Goal: Task Accomplishment & Management: Manage account settings

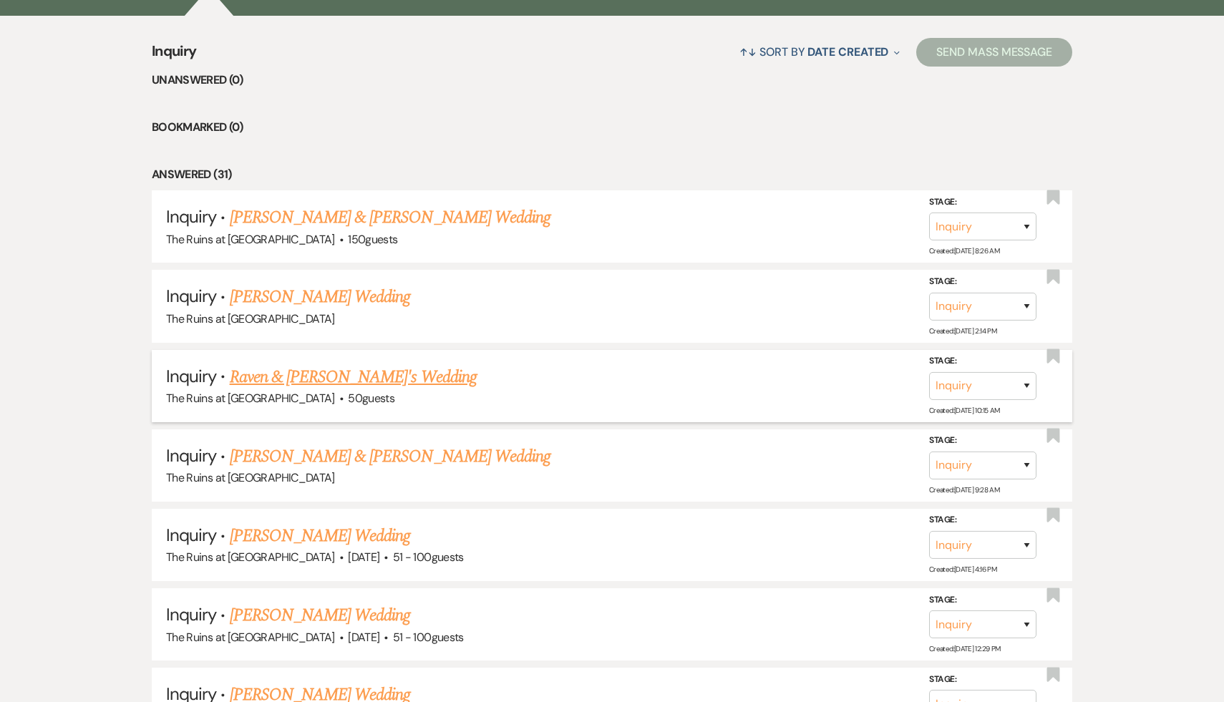
scroll to position [560, 0]
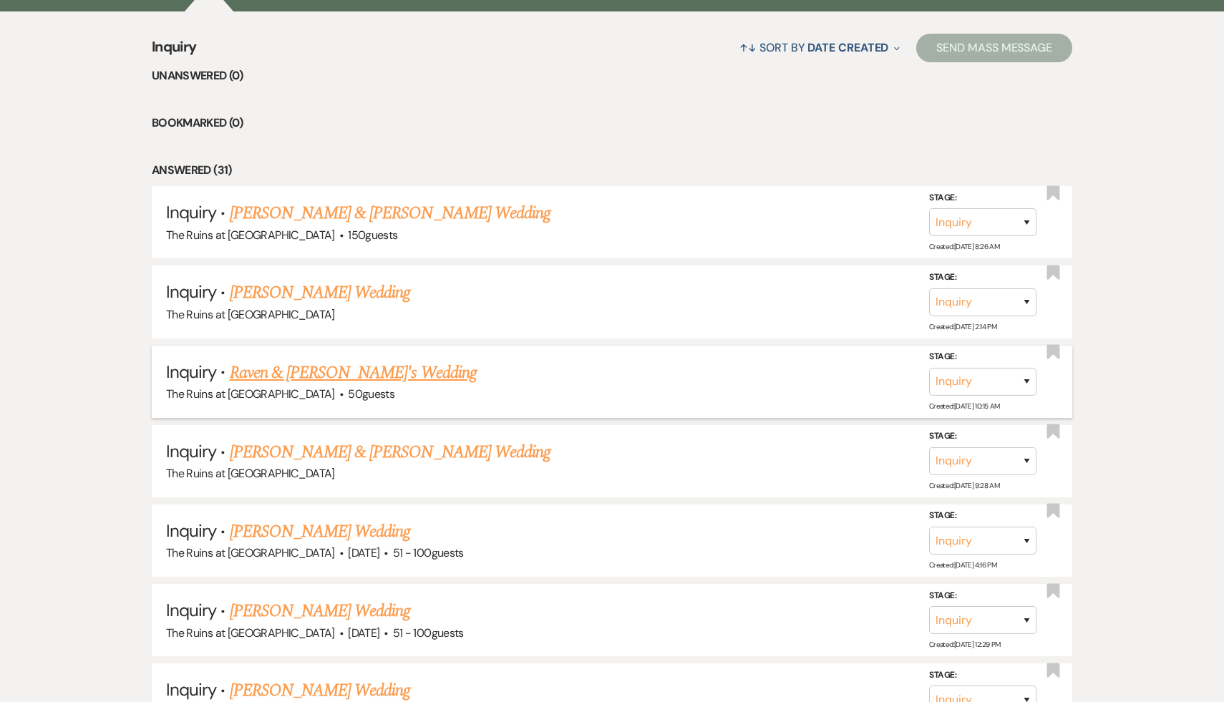
click at [390, 371] on link "Raven & [PERSON_NAME]'s Wedding" at bounding box center [353, 373] width 247 height 26
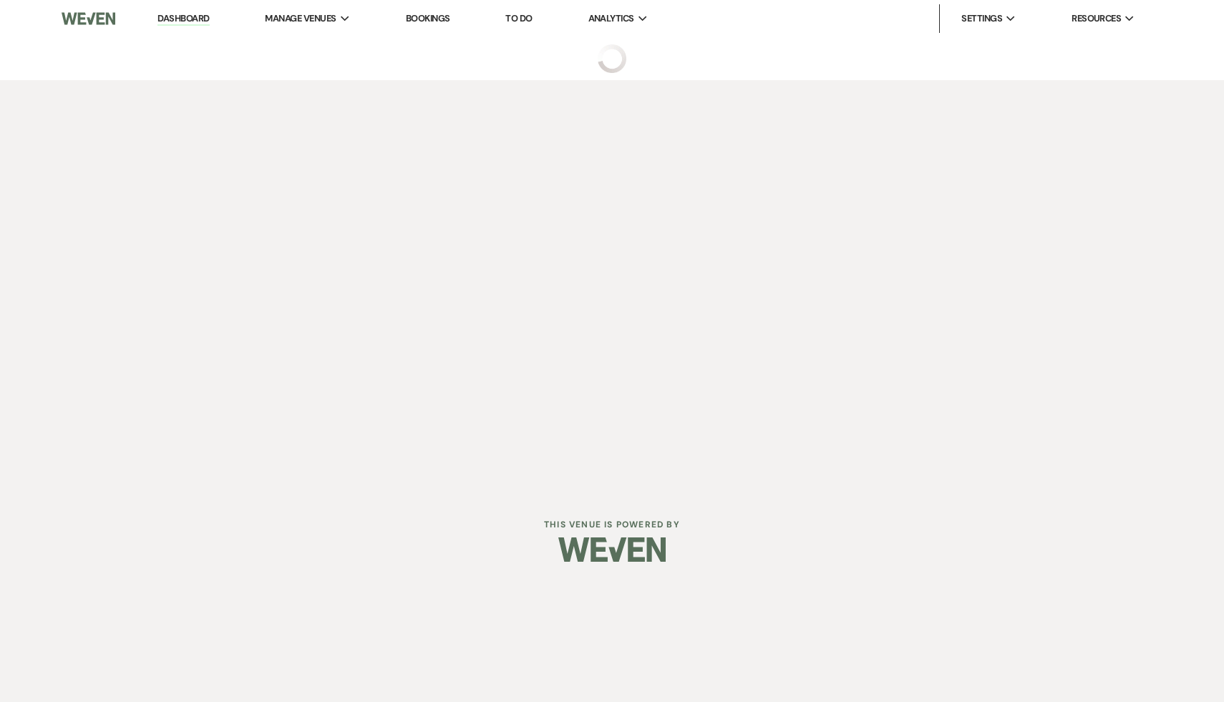
select select "6"
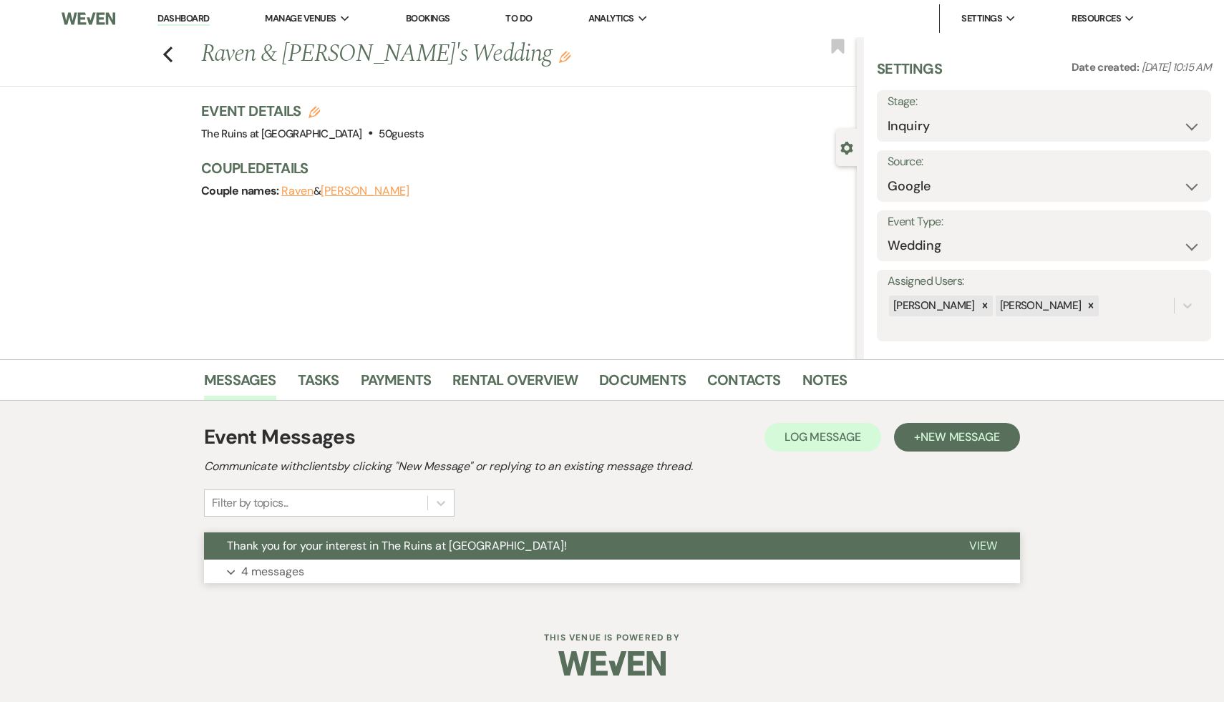
click at [346, 547] on span "Thank you for your interest in The Ruins at Sassafras!" at bounding box center [397, 545] width 340 height 15
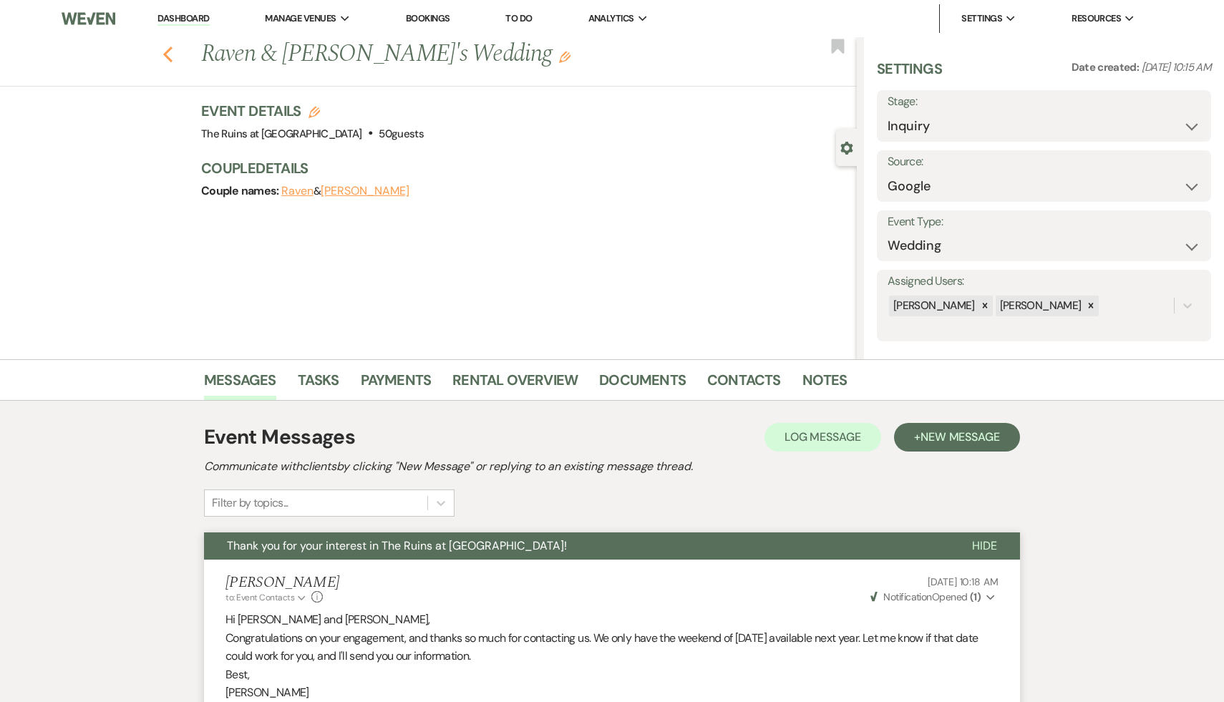
click at [163, 55] on icon "Previous" at bounding box center [168, 54] width 11 height 17
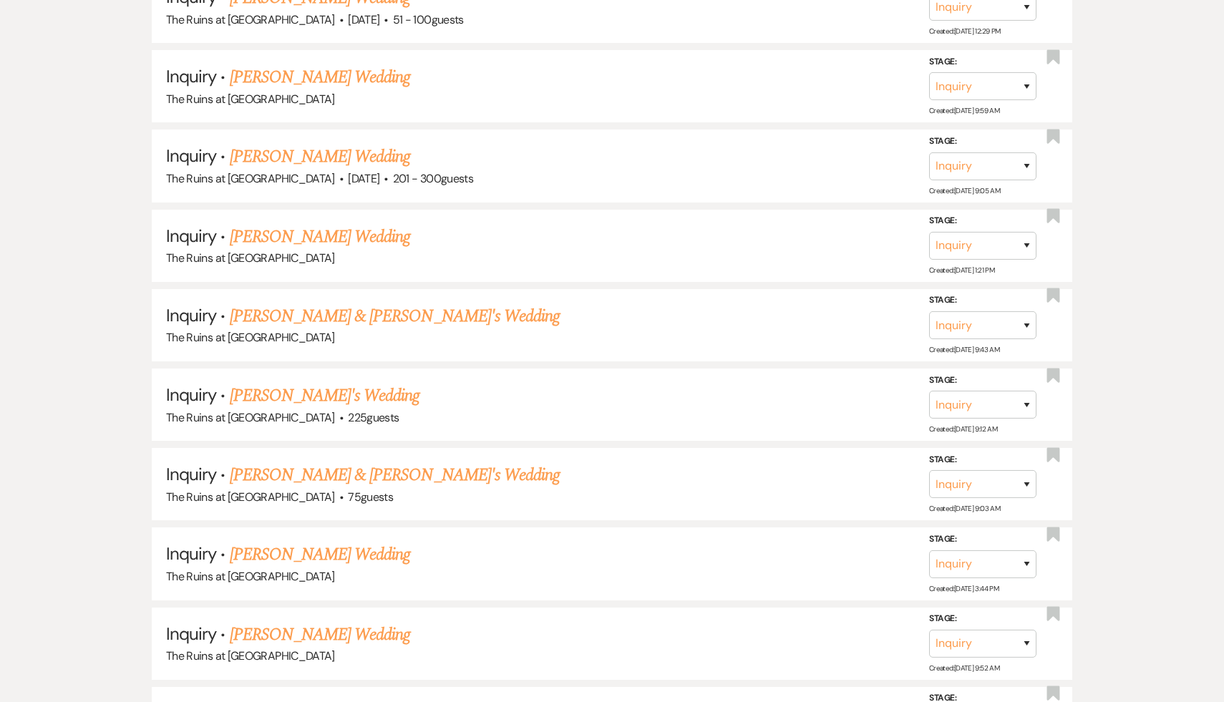
scroll to position [1258, 0]
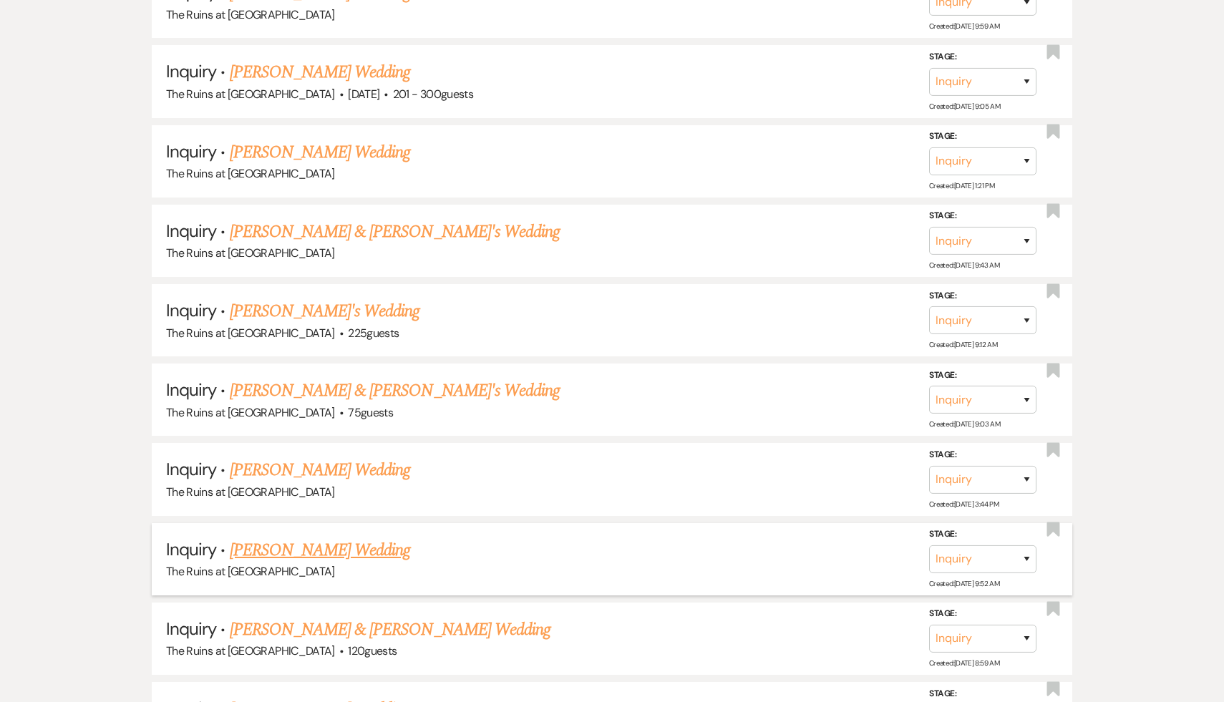
click at [336, 538] on link "[PERSON_NAME] Wedding" at bounding box center [320, 551] width 181 height 26
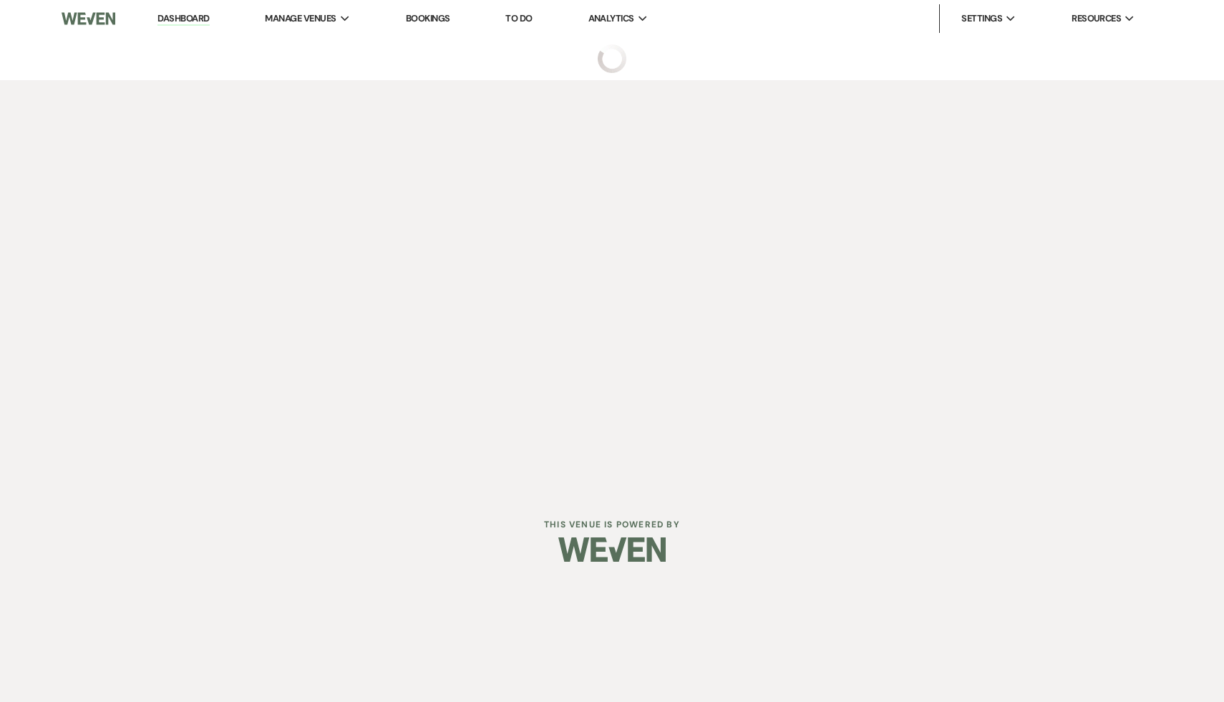
select select "5"
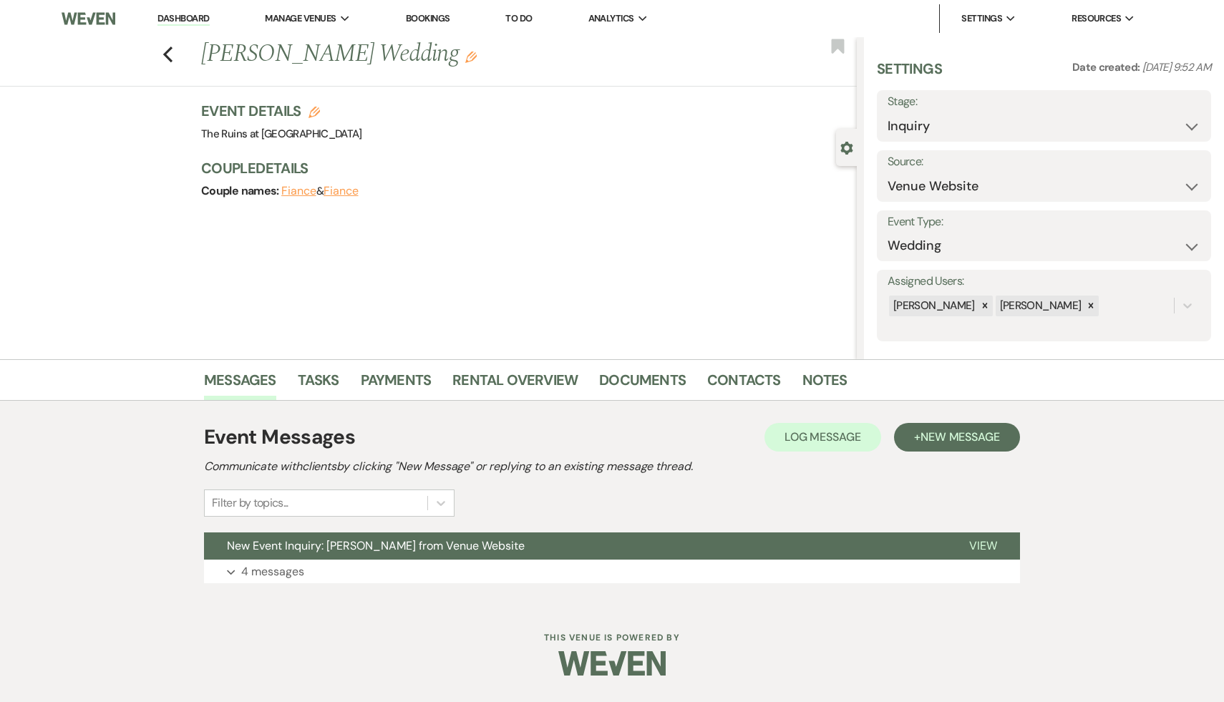
click at [336, 538] on span "New Event Inquiry: Grace Gaines from Venue Website" at bounding box center [376, 545] width 298 height 15
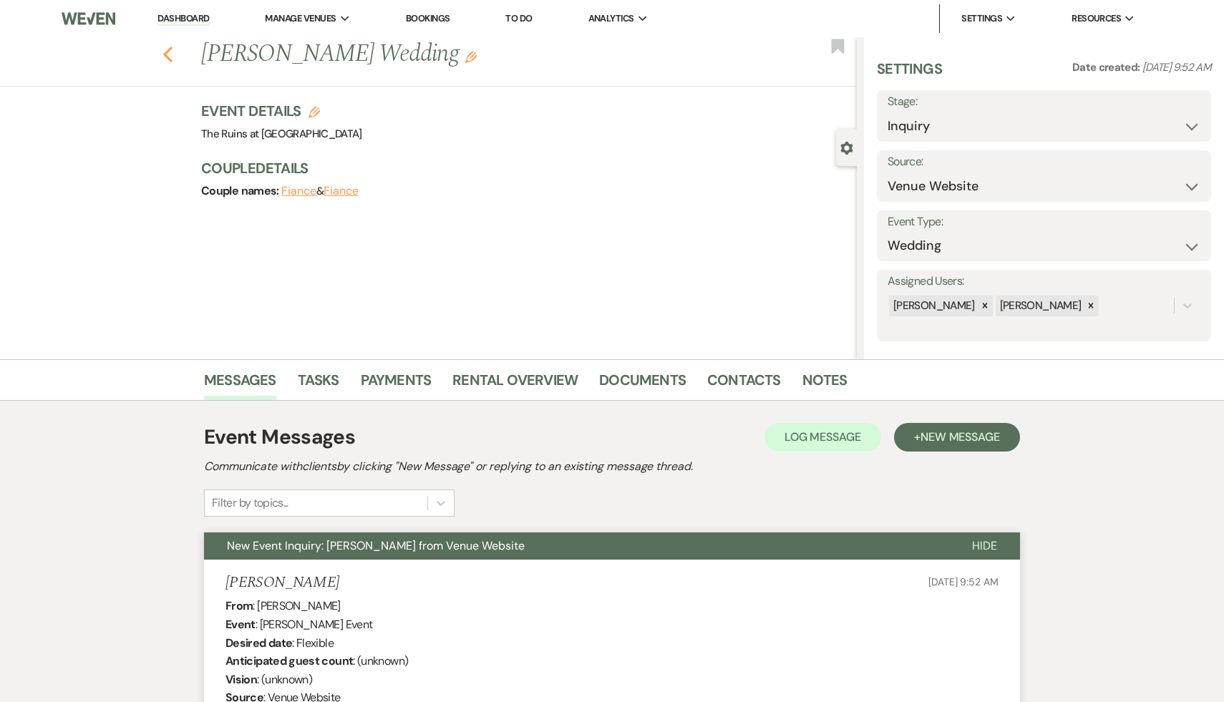
click at [165, 52] on use "button" at bounding box center [167, 55] width 9 height 16
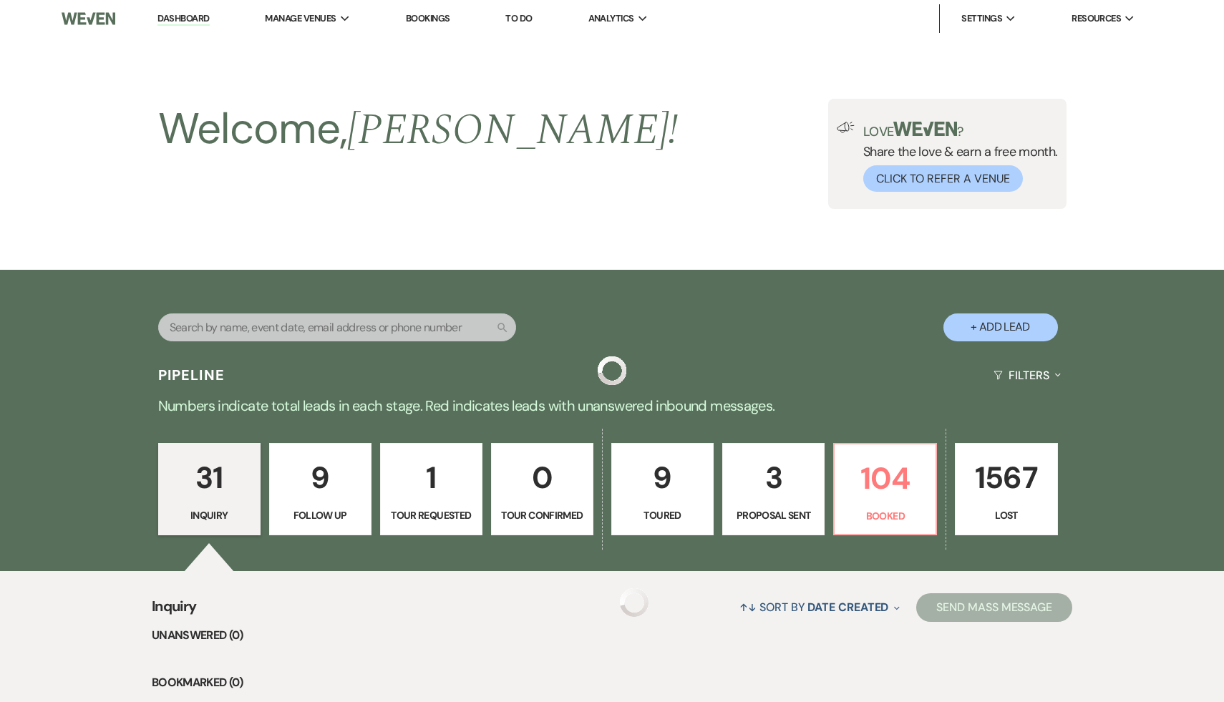
scroll to position [1258, 0]
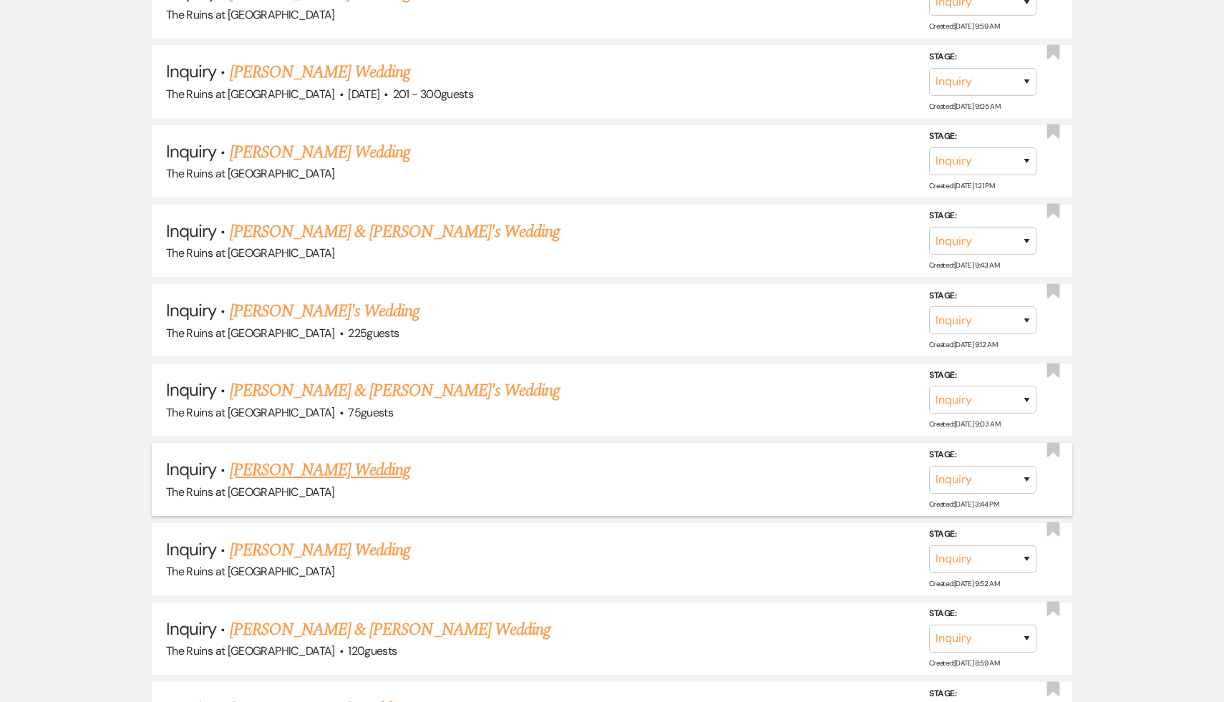
click at [334, 470] on link "[PERSON_NAME] Wedding" at bounding box center [320, 470] width 181 height 26
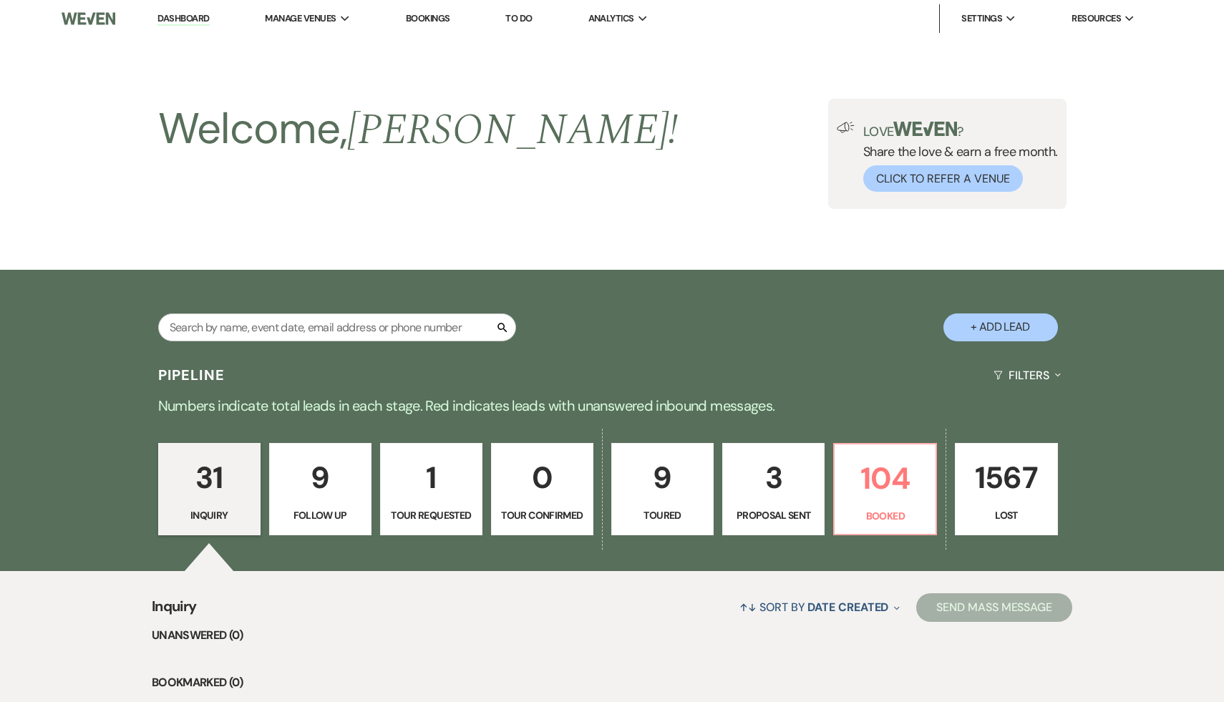
select select "5"
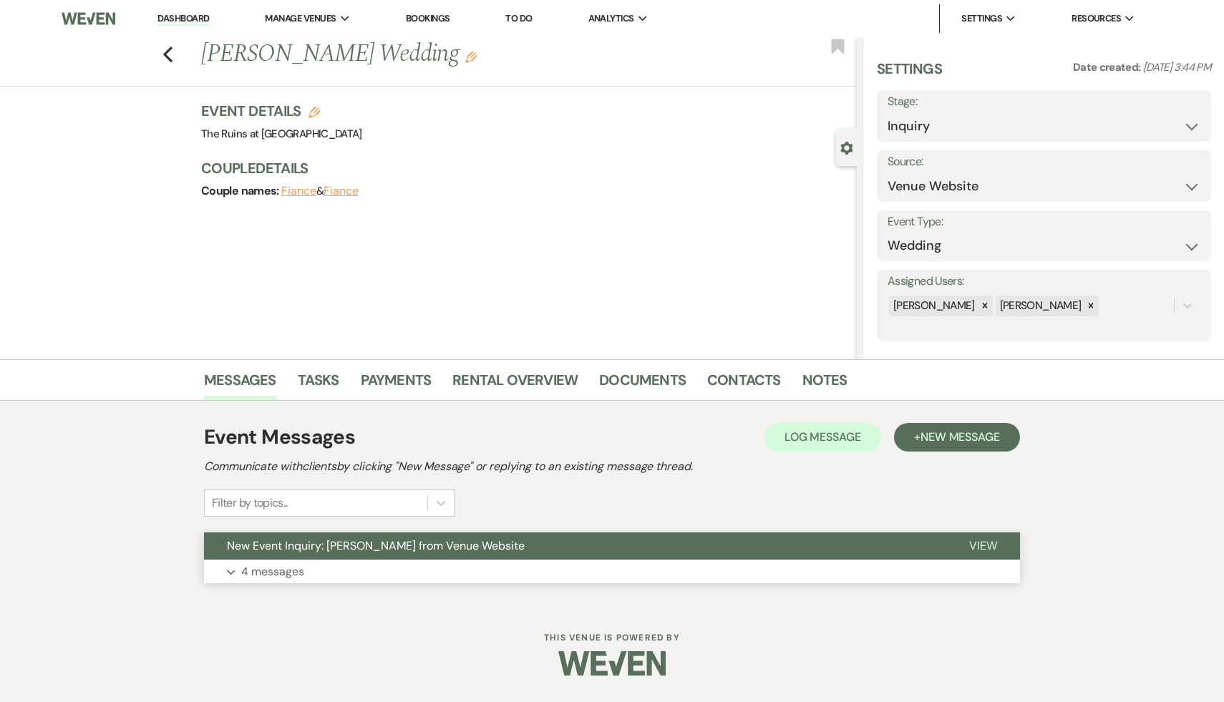
click at [365, 550] on span "New Event Inquiry: Makenzie Howard from Venue Website" at bounding box center [376, 545] width 298 height 15
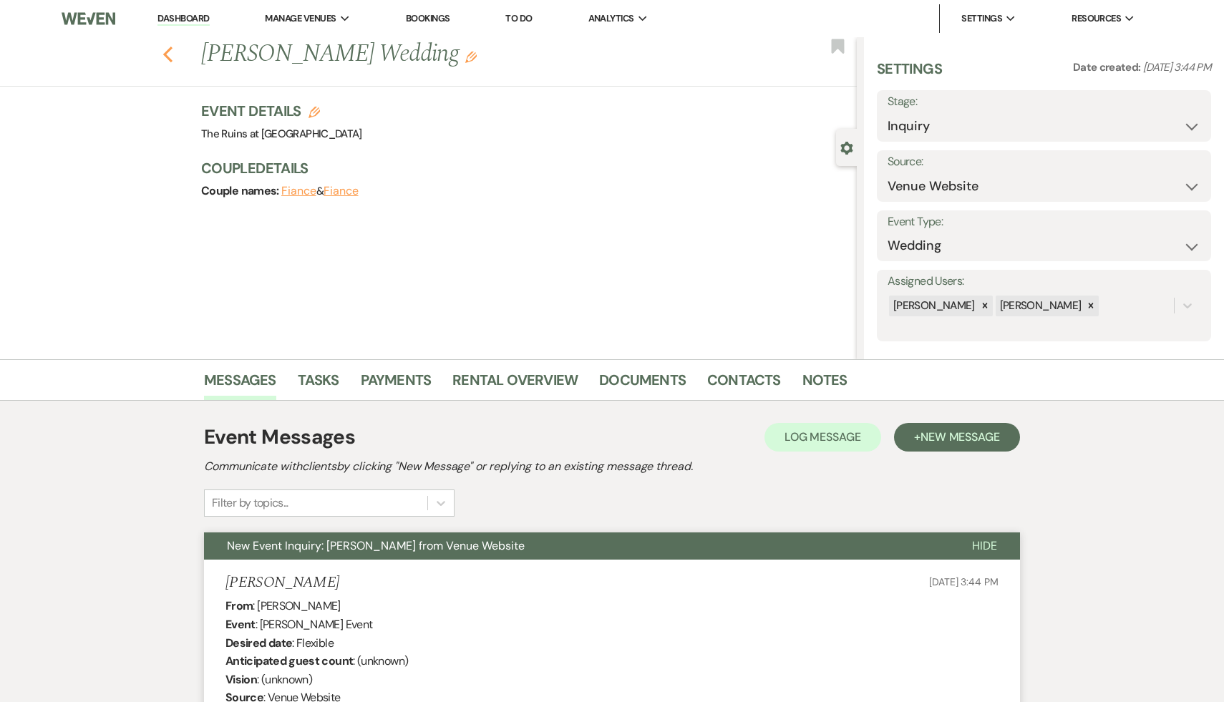
click at [166, 51] on use "button" at bounding box center [167, 55] width 9 height 16
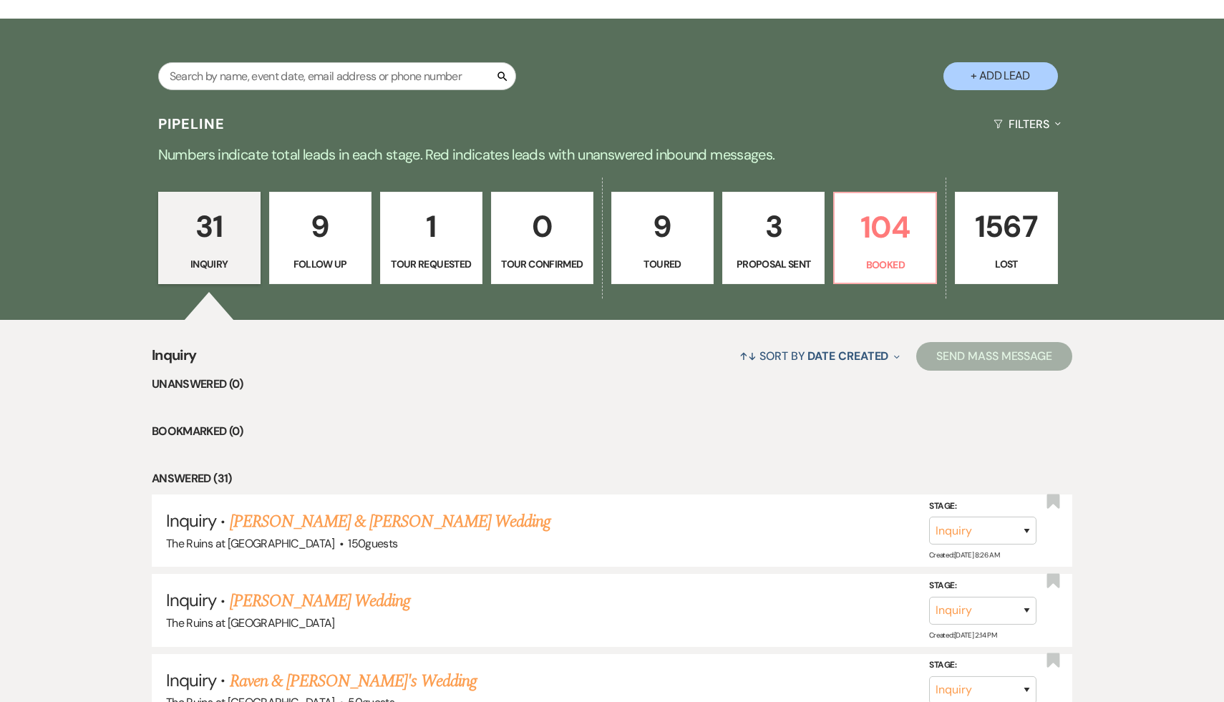
scroll to position [240, 0]
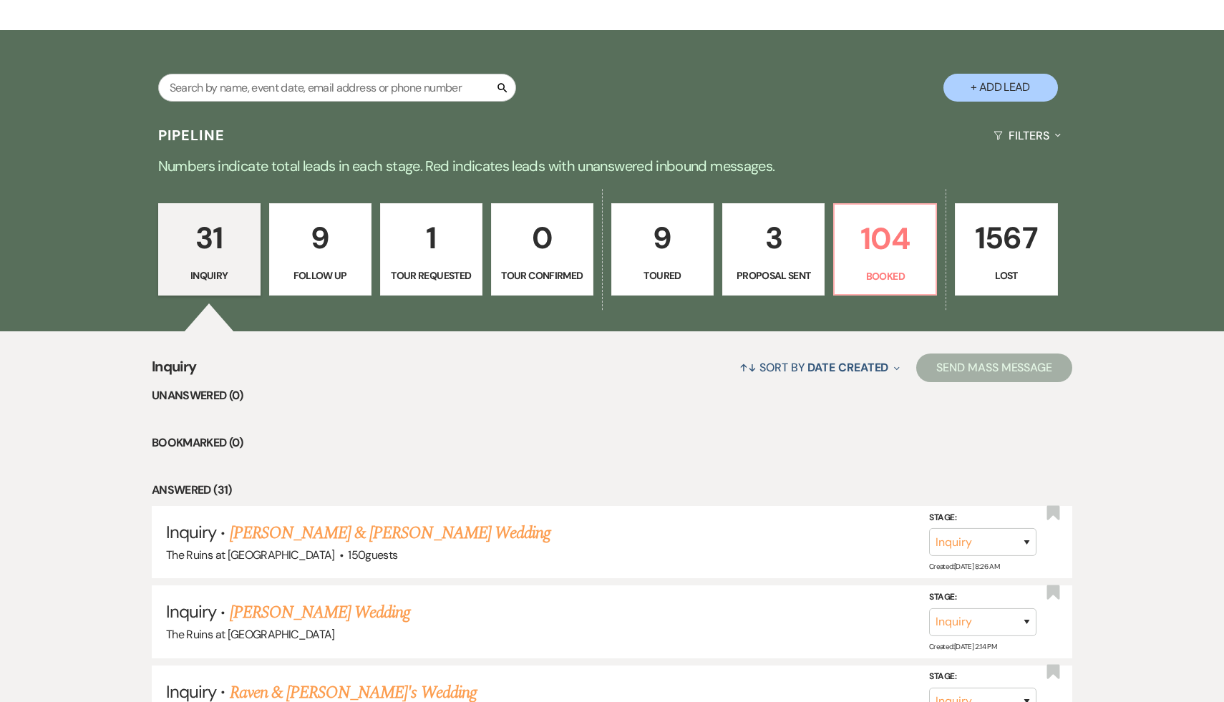
click at [319, 243] on p "9" at bounding box center [320, 238] width 84 height 48
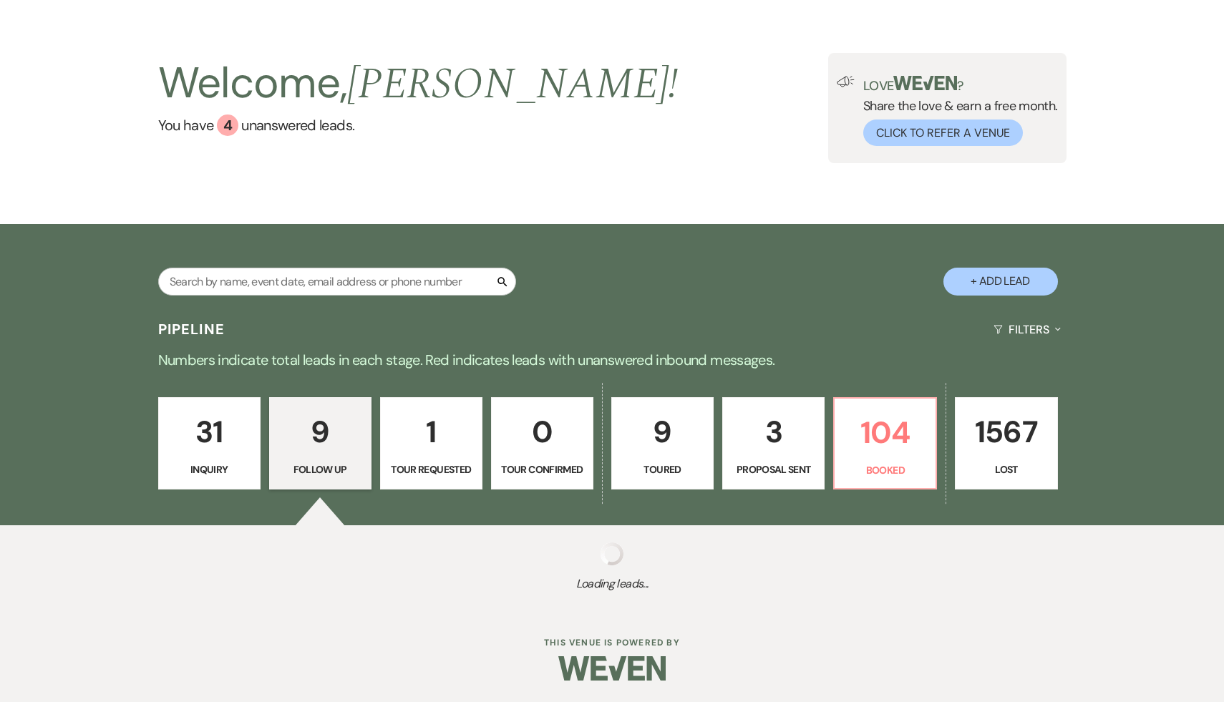
select select "9"
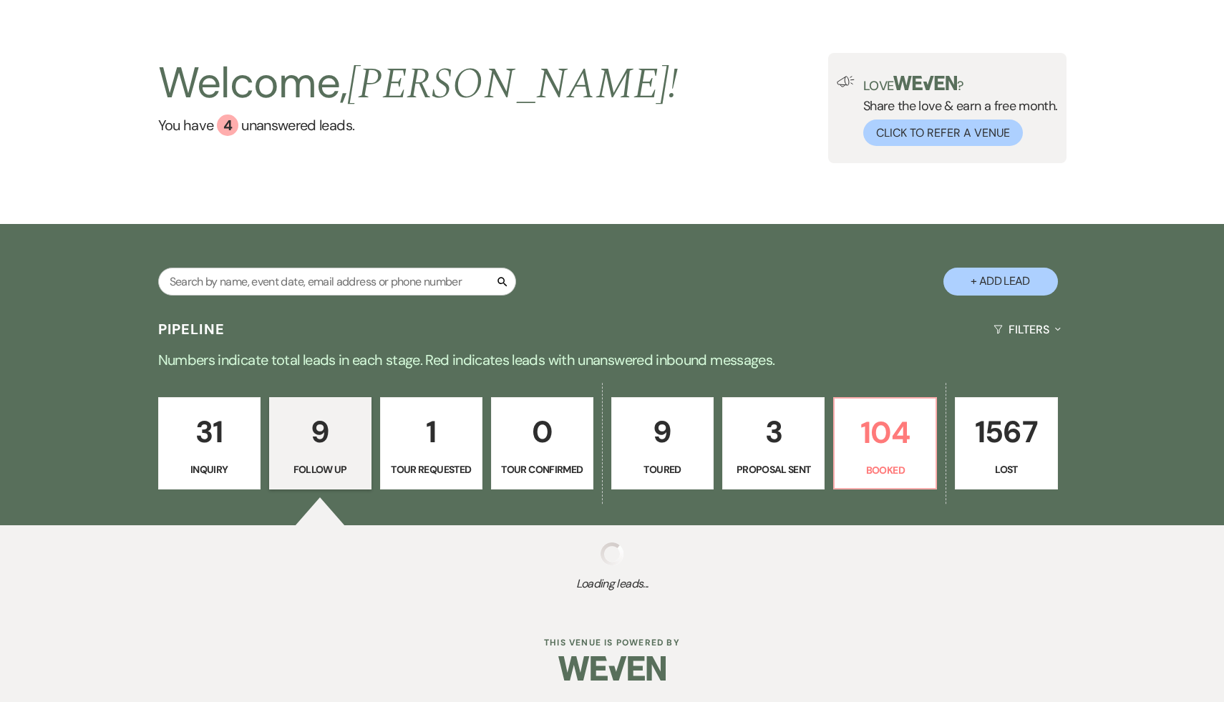
select select "9"
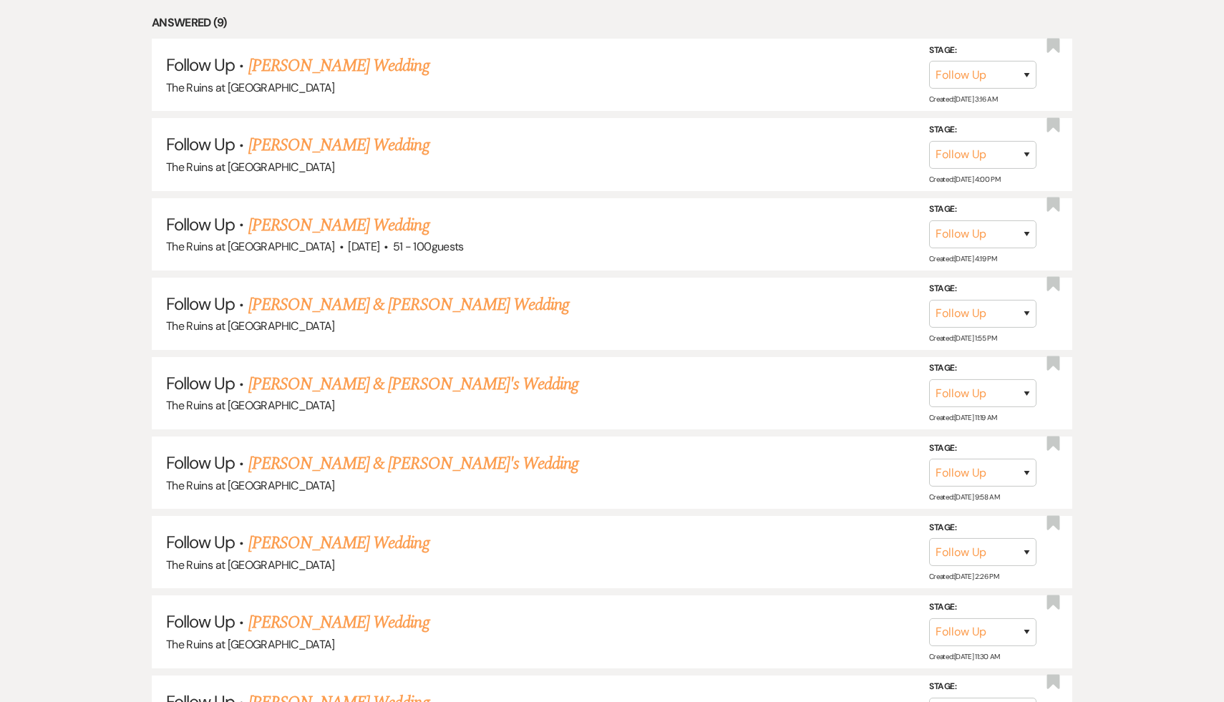
scroll to position [863, 0]
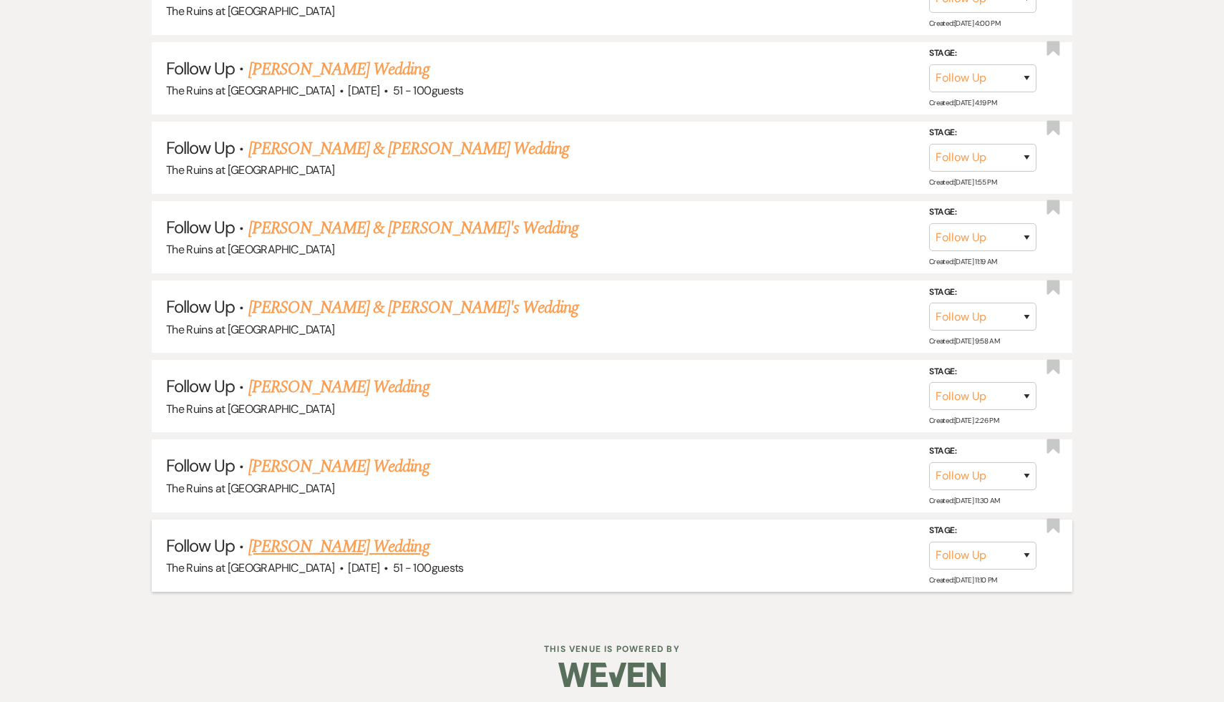
click at [351, 542] on link "Meghan Lenane's Wedding" at bounding box center [338, 547] width 181 height 26
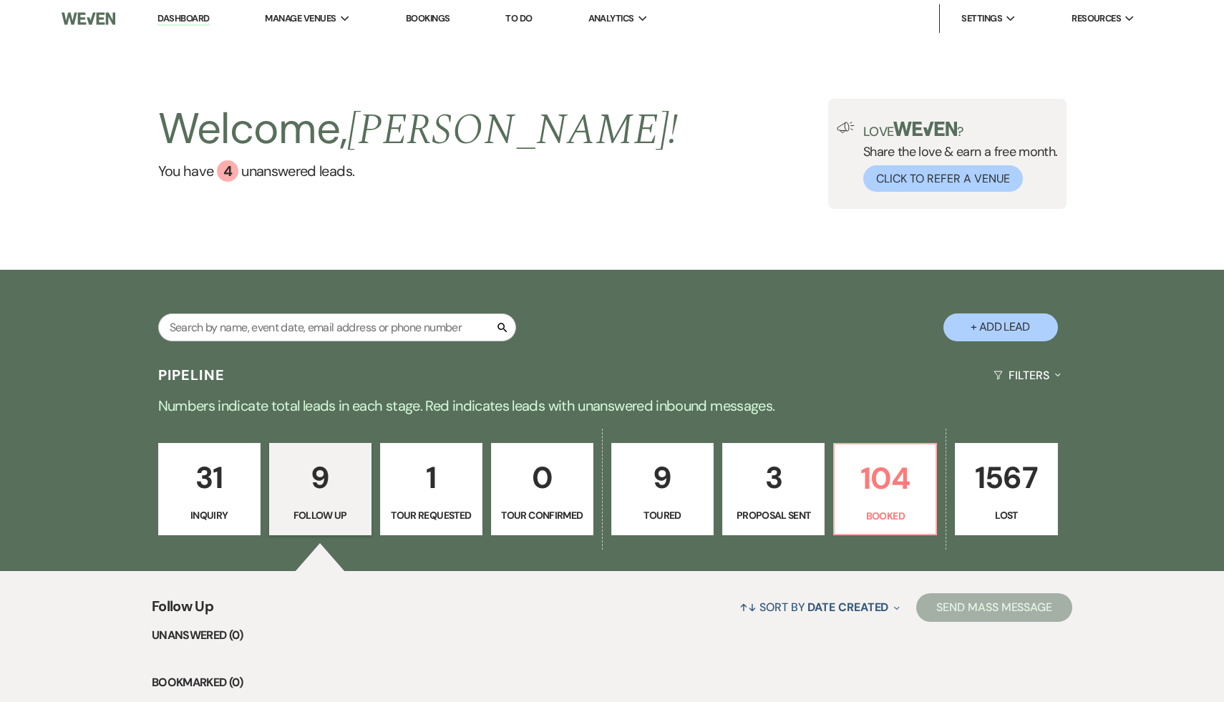
select select "9"
select select "2"
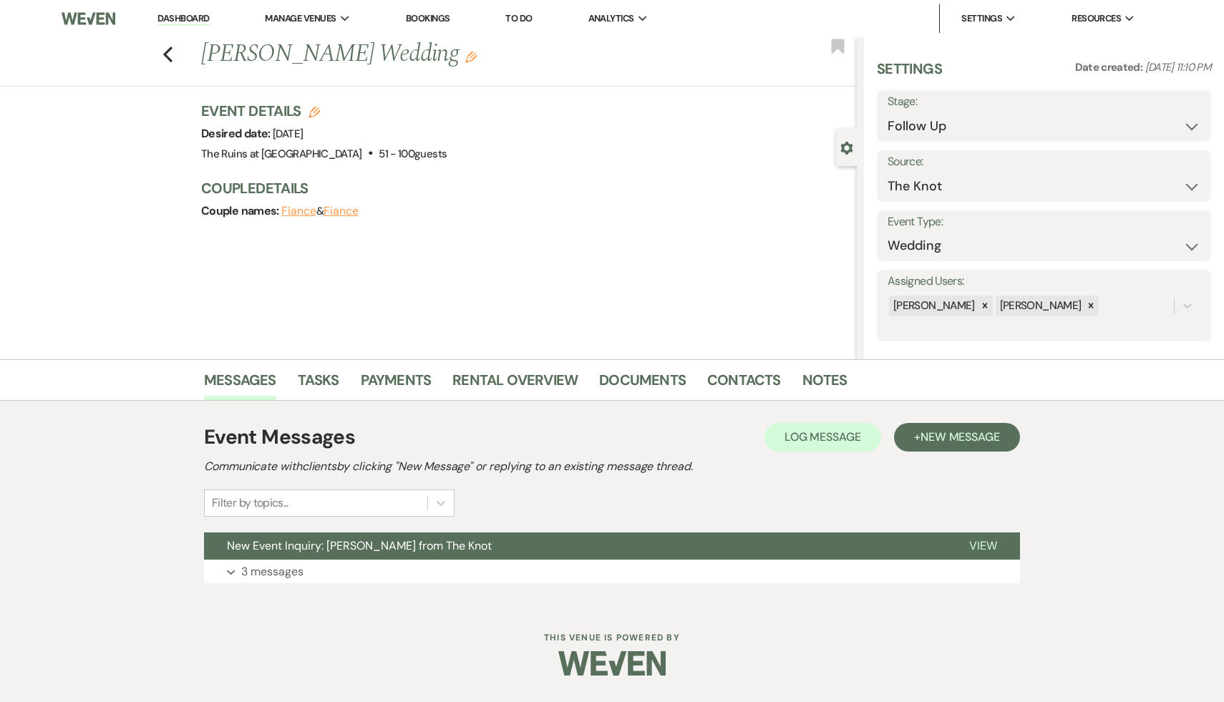
click at [351, 542] on span "New Event Inquiry: Meghan Lenane from The Knot" at bounding box center [359, 545] width 265 height 15
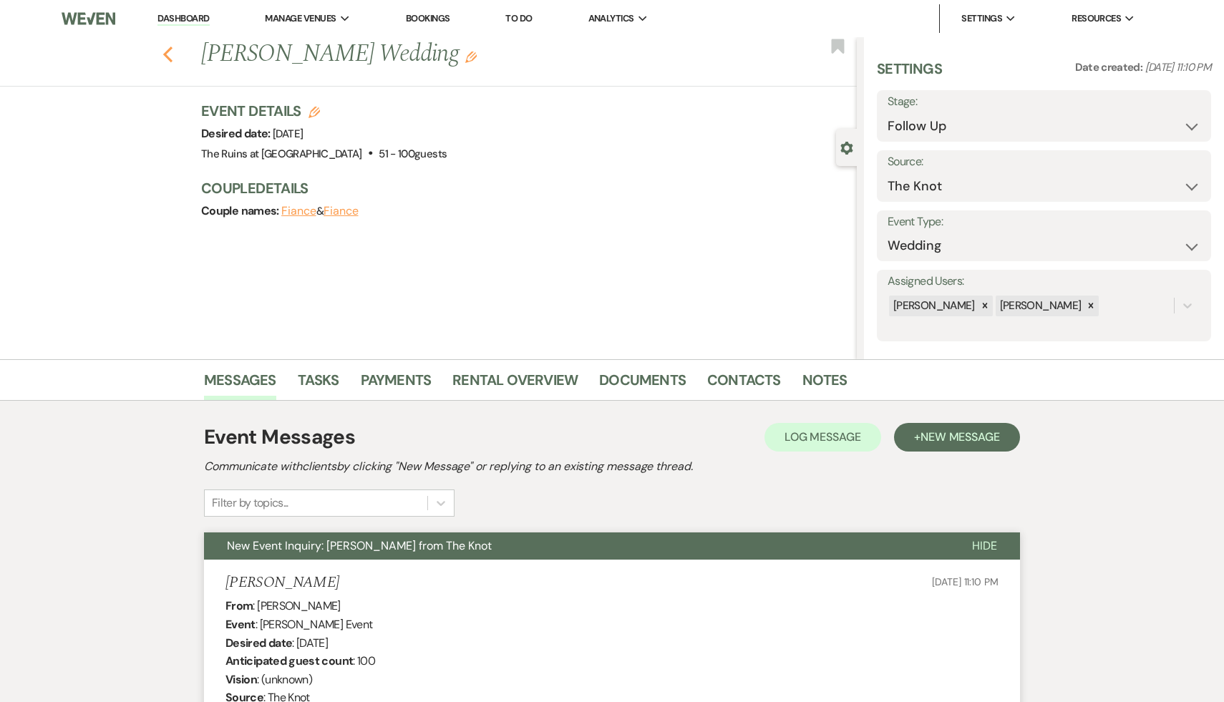
click at [168, 47] on icon "Previous" at bounding box center [168, 54] width 11 height 17
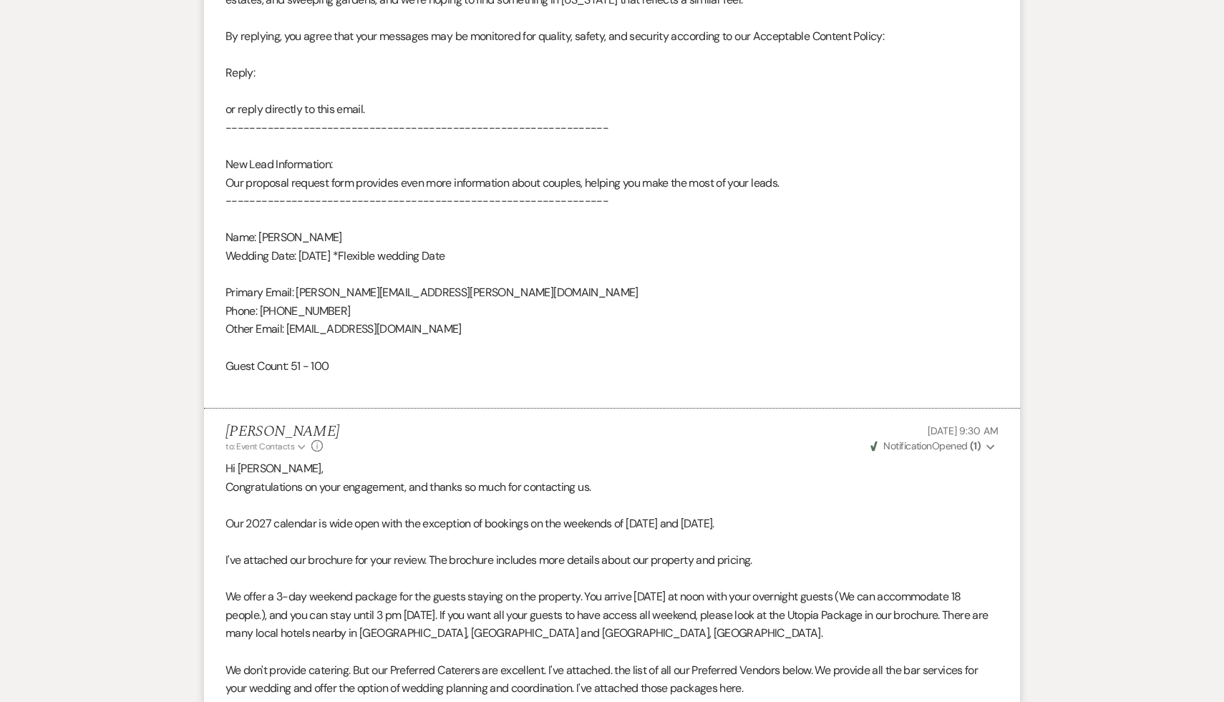
select select "9"
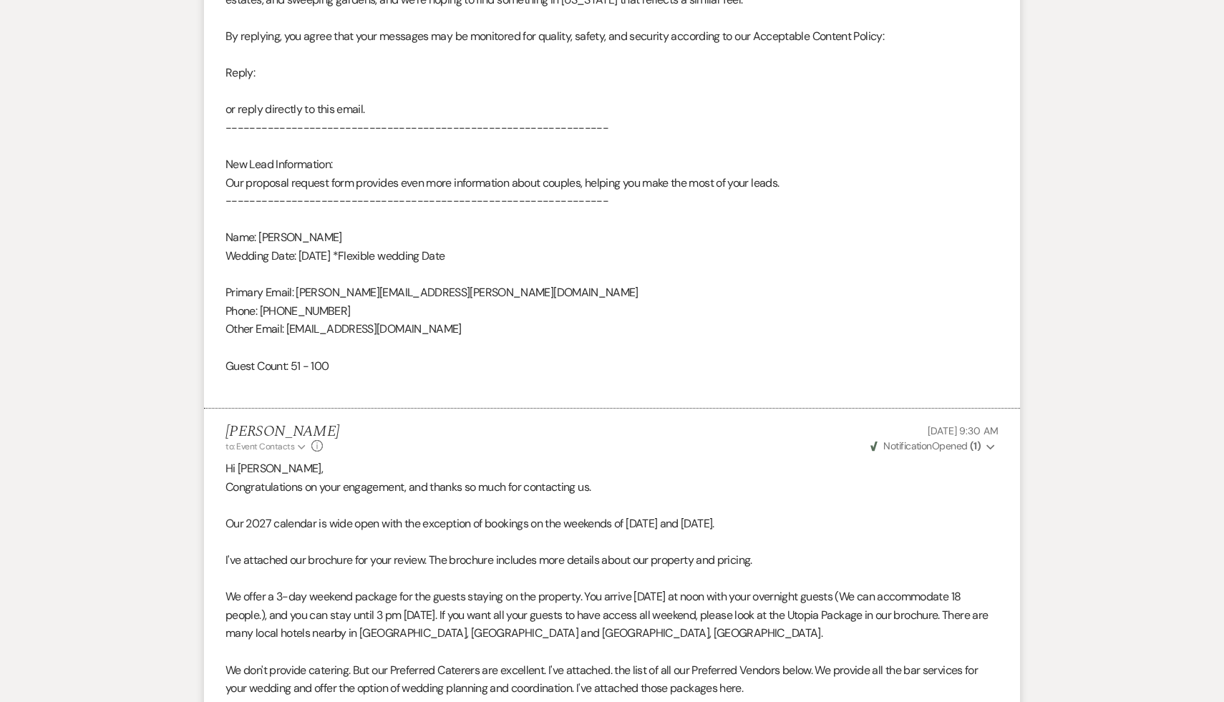
select select "9"
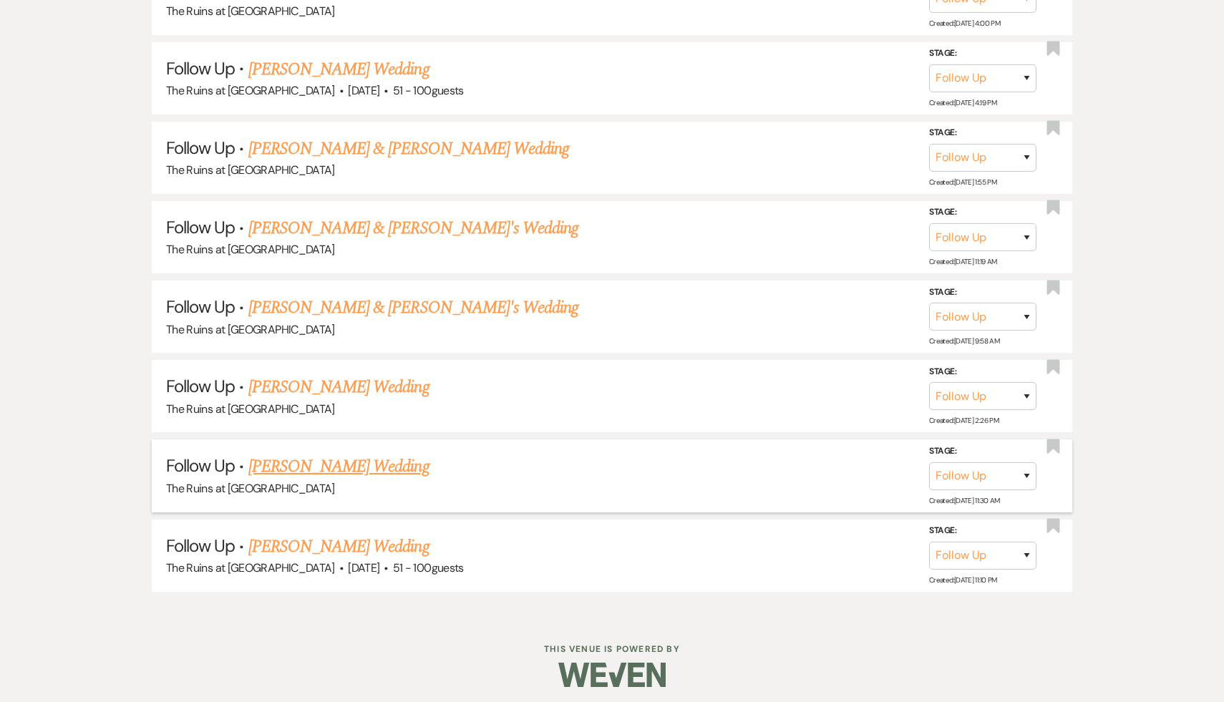
click at [346, 457] on link "Sushmita Banerjee's Wedding" at bounding box center [338, 467] width 181 height 26
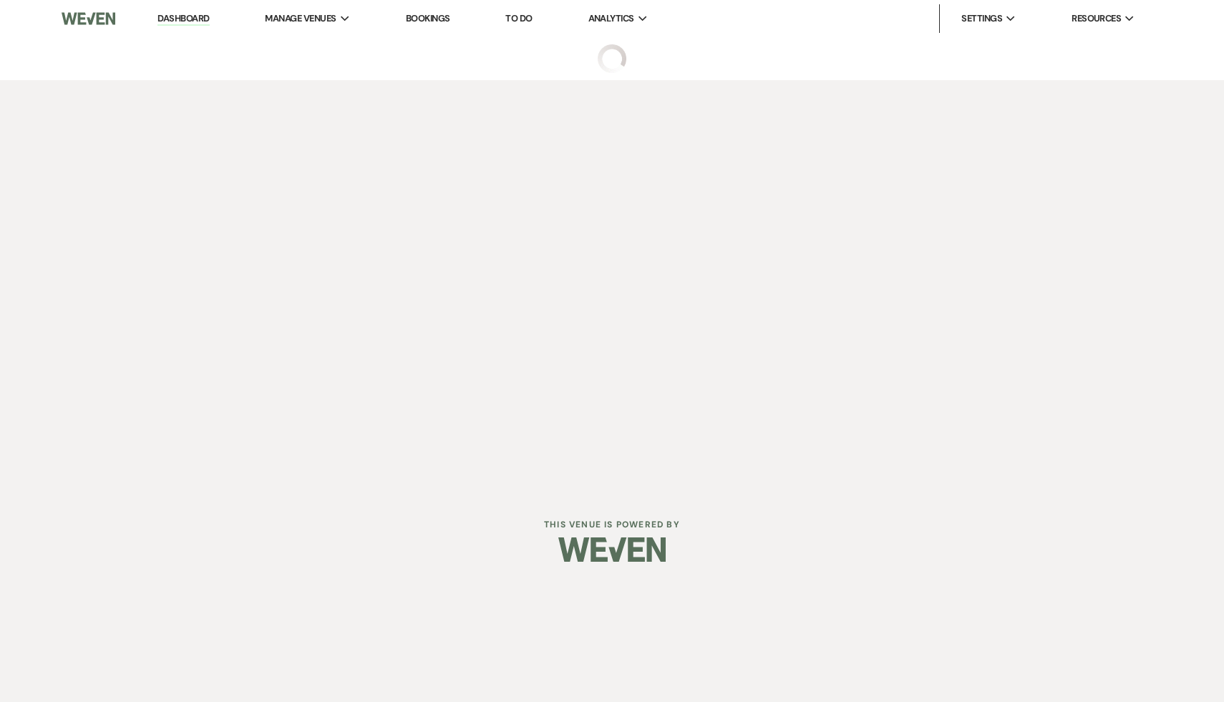
select select "9"
select select "5"
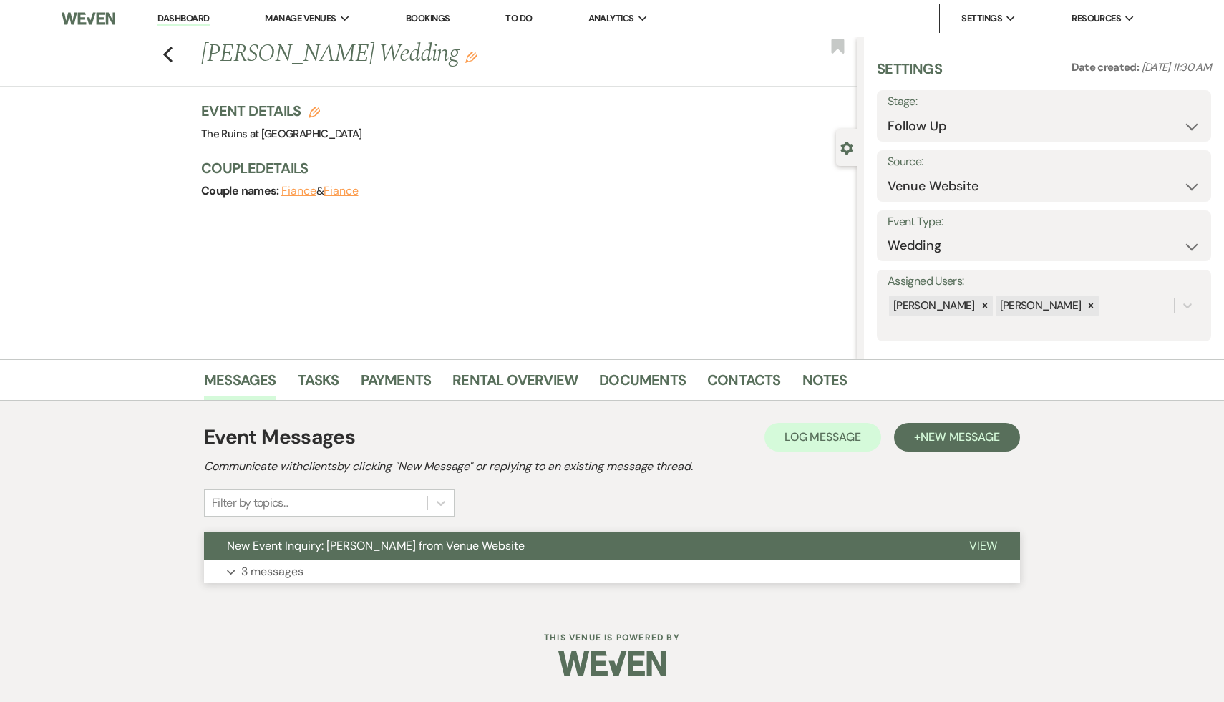
click at [346, 548] on span "New Event Inquiry: Sushmita Banerjee from Venue Website" at bounding box center [376, 545] width 298 height 15
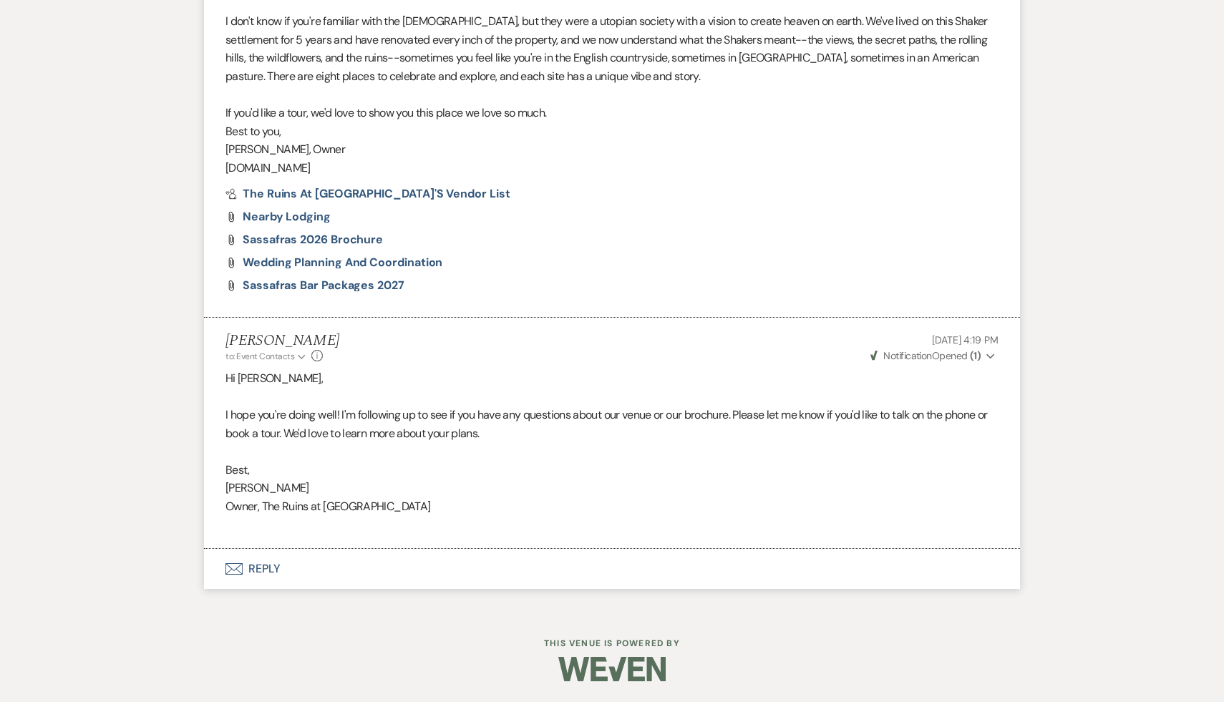
scroll to position [1312, 0]
click at [261, 568] on button "Envelope Reply" at bounding box center [612, 568] width 816 height 40
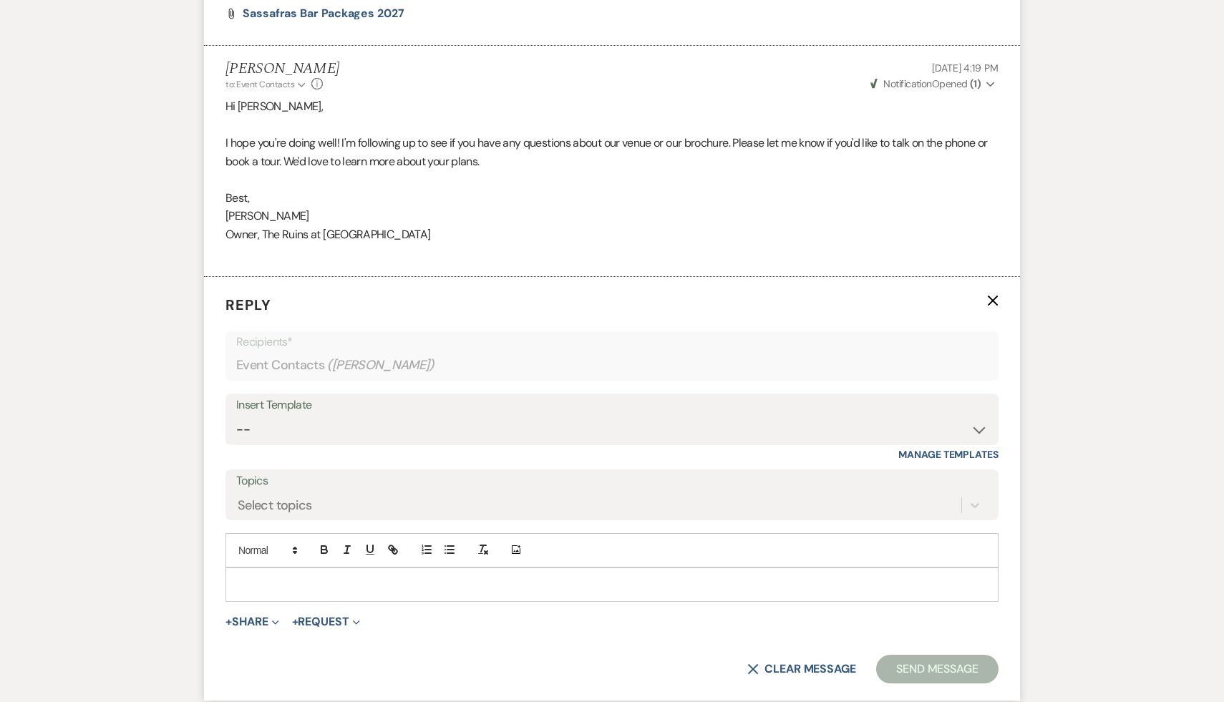
scroll to position [1584, 0]
click at [981, 425] on select "-- Weven Planning Portal Introduction (Booked Events) Initial Inquiry Response …" at bounding box center [612, 429] width 752 height 28
select select "1892"
click at [236, 415] on select "-- Weven Planning Portal Introduction (Booked Events) Initial Inquiry Response …" at bounding box center [612, 429] width 752 height 28
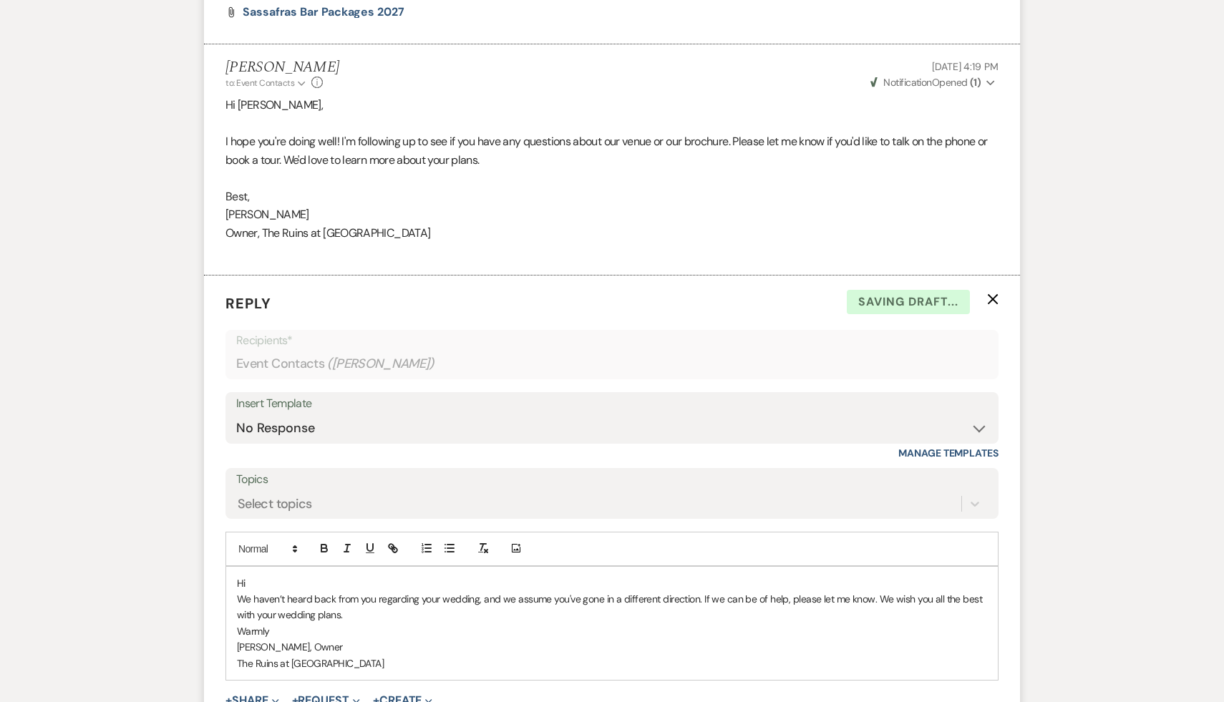
click at [310, 583] on p "Hi" at bounding box center [612, 584] width 750 height 16
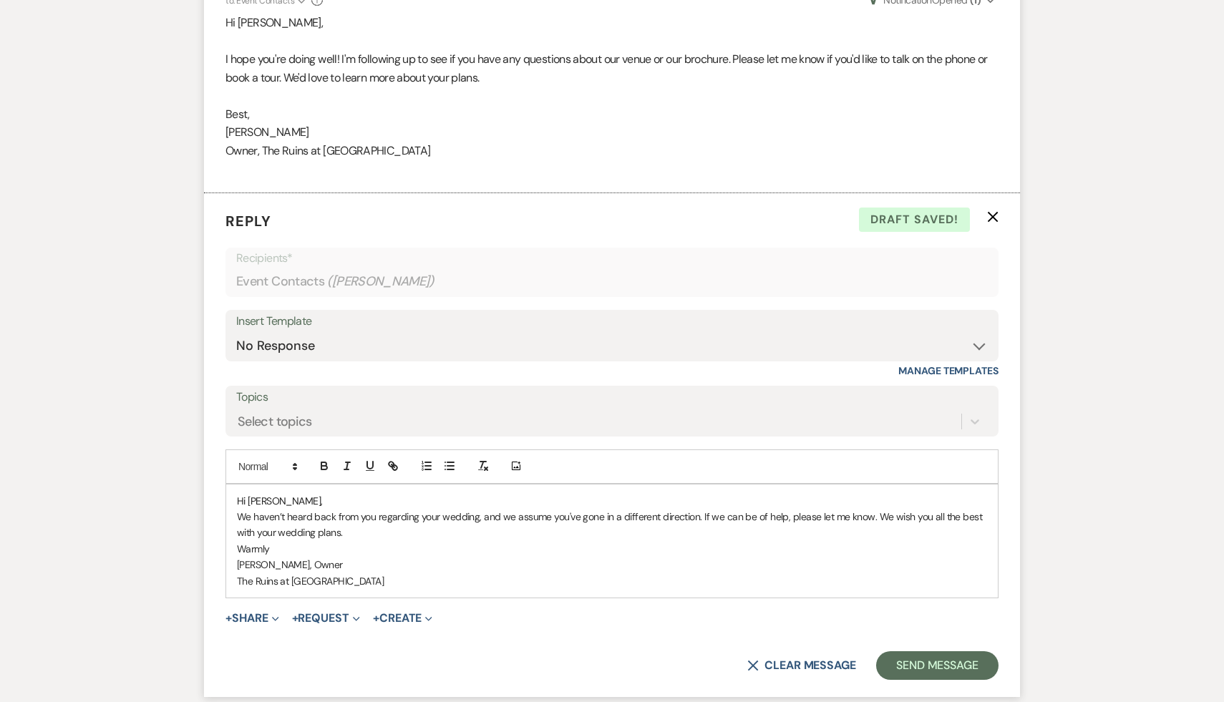
scroll to position [1792, 0]
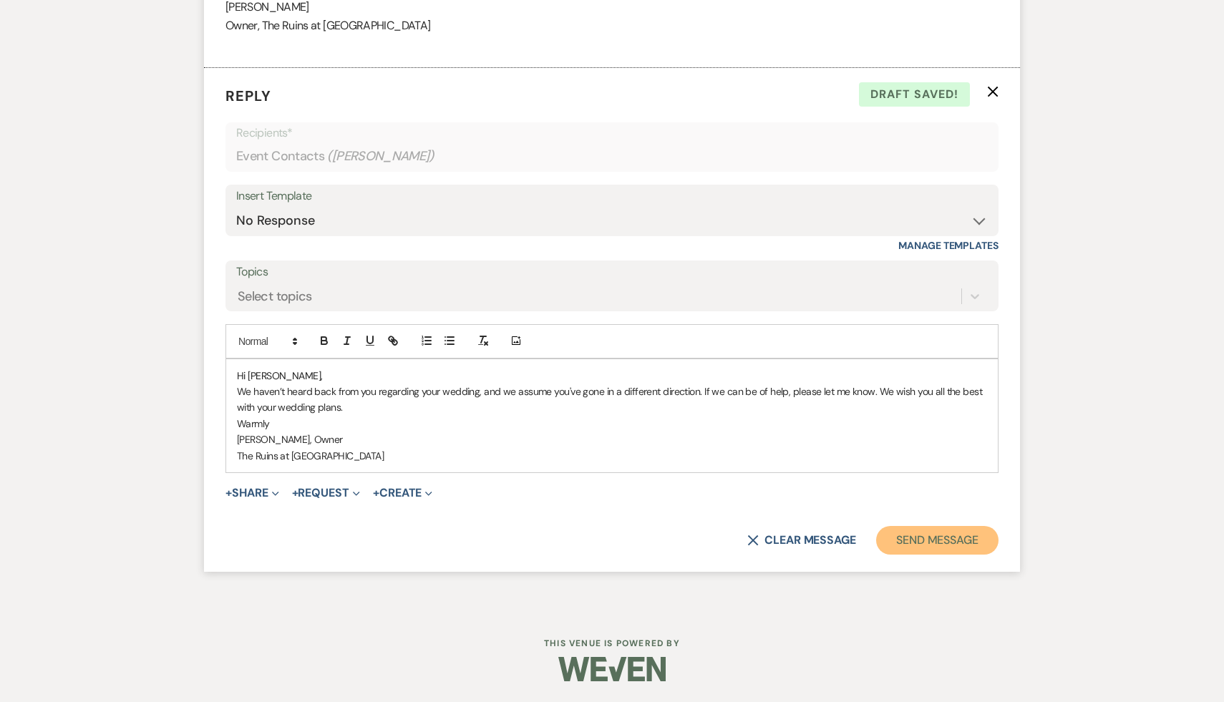
click at [936, 538] on button "Send Message" at bounding box center [937, 540] width 122 height 29
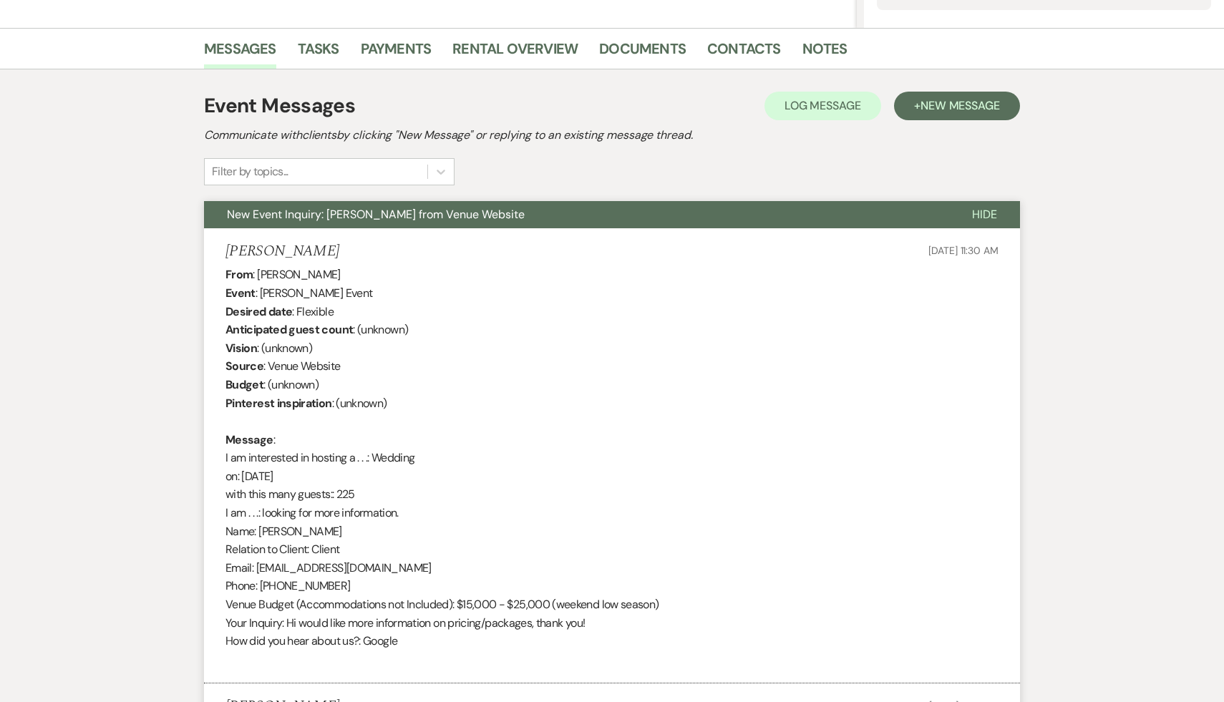
scroll to position [0, 0]
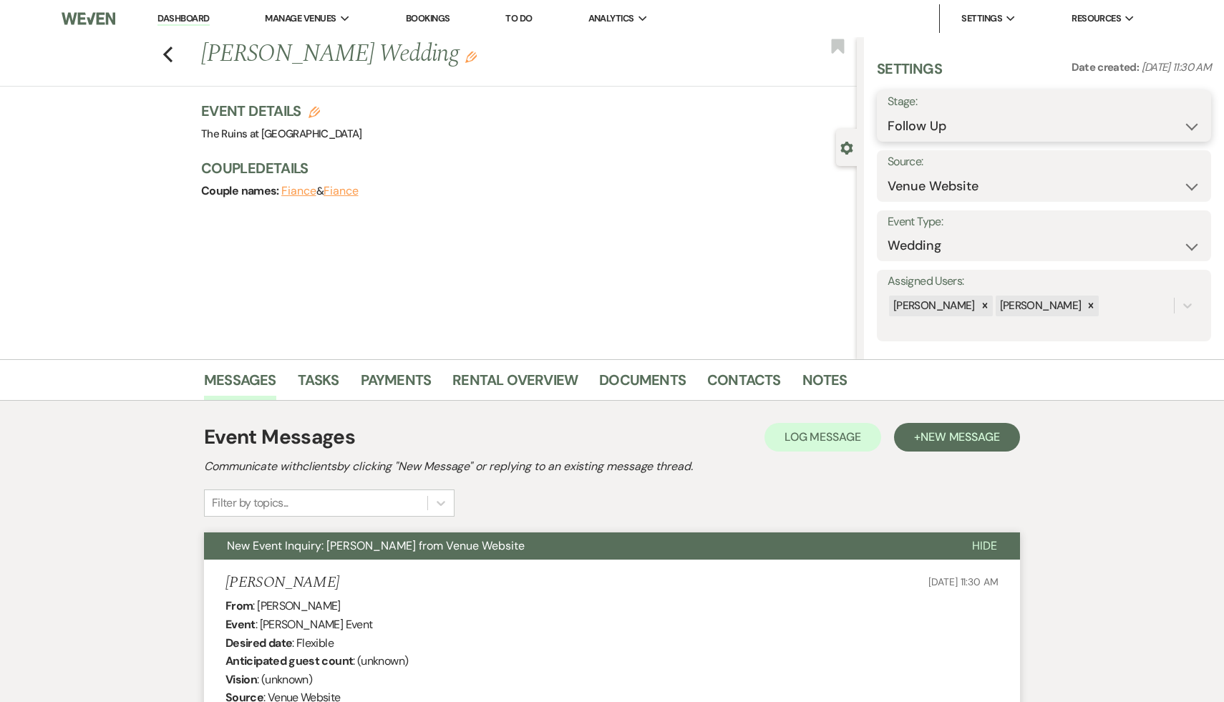
click at [1191, 125] on select "Inquiry Follow Up Tour Requested Tour Confirmed Toured Proposal Sent Booked Lost" at bounding box center [1044, 126] width 313 height 28
select select "8"
click at [888, 112] on select "Inquiry Follow Up Tour Requested Tour Confirmed Toured Proposal Sent Booked Lost" at bounding box center [1044, 126] width 313 height 28
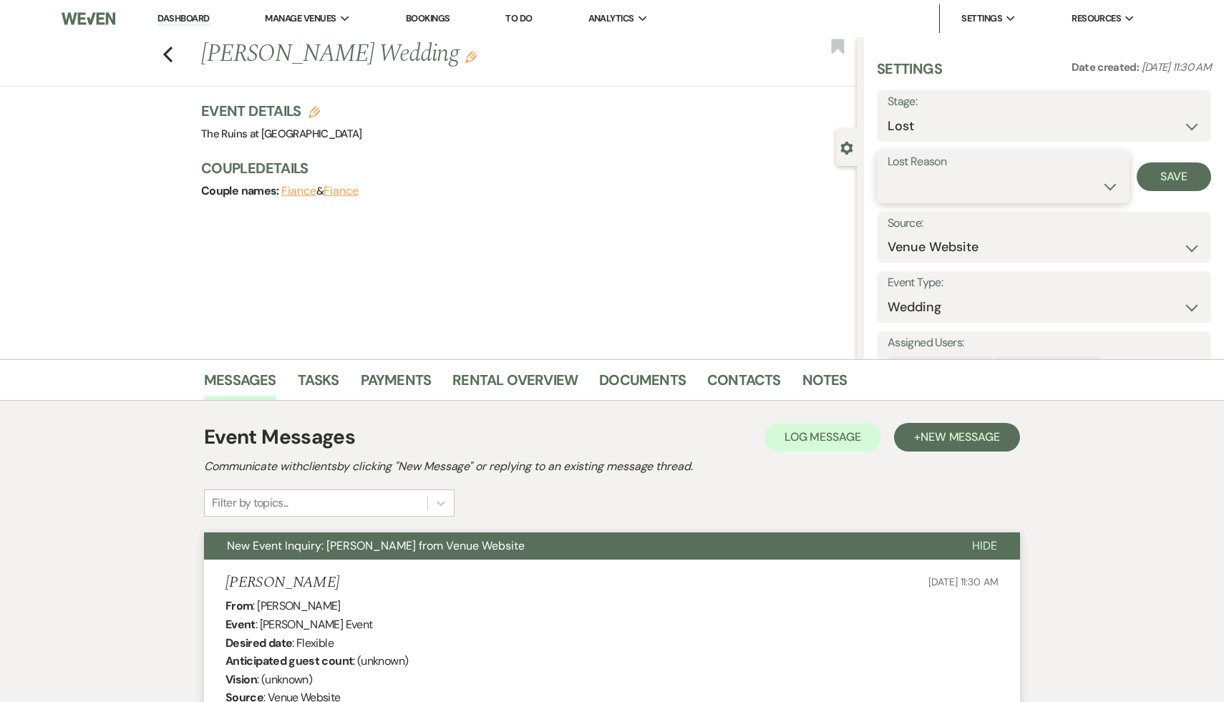
click at [1110, 183] on select "Booked Elsewhere Budget Date Unavailable No Response Not a Good Match Capacity …" at bounding box center [1003, 187] width 231 height 28
select select "5"
click at [888, 173] on select "Booked Elsewhere Budget Date Unavailable No Response Not a Good Match Capacity …" at bounding box center [1003, 187] width 231 height 28
click at [1183, 173] on button "Save" at bounding box center [1174, 177] width 74 height 29
click at [164, 48] on icon "Previous" at bounding box center [168, 54] width 11 height 17
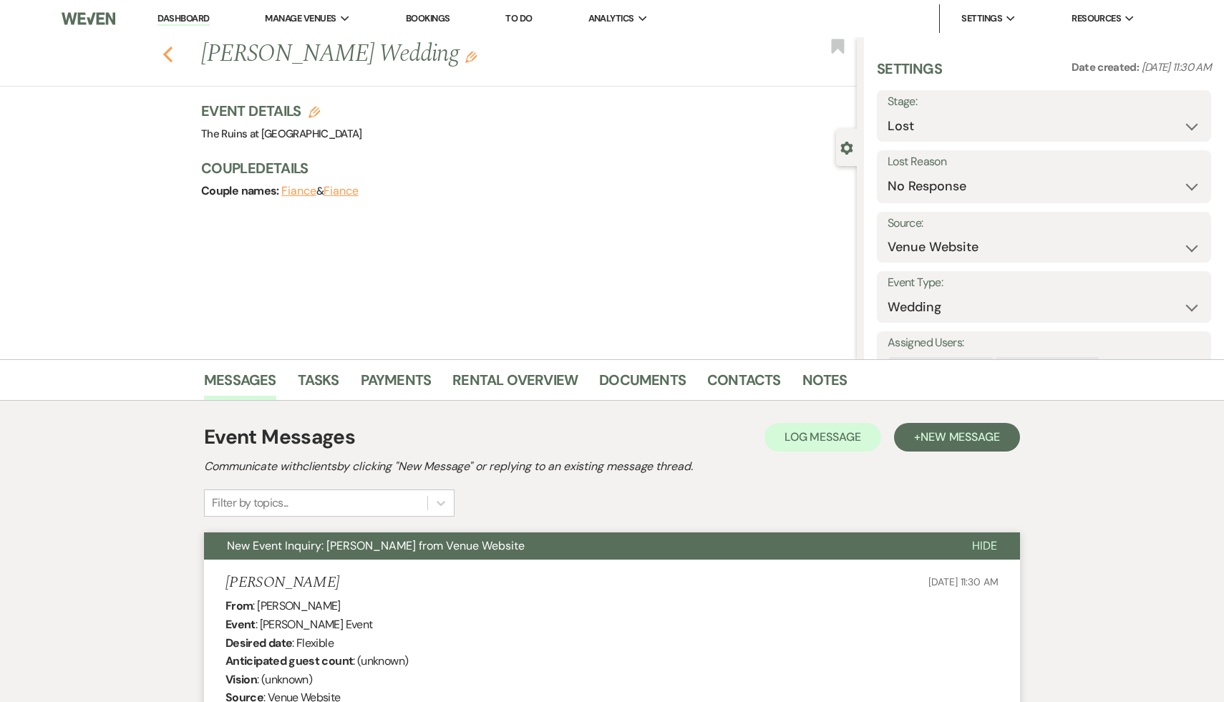
scroll to position [785, 0]
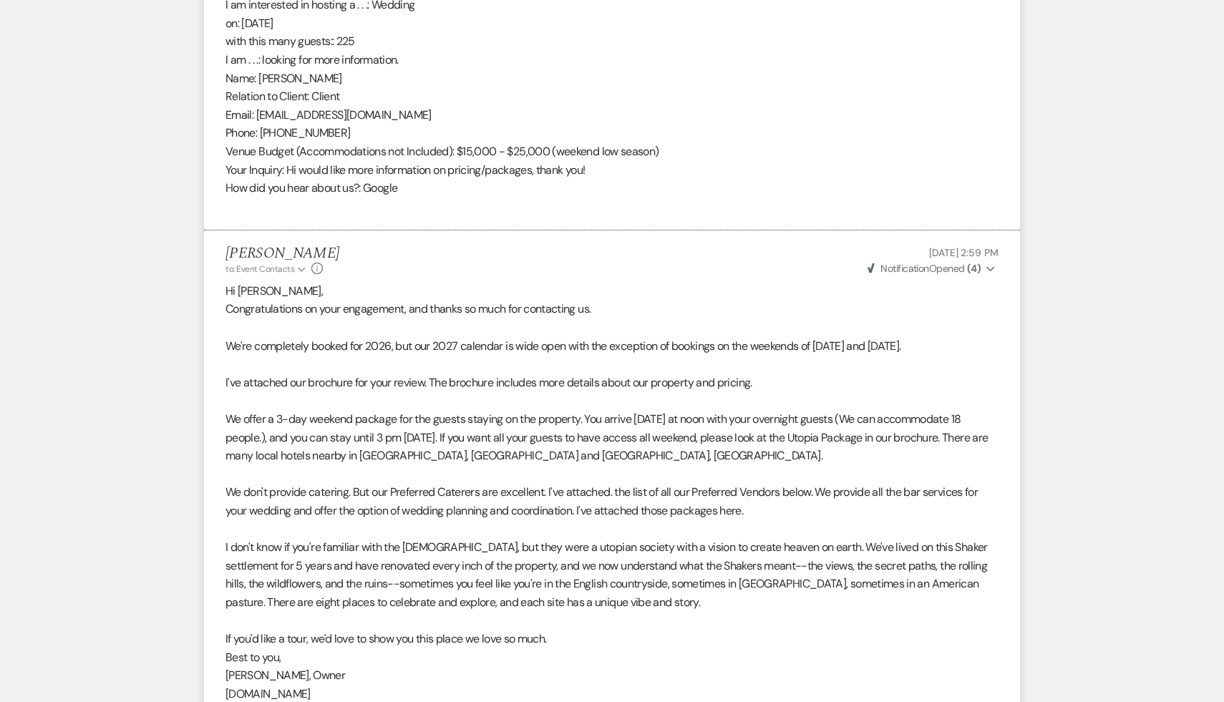
select select "9"
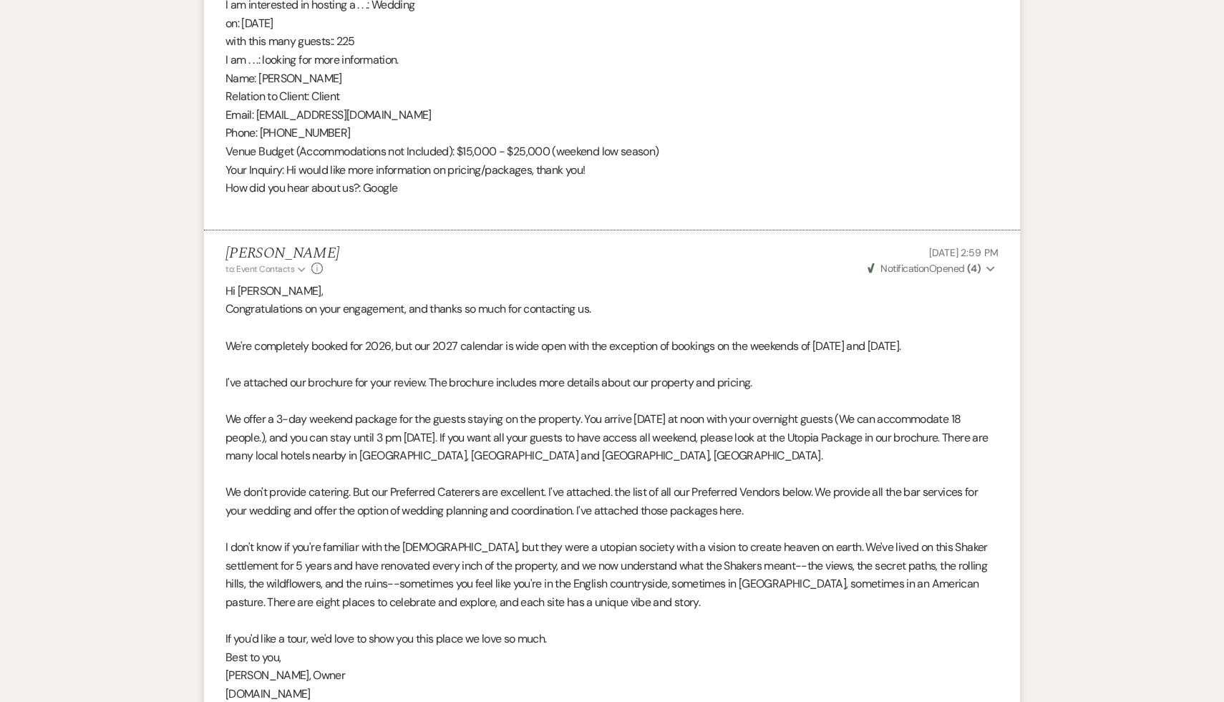
select select "9"
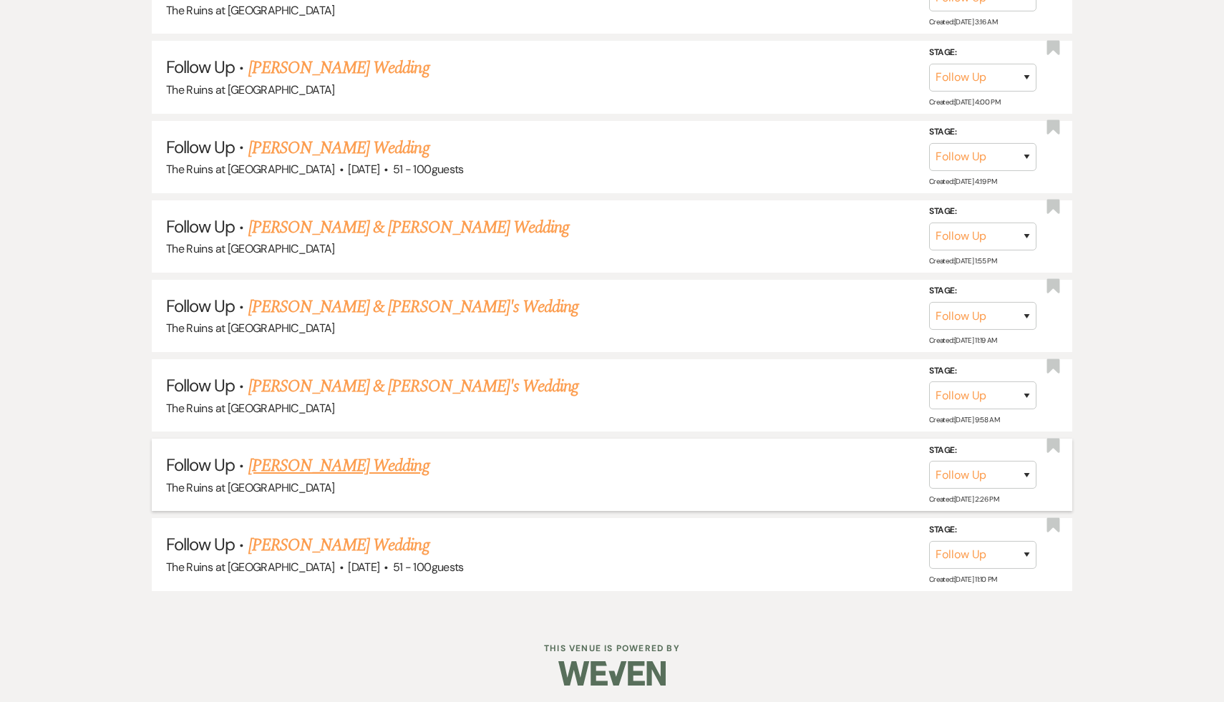
click at [374, 463] on link "Emily Bingham's Wedding" at bounding box center [338, 466] width 181 height 26
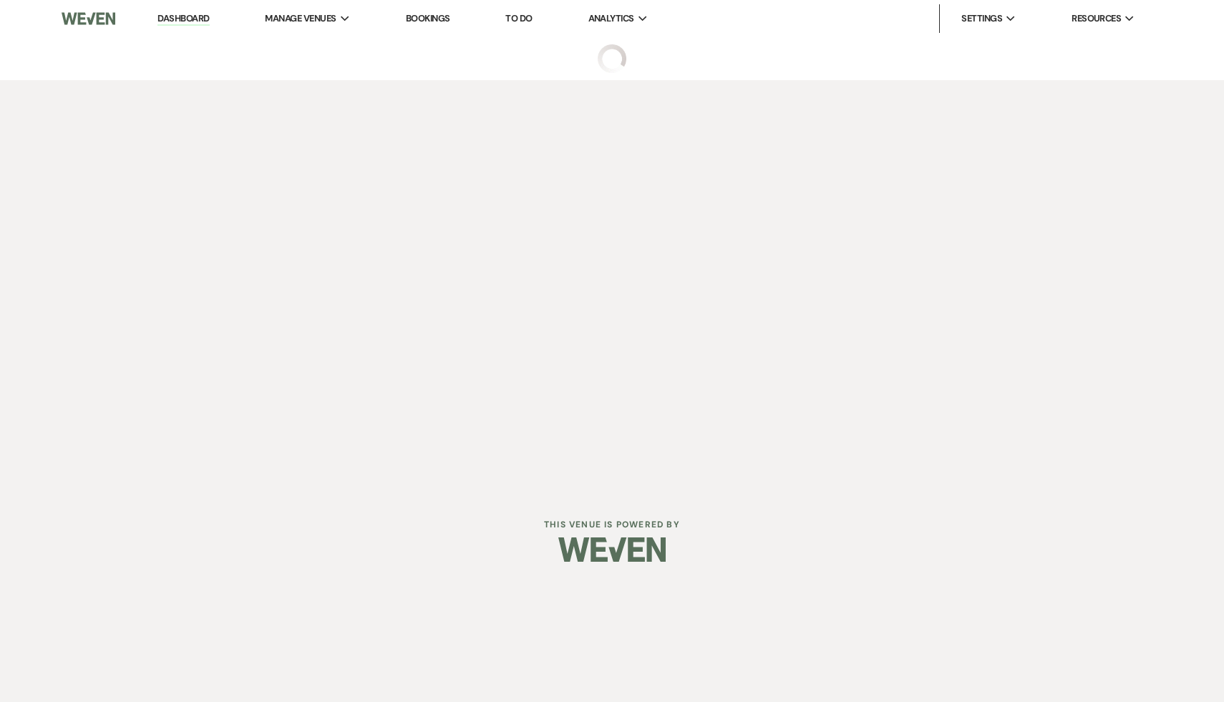
select select "9"
select select "5"
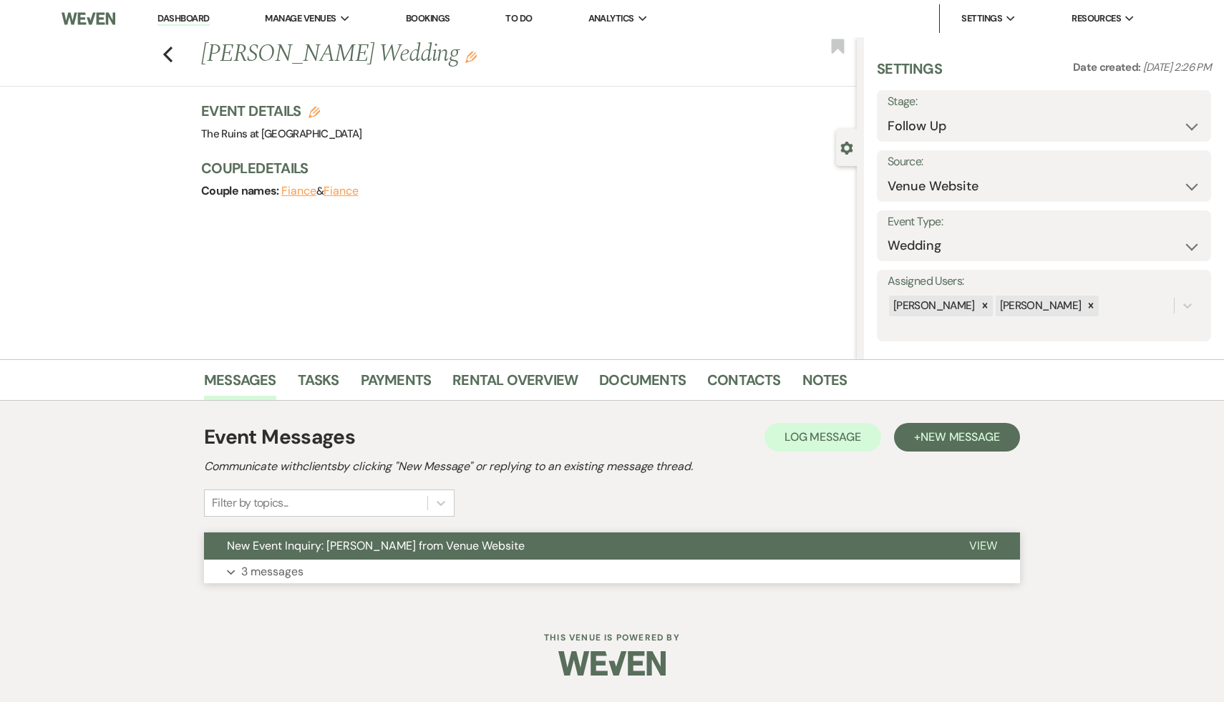
click at [369, 543] on span "New Event Inquiry: Emily Bingham from Venue Website" at bounding box center [376, 545] width 298 height 15
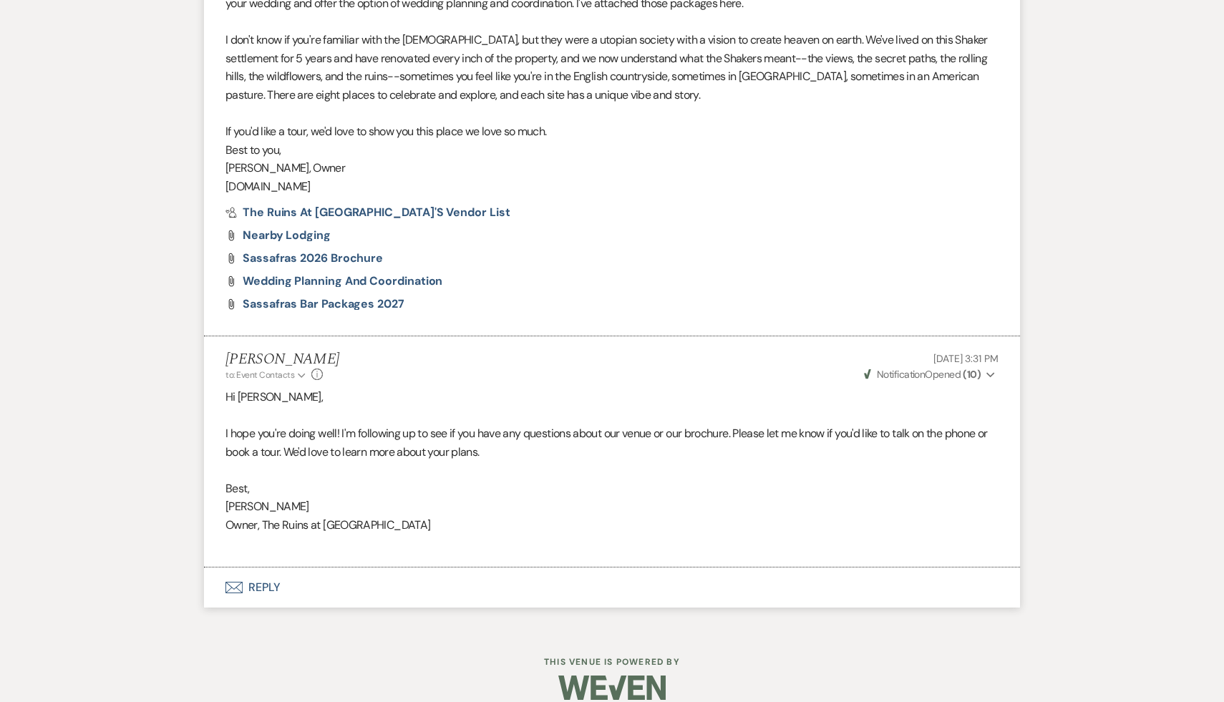
scroll to position [1312, 0]
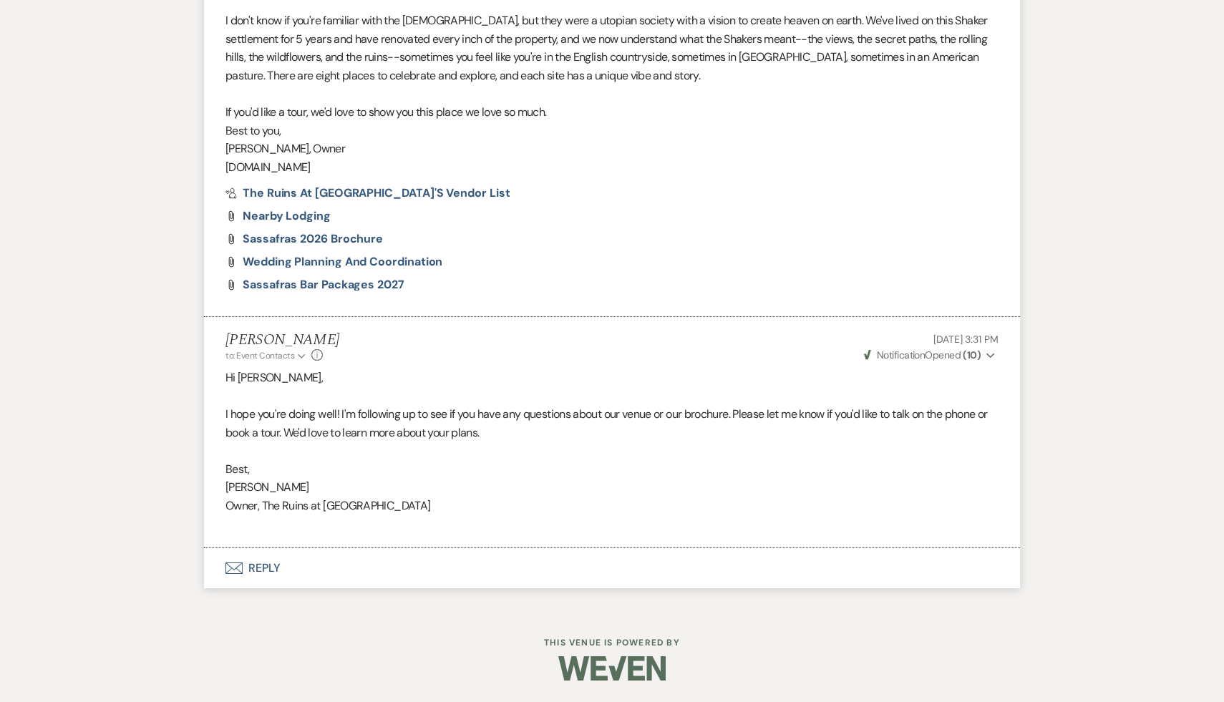
scroll to position [785, 0]
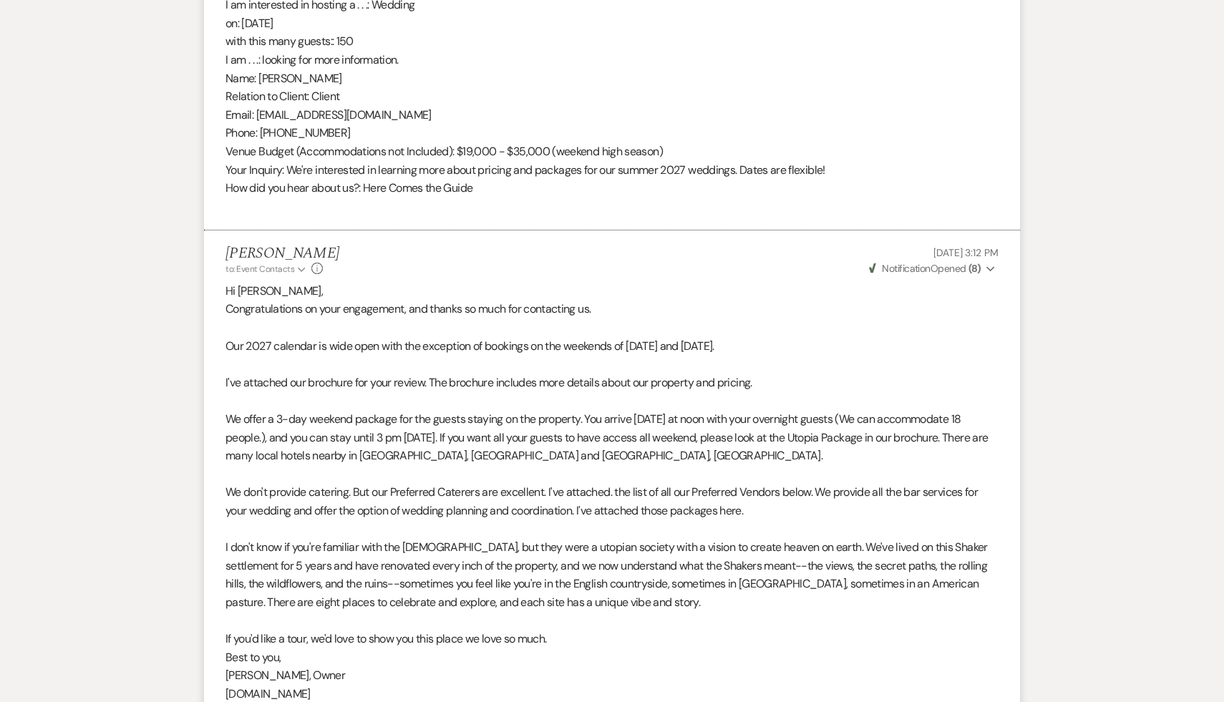
select select "9"
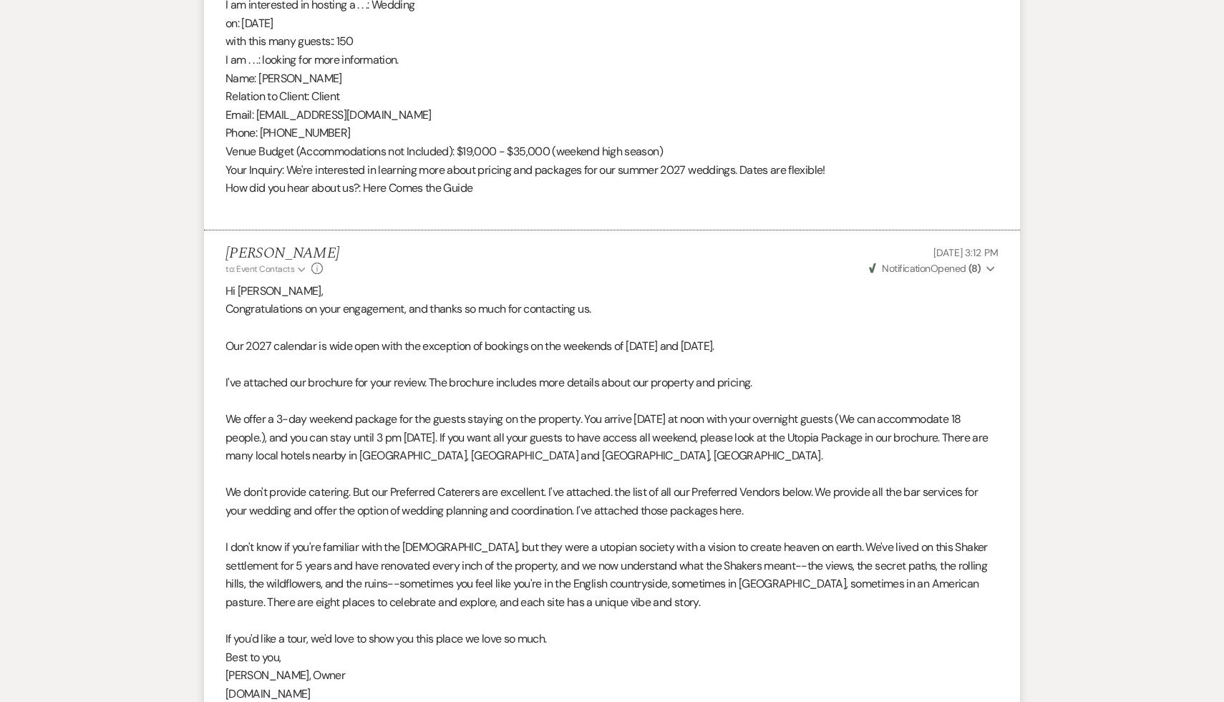
select select "9"
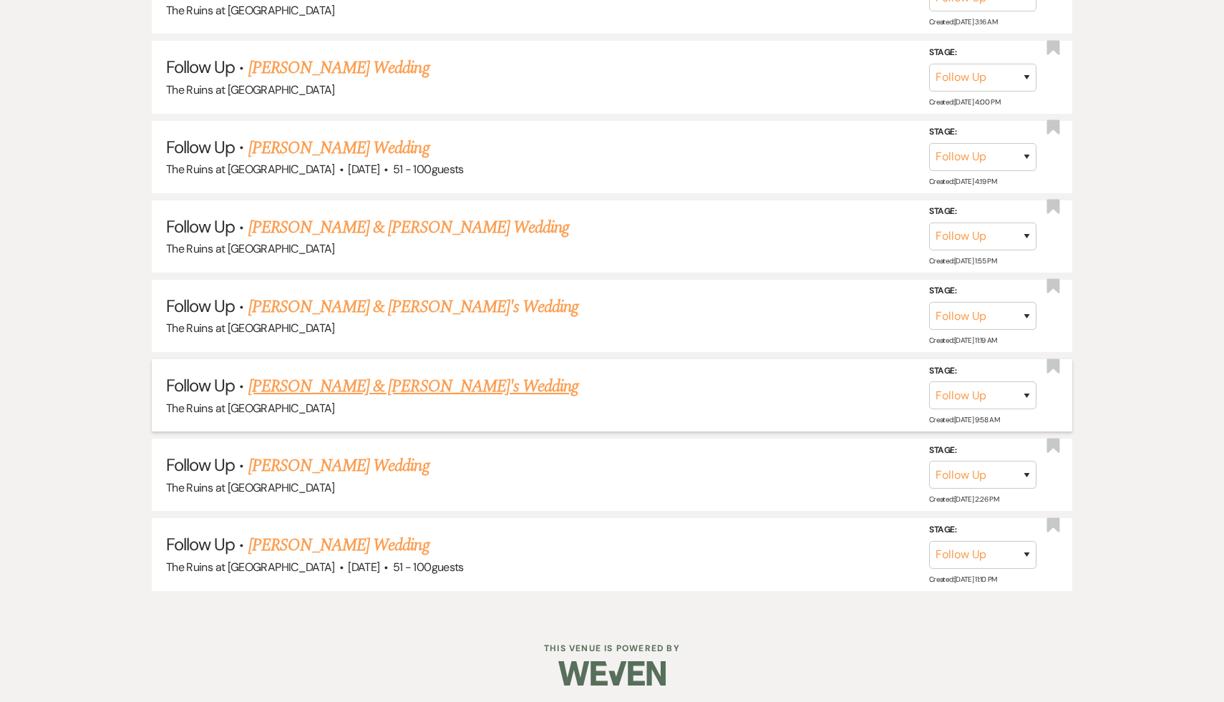
click at [373, 385] on link "Alice Tattersall & Fiance's Wedding" at bounding box center [413, 387] width 331 height 26
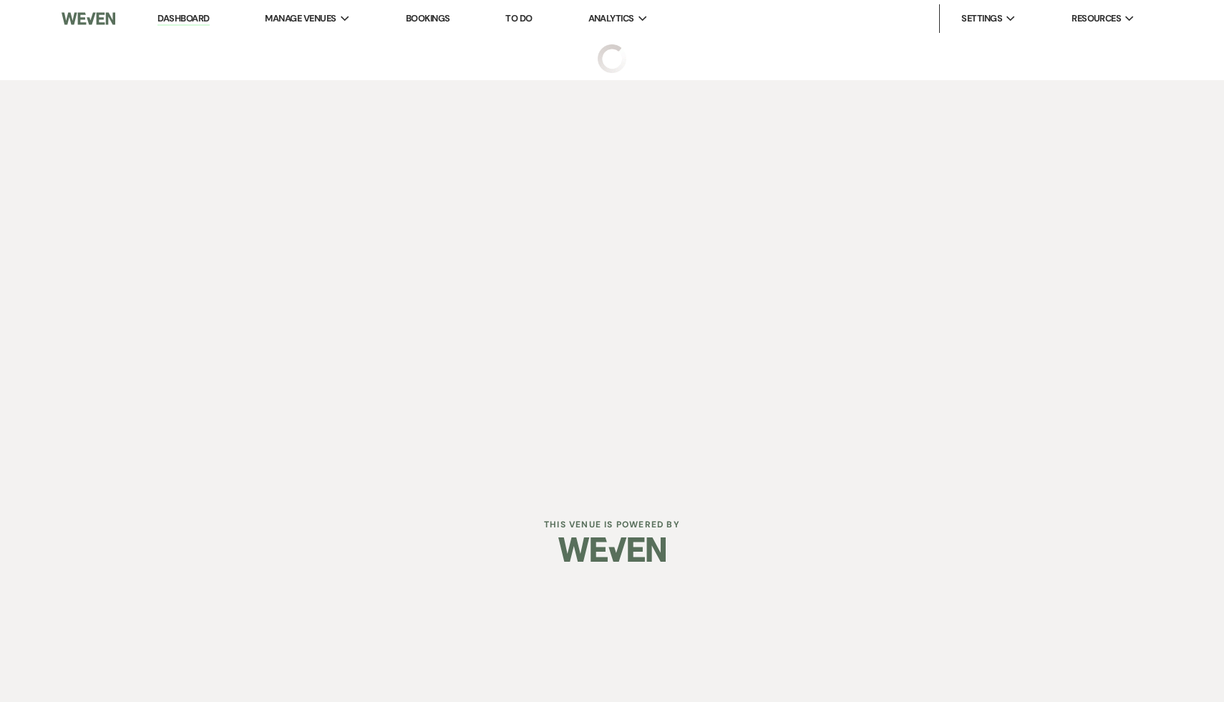
select select "9"
select select "6"
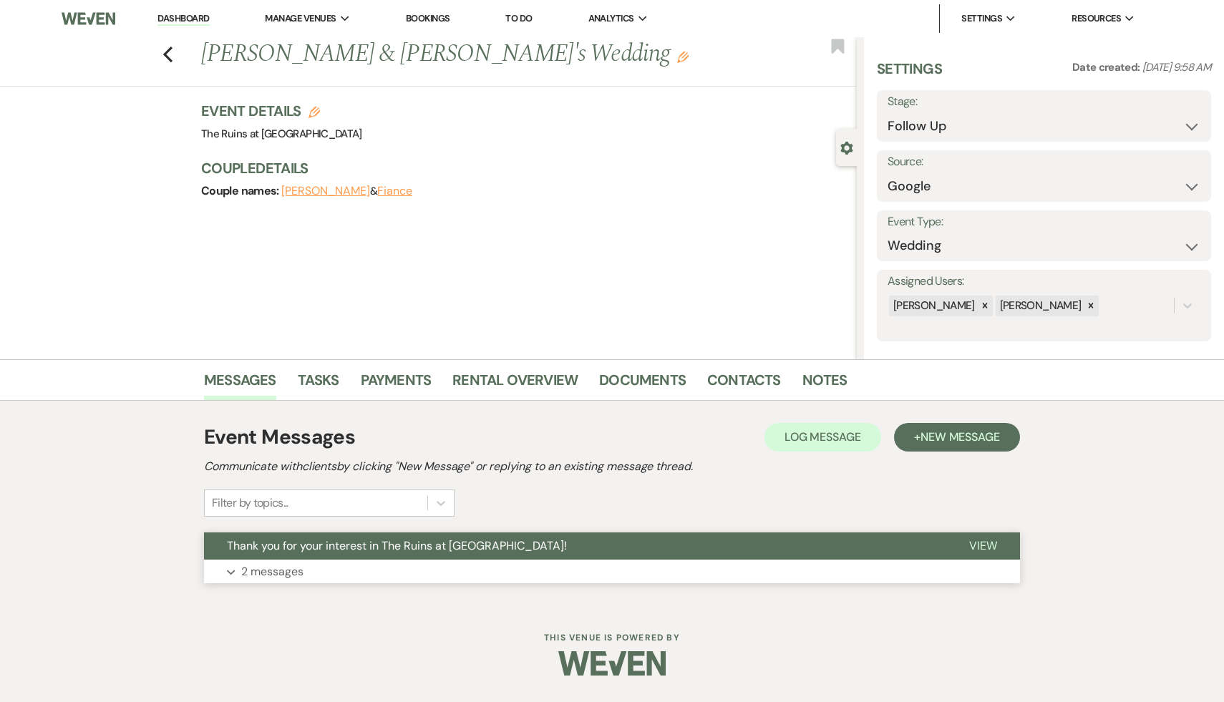
click at [335, 548] on span "Thank you for your interest in The Ruins at Sassafras!" at bounding box center [397, 545] width 340 height 15
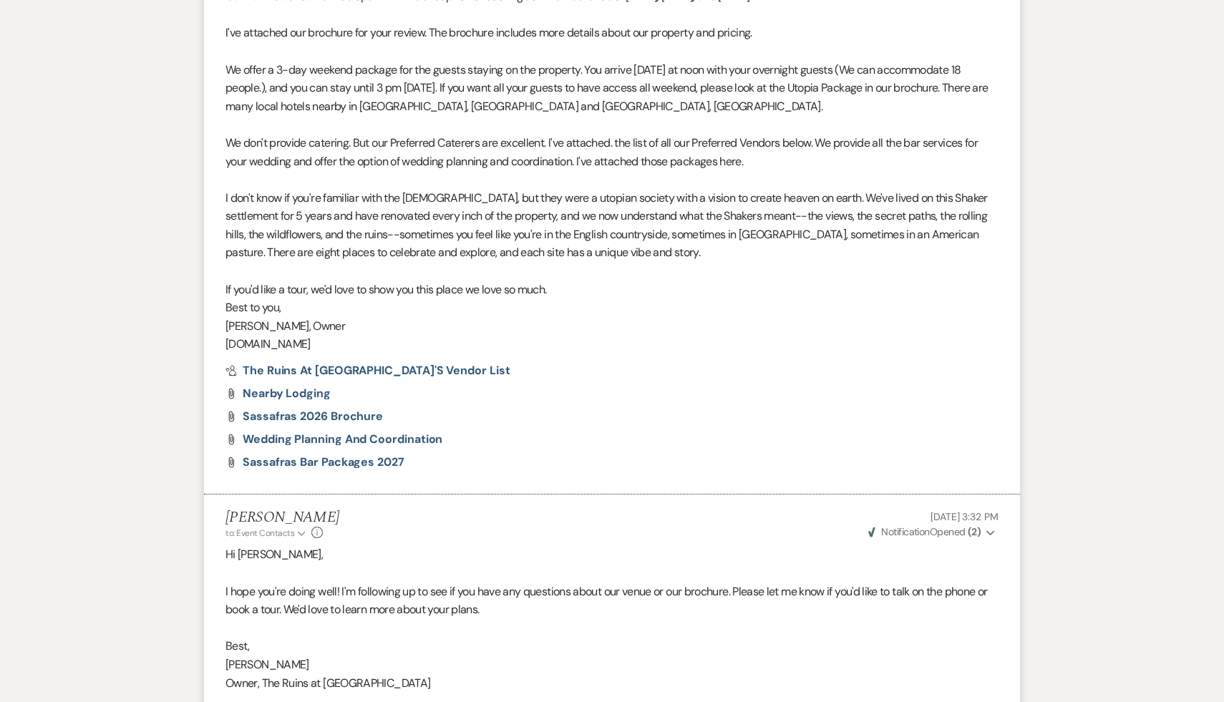
scroll to position [673, 0]
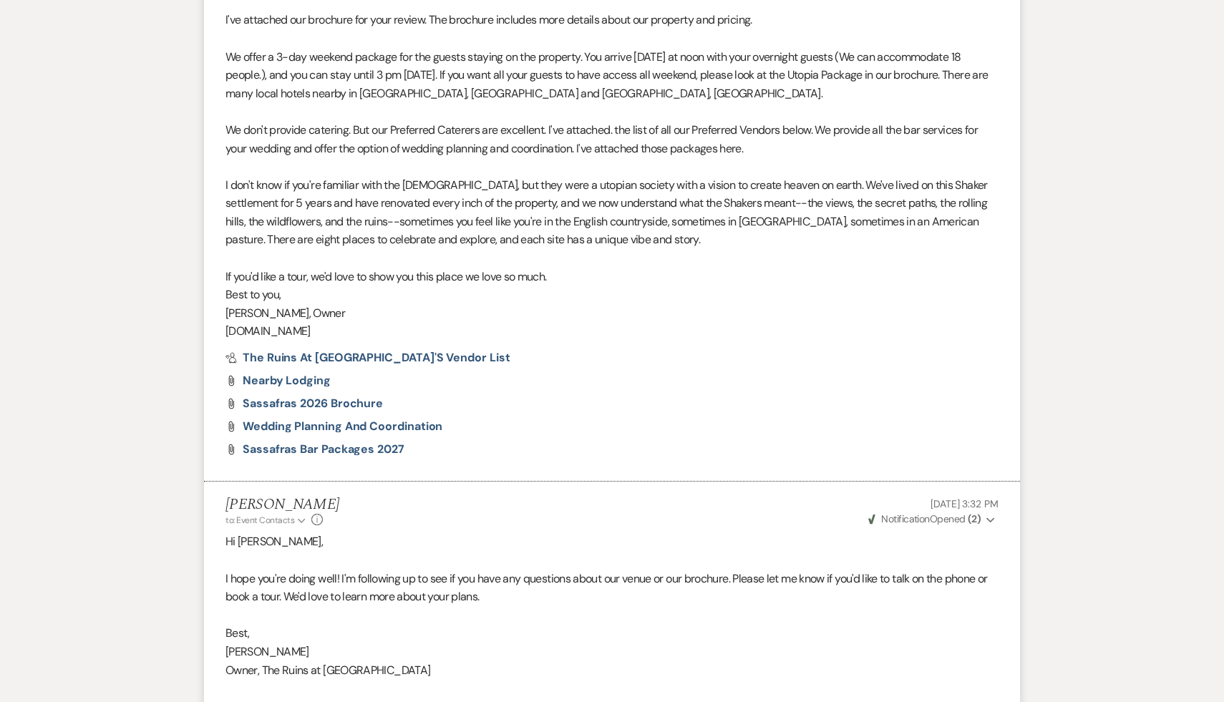
scroll to position [785, 0]
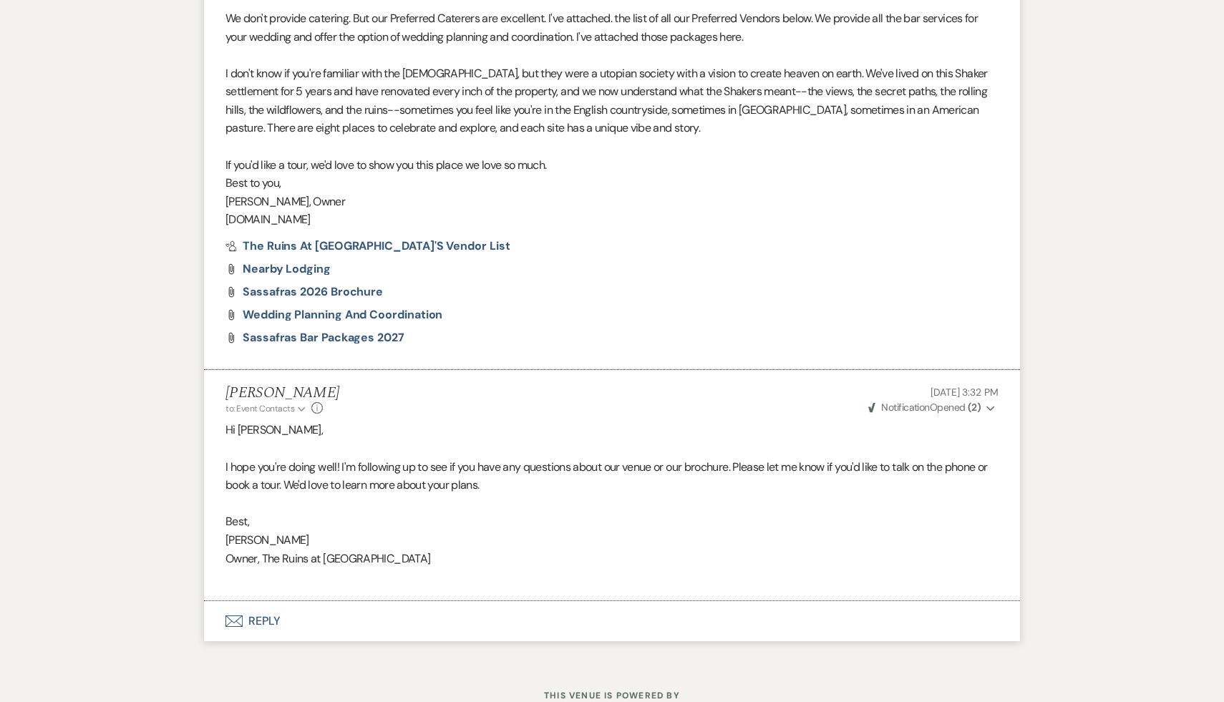
select select "9"
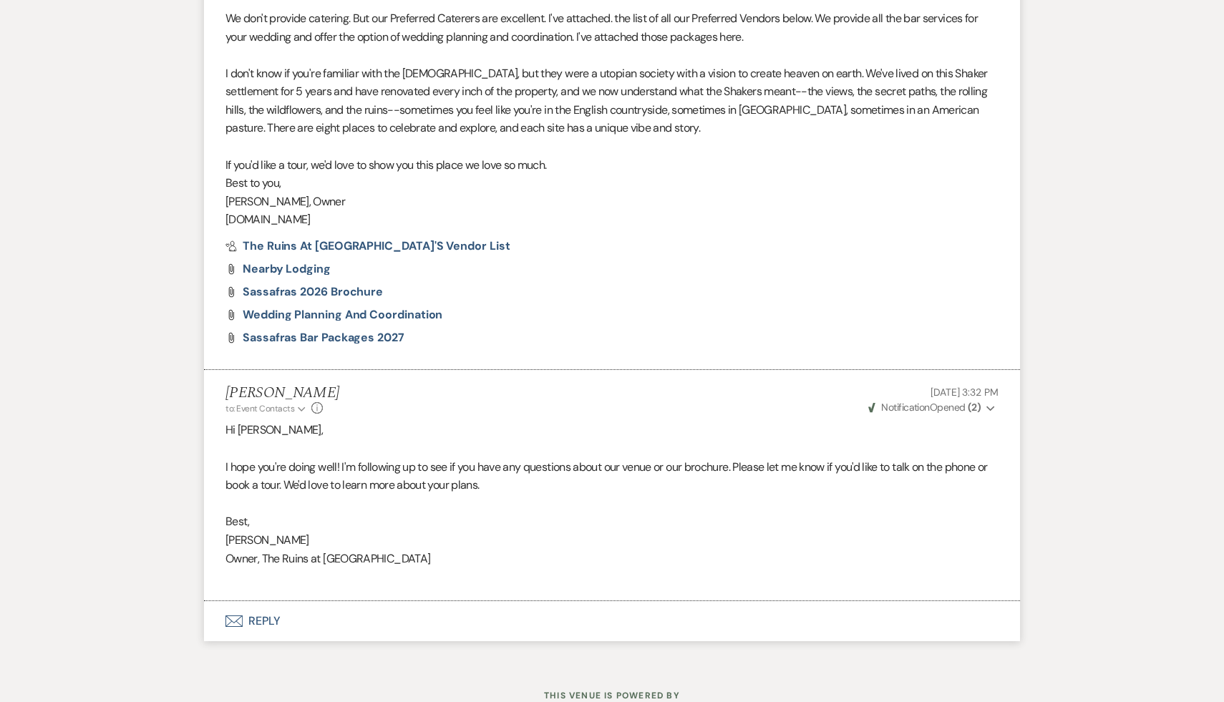
select select "9"
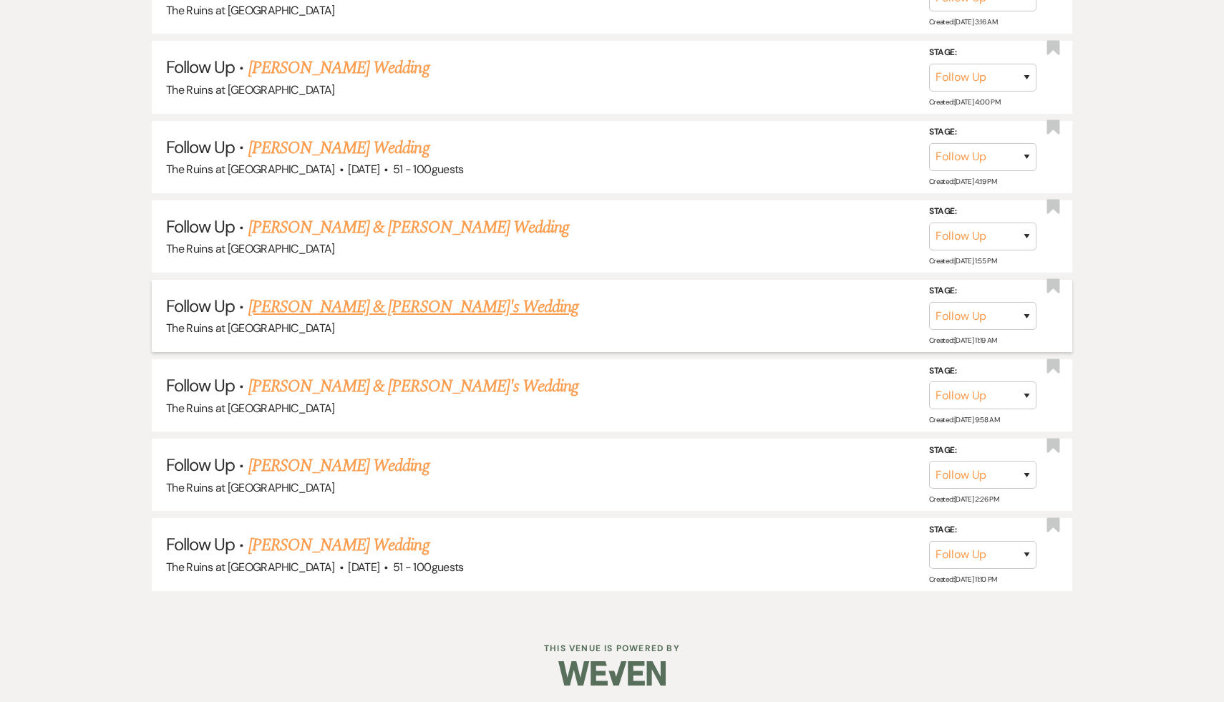
click at [370, 306] on link "Claire Holmes & Fiance's Wedding" at bounding box center [413, 307] width 331 height 26
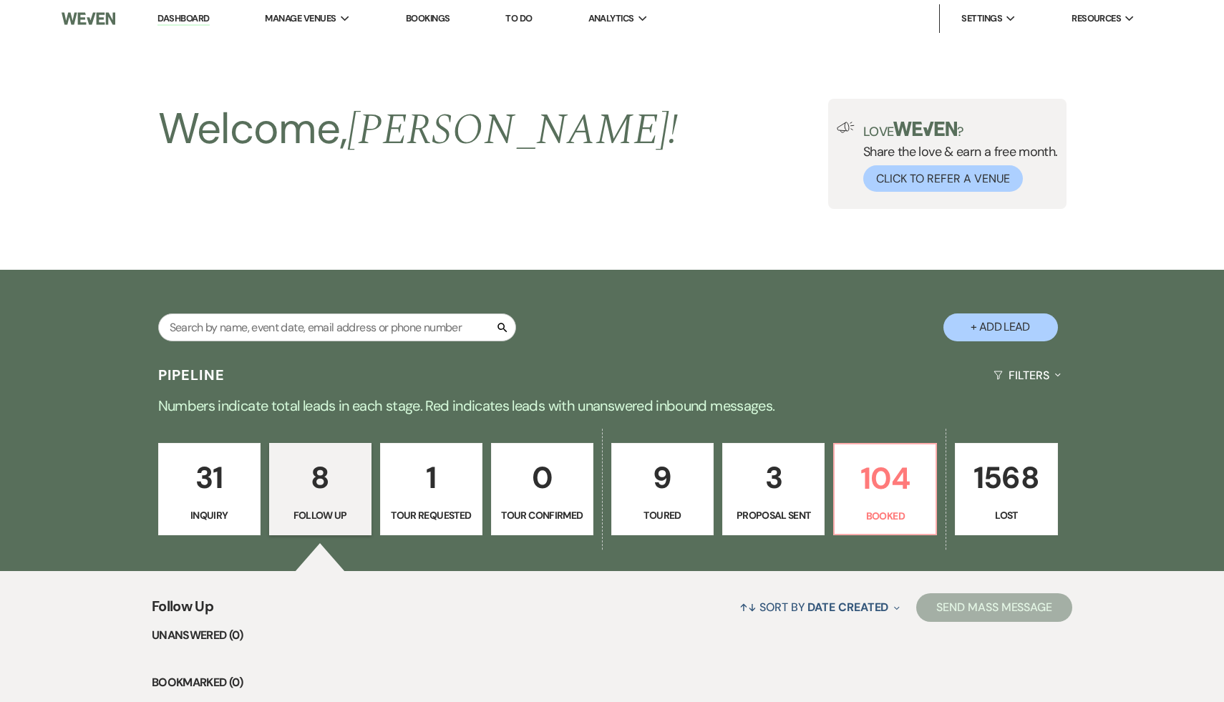
select select "9"
select select "6"
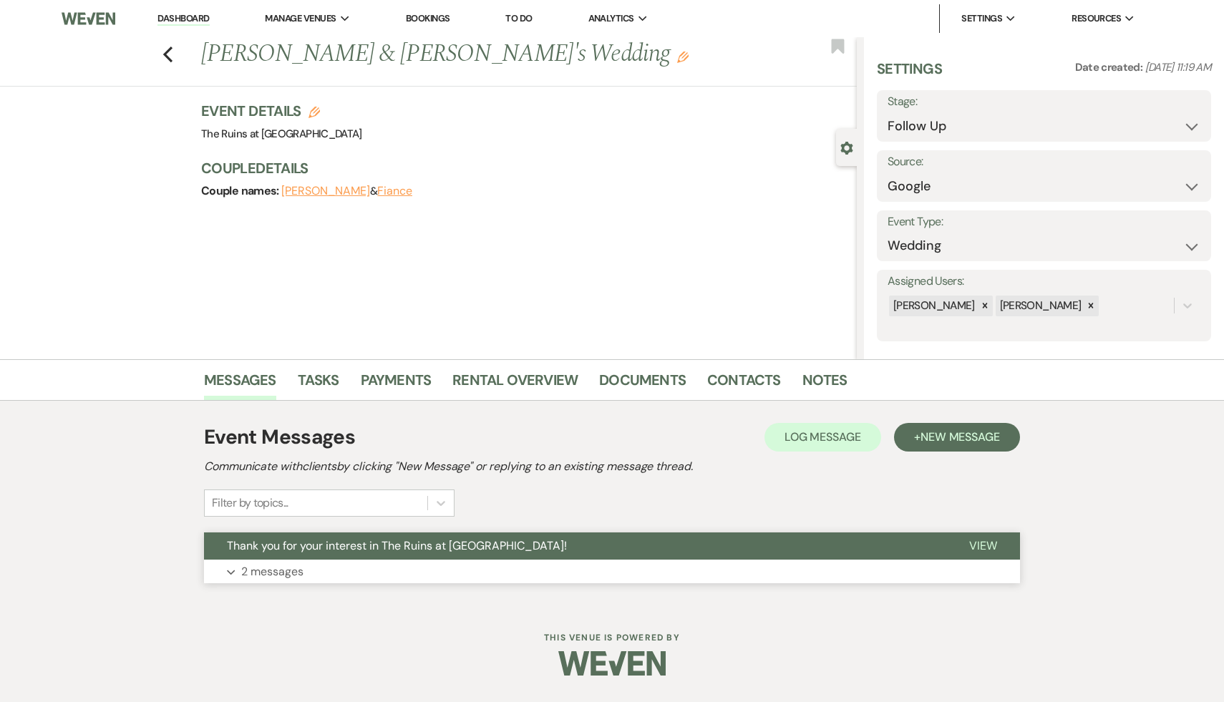
click at [322, 554] on button "Thank you for your interest in The Ruins at Sassafras!" at bounding box center [575, 546] width 742 height 27
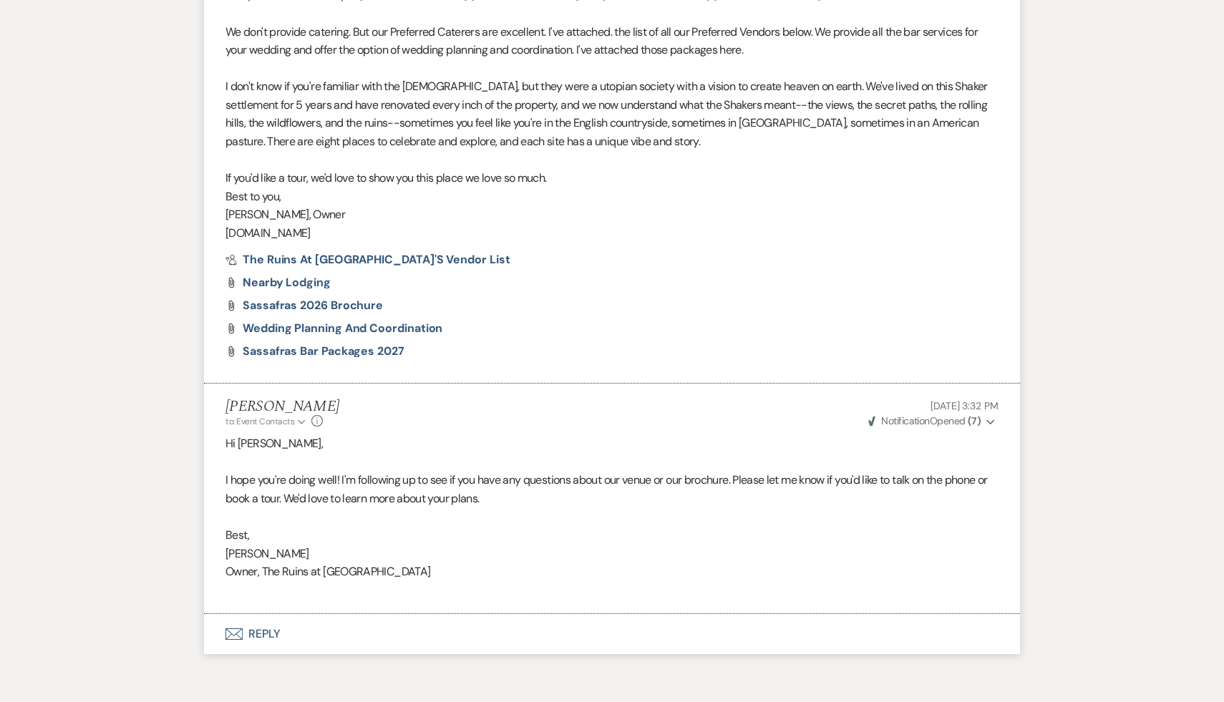
scroll to position [803, 0]
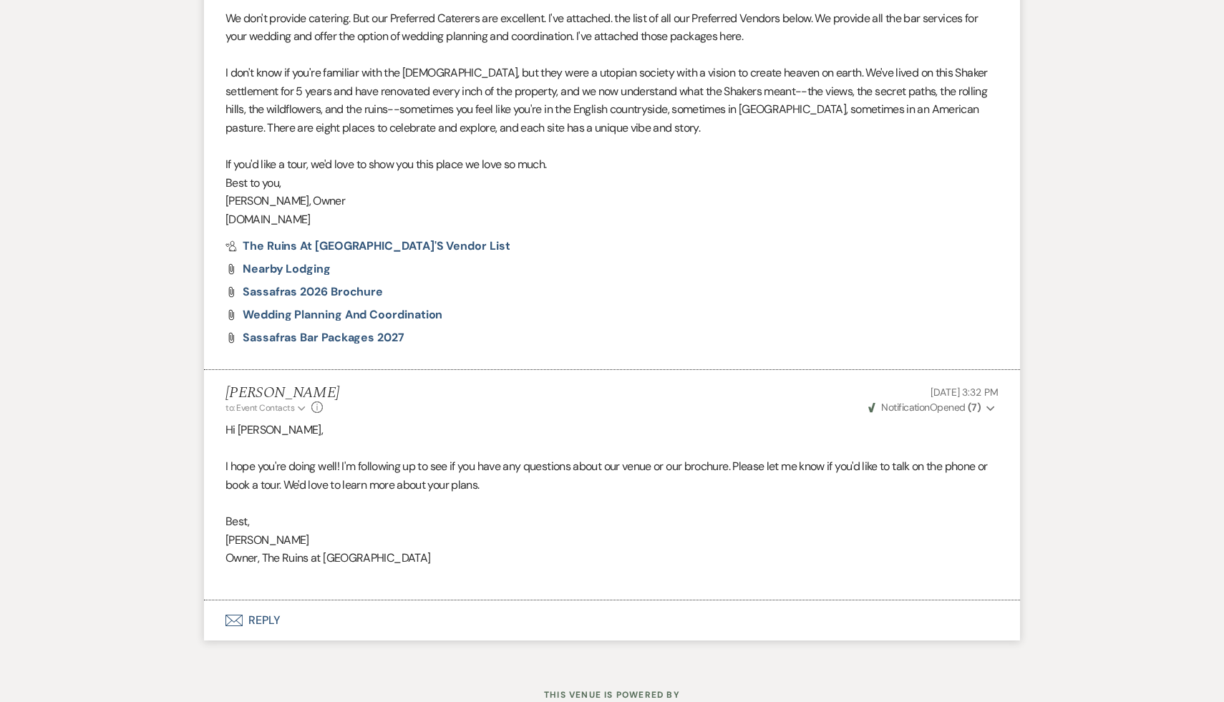
select select "9"
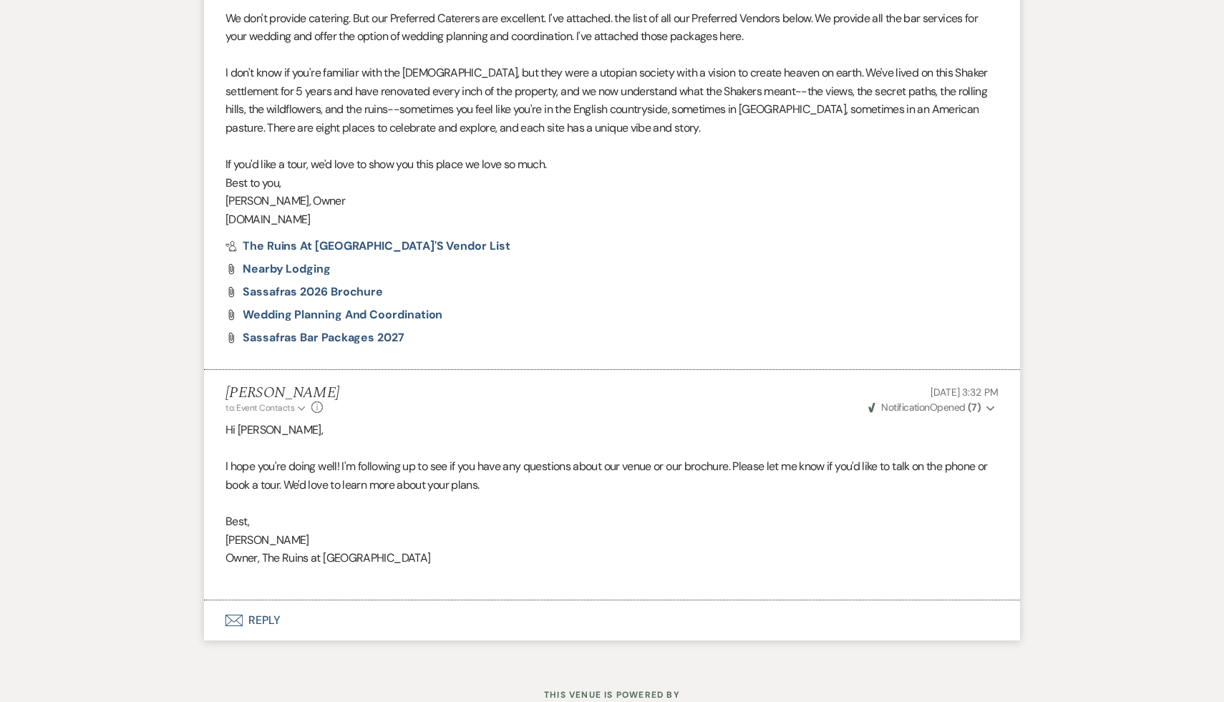
select select "9"
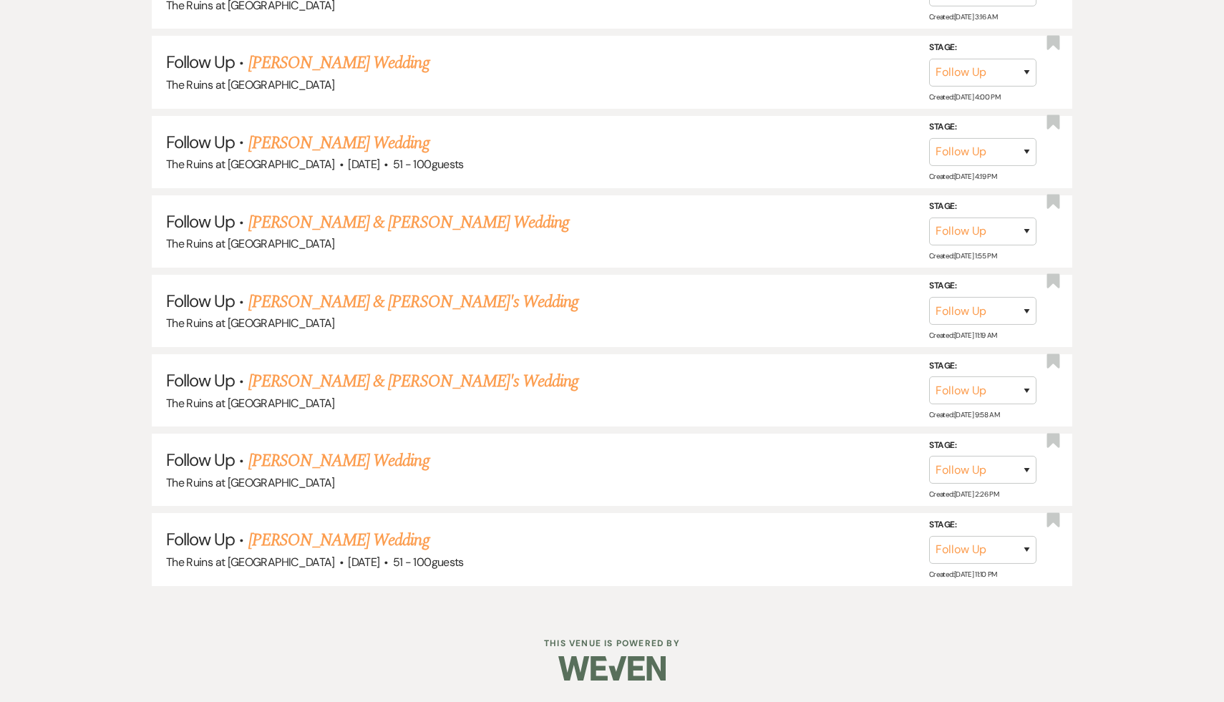
scroll to position [785, 0]
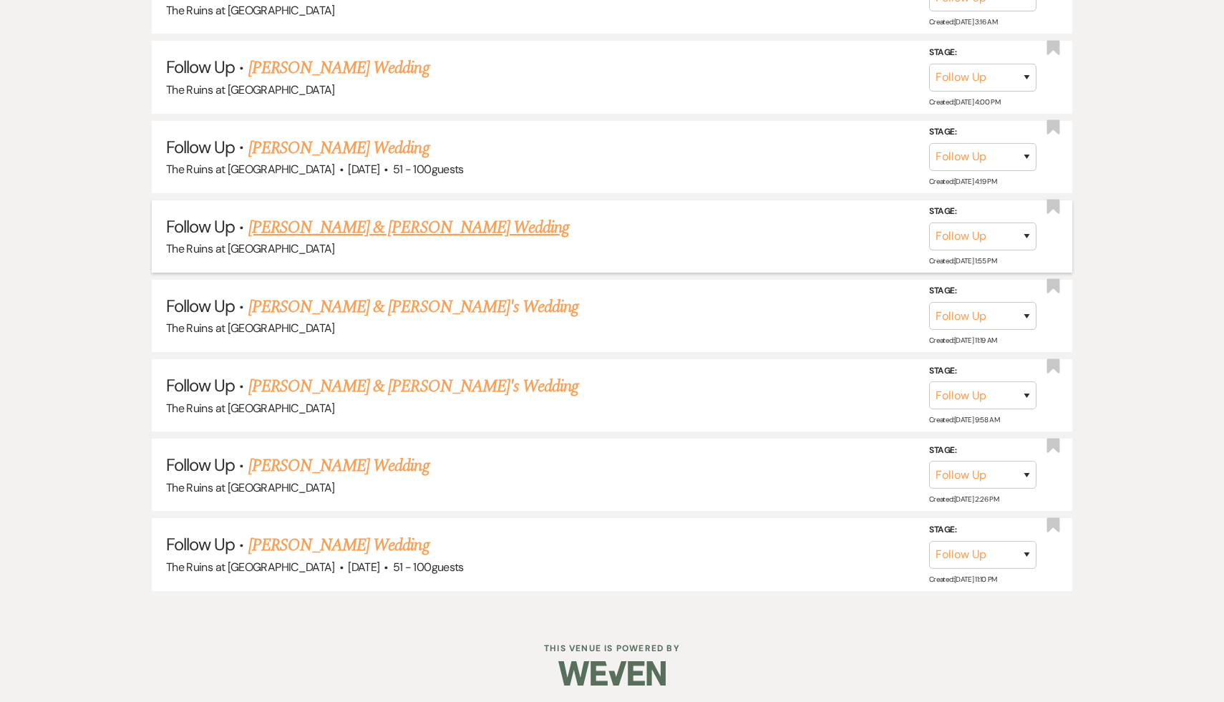
click at [384, 228] on link "James & Kevin Sciafani's Wedding" at bounding box center [408, 228] width 321 height 26
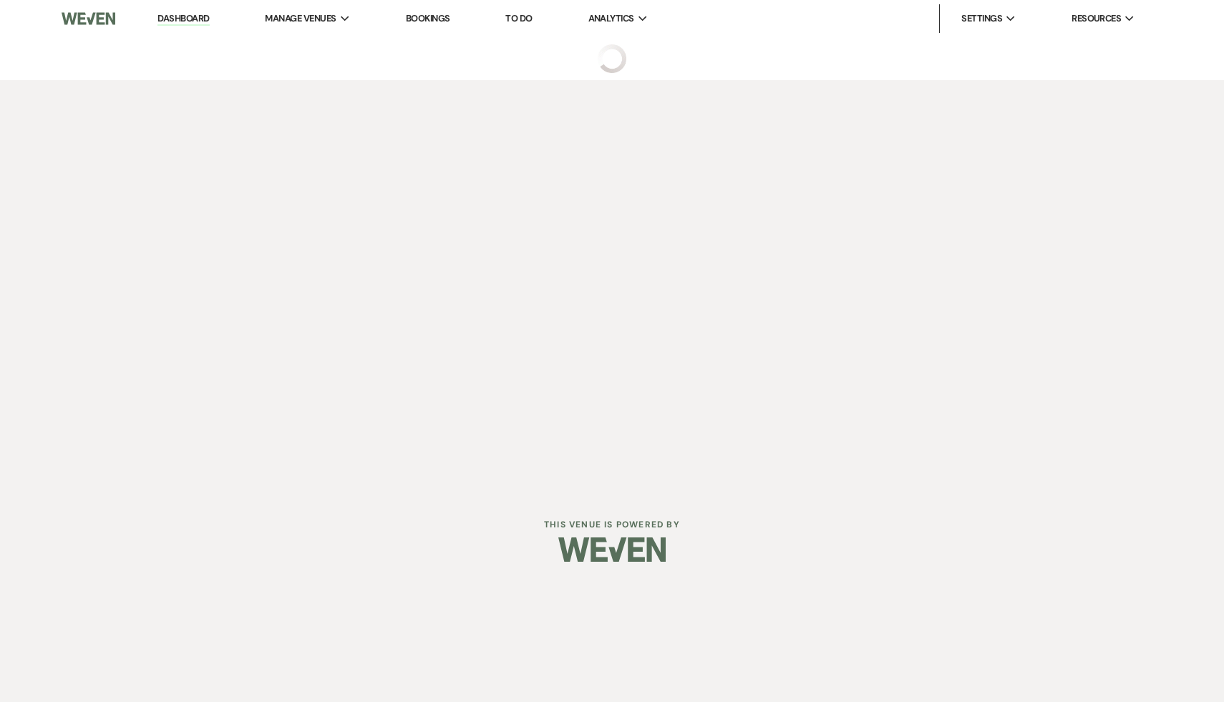
select select "9"
select select "6"
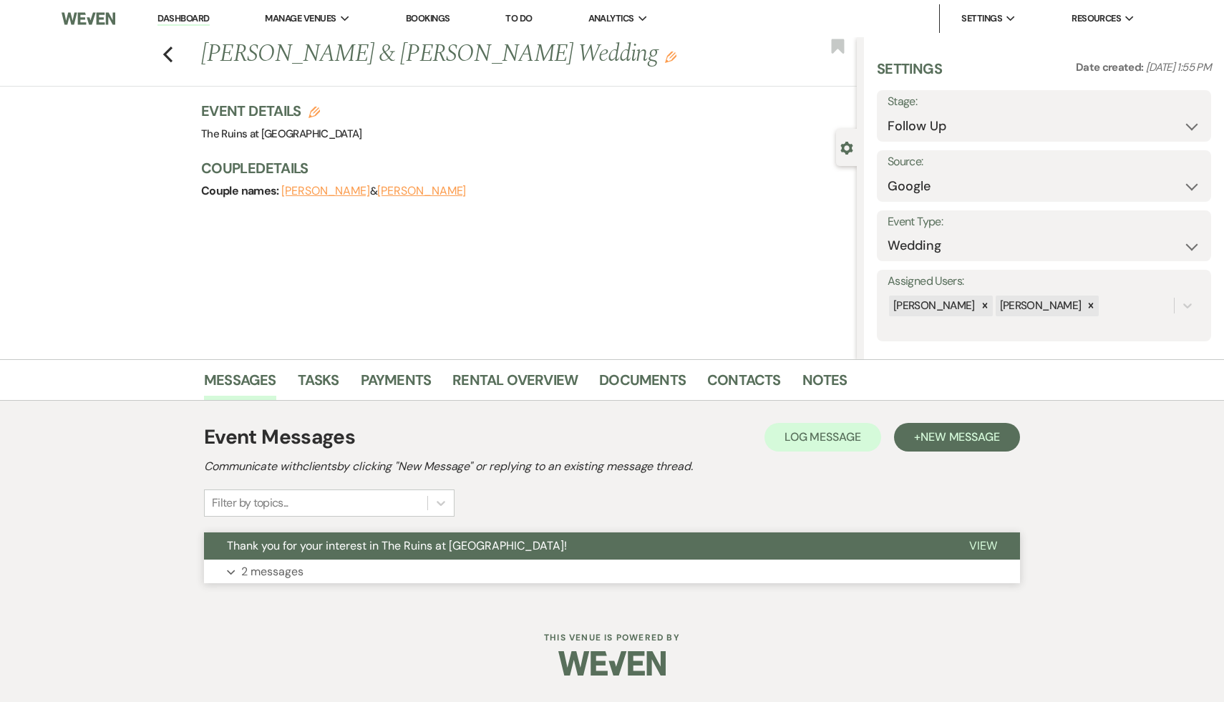
click at [329, 541] on span "Thank you for your interest in The Ruins at Sassafras!" at bounding box center [397, 545] width 340 height 15
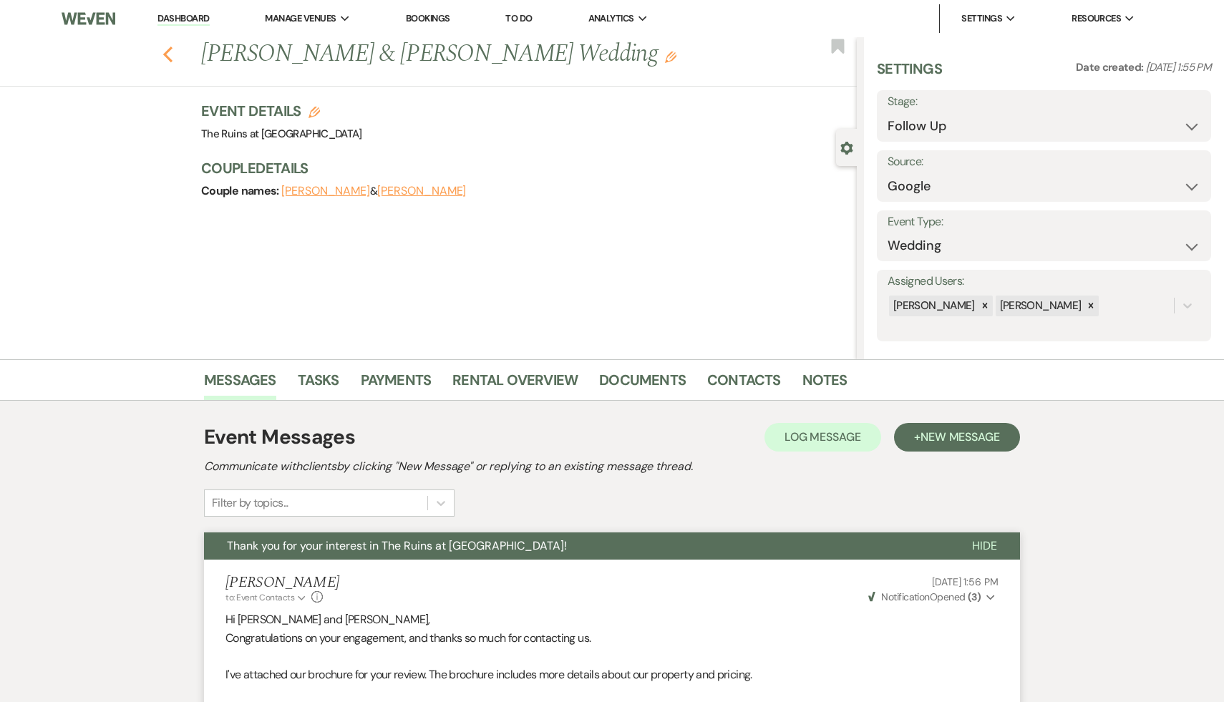
click at [168, 52] on icon "Previous" at bounding box center [168, 54] width 11 height 17
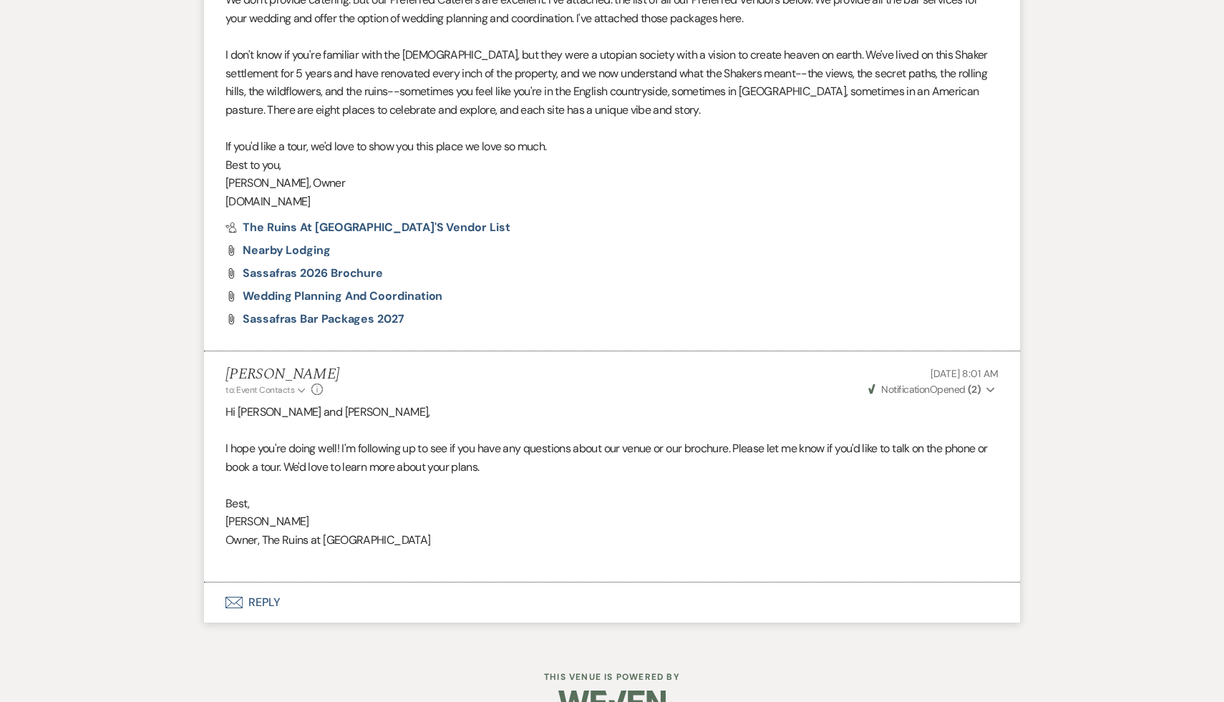
select select "9"
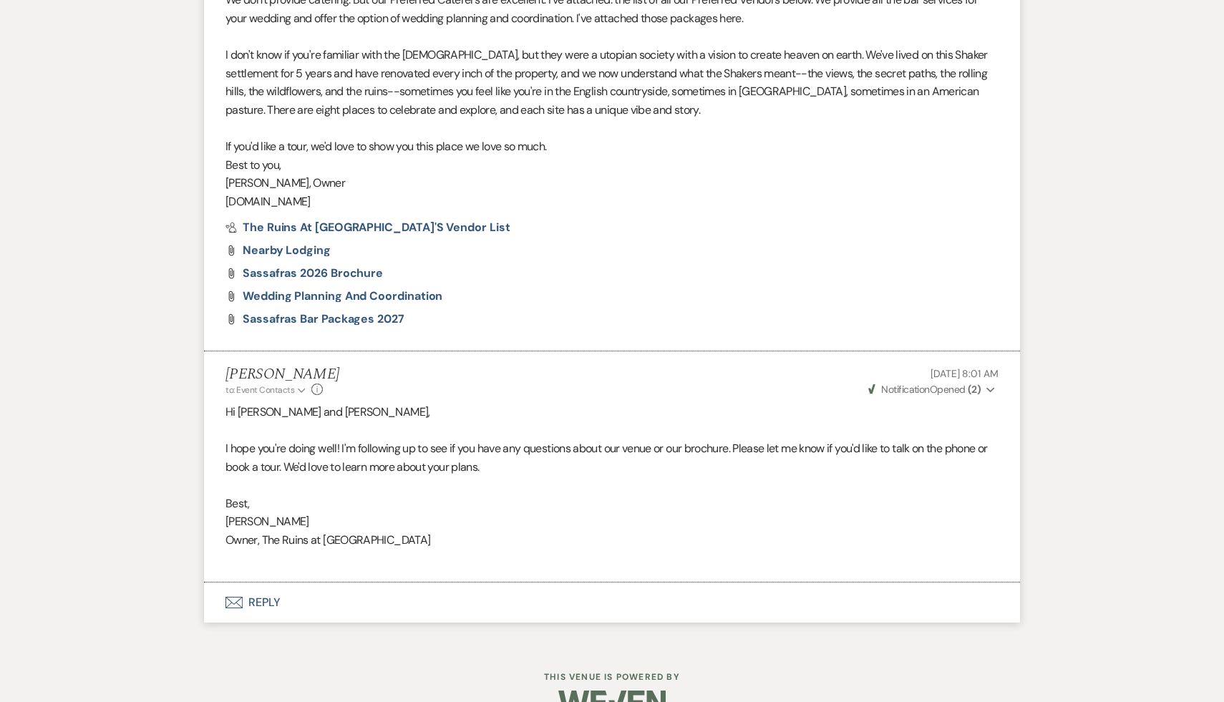
select select "9"
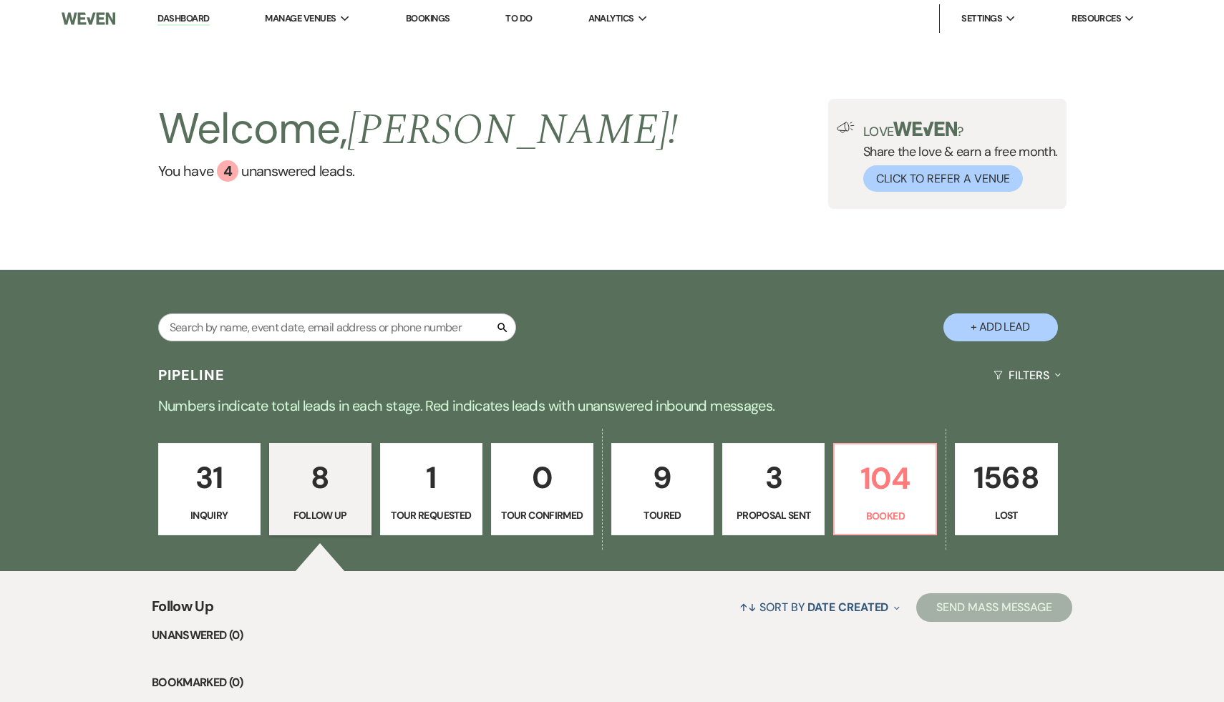
click at [779, 478] on p "3" at bounding box center [774, 478] width 84 height 48
select select "6"
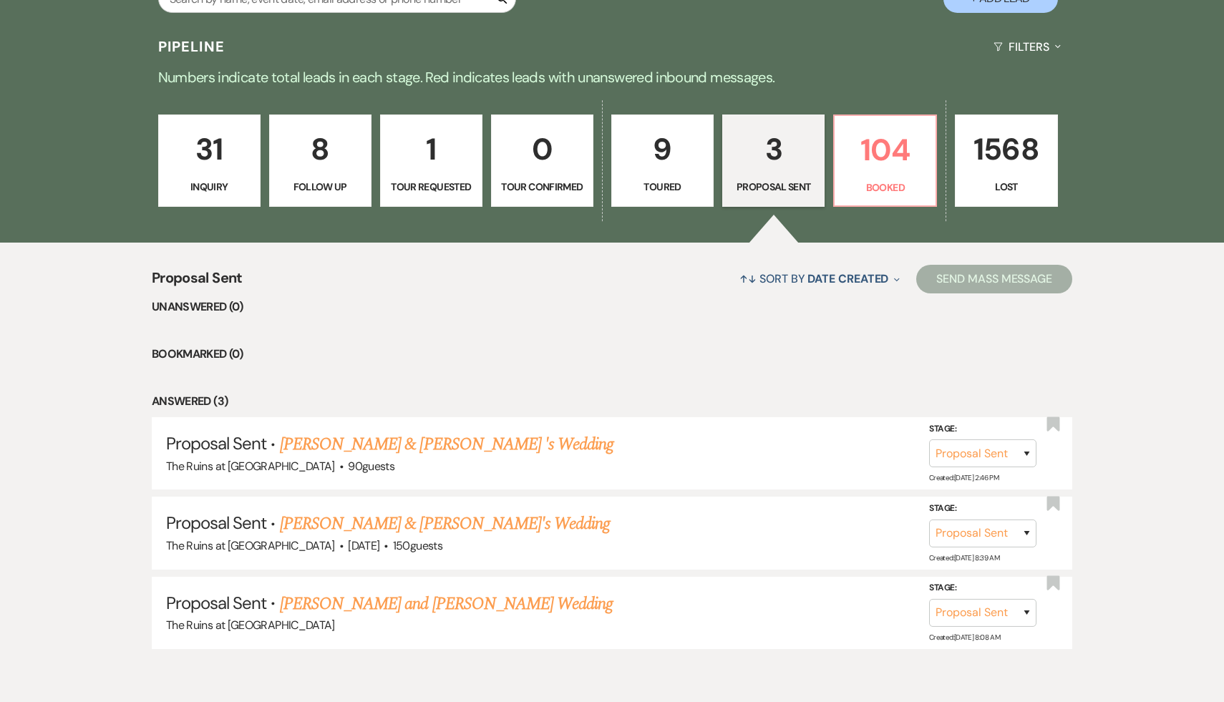
scroll to position [343, 0]
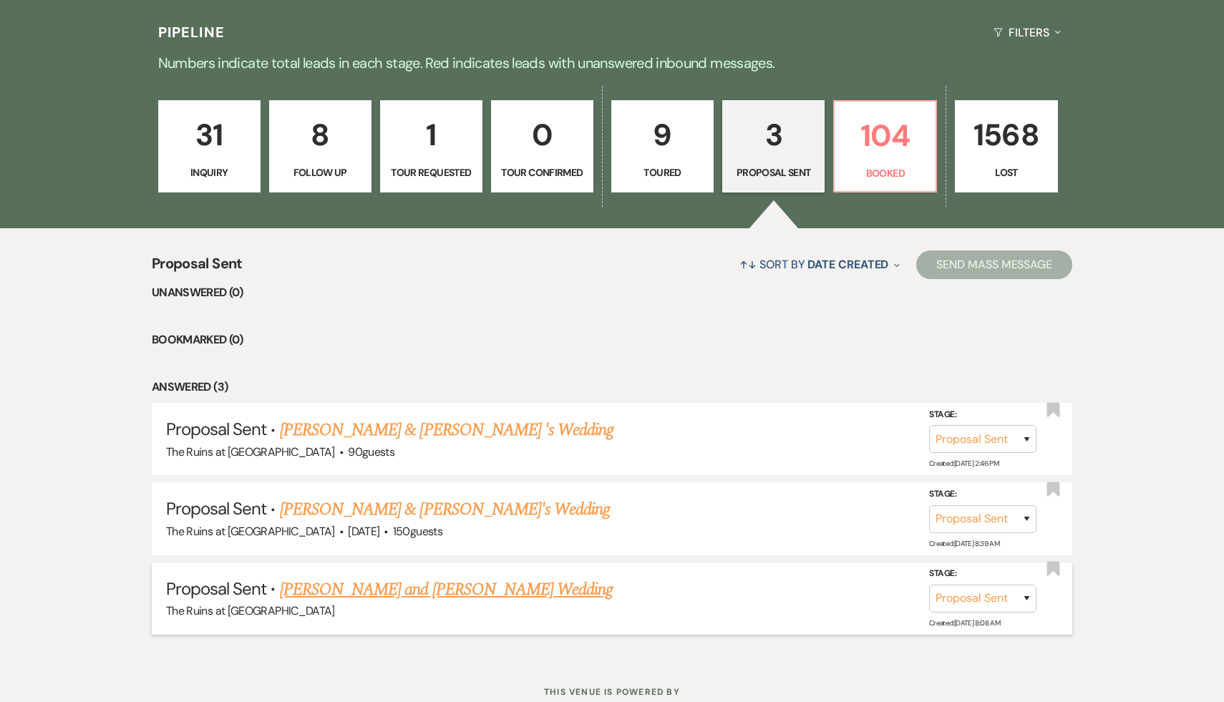
click at [425, 586] on link "Charlie and Josh Turner's Wedding" at bounding box center [447, 590] width 334 height 26
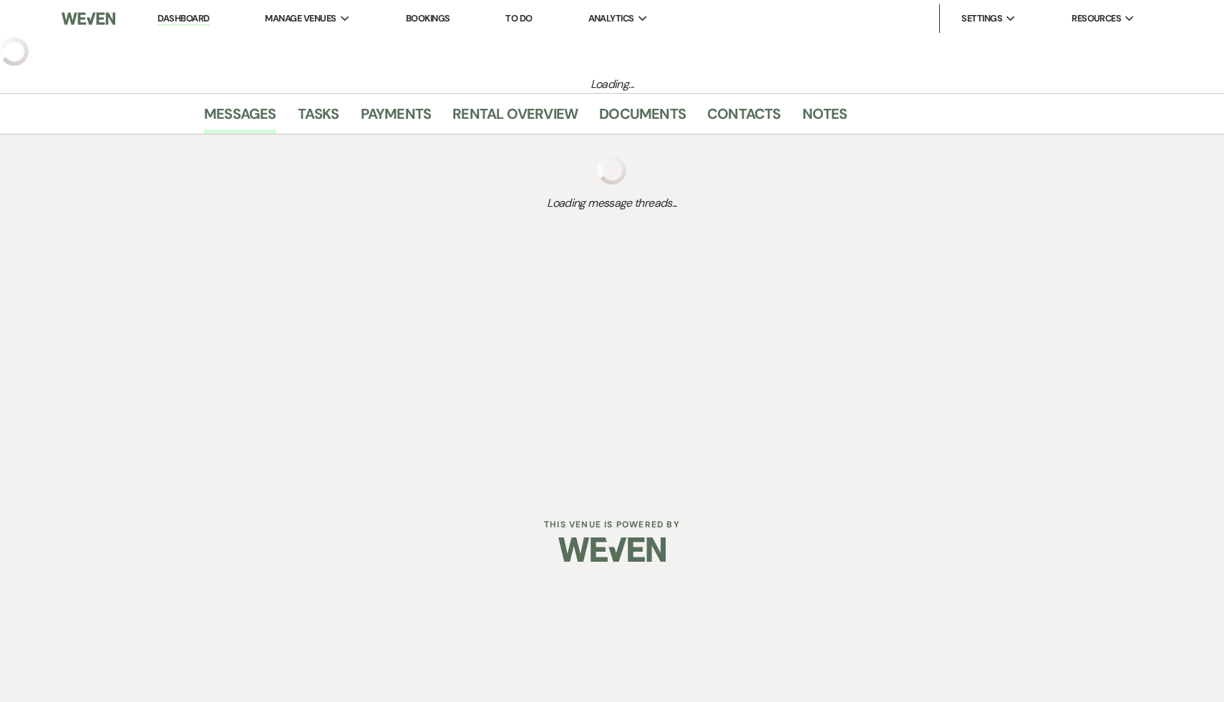
select select "6"
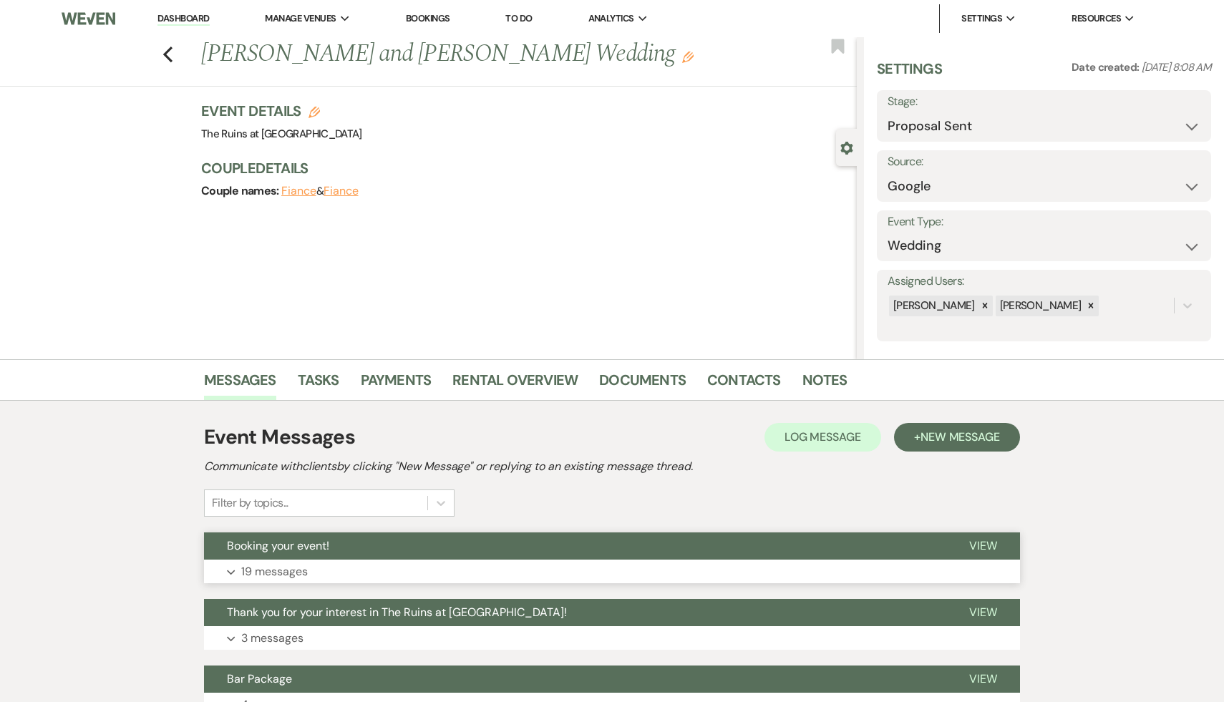
click at [268, 545] on span "Booking your event!" at bounding box center [278, 545] width 102 height 15
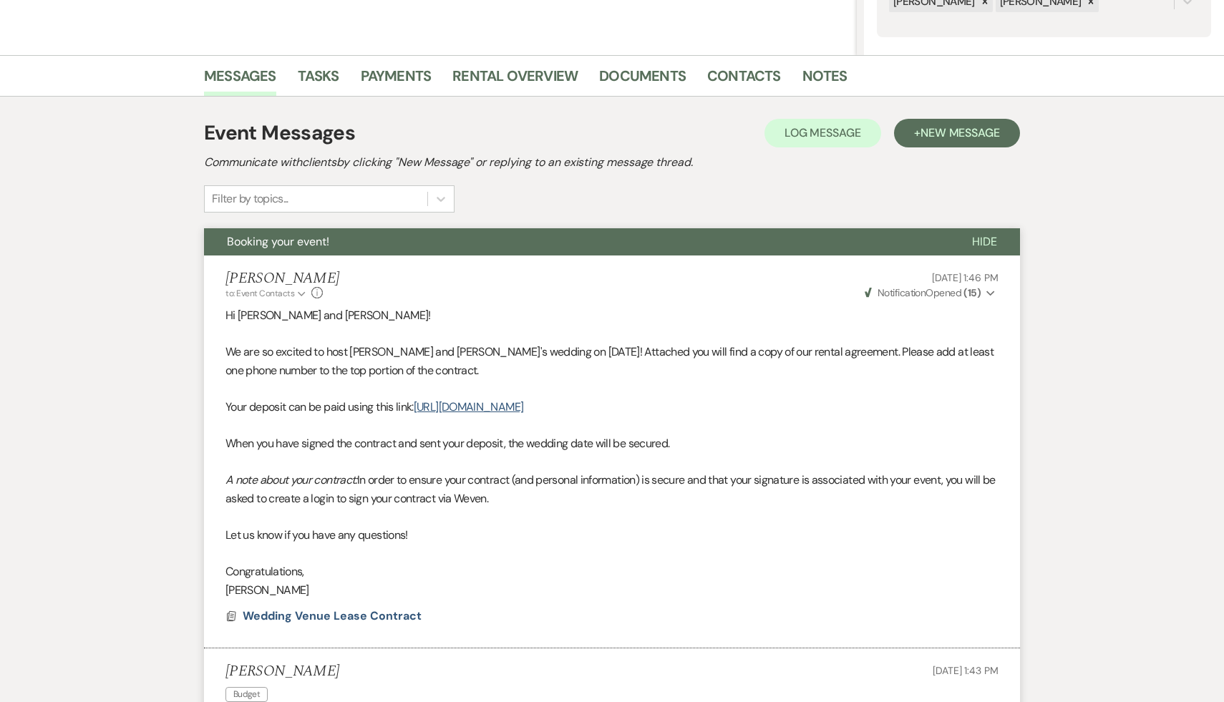
scroll to position [306, 0]
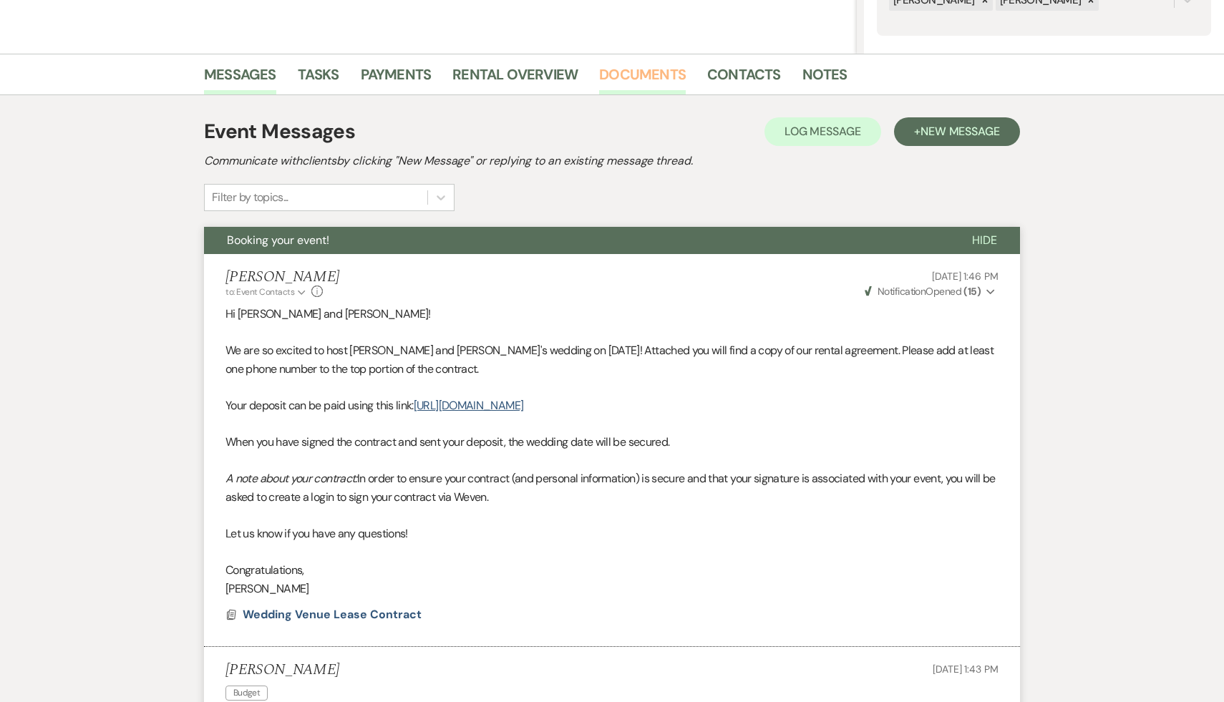
click at [631, 79] on link "Documents" at bounding box center [642, 78] width 87 height 31
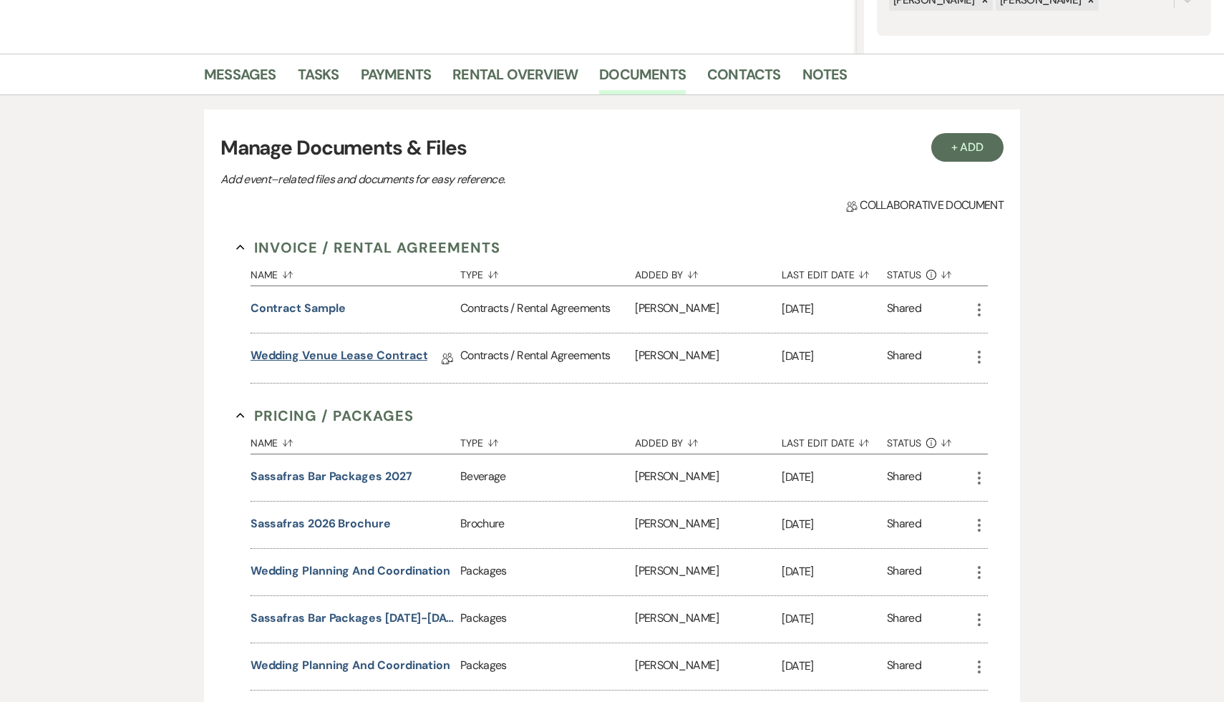
click at [378, 357] on link "Wedding Venue Lease Contract" at bounding box center [340, 358] width 178 height 22
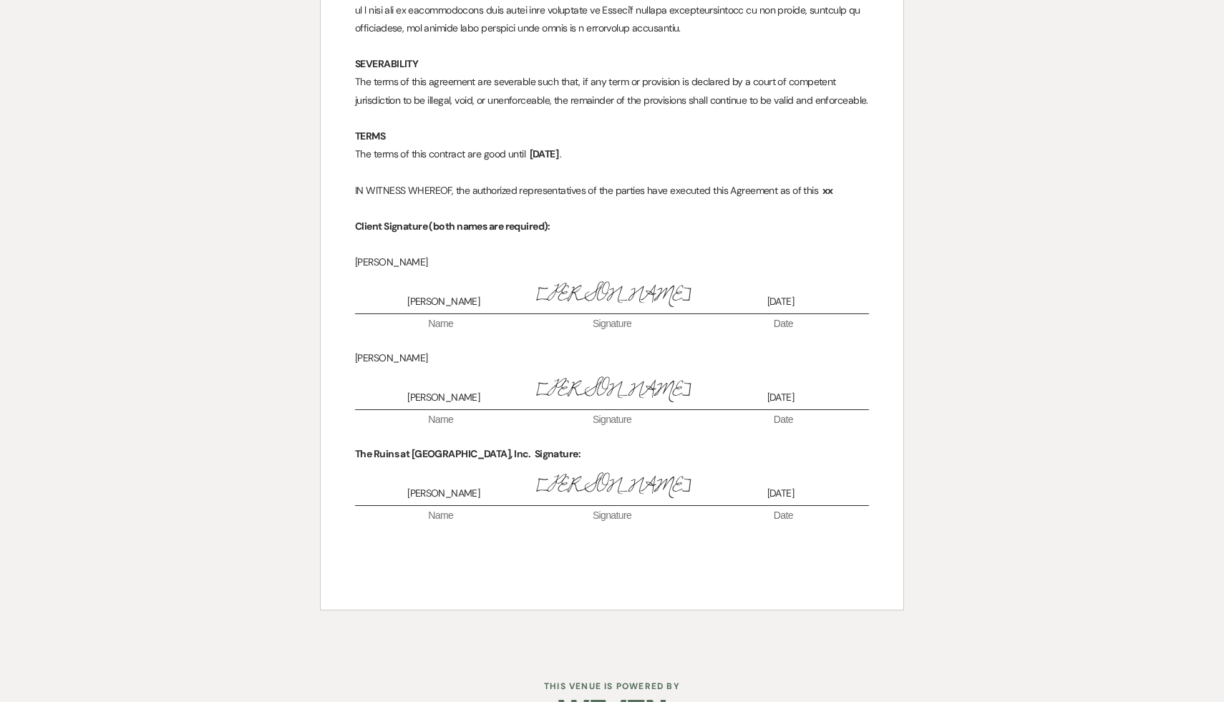
scroll to position [10051, 0]
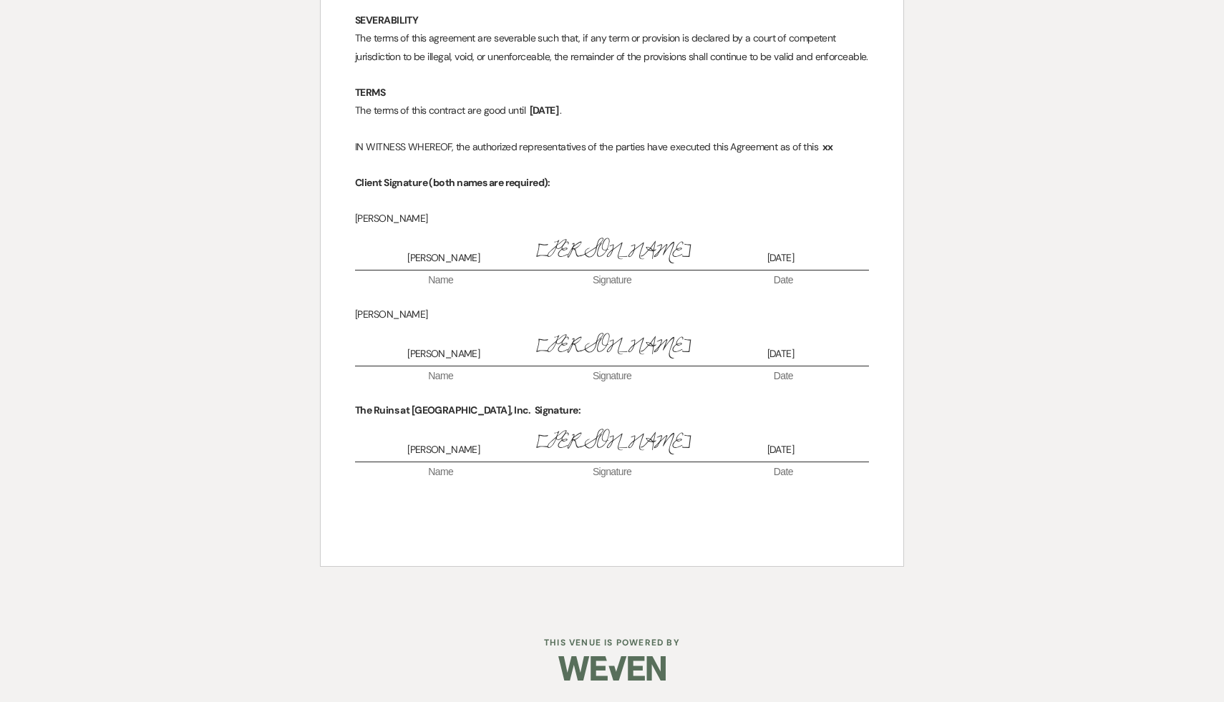
select select "6"
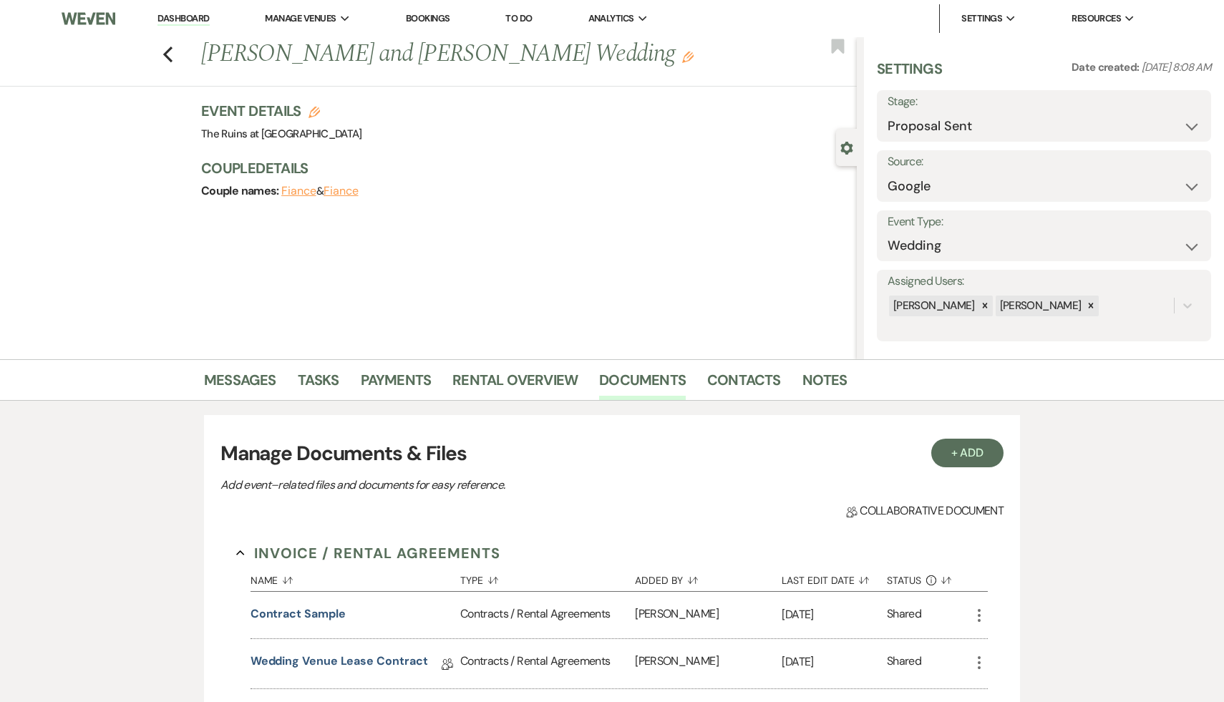
click at [682, 59] on use "button" at bounding box center [687, 57] width 11 height 11
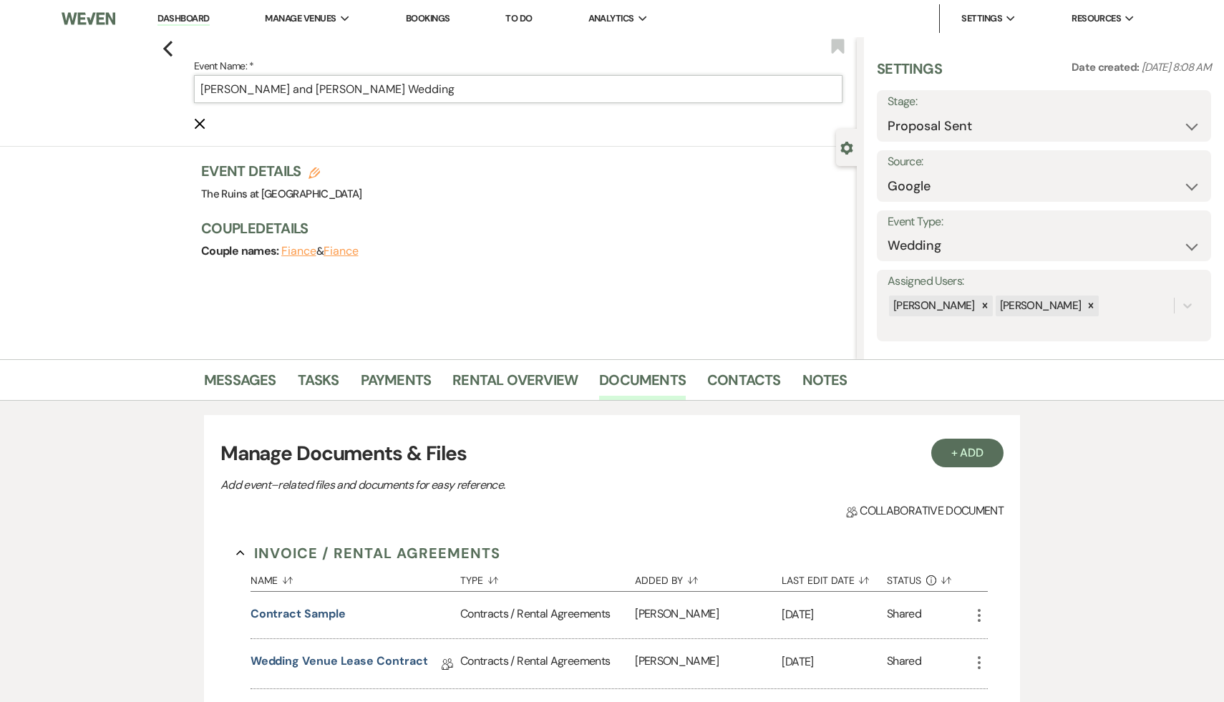
click at [243, 91] on input "Charlie and Josh Turner's Wedding" at bounding box center [518, 89] width 649 height 28
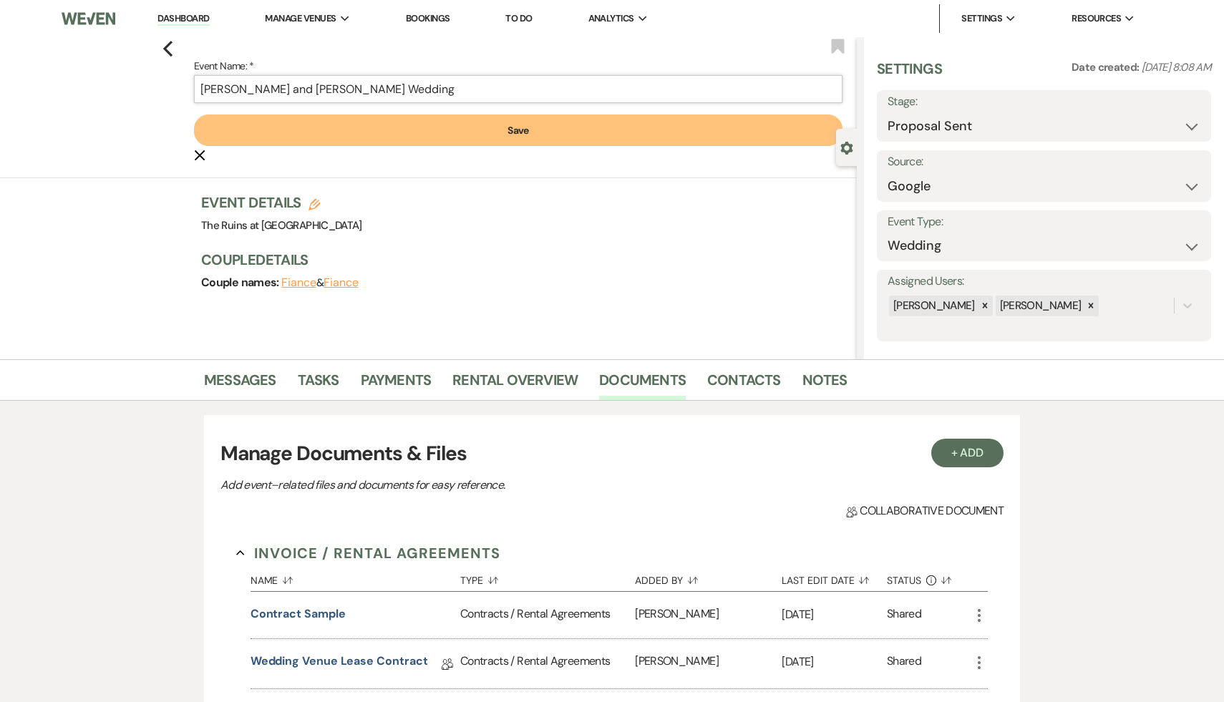
type input "Charlie Rieder and Josh Turner's Wedding"
click at [525, 131] on button "Save" at bounding box center [518, 130] width 649 height 31
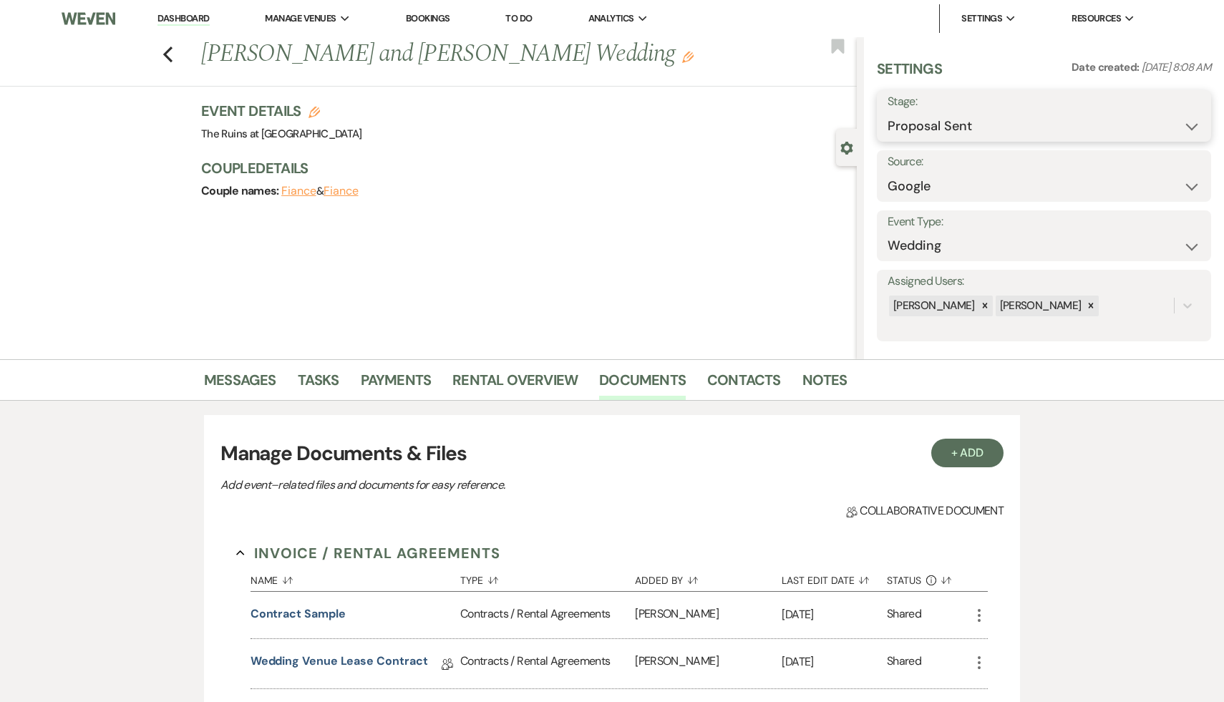
click at [1192, 125] on select "Inquiry Follow Up Tour Requested Tour Confirmed Toured Proposal Sent Booked Lost" at bounding box center [1044, 126] width 313 height 28
select select "7"
click at [888, 112] on select "Inquiry Follow Up Tour Requested Tour Confirmed Toured Proposal Sent Booked Lost" at bounding box center [1044, 126] width 313 height 28
click at [1178, 115] on button "Save" at bounding box center [1175, 116] width 71 height 29
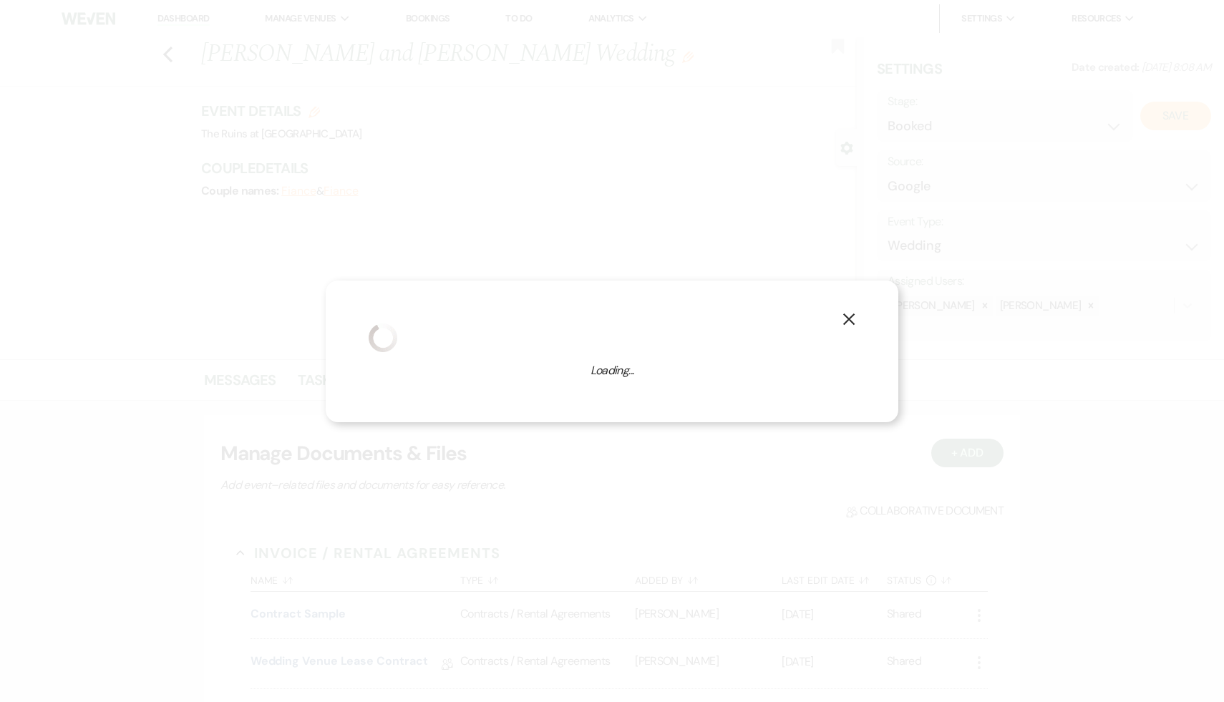
select select "1"
select select "534"
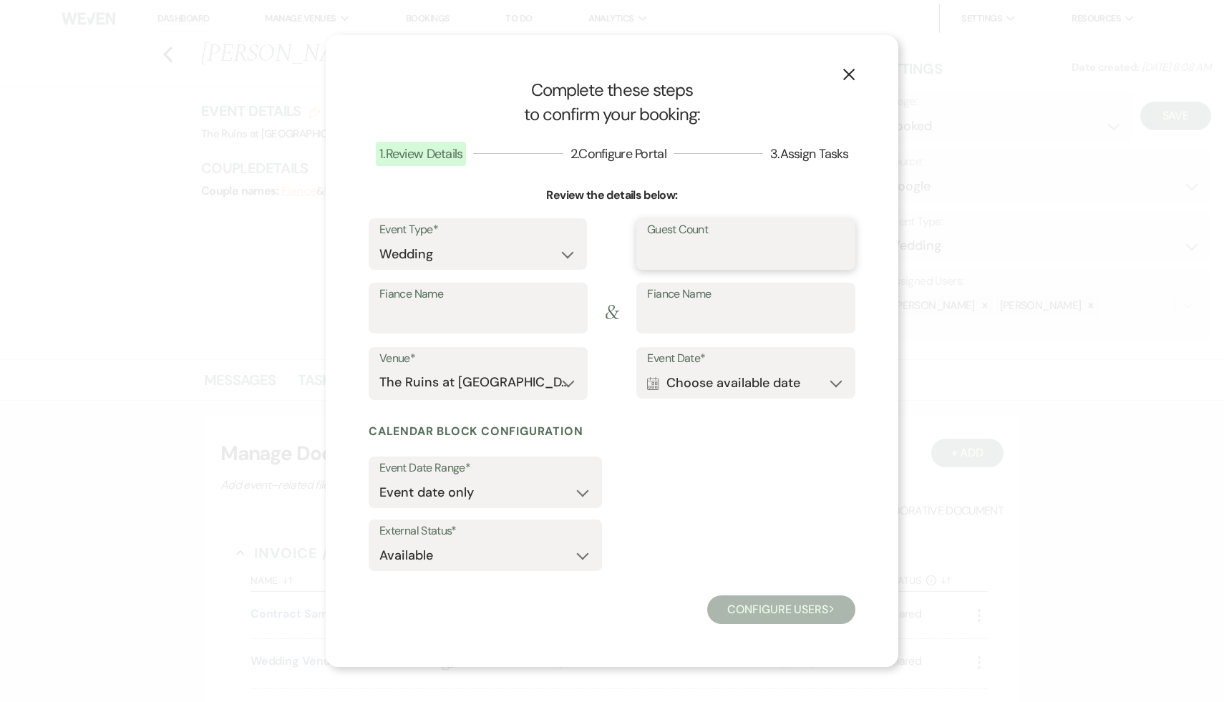
click at [691, 248] on input "Guest Count" at bounding box center [746, 255] width 198 height 28
type input "150"
click at [461, 325] on input "Fiance Name" at bounding box center [478, 318] width 198 height 28
click at [835, 380] on button "Calendar Choose available date Expand" at bounding box center [746, 383] width 198 height 29
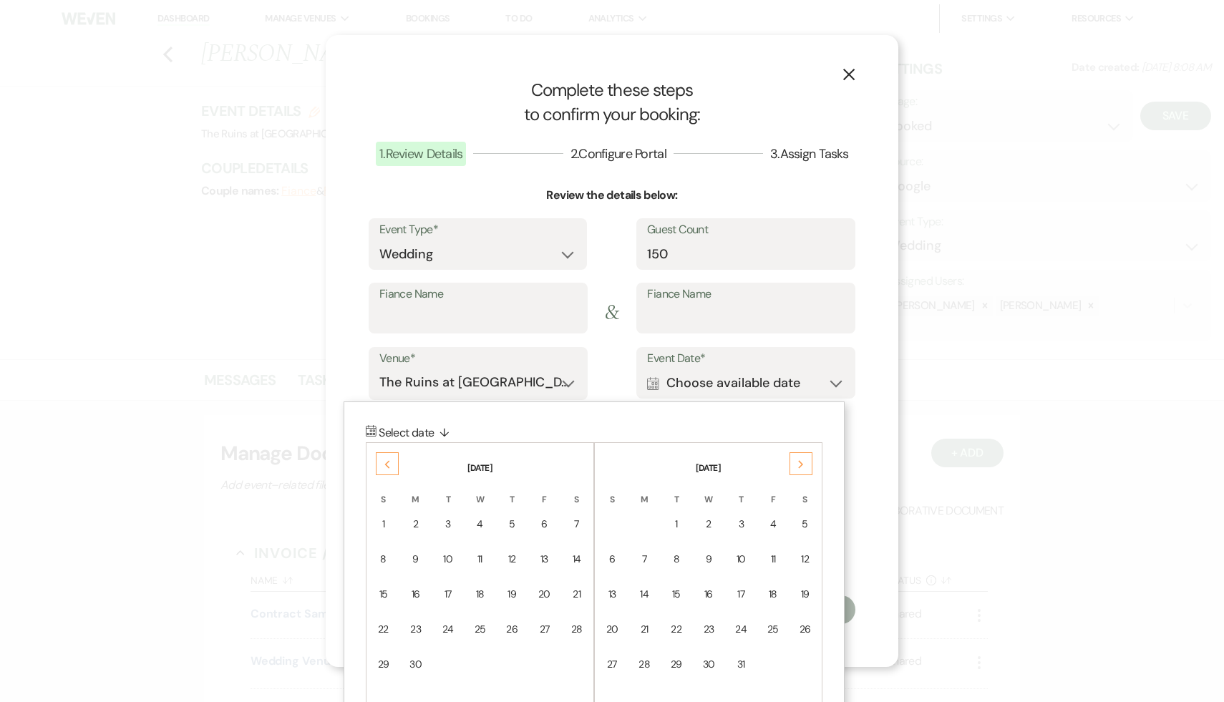
click at [810, 462] on div "Next" at bounding box center [801, 463] width 23 height 23
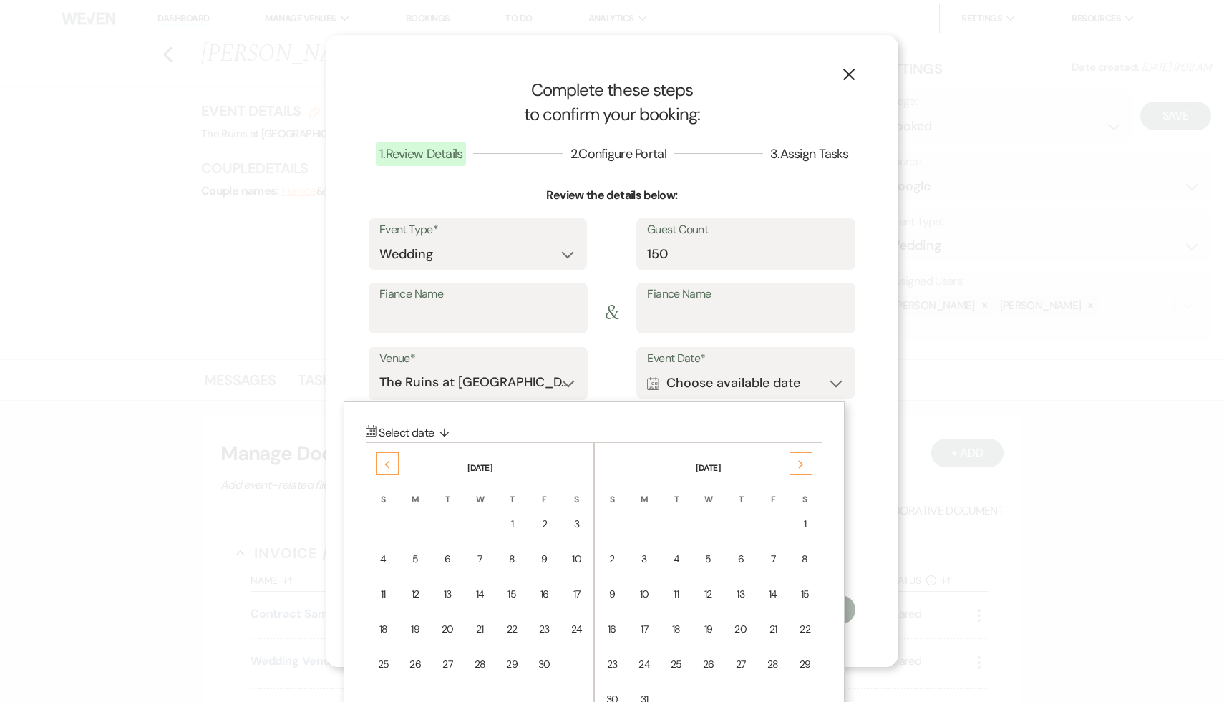
click at [810, 462] on div "Next" at bounding box center [801, 463] width 23 height 23
click at [773, 558] on div "11" at bounding box center [773, 559] width 12 height 15
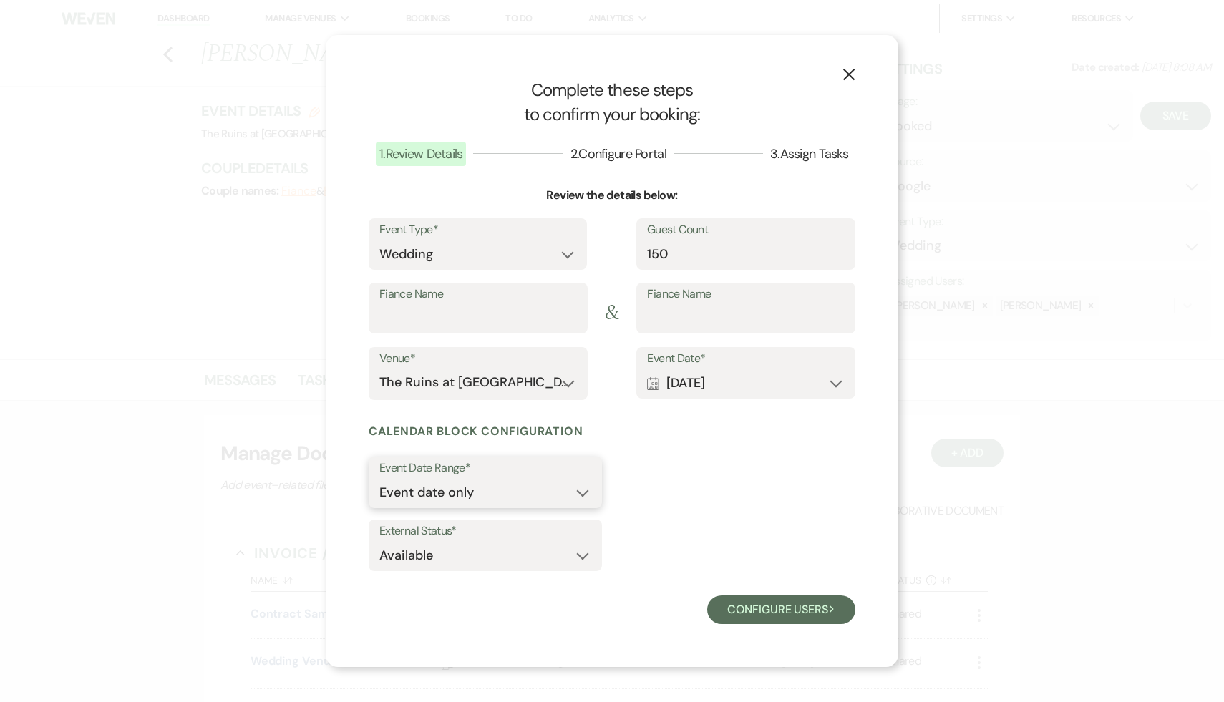
click at [581, 491] on select "Event date only Event date and" at bounding box center [485, 493] width 212 height 28
select select "eventDateAnd"
click at [379, 479] on select "Event date only Event date and" at bounding box center [485, 493] width 212 height 28
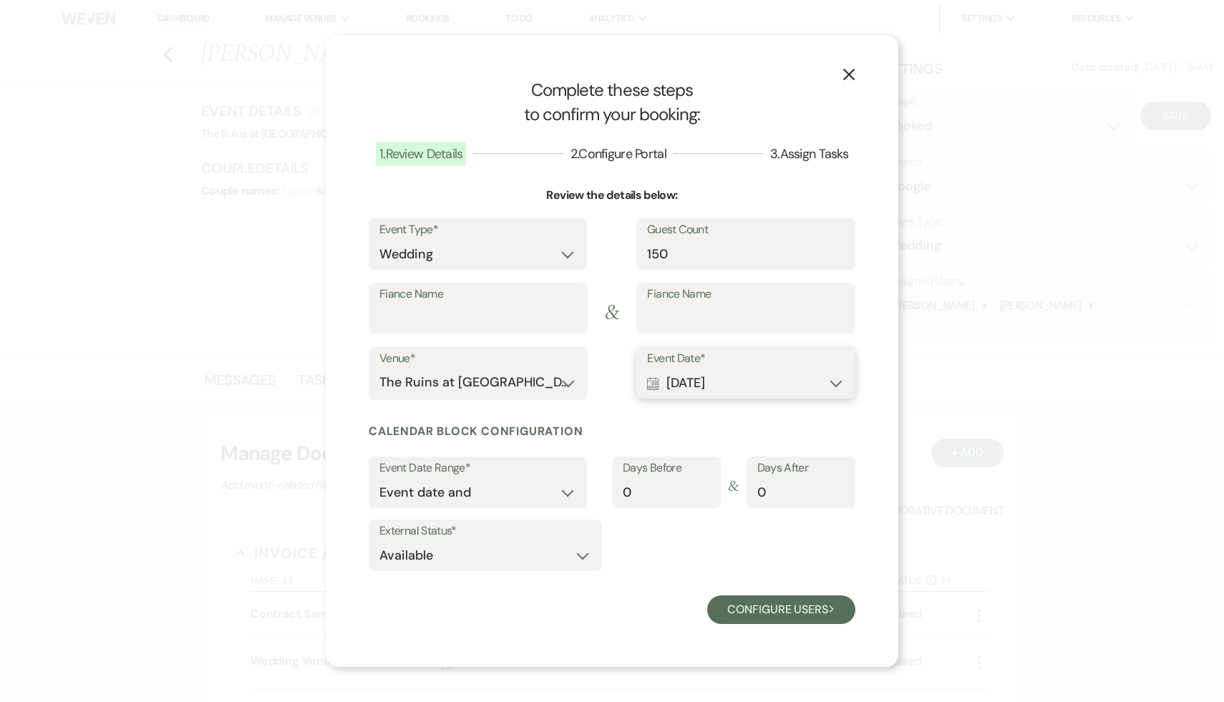
click at [838, 379] on button "Calendar Jun 11, 2027 Expand" at bounding box center [746, 383] width 198 height 29
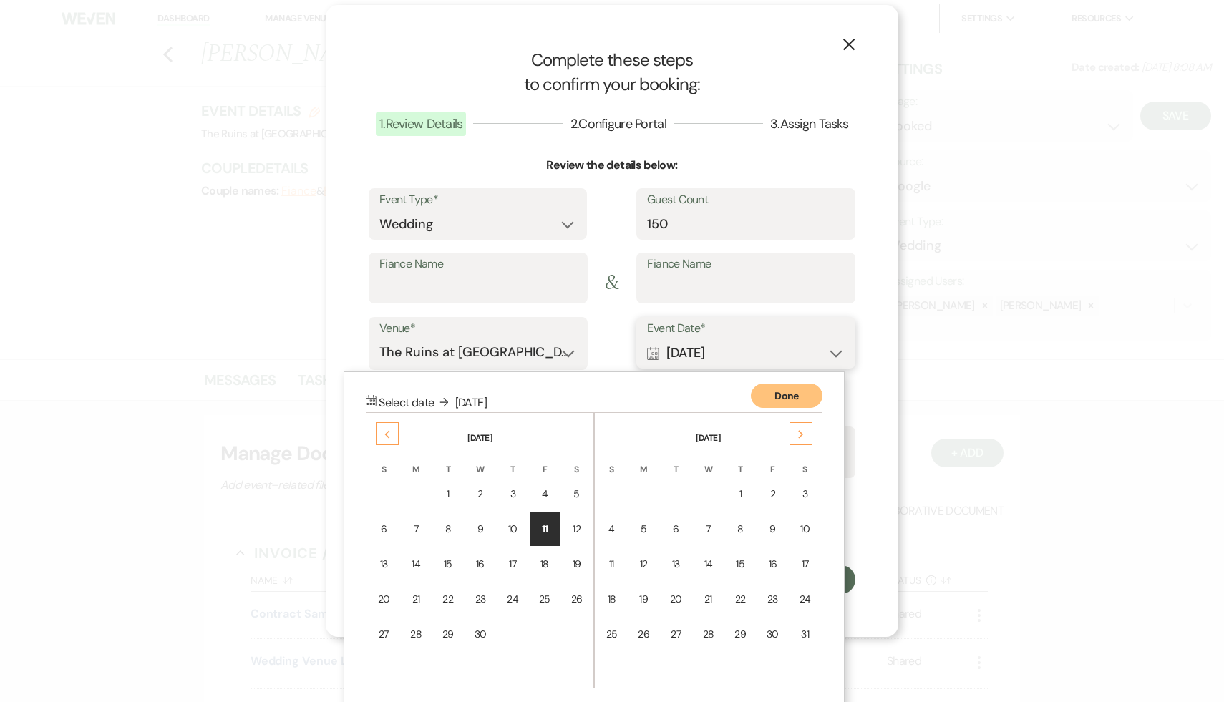
scroll to position [39, 0]
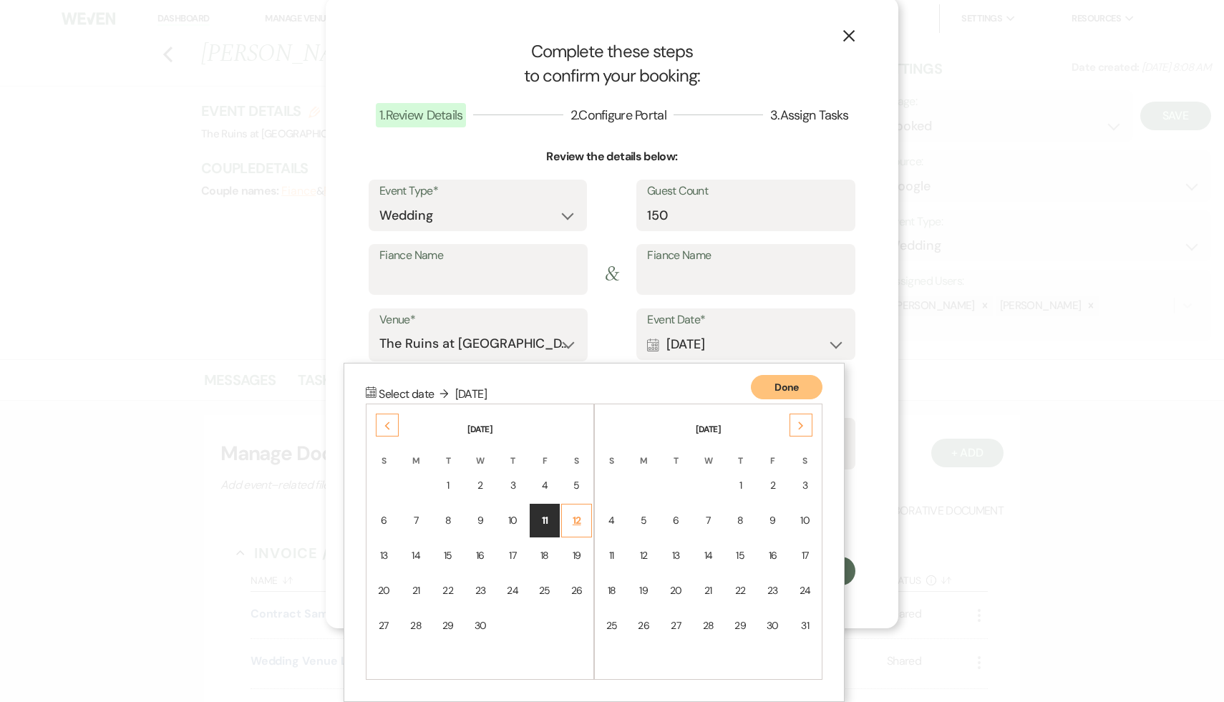
click at [577, 519] on div "12" at bounding box center [577, 520] width 12 height 15
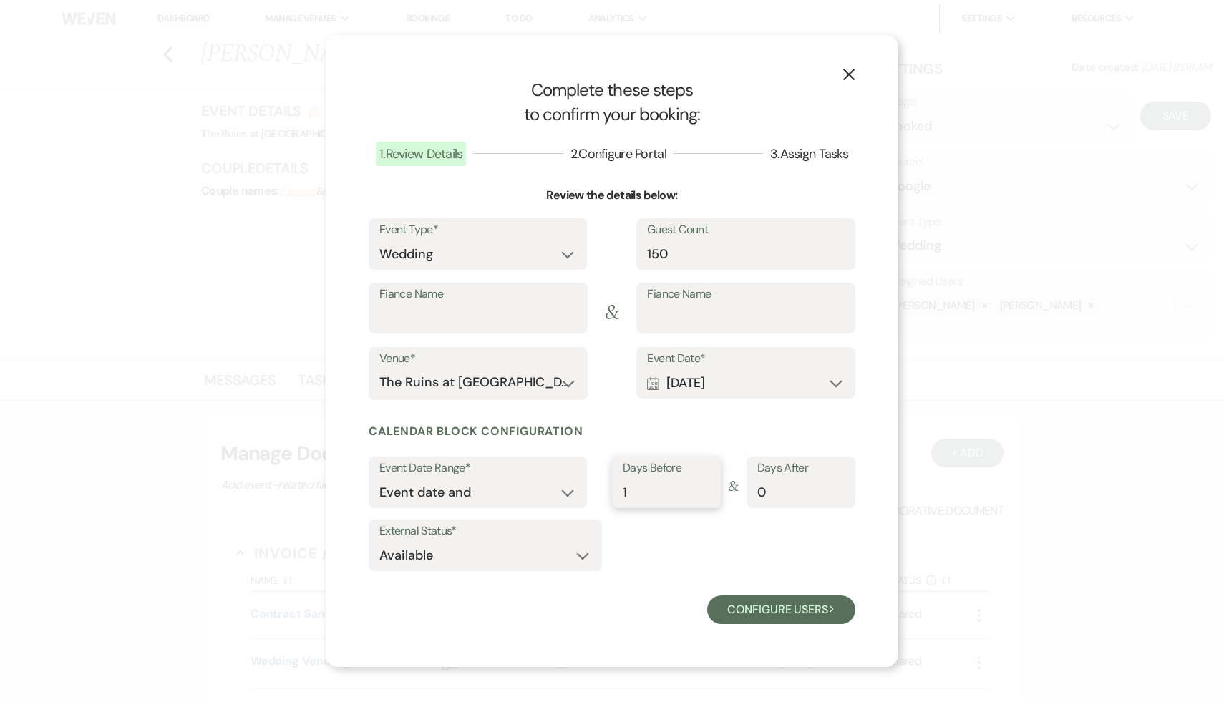
type input "1"
click at [707, 489] on input "1" at bounding box center [666, 493] width 87 height 28
type input "1"
click at [840, 490] on input "1" at bounding box center [800, 493] width 87 height 28
click at [532, 311] on input "Fiance Name" at bounding box center [478, 318] width 198 height 28
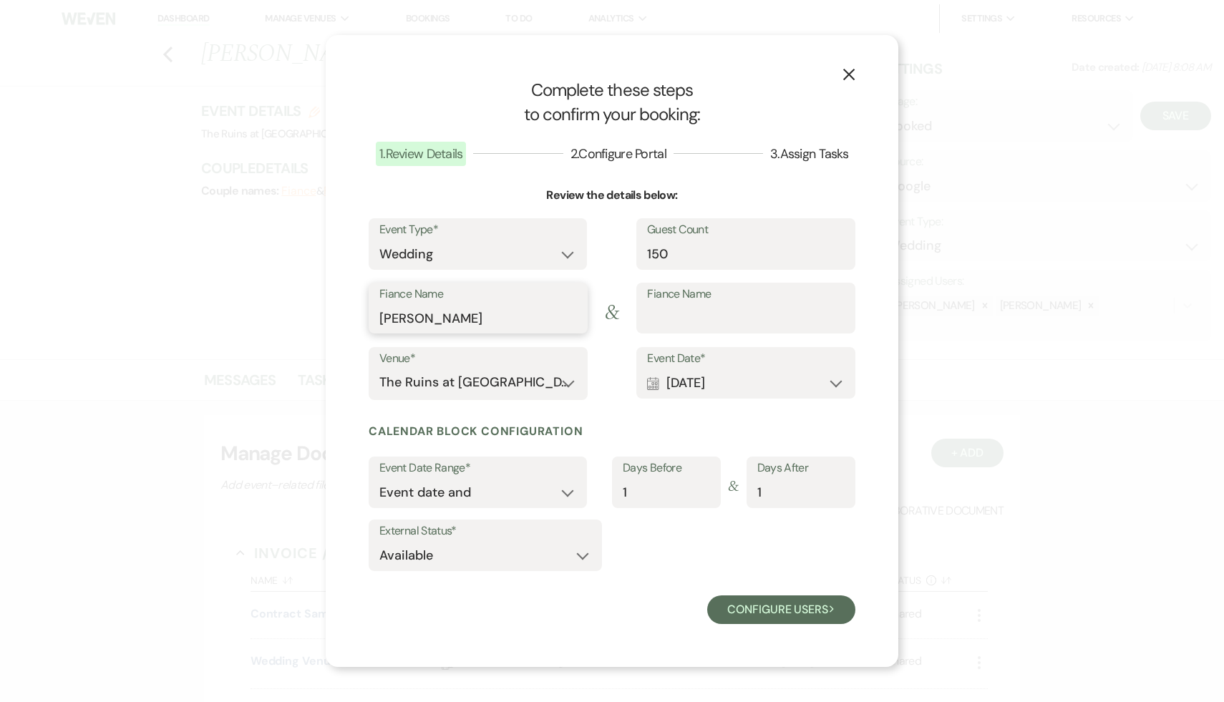
type input "Charlie"
click at [693, 319] on input "Fiance Name" at bounding box center [746, 318] width 198 height 28
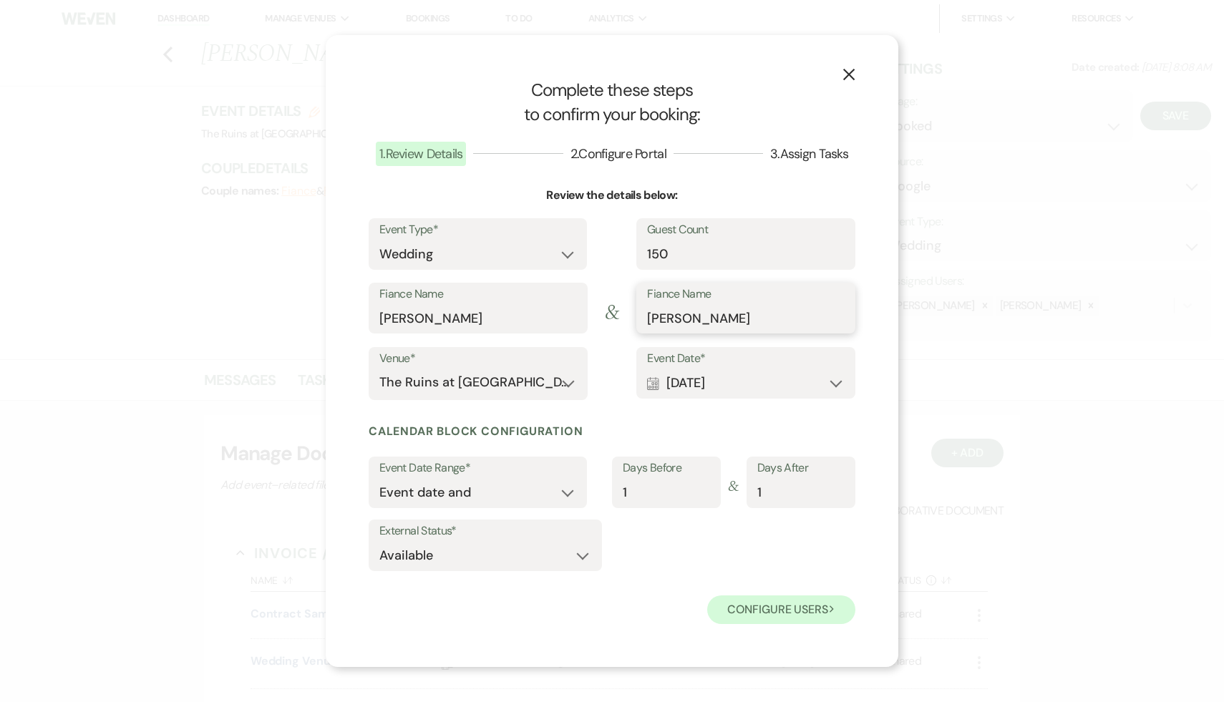
type input "Josh"
click at [789, 609] on button "Configure users Next" at bounding box center [781, 610] width 148 height 29
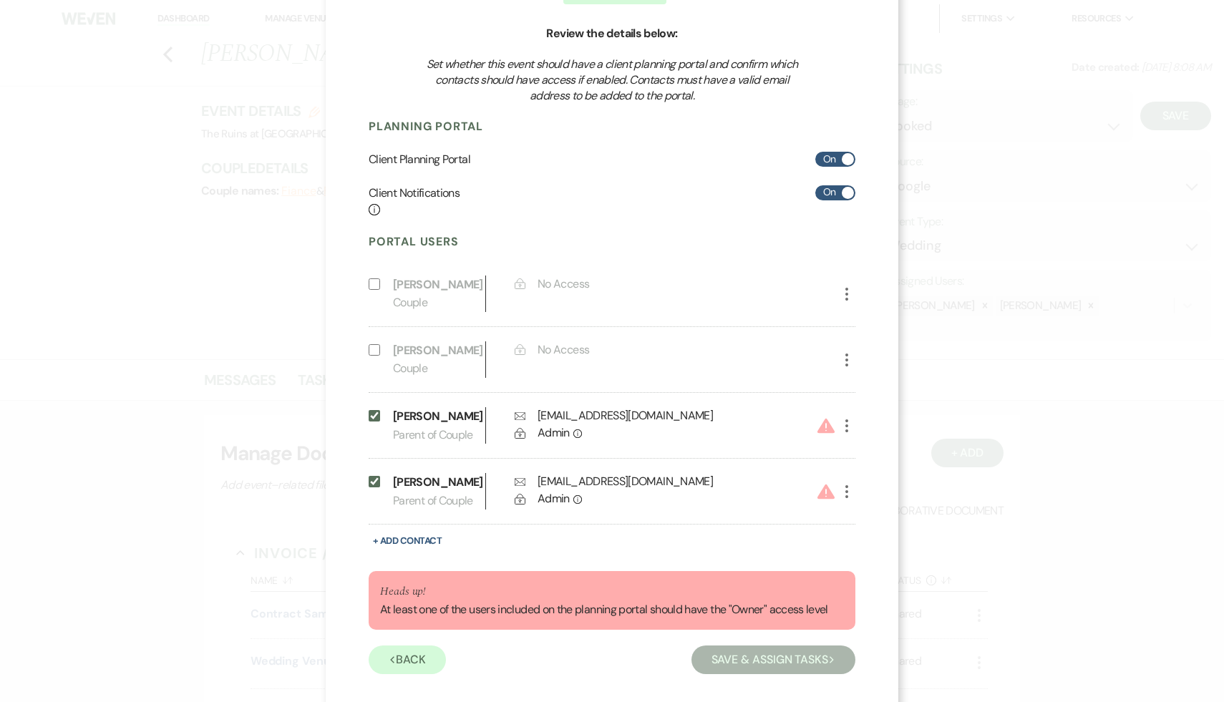
scroll to position [142, 0]
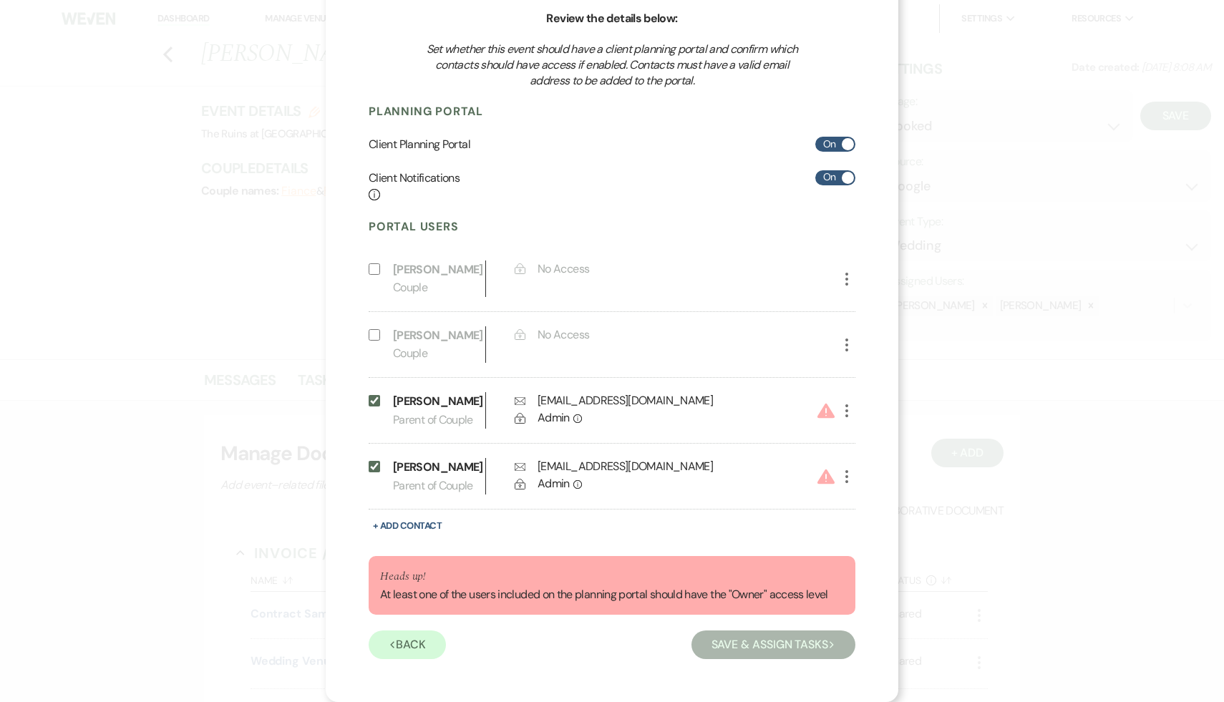
click at [848, 412] on icon "More" at bounding box center [846, 410] width 17 height 17
click at [874, 442] on button "Pencil Edit" at bounding box center [871, 439] width 67 height 24
select select "3"
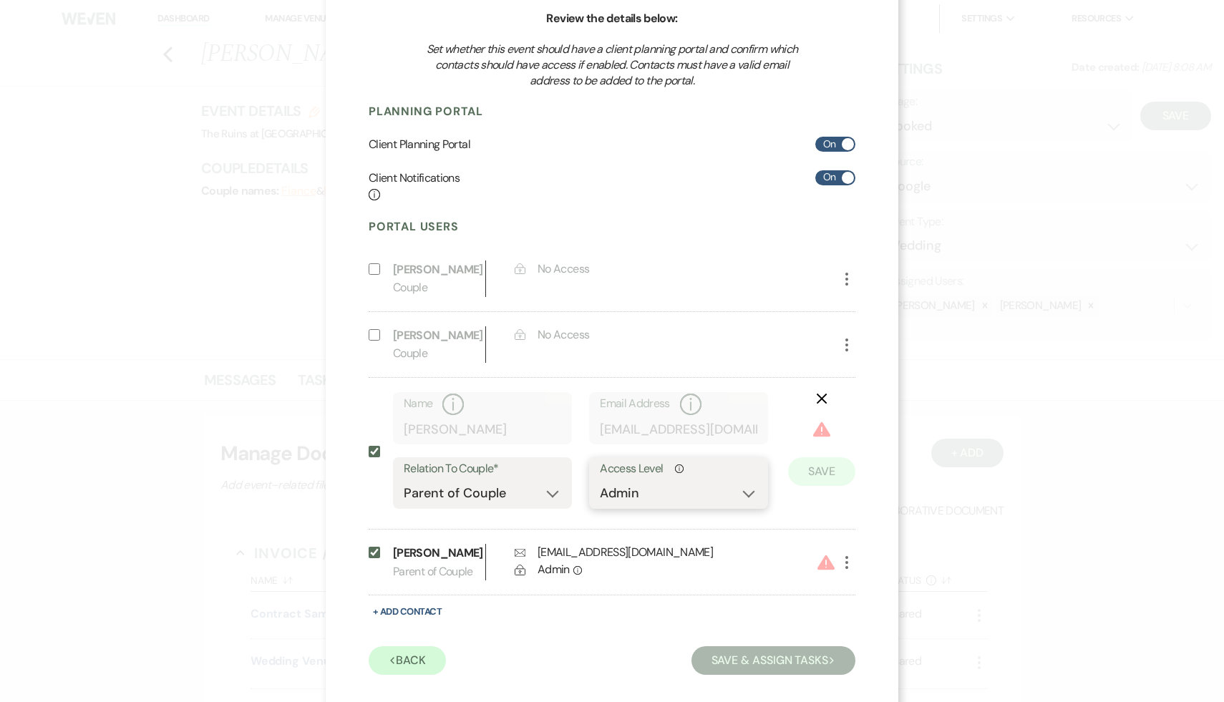
click at [750, 493] on select "No Access Owner Admin Supporter Financier" at bounding box center [678, 494] width 157 height 28
select select "6"
click at [600, 480] on select "No Access Owner Admin Supporter Financier" at bounding box center [678, 494] width 157 height 28
click at [817, 457] on button "Save" at bounding box center [821, 450] width 67 height 29
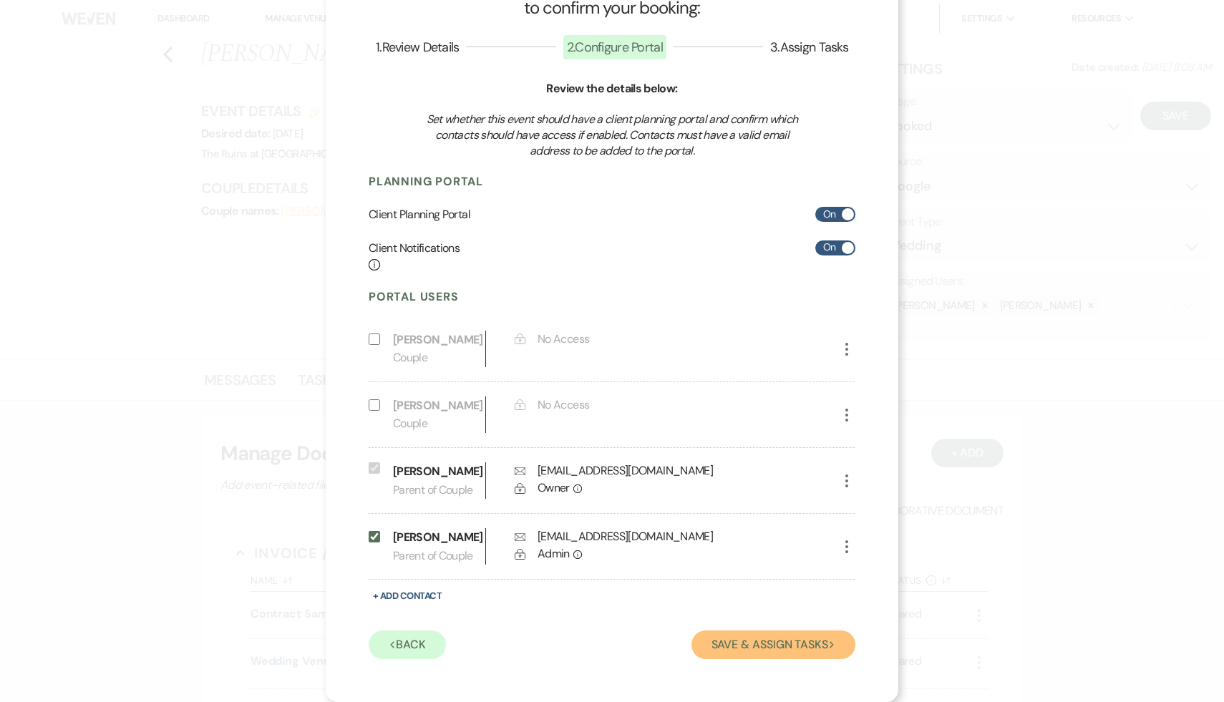
click at [776, 649] on button "Save & Assign Tasks Next" at bounding box center [774, 645] width 164 height 29
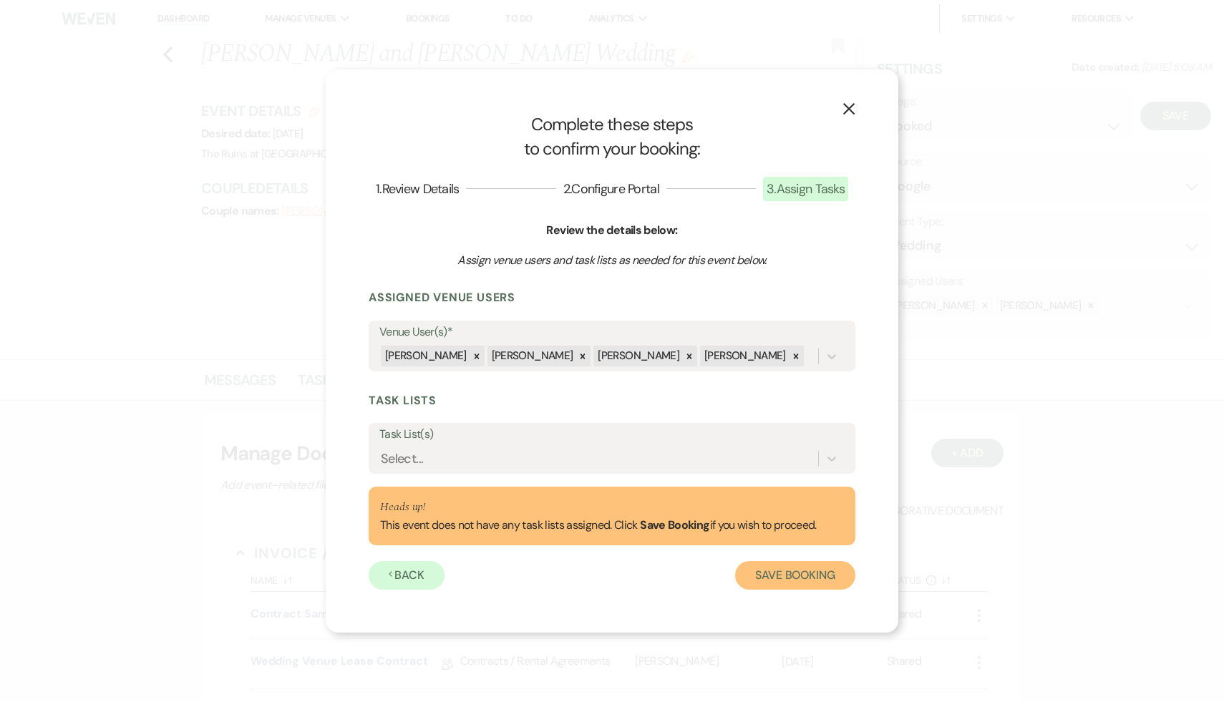
click at [803, 583] on button "Save Booking" at bounding box center [795, 575] width 120 height 29
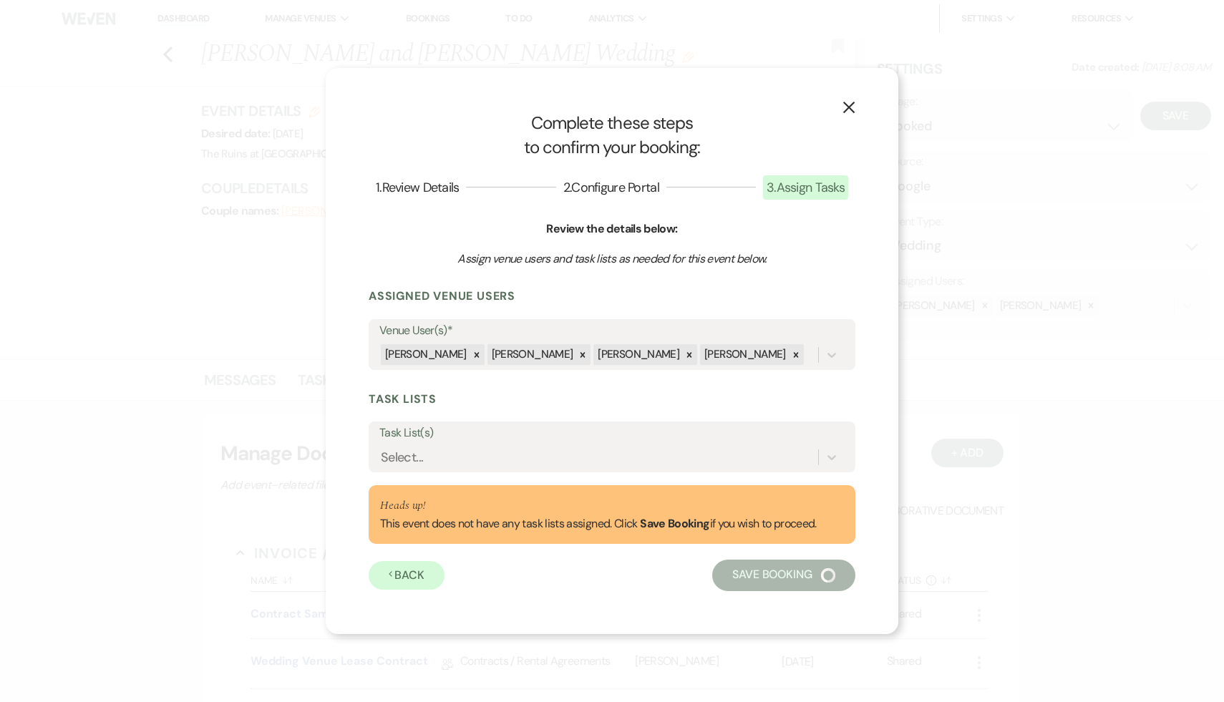
select select "14"
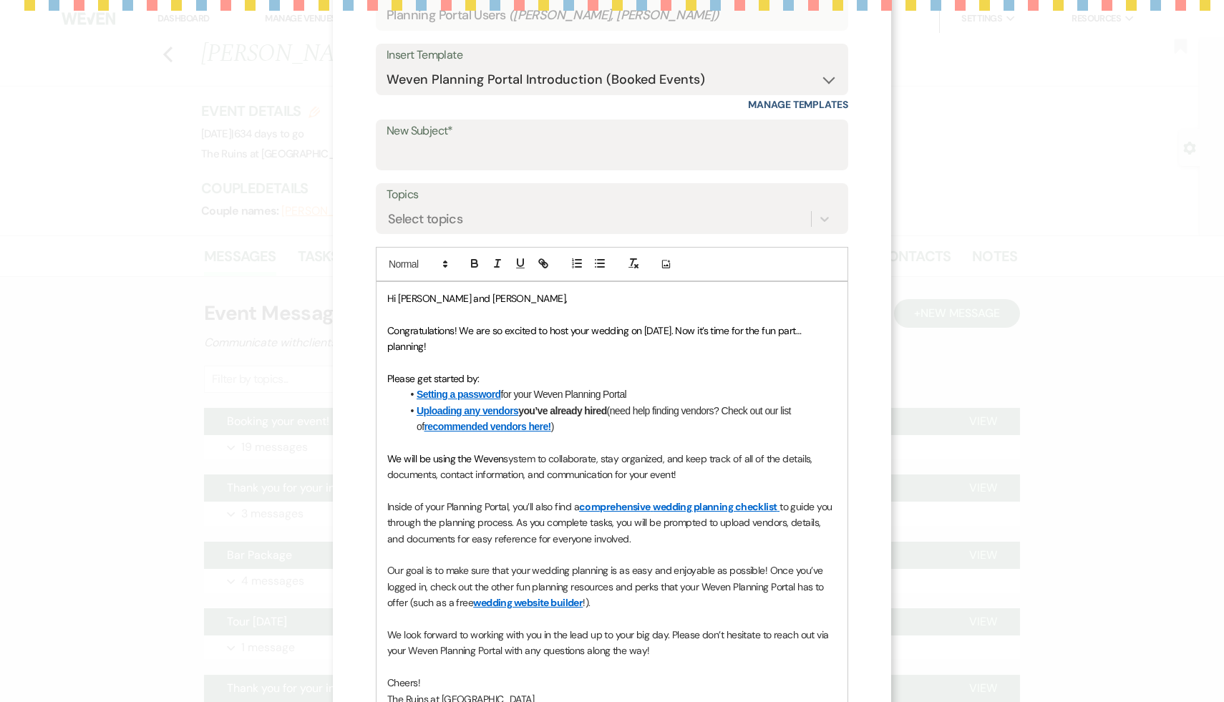
scroll to position [155, 0]
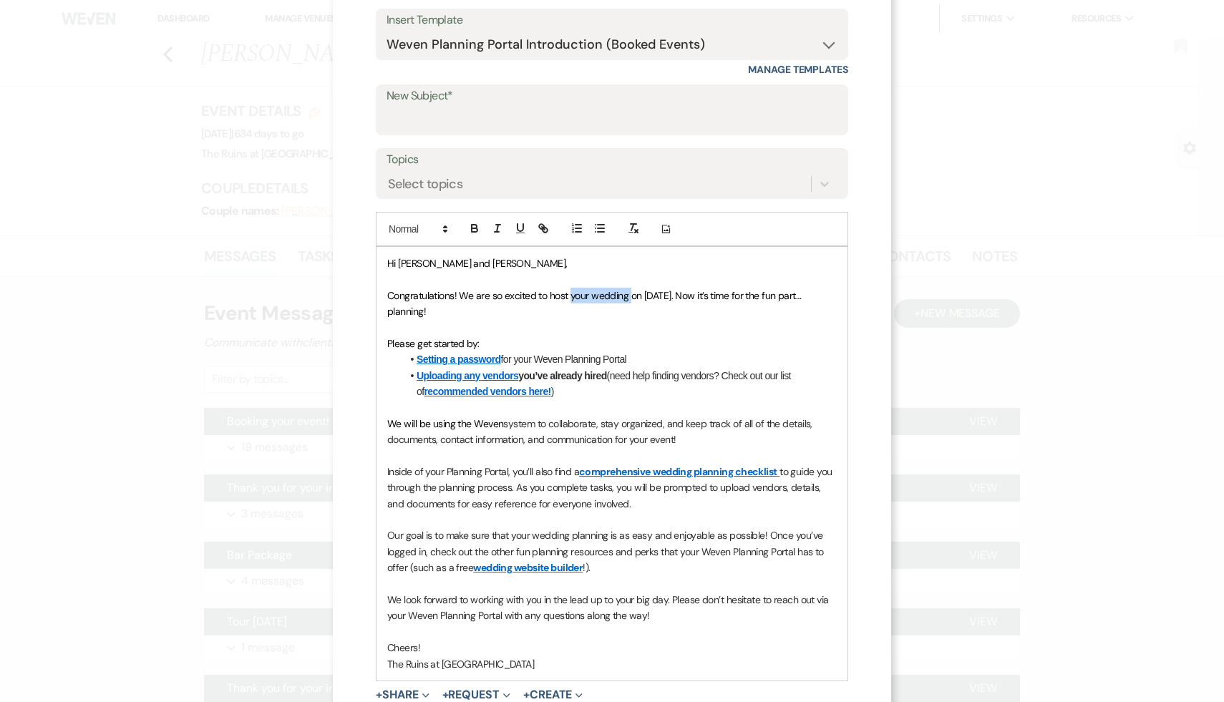
drag, startPoint x: 629, startPoint y: 294, endPoint x: 571, endPoint y: 291, distance: 58.1
click at [571, 291] on span "Congratulations! We are so excited to host your wedding on 06/12/2027. Now it’s…" at bounding box center [595, 303] width 417 height 29
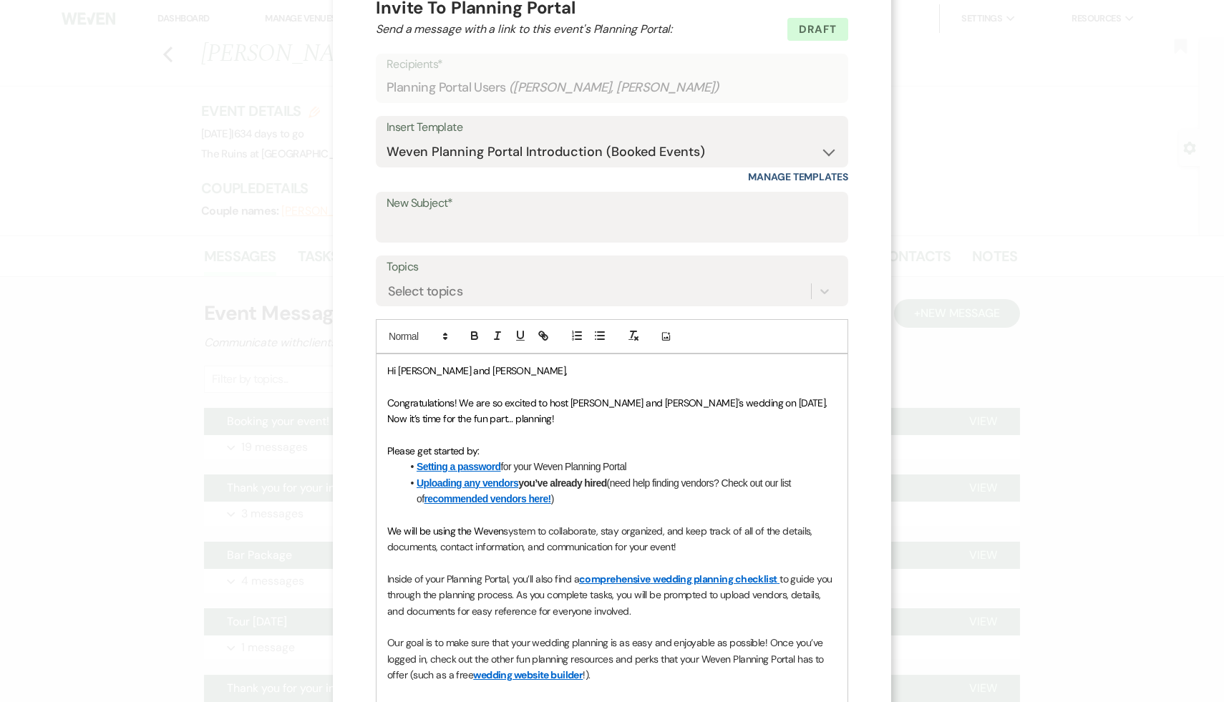
scroll to position [0, 0]
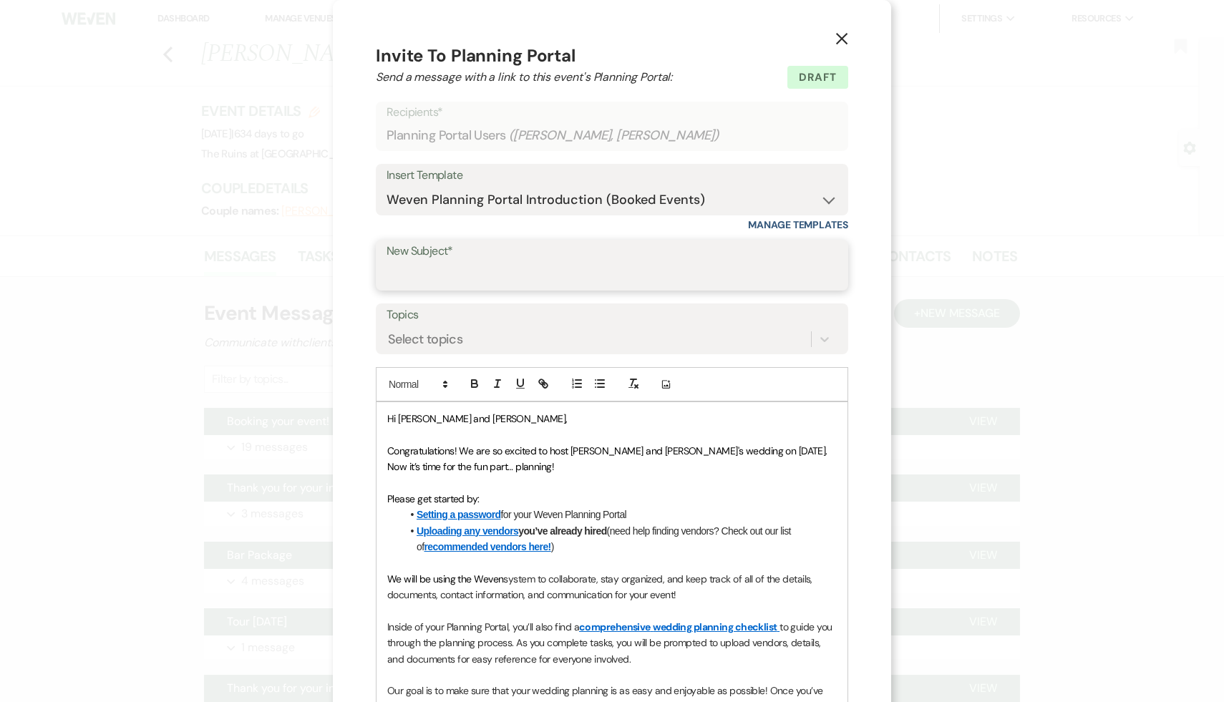
click at [513, 273] on input "New Subject*" at bounding box center [612, 275] width 451 height 28
type input "Weven Planning Portal"
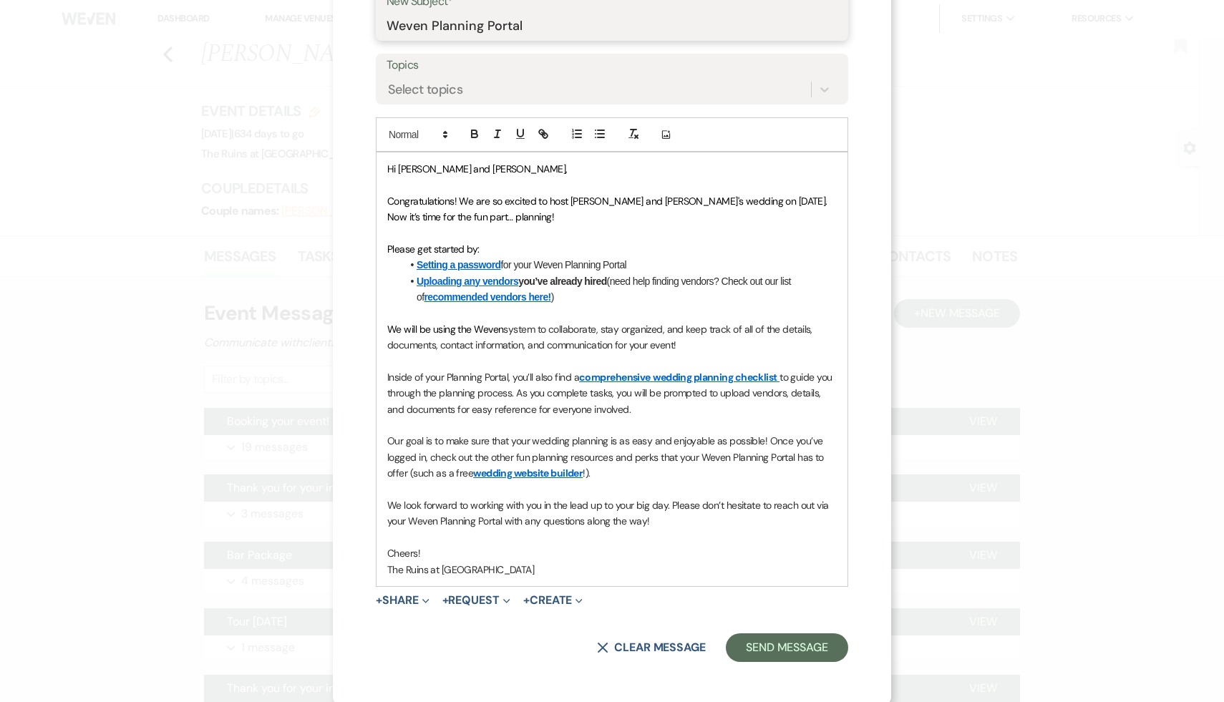
scroll to position [252, 0]
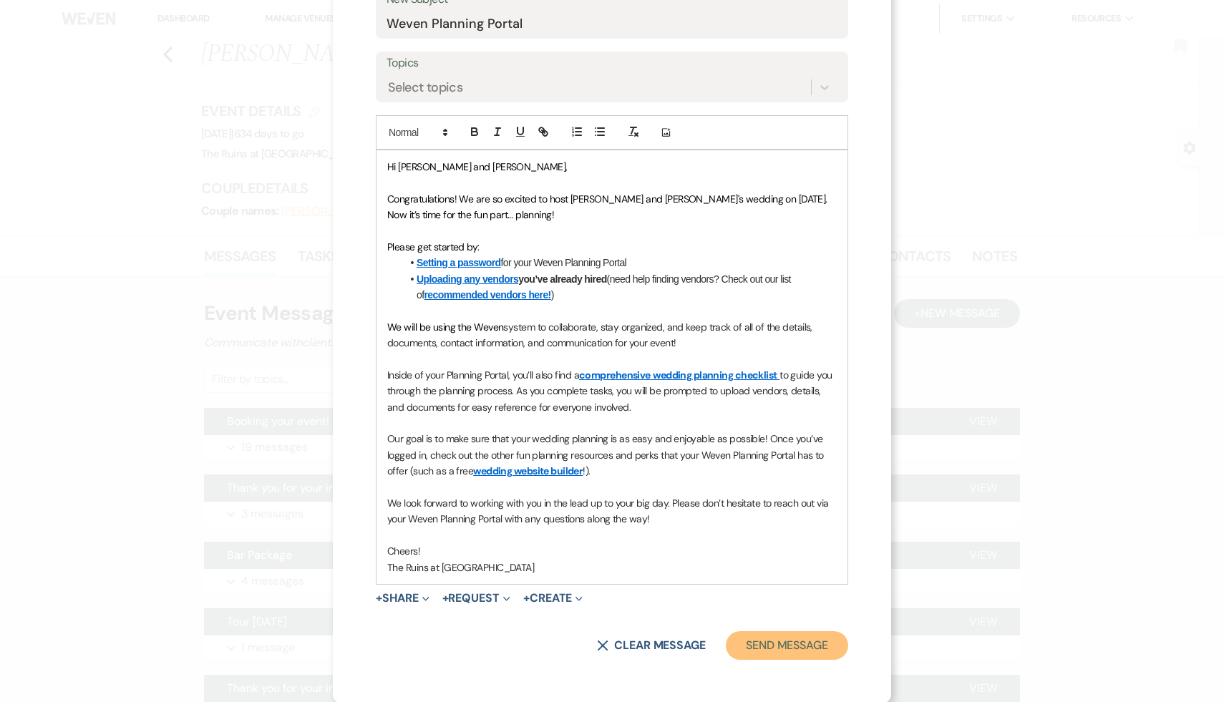
click at [796, 646] on button "Send Message" at bounding box center [787, 645] width 122 height 29
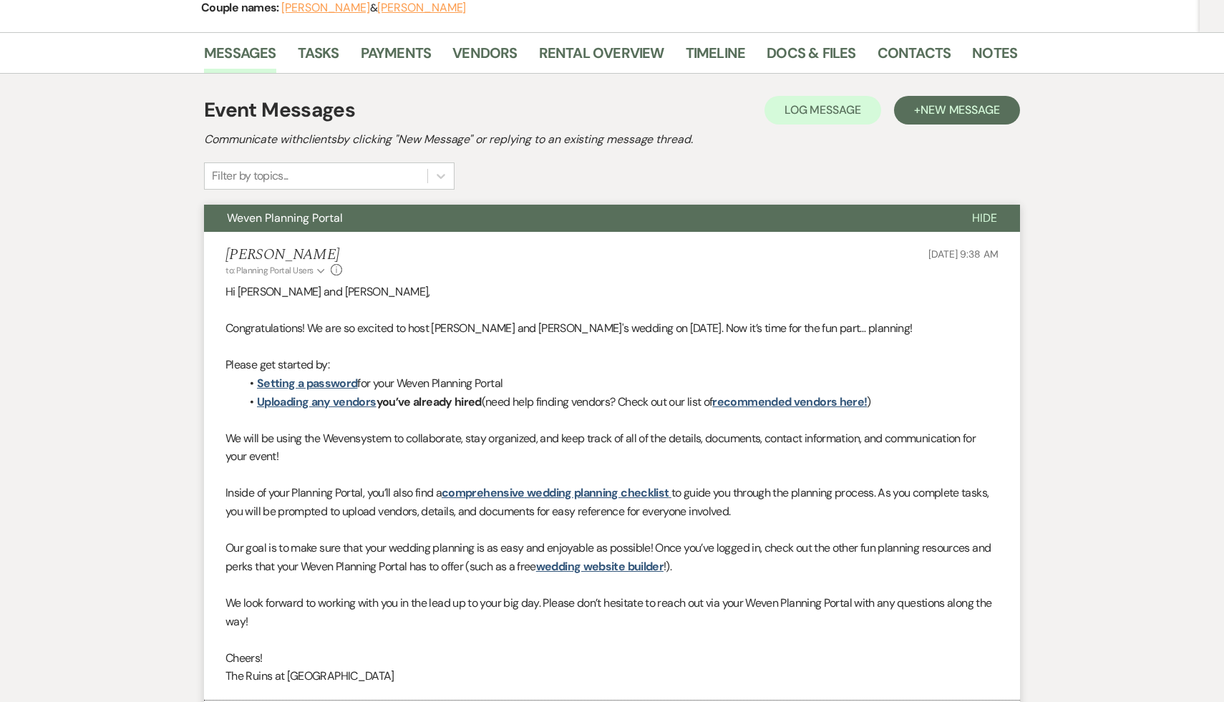
scroll to position [0, 0]
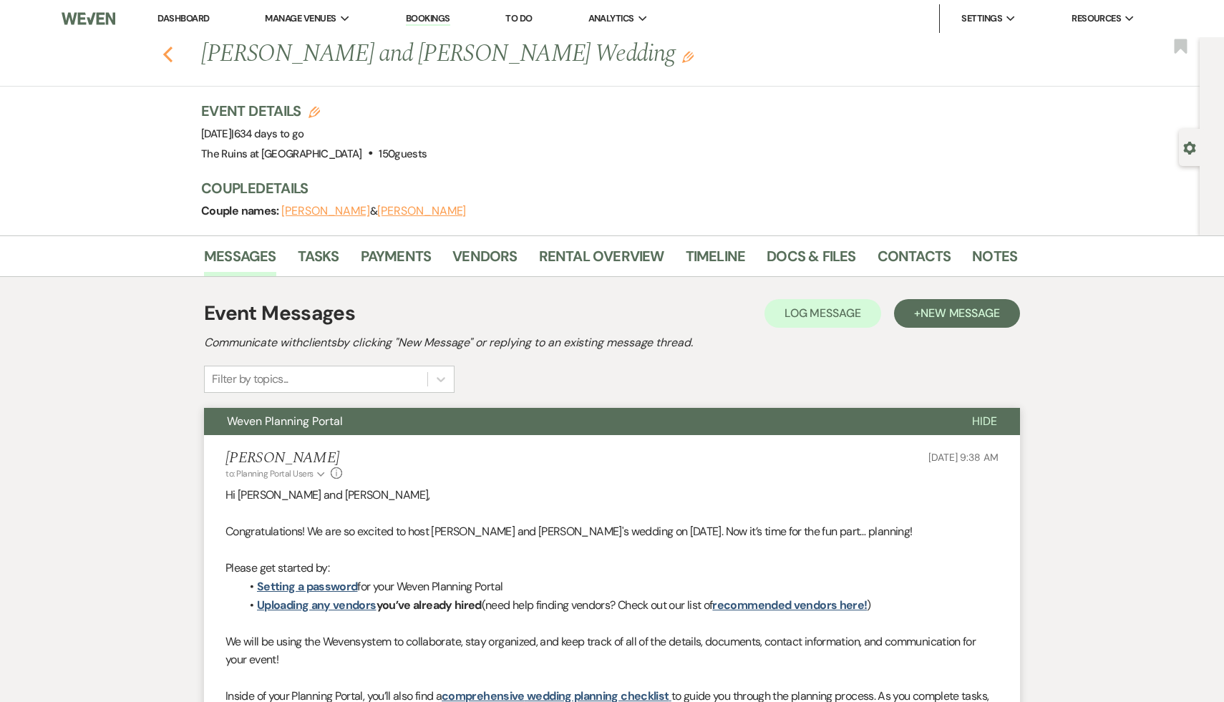
click at [165, 49] on icon "Previous" at bounding box center [168, 54] width 11 height 17
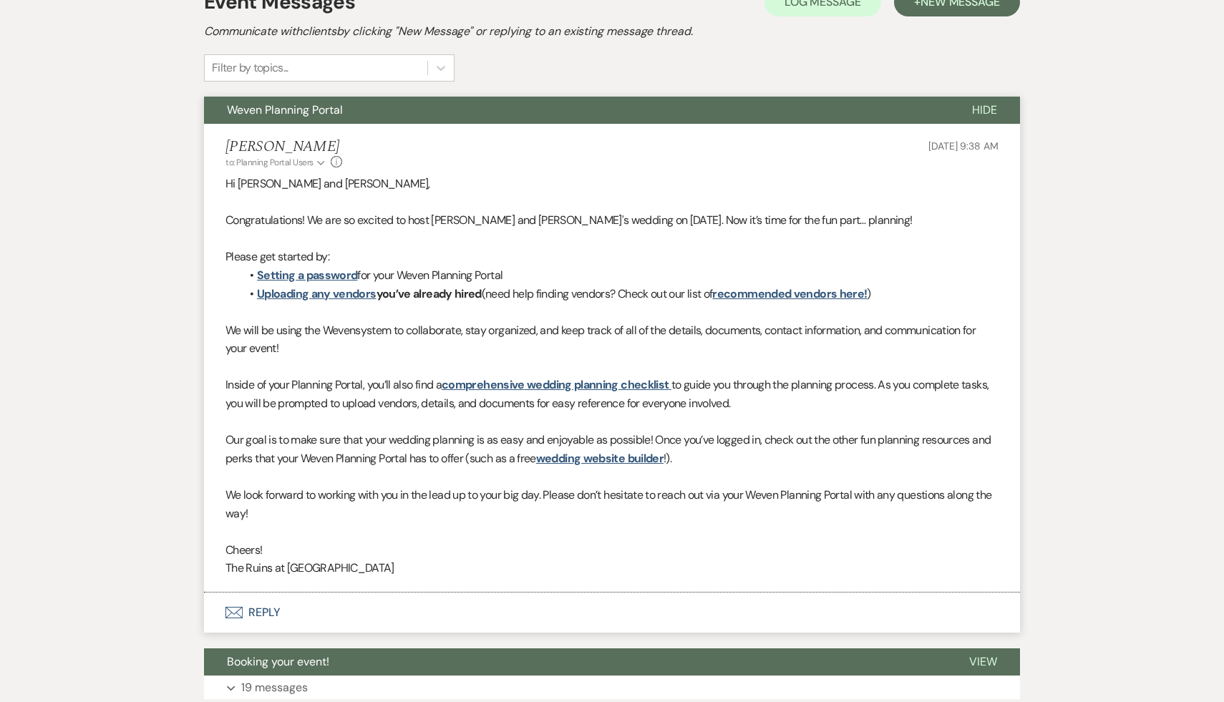
select select "6"
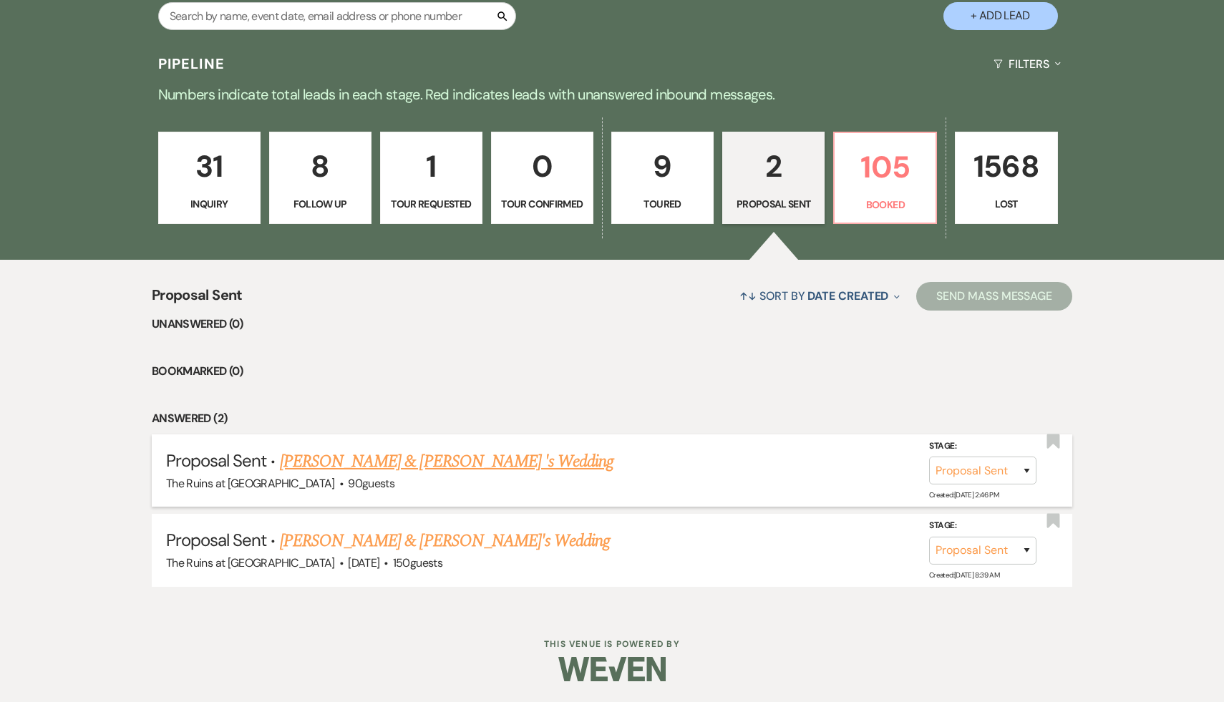
click at [471, 463] on link "Jessica Borey & Mark Picarello 's Wedding" at bounding box center [447, 462] width 334 height 26
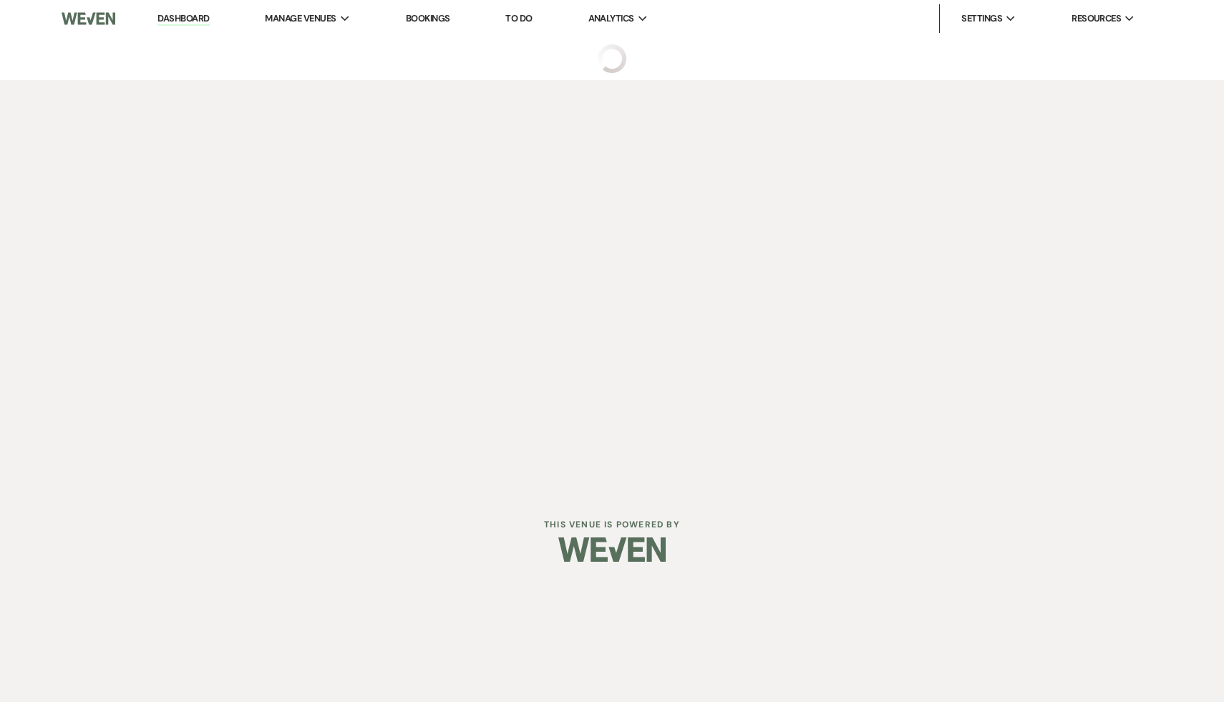
select select "6"
select select "20"
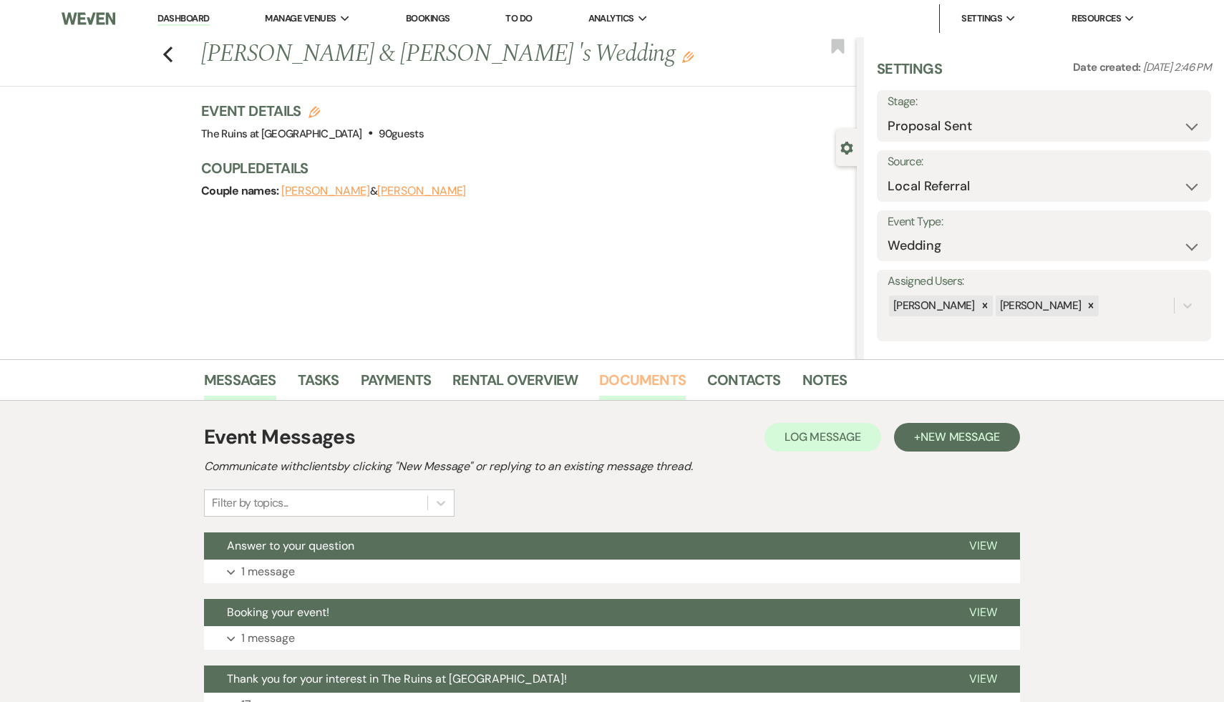
click at [659, 384] on link "Documents" at bounding box center [642, 384] width 87 height 31
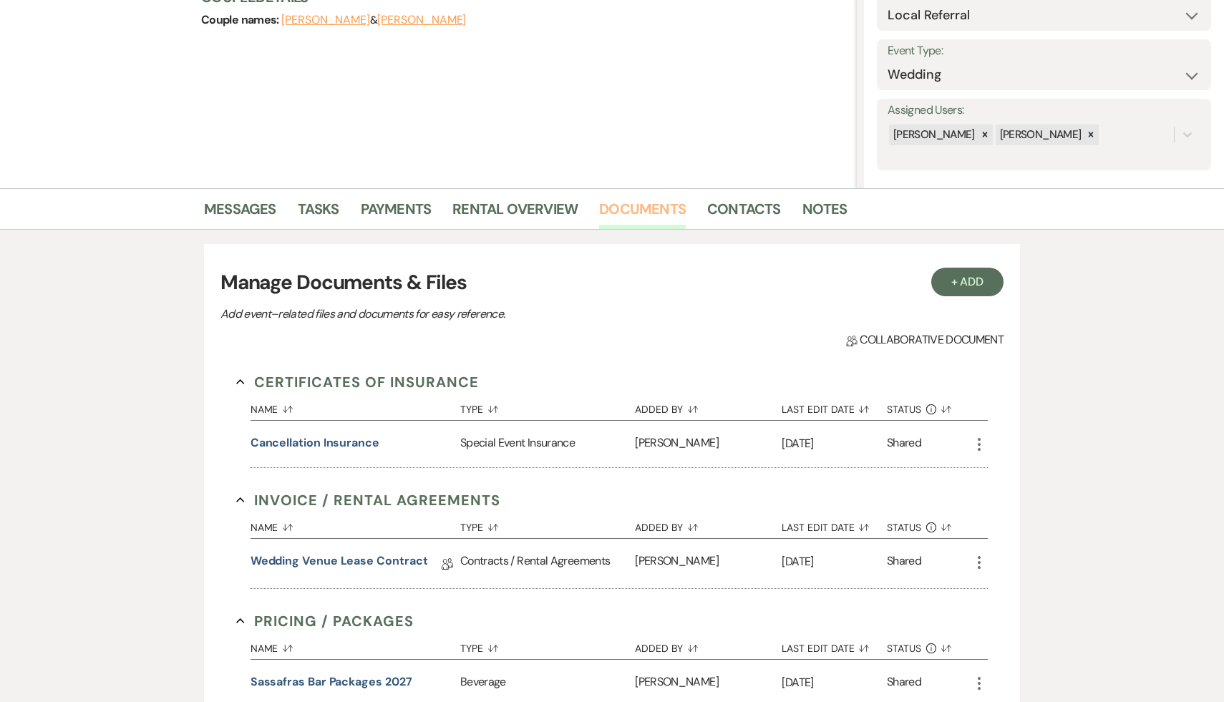
scroll to position [213, 0]
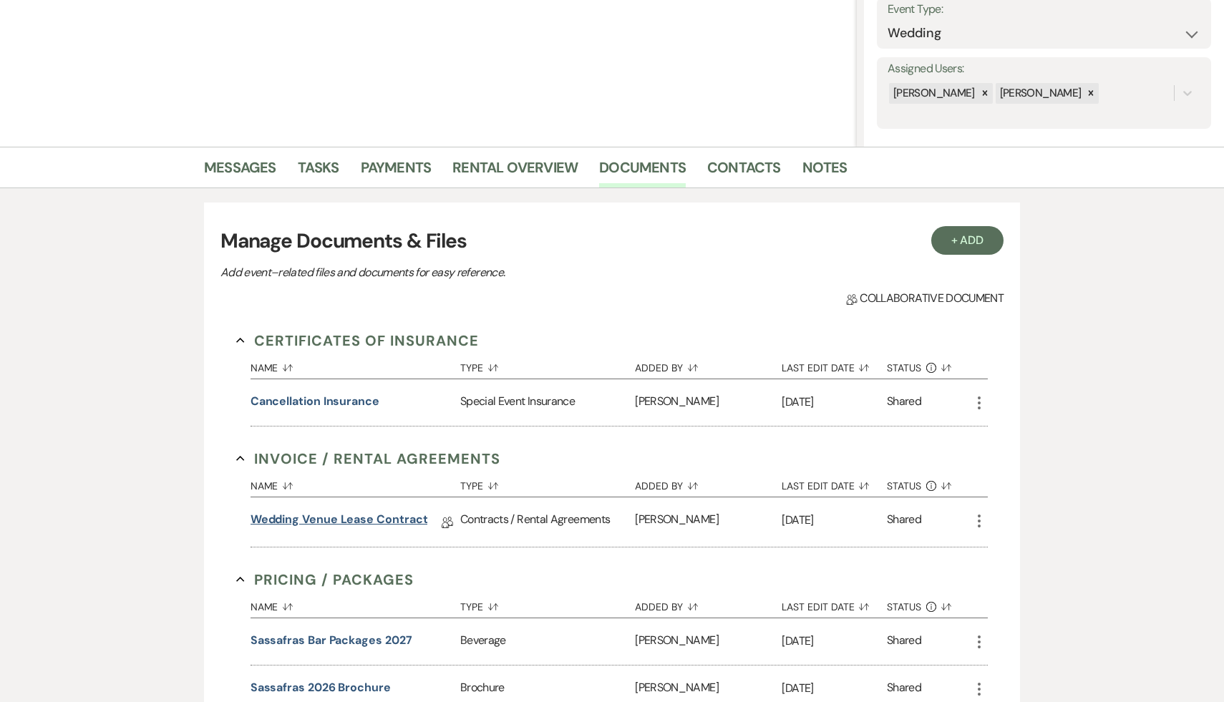
click at [331, 516] on link "Wedding Venue Lease Contract" at bounding box center [340, 522] width 178 height 22
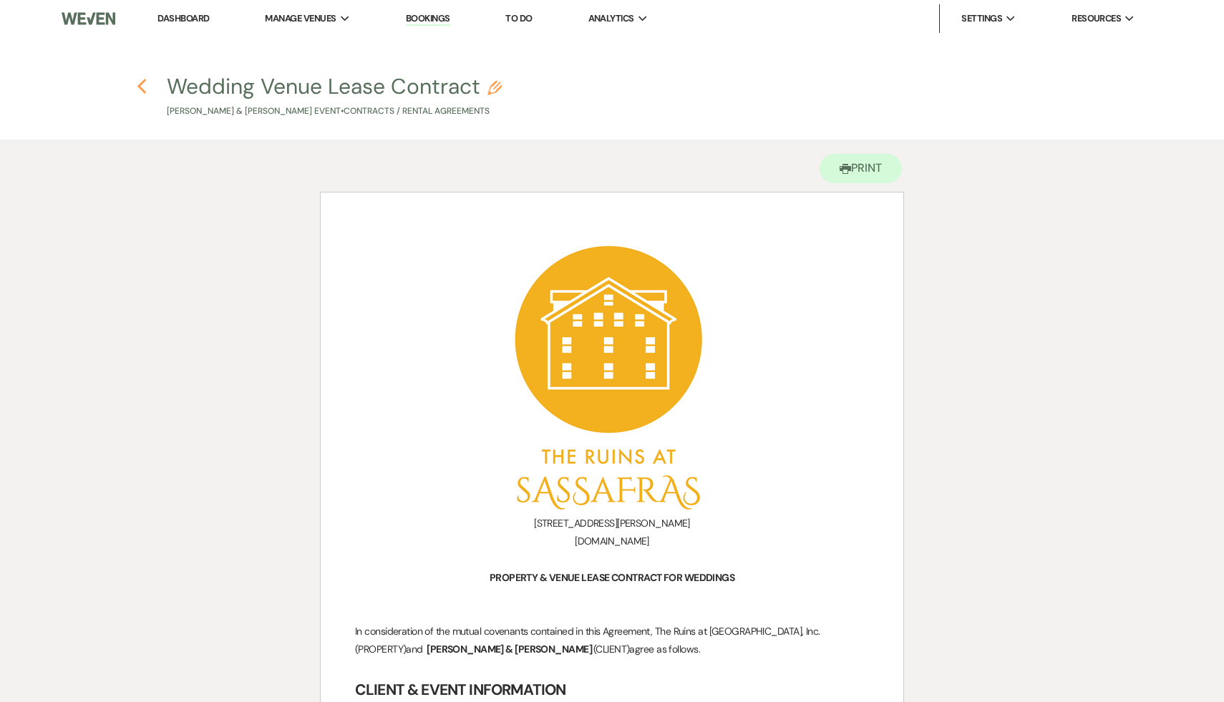
click at [140, 83] on icon "Previous" at bounding box center [142, 86] width 11 height 17
select select "6"
select select "20"
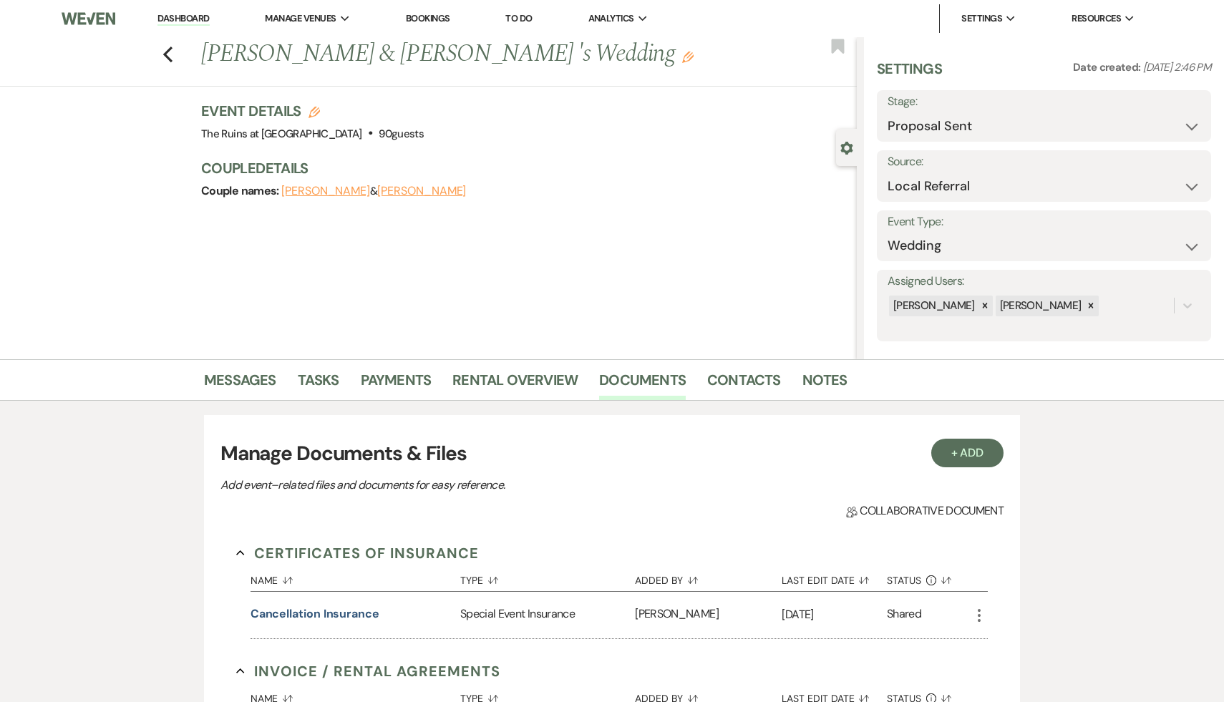
scroll to position [213, 0]
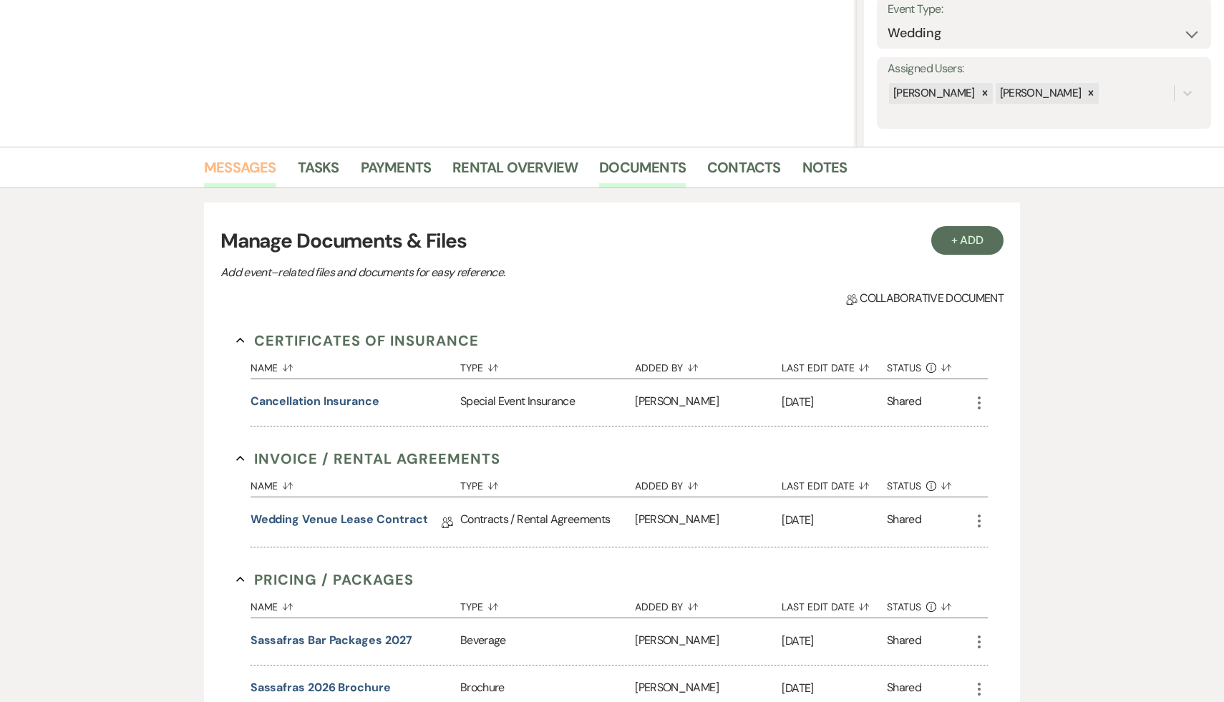
click at [232, 157] on link "Messages" at bounding box center [240, 171] width 72 height 31
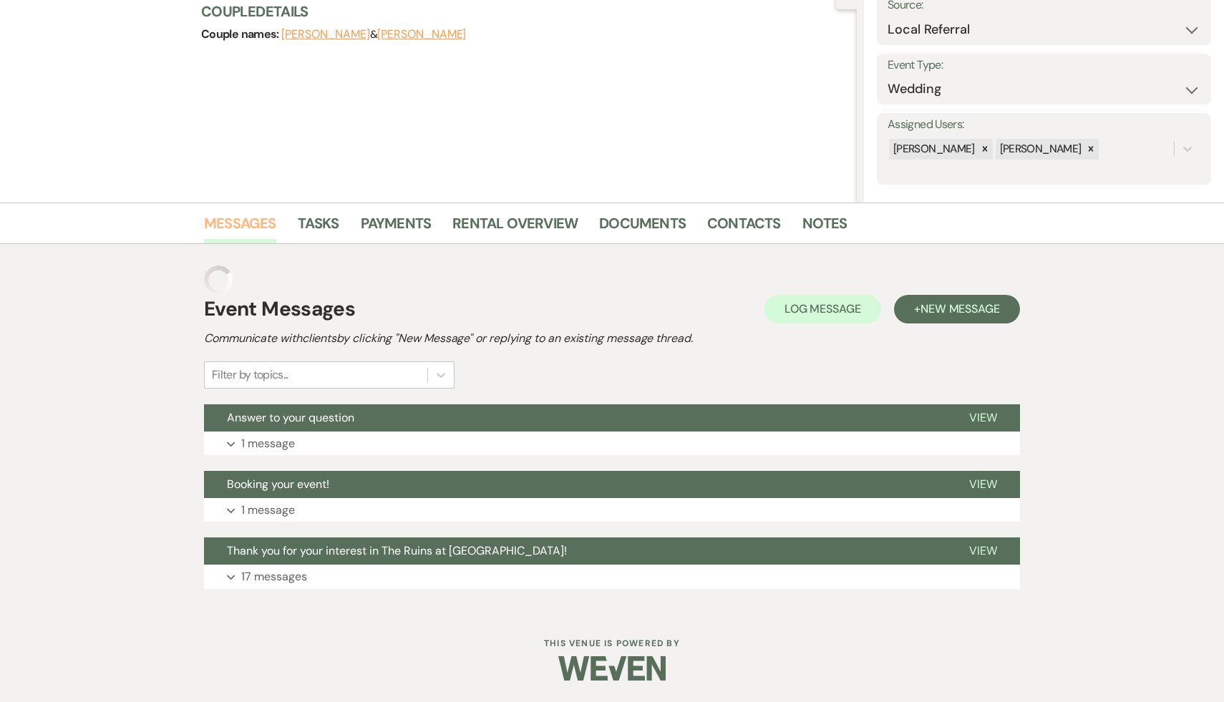
scroll to position [128, 0]
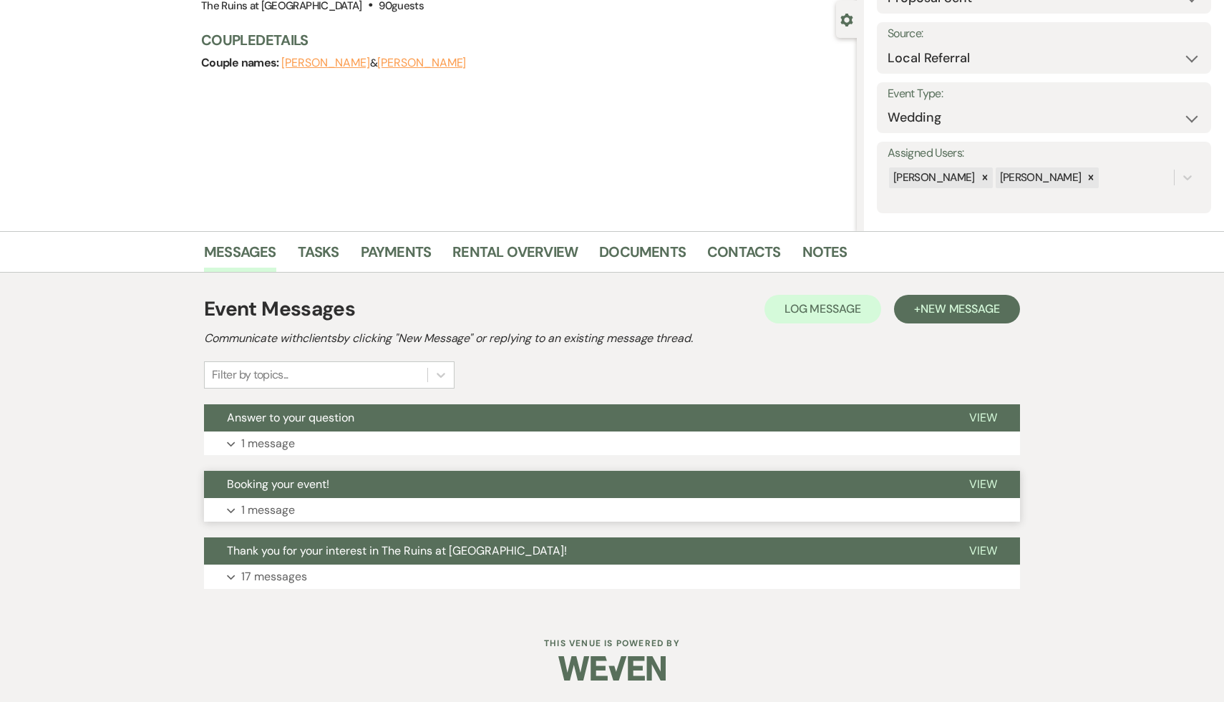
click at [311, 477] on span "Booking your event!" at bounding box center [278, 484] width 102 height 15
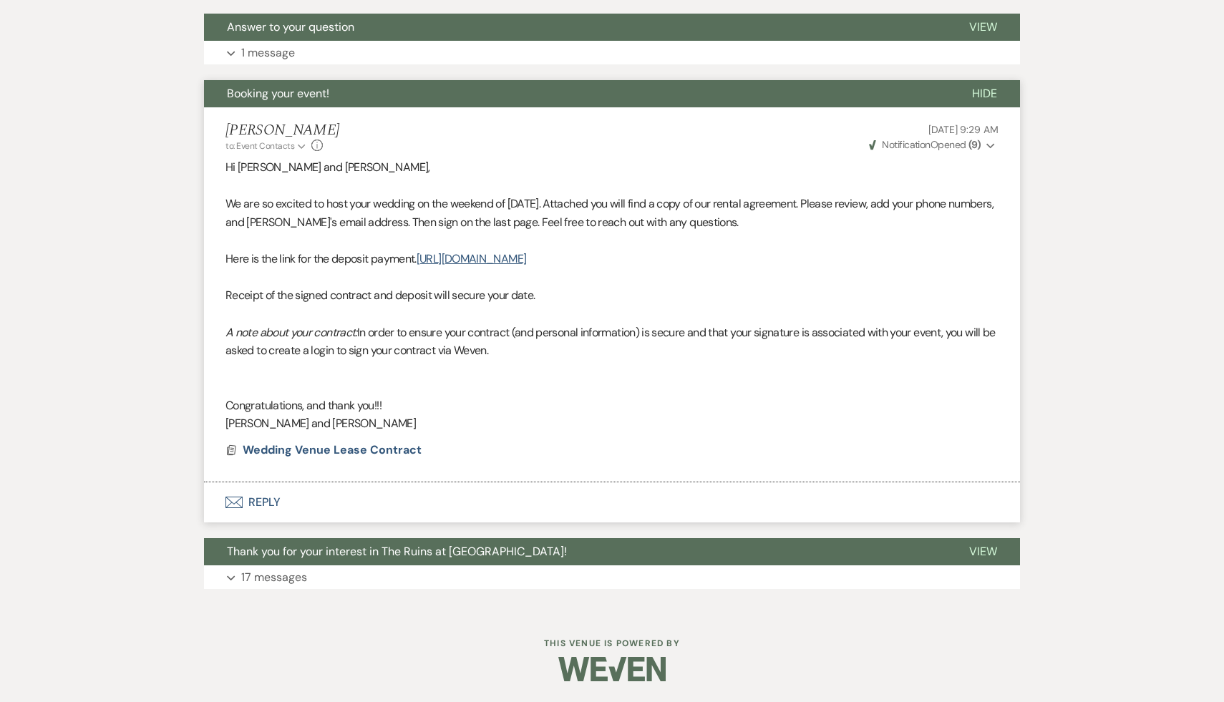
scroll to position [520, 0]
click at [526, 261] on link "https://customer.billergenie.com/MTc1NDc=/Invoices/DetailInfo/7E0VRyB1A0Qd/QXwX…" at bounding box center [472, 258] width 110 height 15
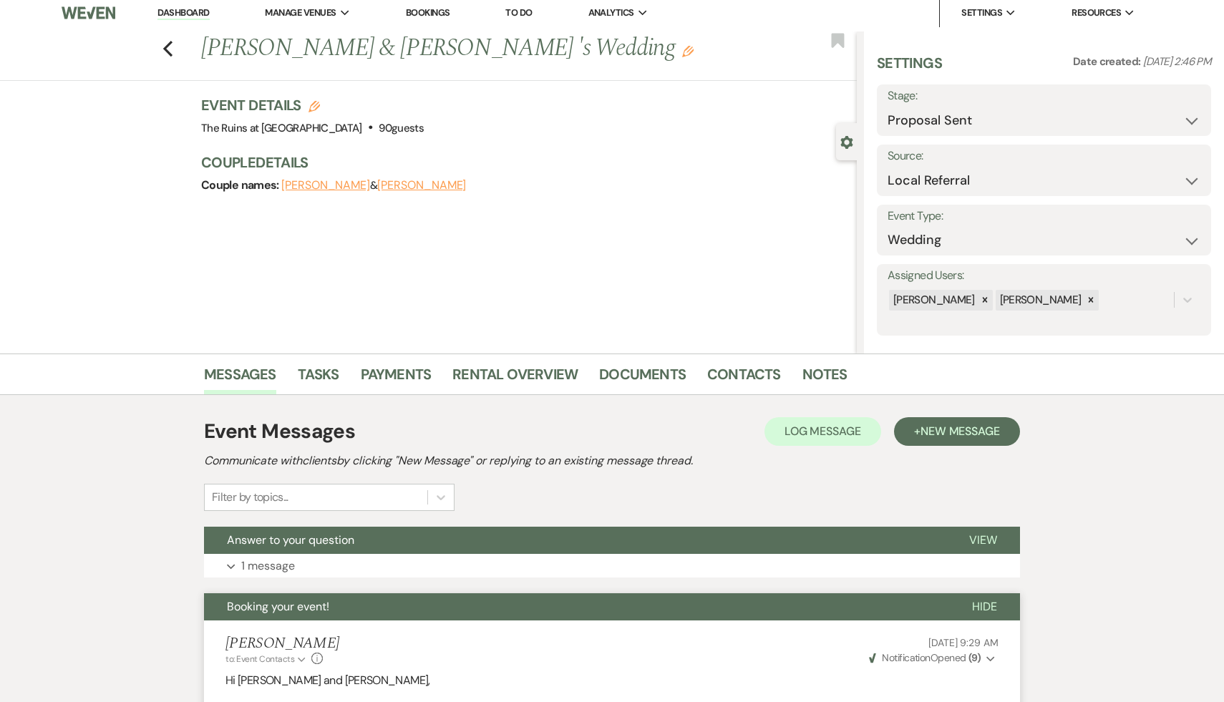
scroll to position [0, 0]
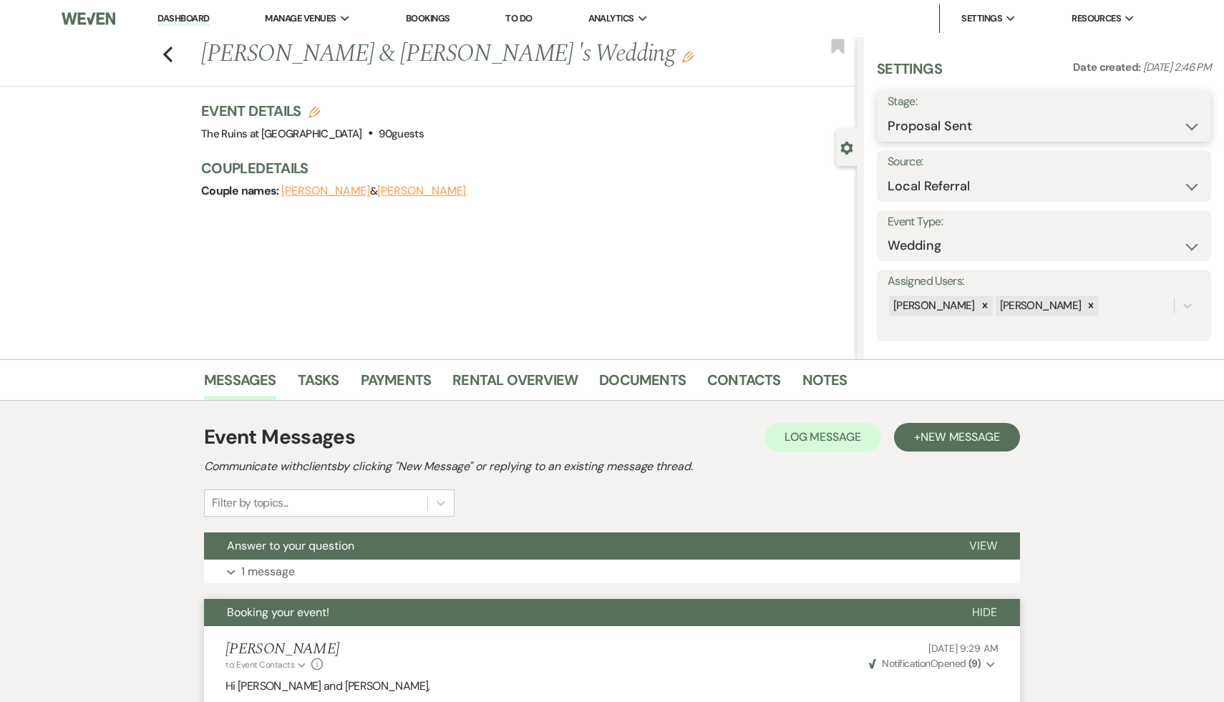
click at [1192, 124] on select "Inquiry Follow Up Tour Requested Tour Confirmed Toured Proposal Sent Booked Lost" at bounding box center [1044, 126] width 313 height 28
select select "7"
click at [888, 112] on select "Inquiry Follow Up Tour Requested Tour Confirmed Toured Proposal Sent Booked Lost" at bounding box center [1044, 126] width 313 height 28
click at [1169, 110] on button "Save" at bounding box center [1175, 116] width 71 height 29
select select "1"
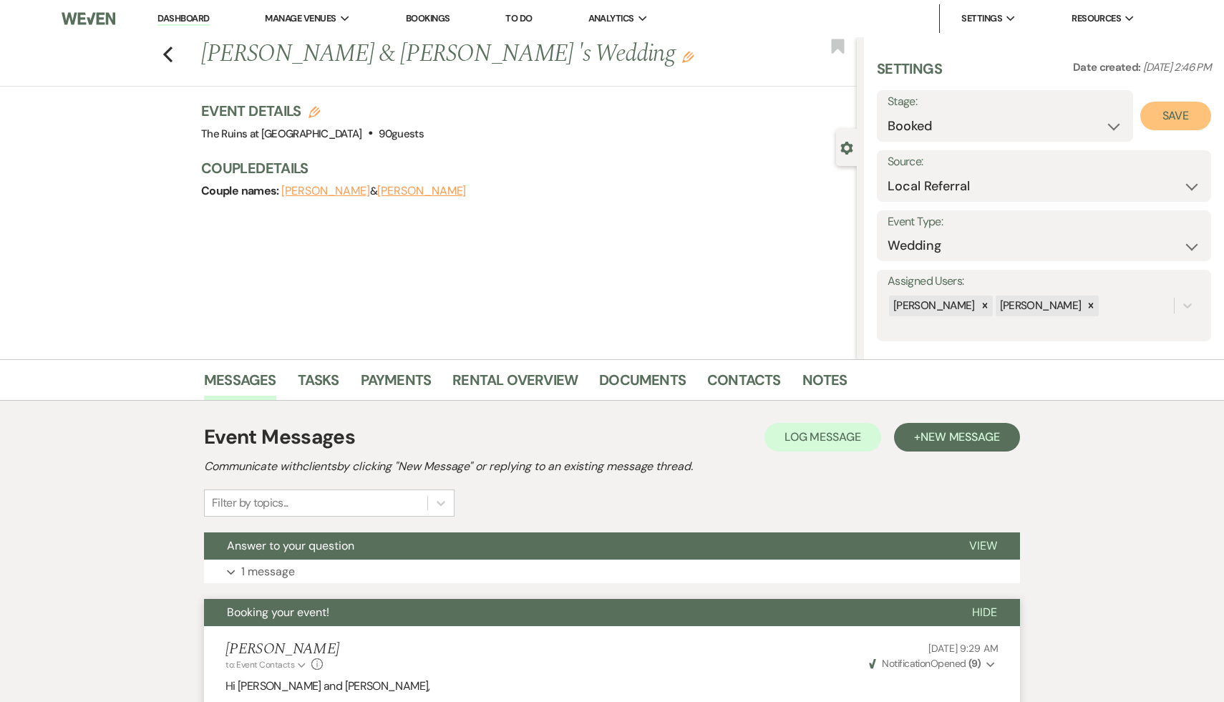
select select "534"
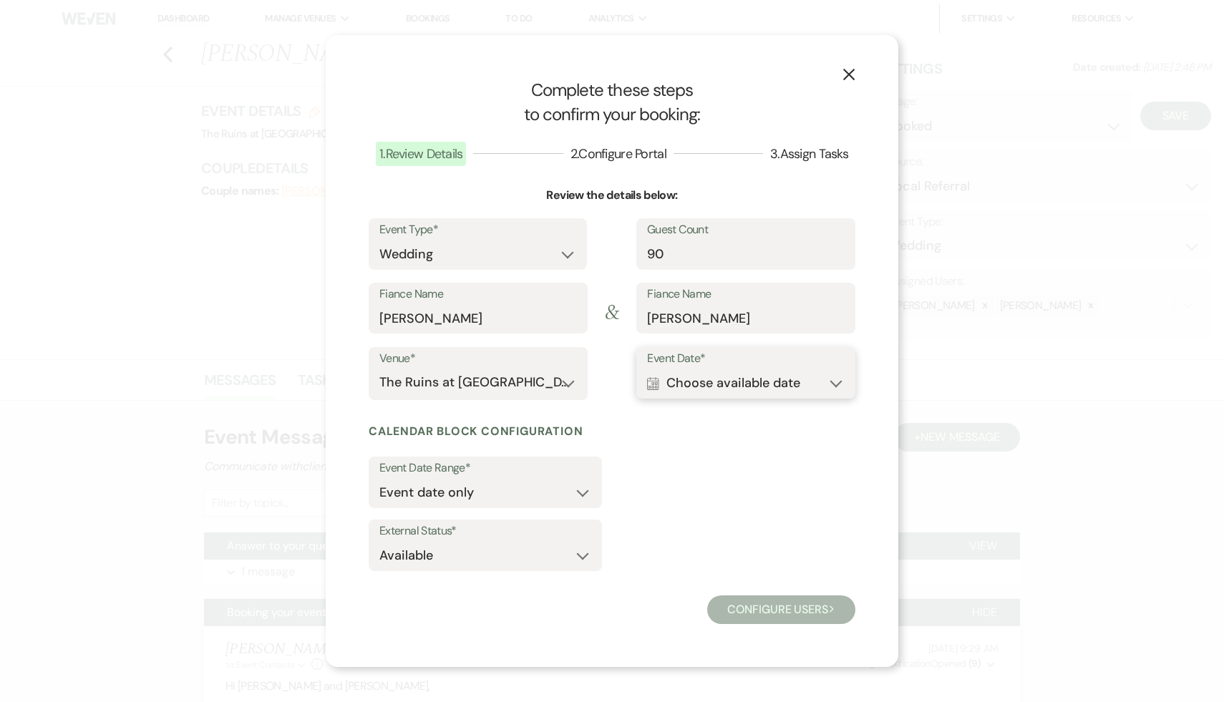
click at [837, 382] on button "Calendar Choose available date Expand" at bounding box center [746, 383] width 198 height 29
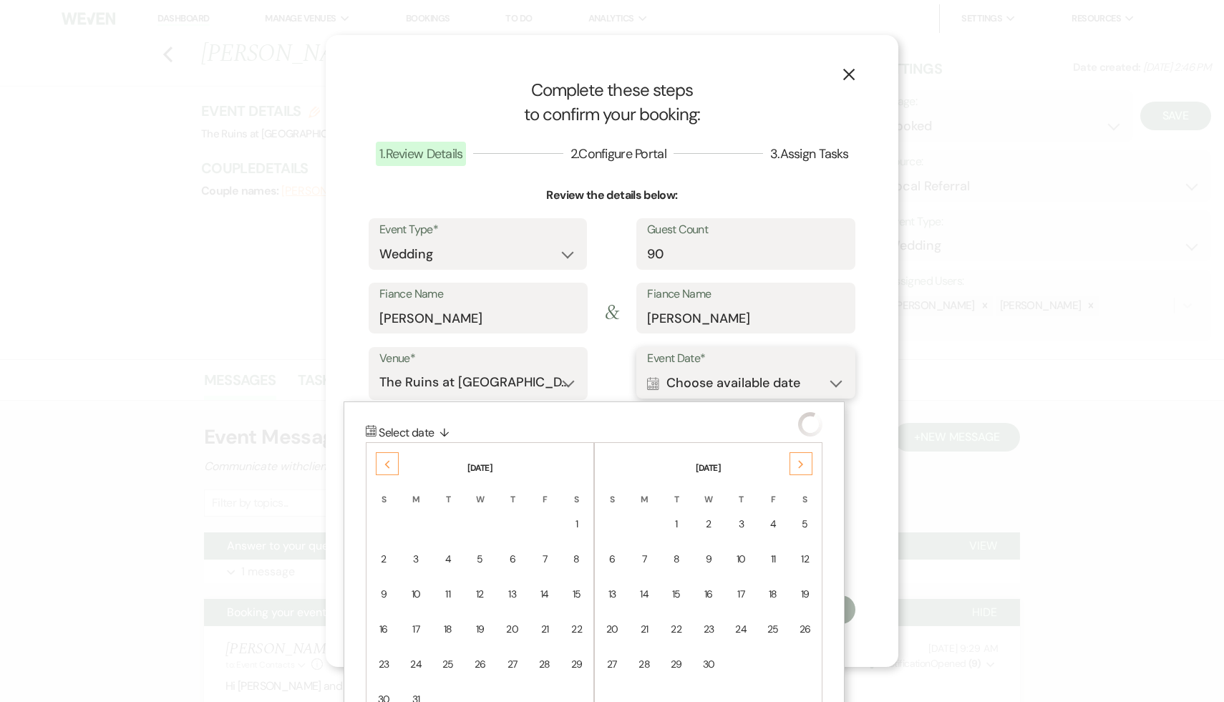
scroll to position [39, 0]
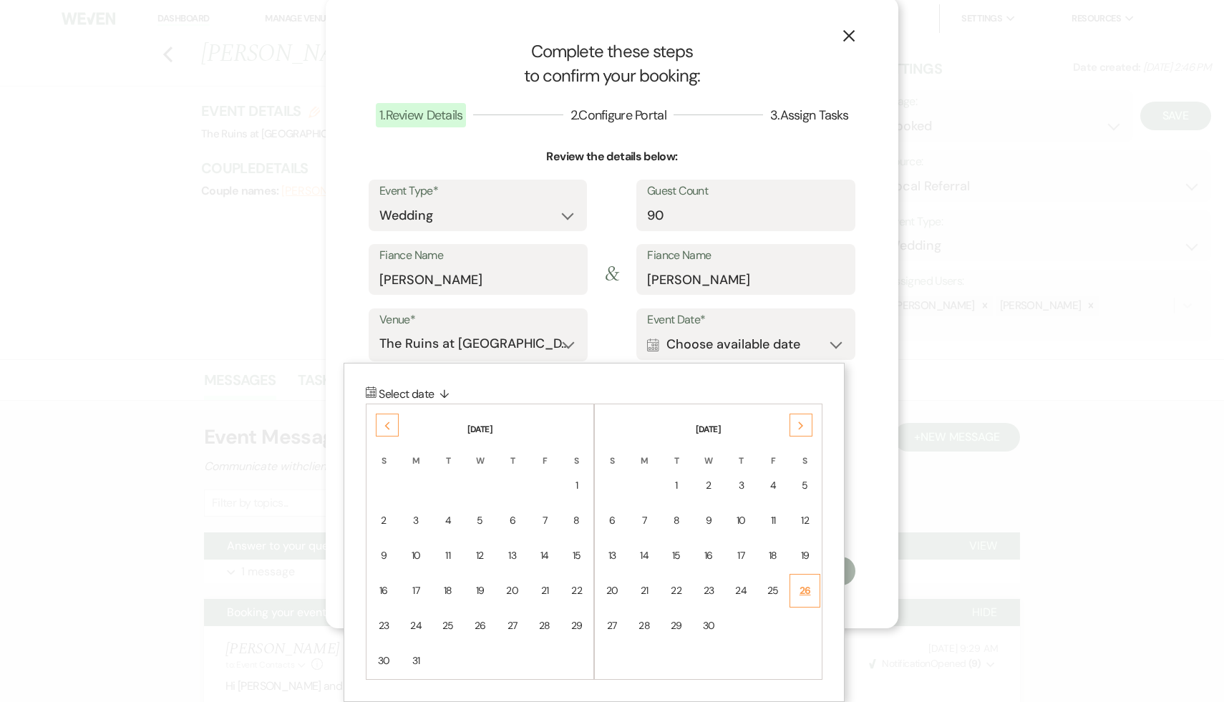
click at [810, 590] on div "26" at bounding box center [805, 590] width 12 height 15
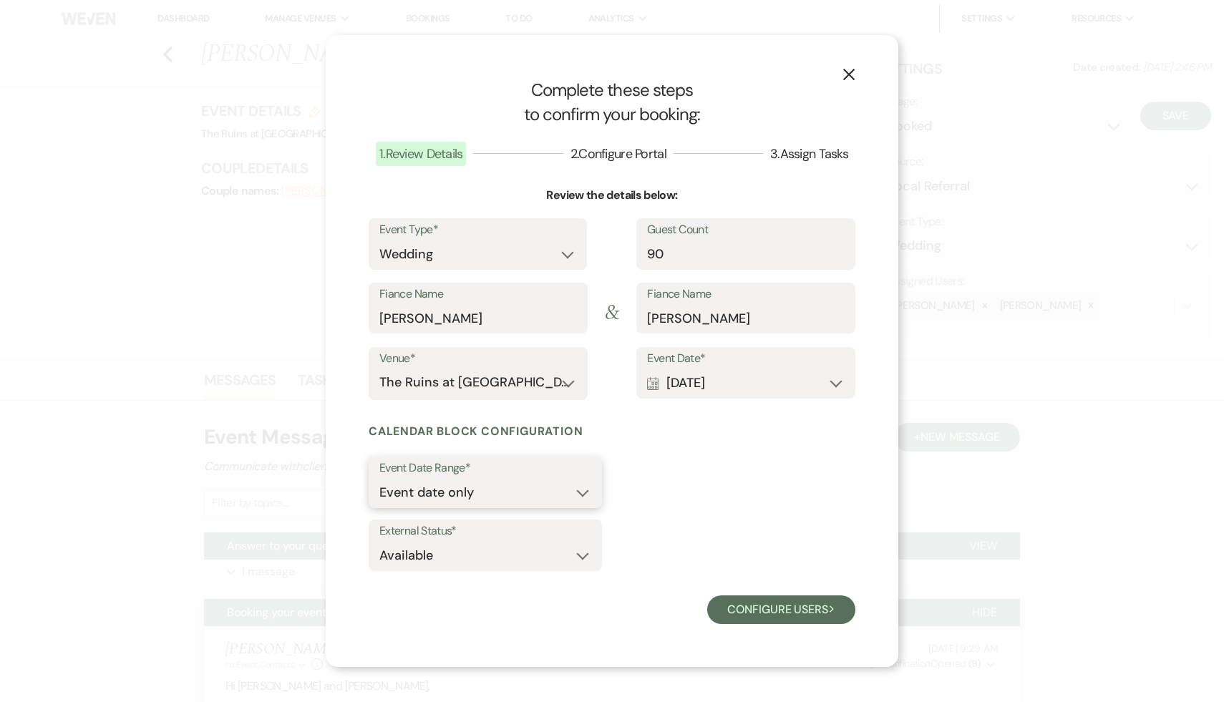
click at [581, 493] on select "Event date only Event date and" at bounding box center [485, 493] width 212 height 28
select select "eventDateAnd"
click at [379, 479] on select "Event date only Event date and" at bounding box center [485, 493] width 212 height 28
type input "1"
click at [705, 488] on input "1" at bounding box center [666, 493] width 87 height 28
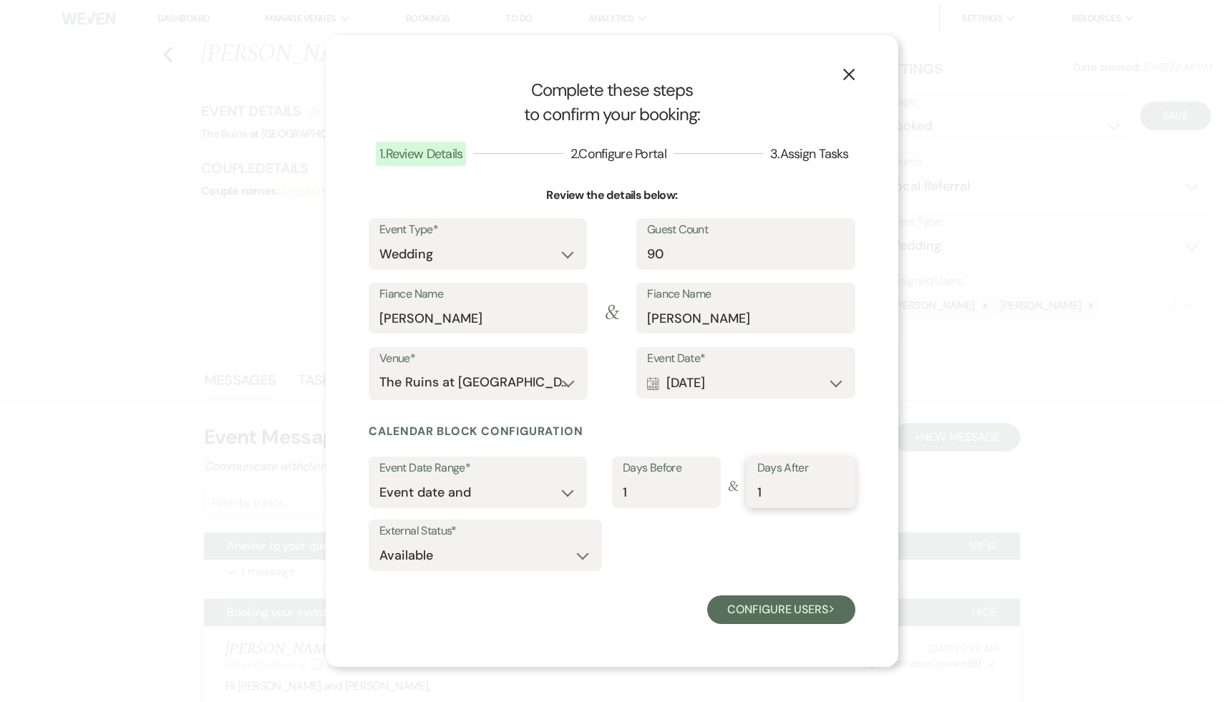
type input "1"
click at [840, 490] on input "1" at bounding box center [800, 493] width 87 height 28
click at [782, 609] on button "Configure users Next" at bounding box center [781, 610] width 148 height 29
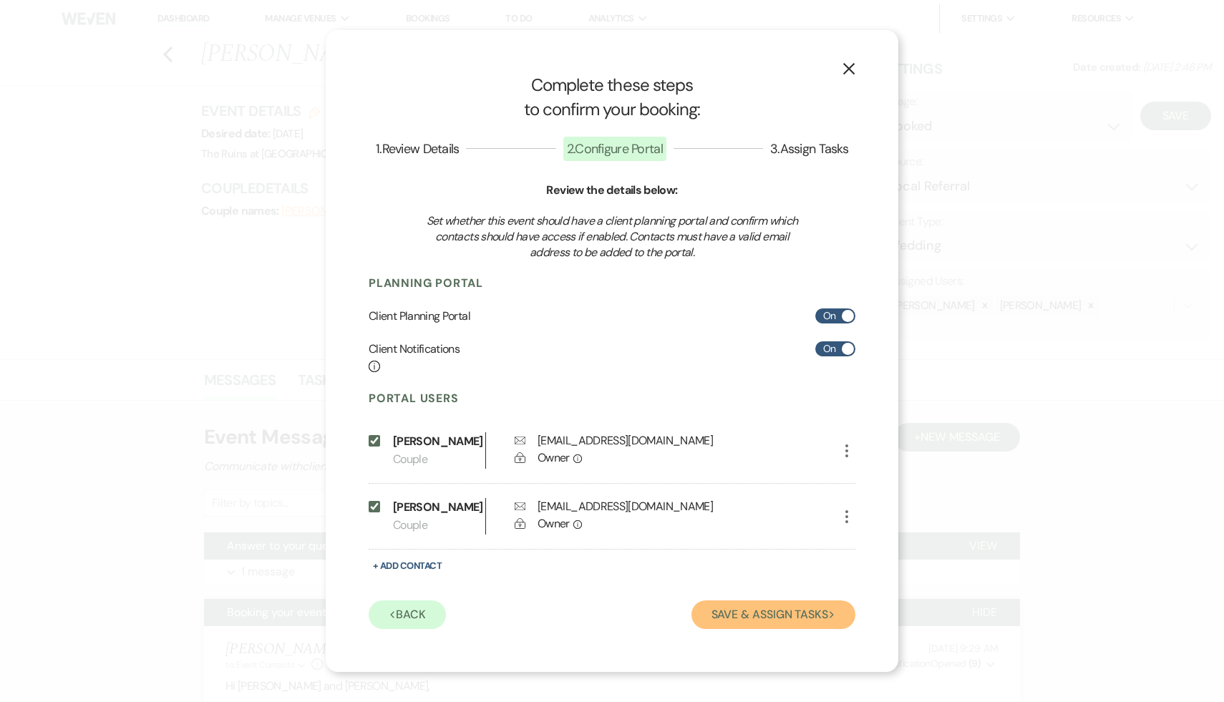
click at [790, 621] on button "Save & Assign Tasks Next" at bounding box center [774, 615] width 164 height 29
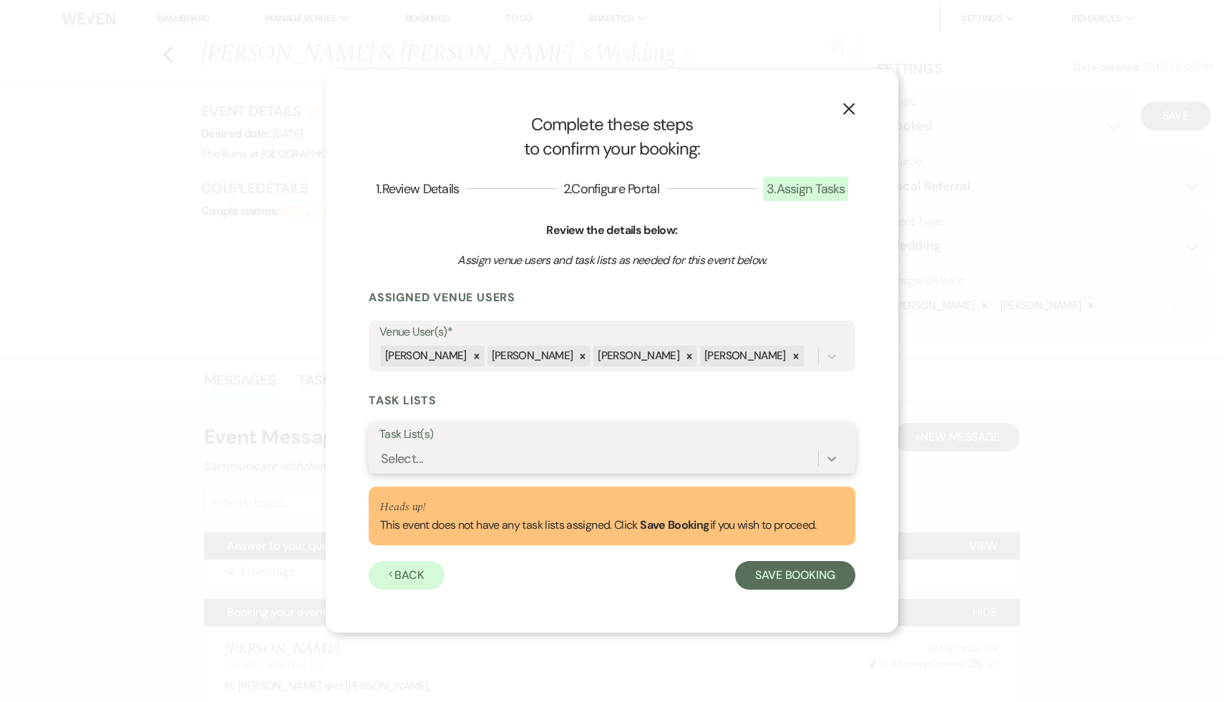
click at [835, 457] on icon at bounding box center [832, 459] width 9 height 5
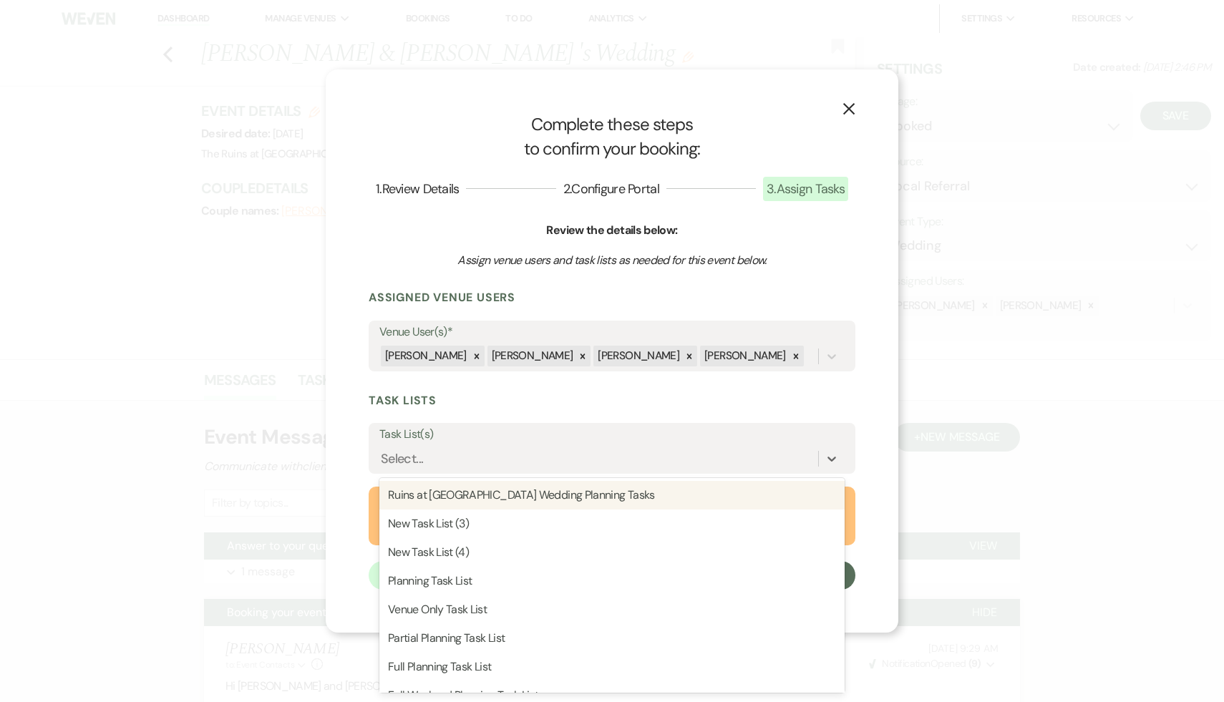
click at [1177, 366] on div "X Complete these steps to confirm your booking: 1 . Review Details 2 . Configur…" at bounding box center [612, 351] width 1224 height 702
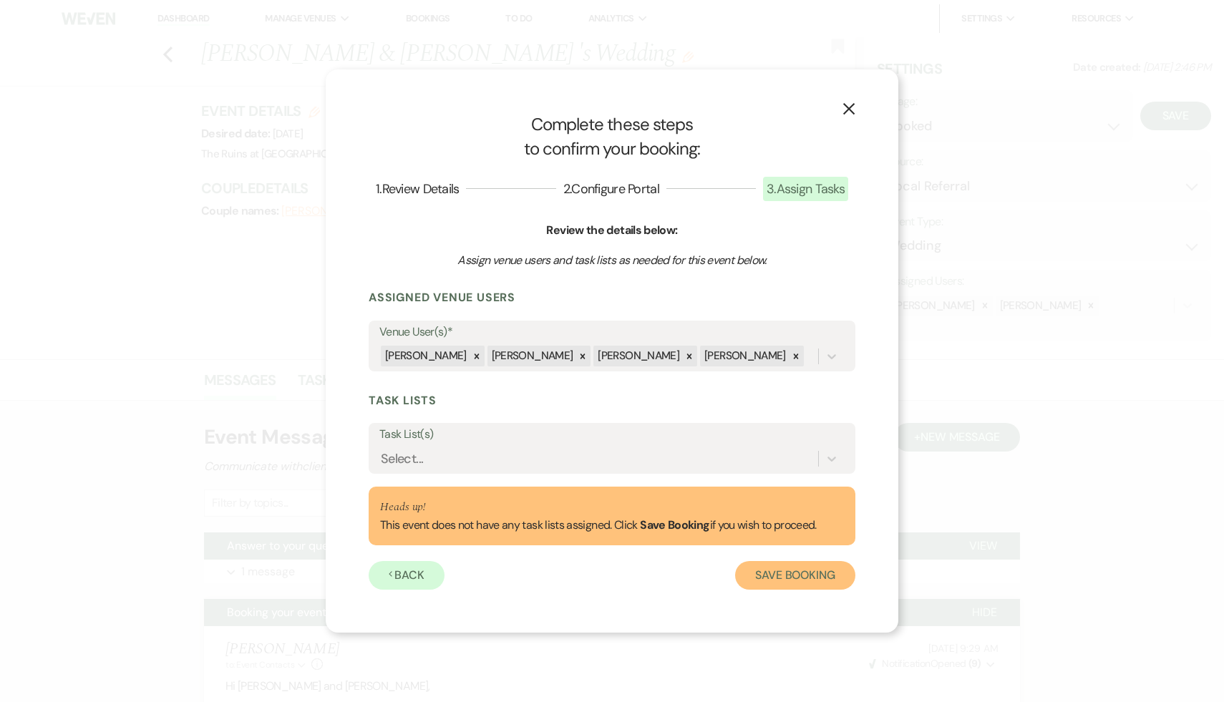
click at [797, 576] on button "Save Booking" at bounding box center [795, 575] width 120 height 29
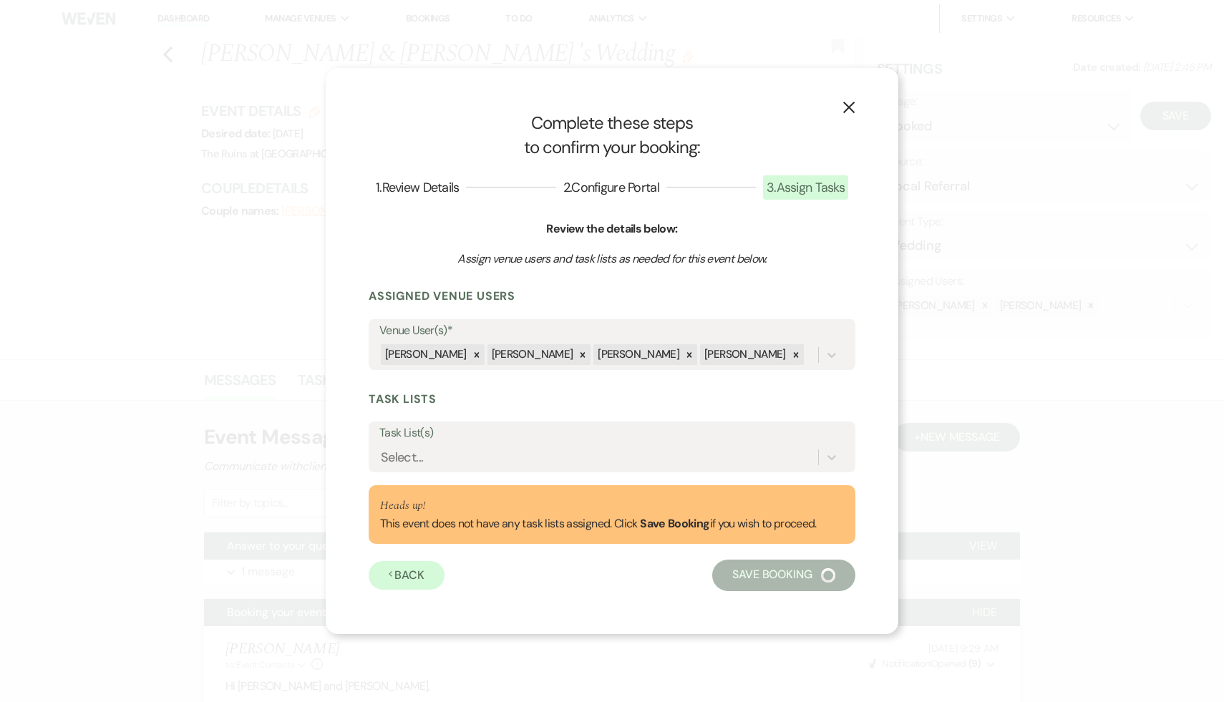
select select "14"
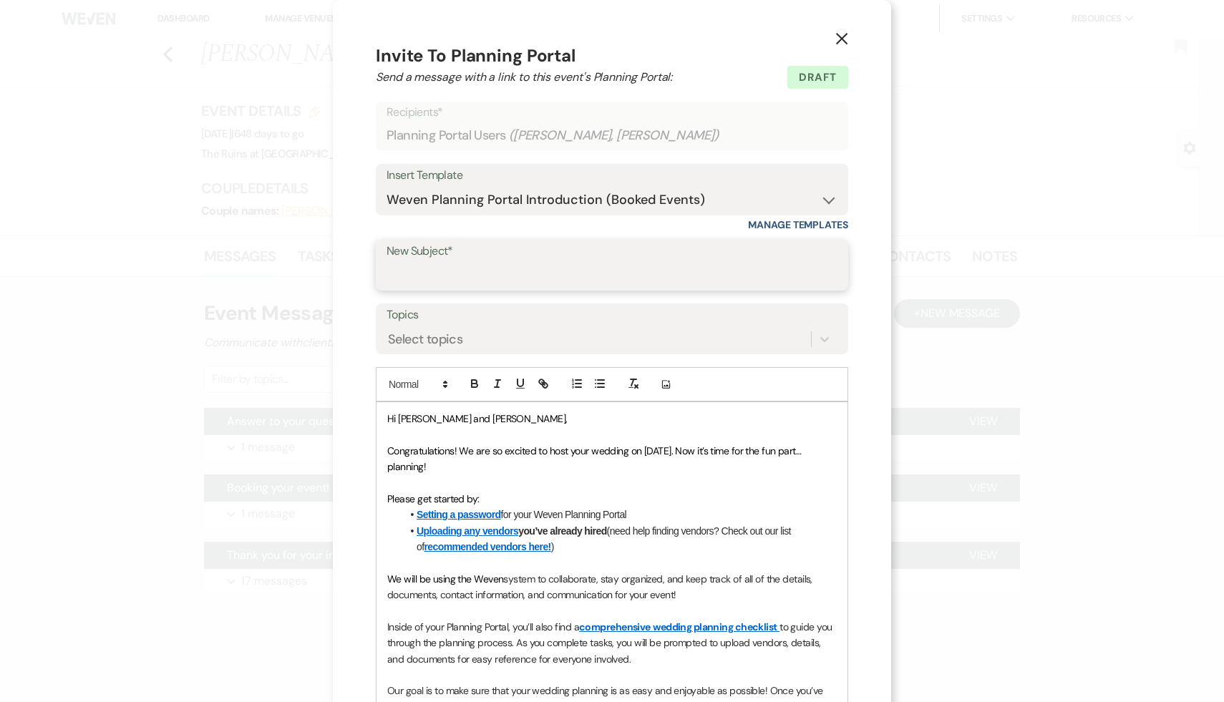
click at [497, 281] on input "New Subject*" at bounding box center [612, 275] width 451 height 28
type input "Weven Planning Portal"
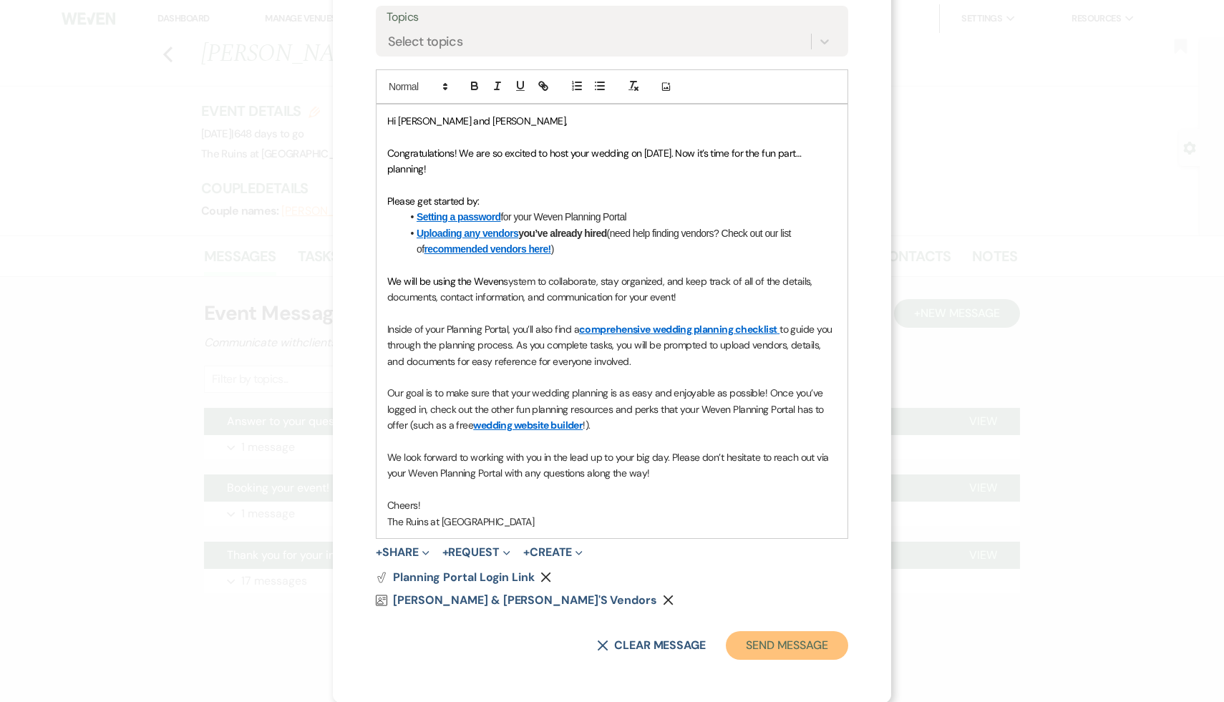
click at [790, 651] on button "Send Message" at bounding box center [787, 645] width 122 height 29
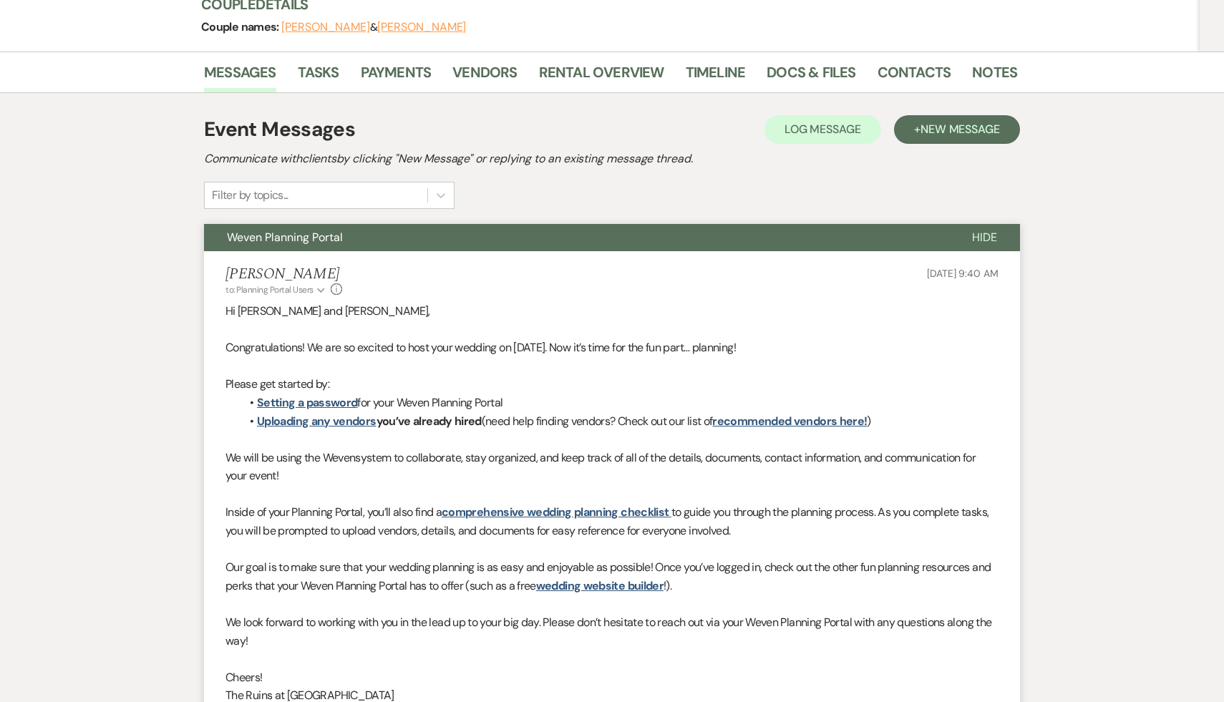
scroll to position [0, 0]
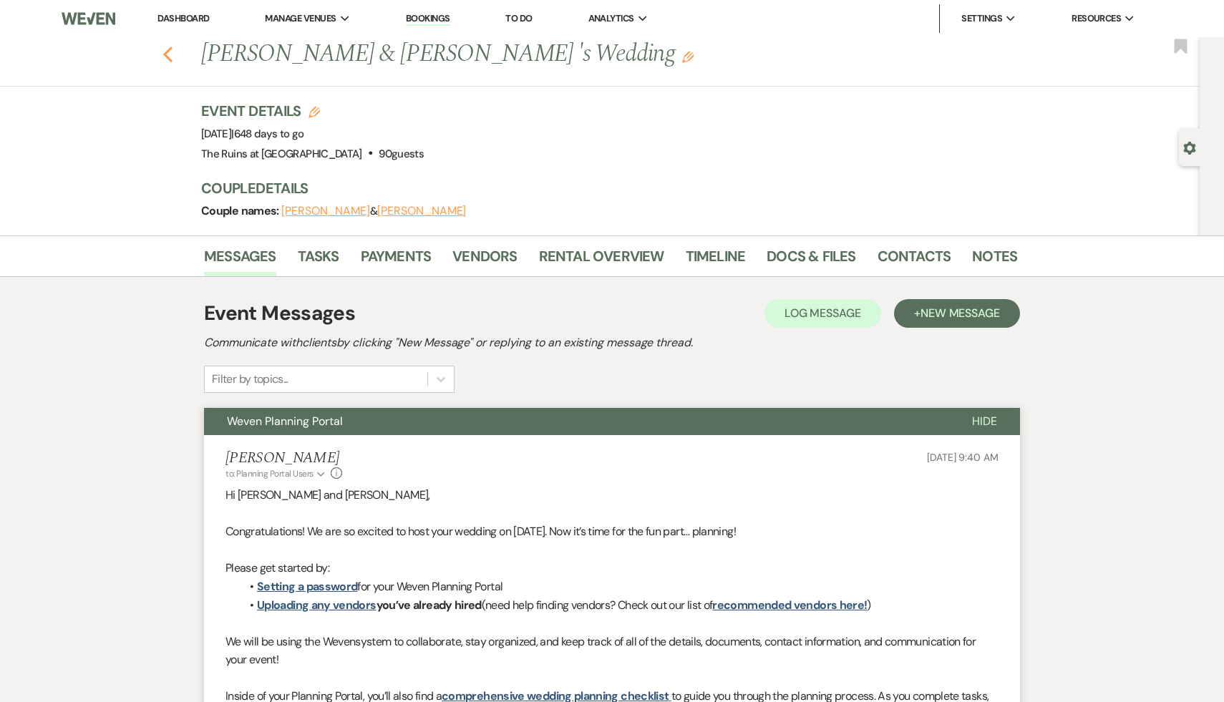
click at [168, 54] on icon "Previous" at bounding box center [168, 54] width 11 height 17
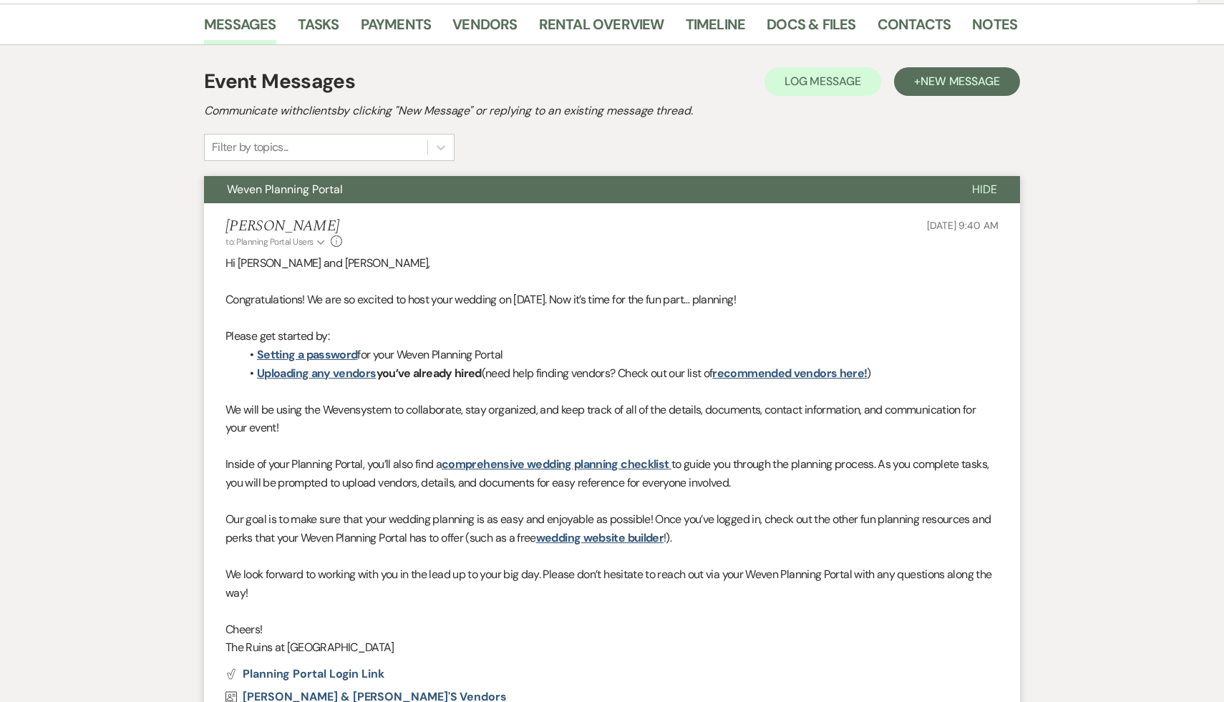
select select "6"
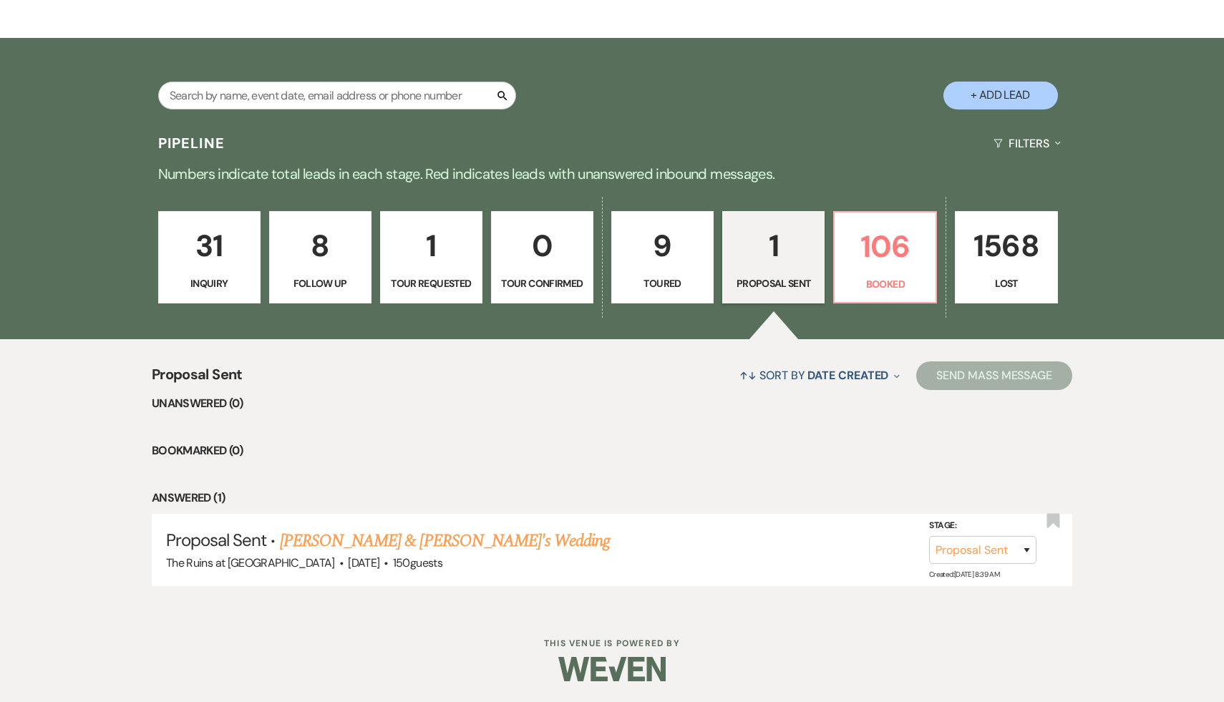
click at [664, 238] on p "9" at bounding box center [663, 246] width 84 height 48
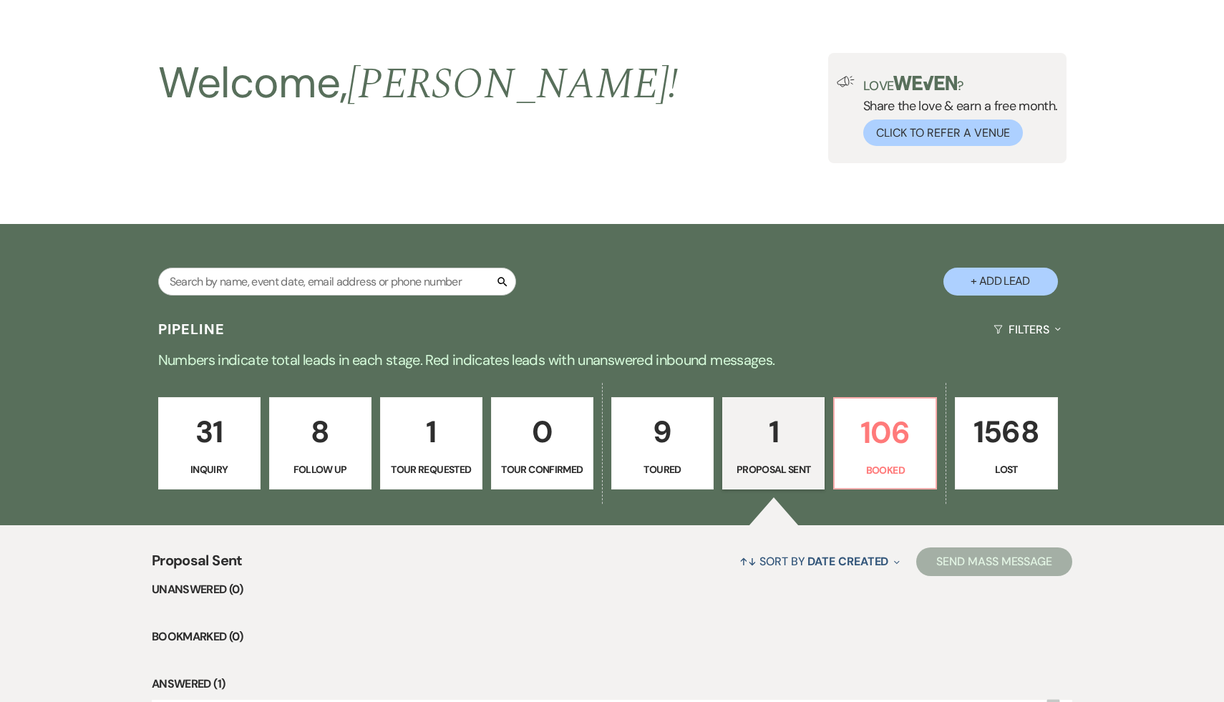
select select "5"
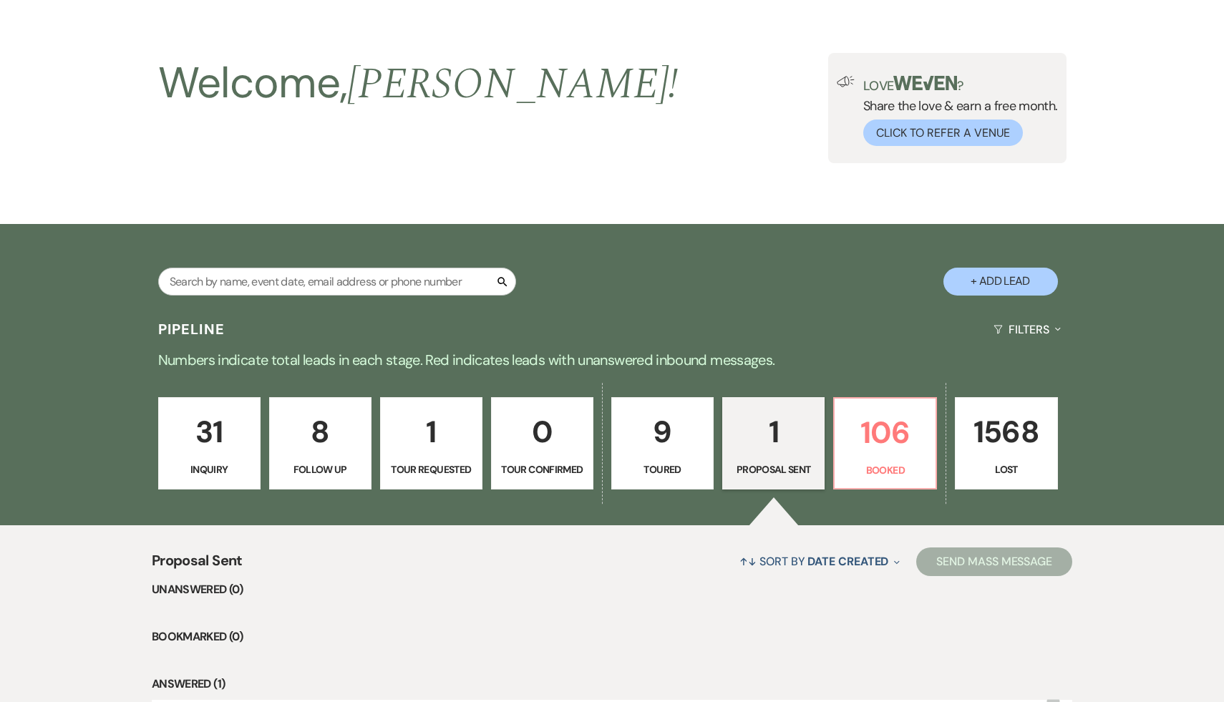
select select "5"
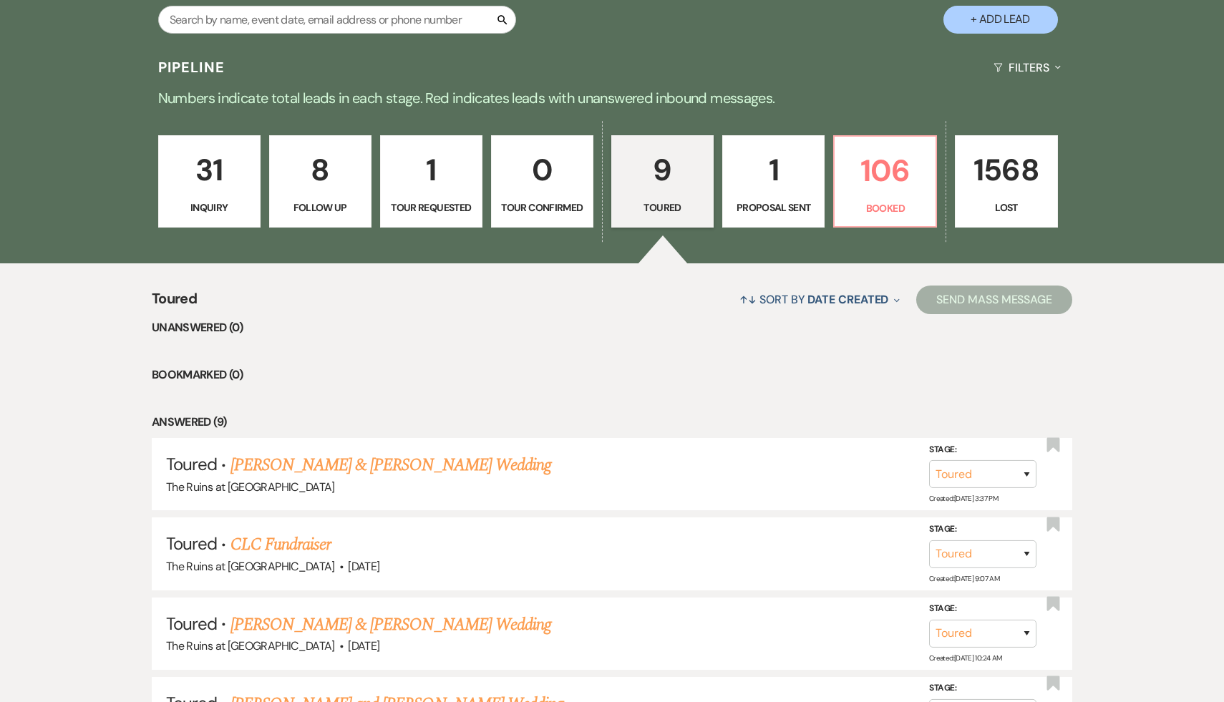
scroll to position [335, 0]
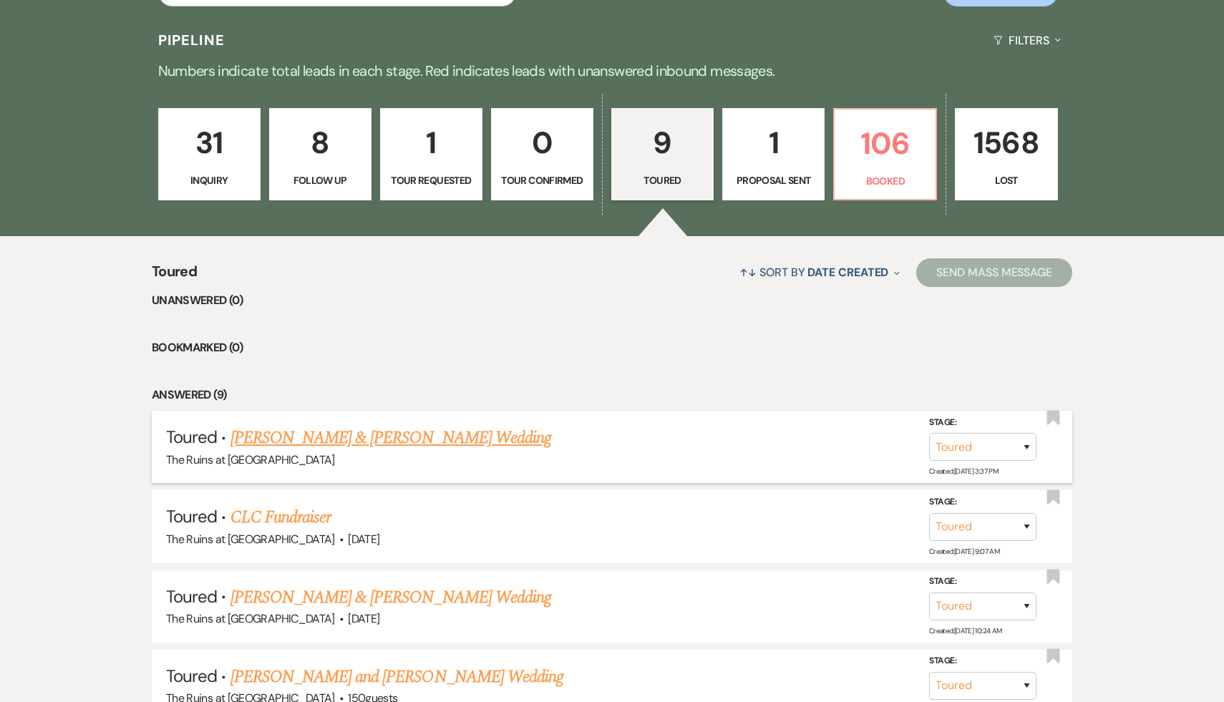
click at [462, 439] on link "Gillian Nissenbaum & Alex Thomas's Wedding" at bounding box center [391, 438] width 321 height 26
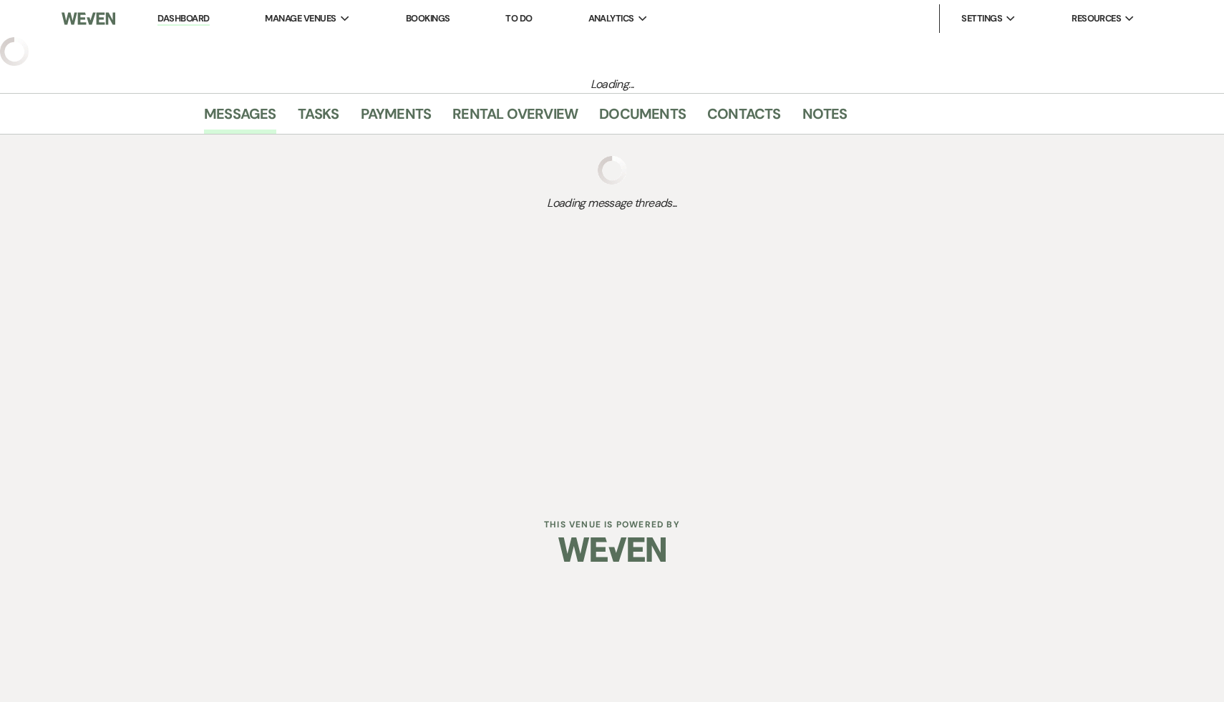
select select "5"
select select "20"
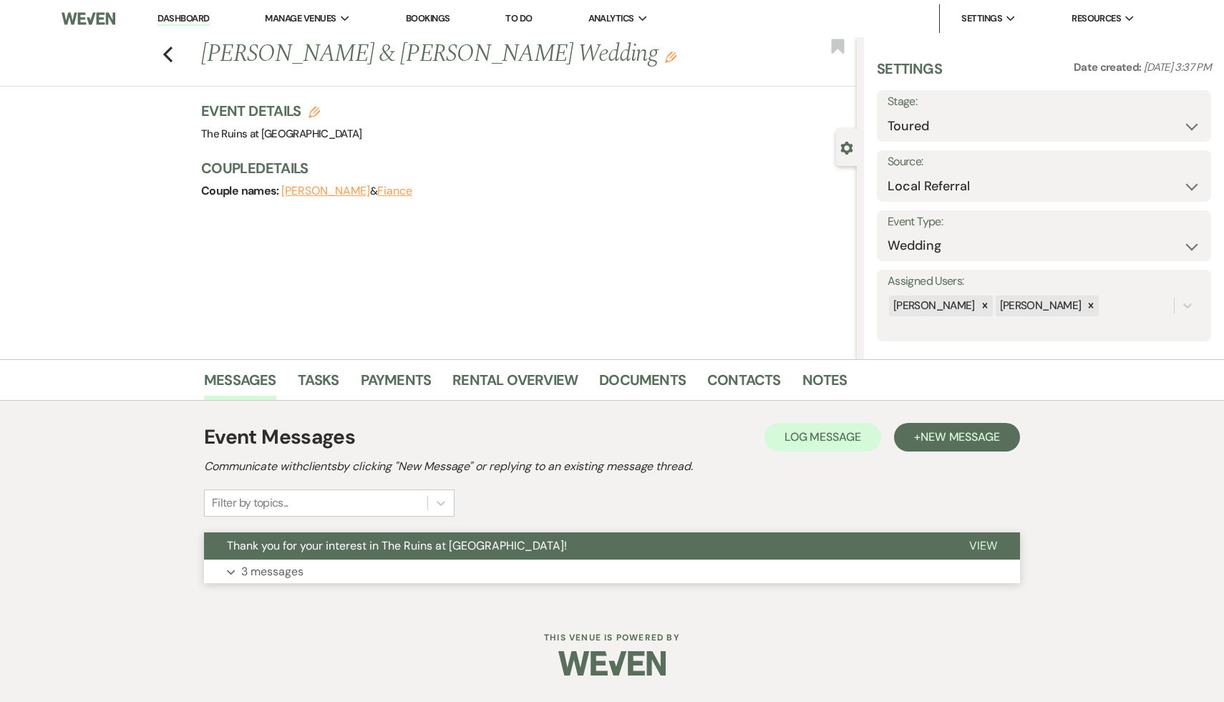
click at [424, 538] on span "Thank you for your interest in The Ruins at Sassafras!" at bounding box center [397, 545] width 340 height 15
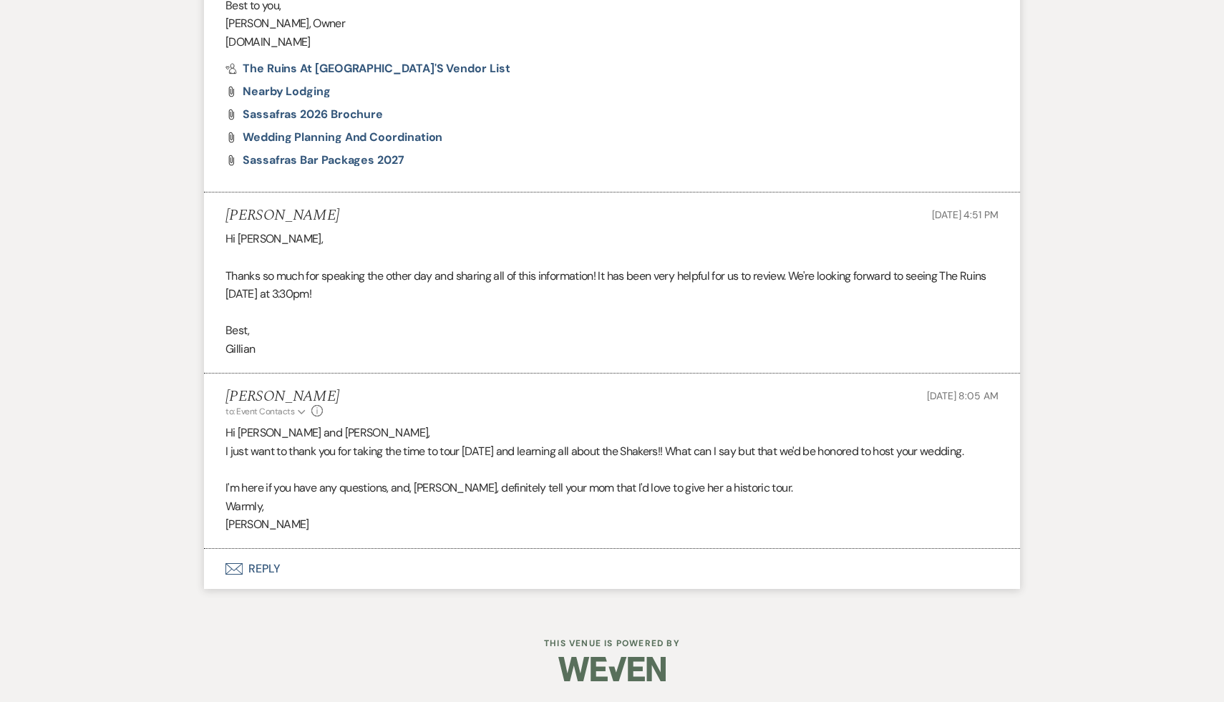
scroll to position [1000, 0]
click at [456, 515] on p "[PERSON_NAME]" at bounding box center [612, 524] width 773 height 19
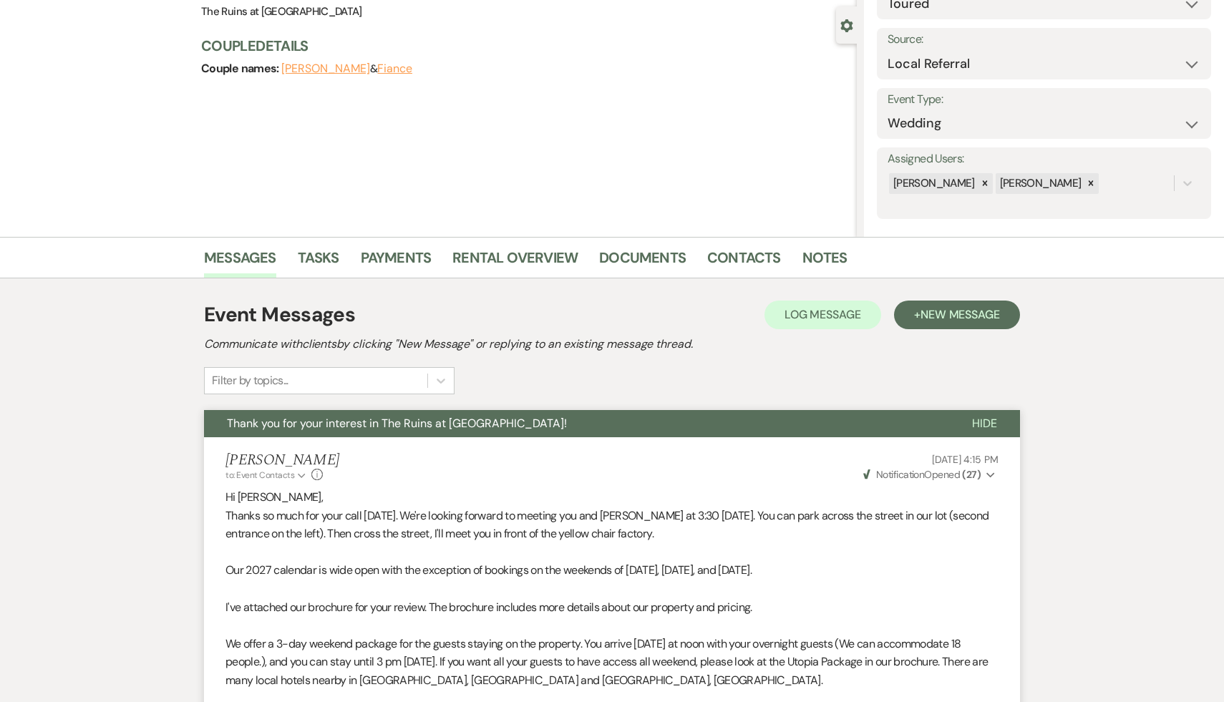
scroll to position [111, 0]
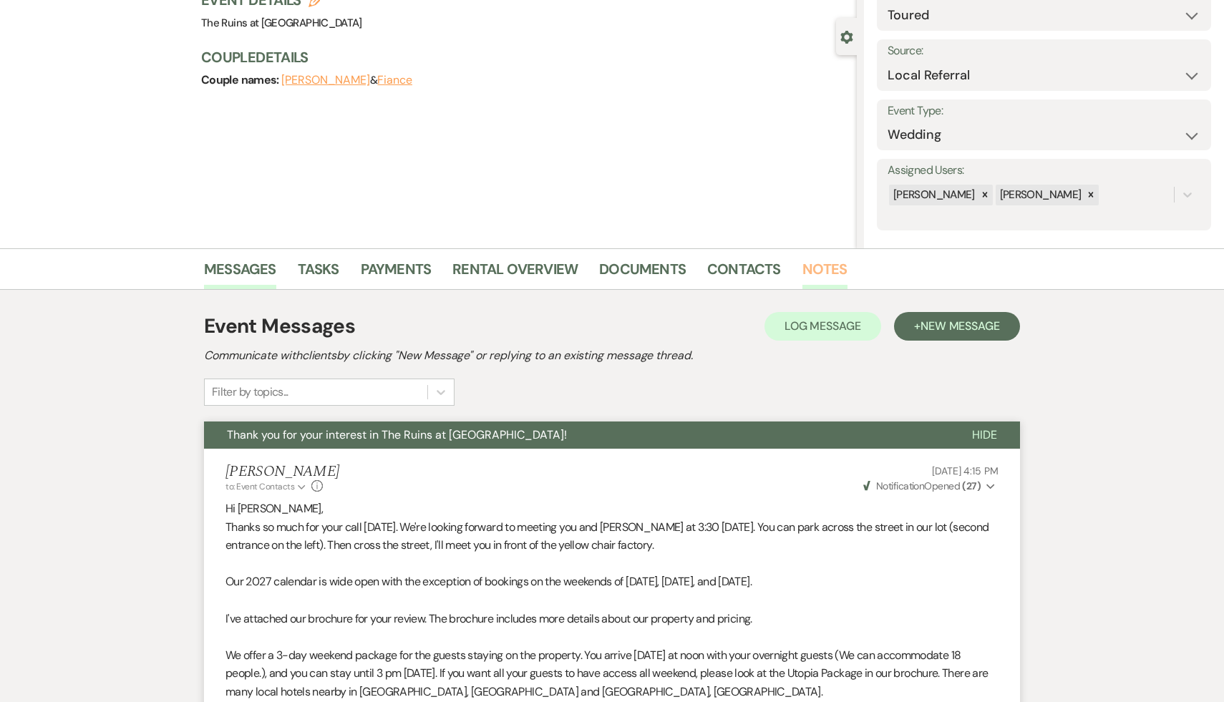
click at [831, 268] on link "Notes" at bounding box center [825, 273] width 45 height 31
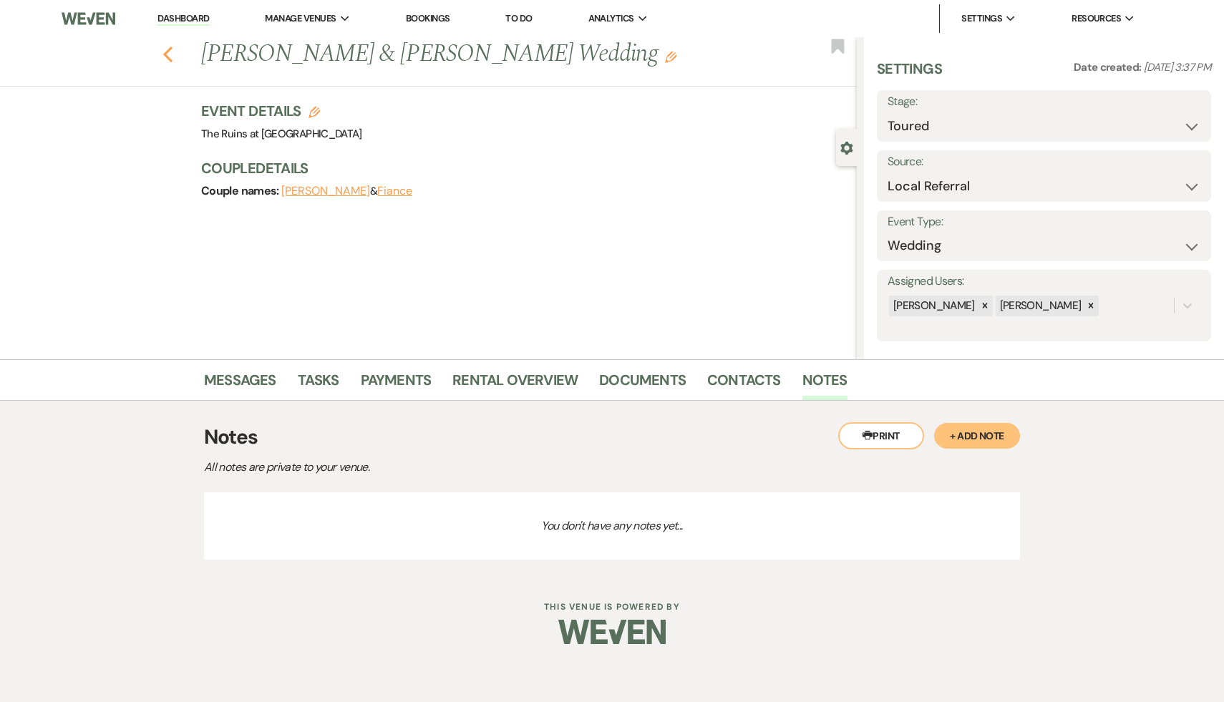
click at [164, 49] on icon "Previous" at bounding box center [168, 54] width 11 height 17
select select "5"
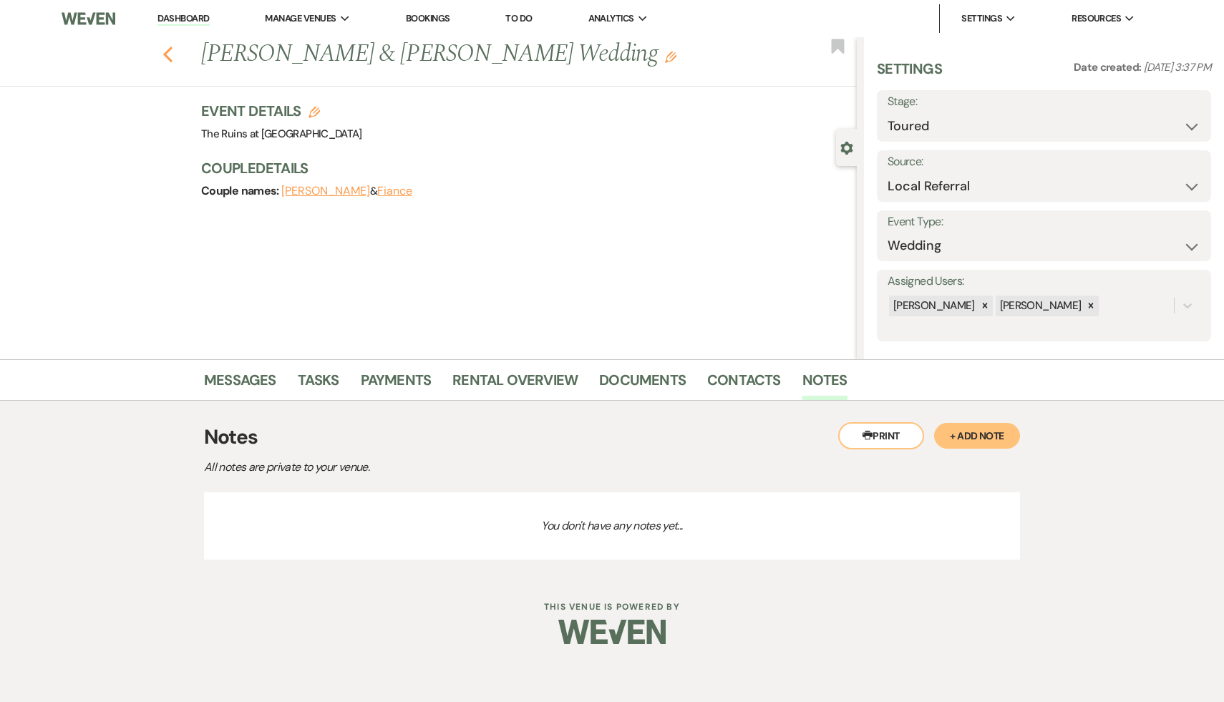
select select "5"
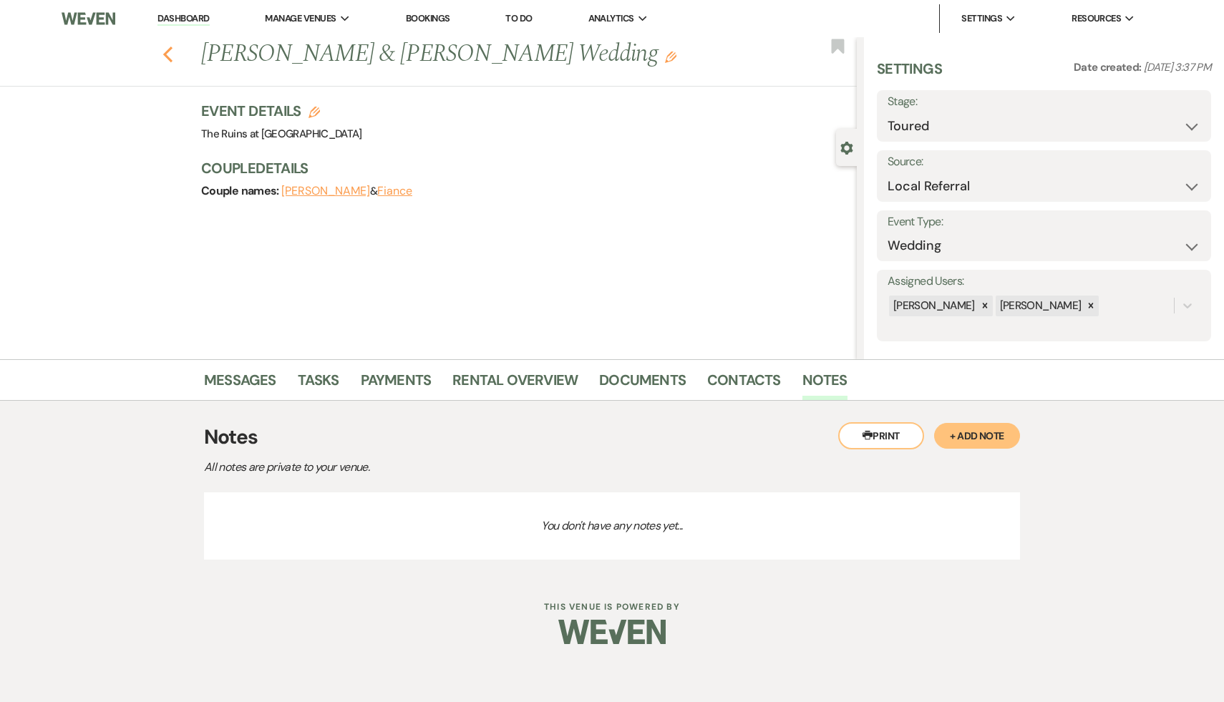
select select "5"
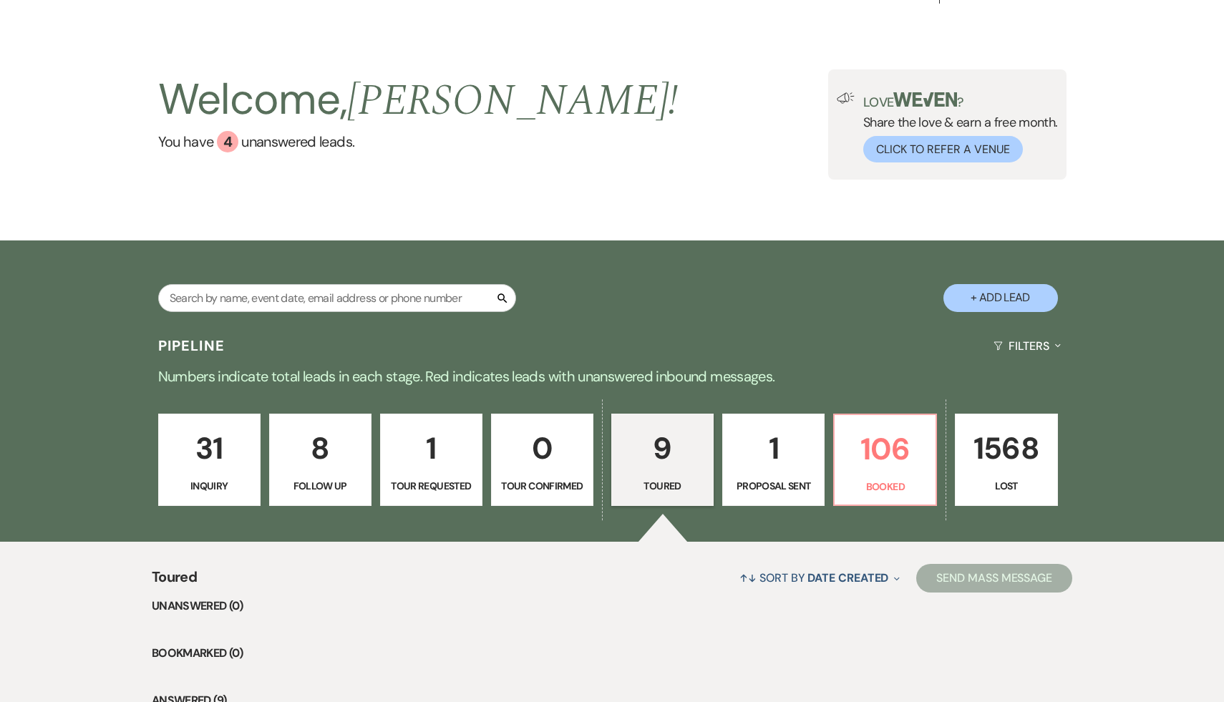
scroll to position [0, 0]
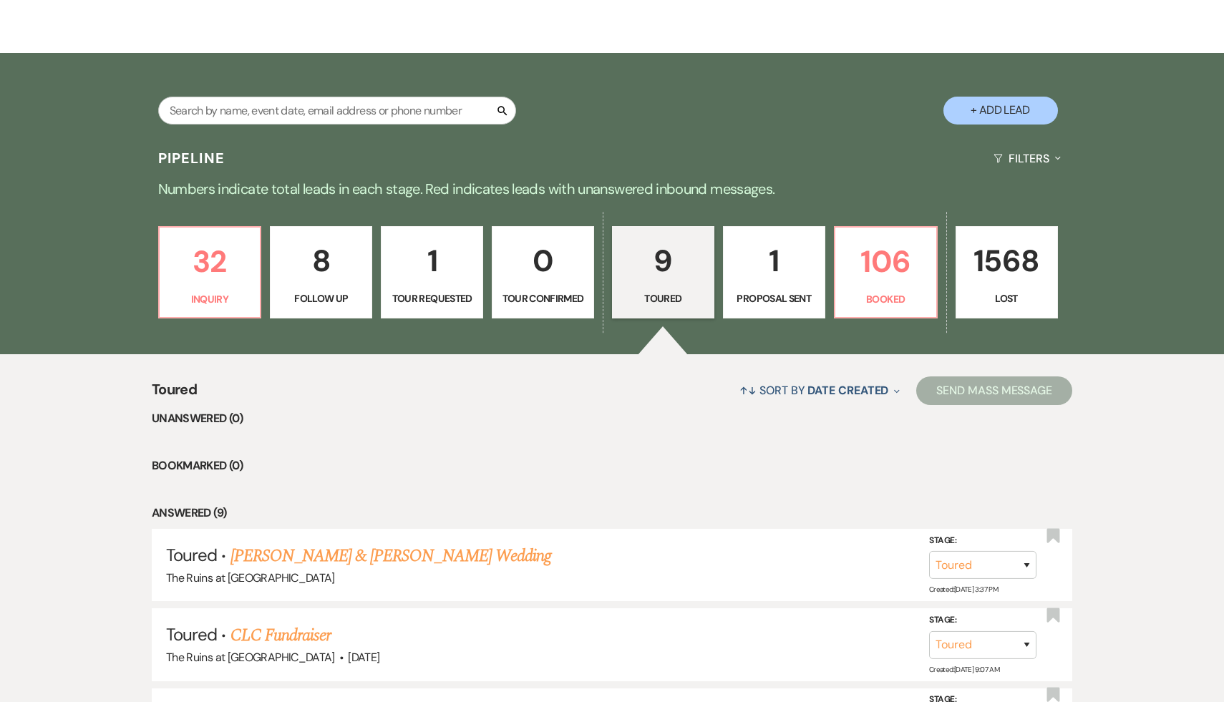
scroll to position [290, 0]
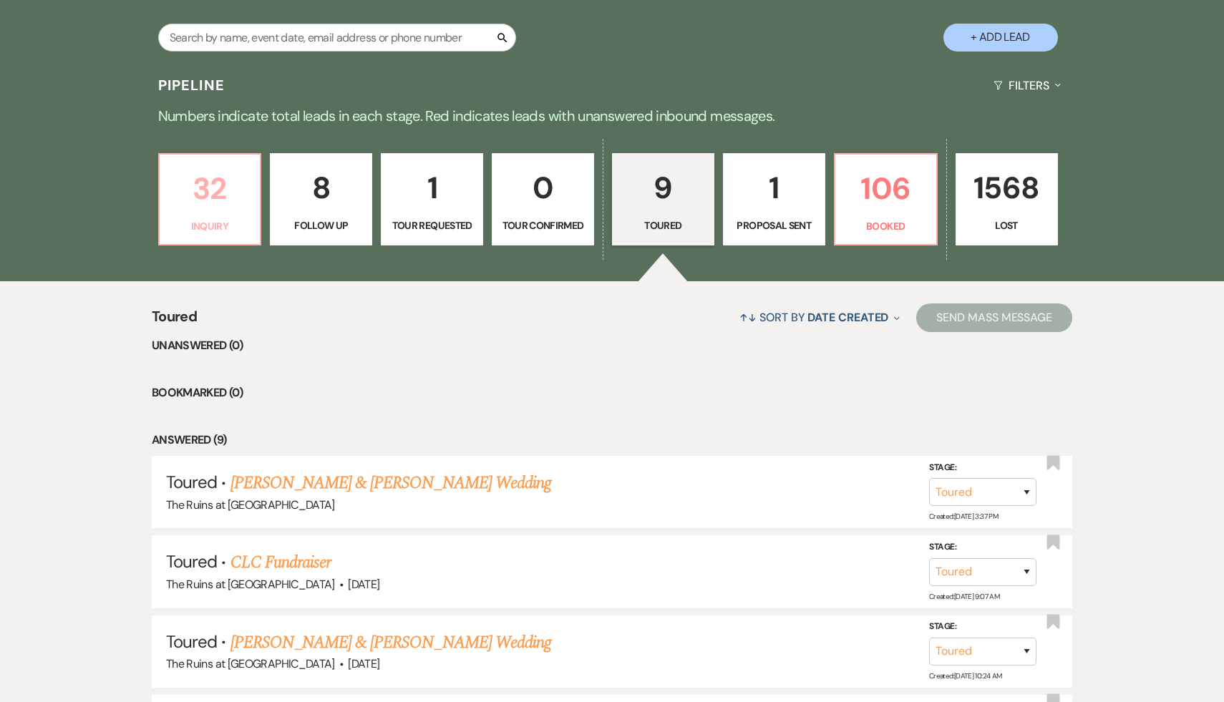
click at [213, 199] on p "32" at bounding box center [210, 189] width 84 height 48
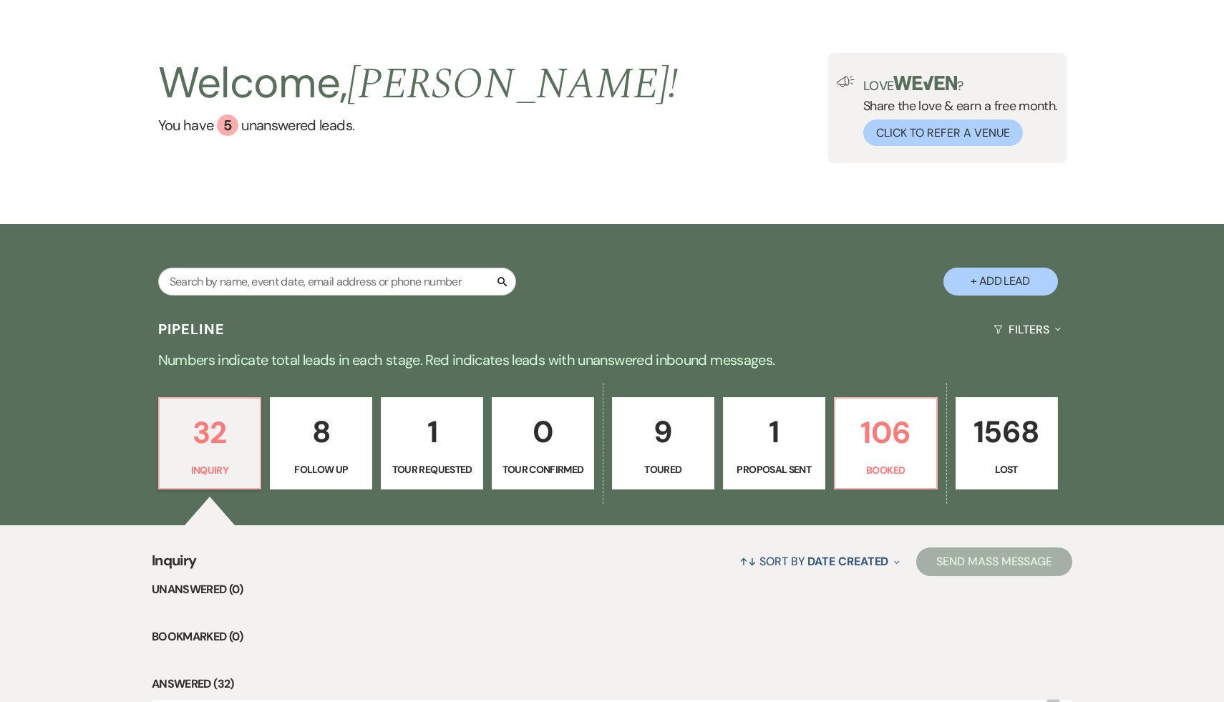
scroll to position [290, 0]
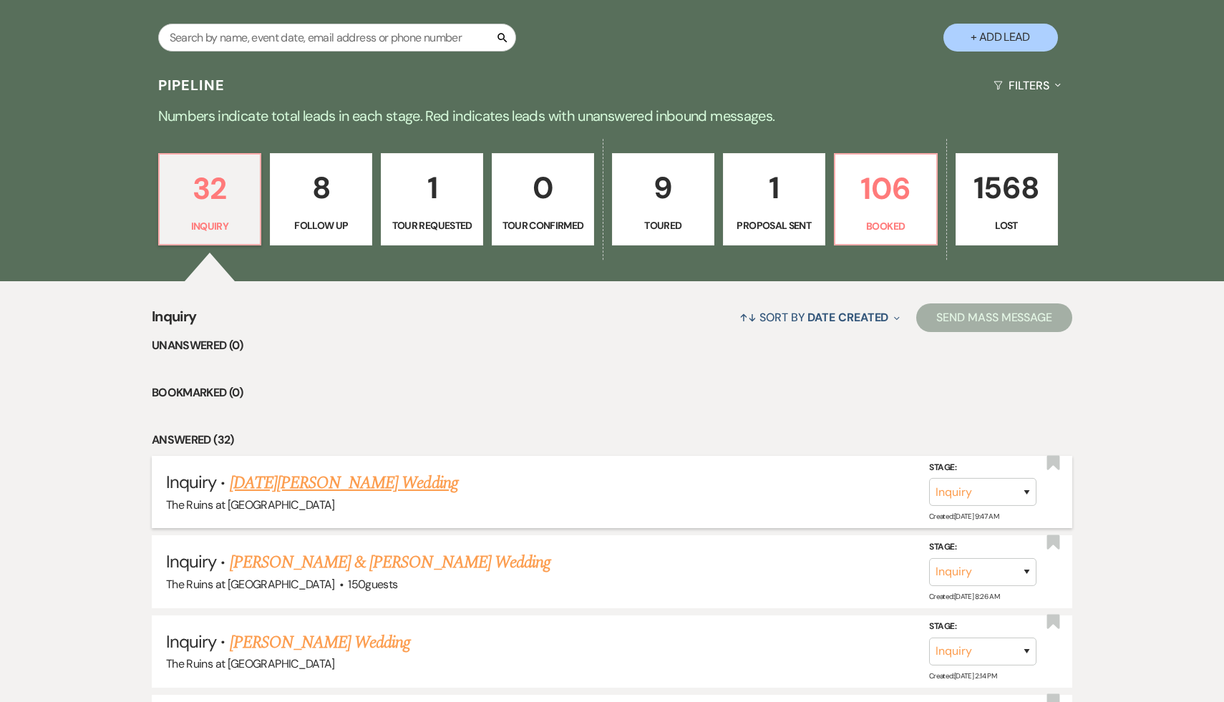
click at [304, 480] on link "[DATE][PERSON_NAME] Wedding" at bounding box center [344, 483] width 228 height 26
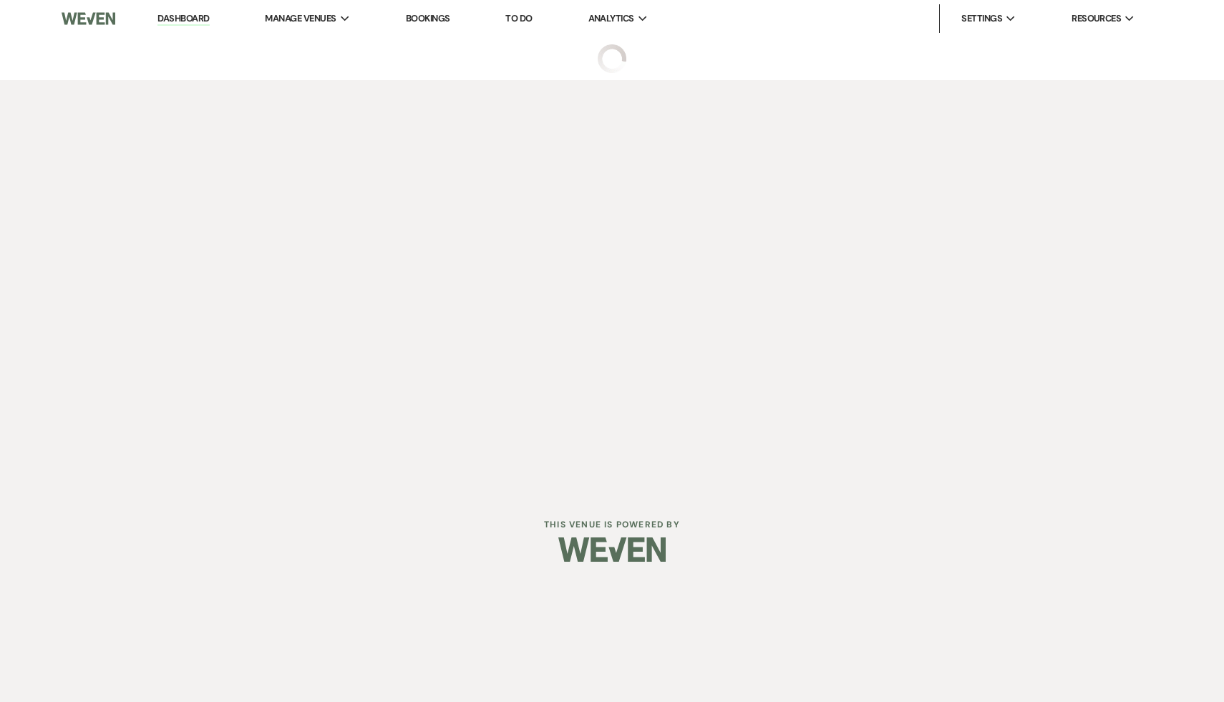
select select "20"
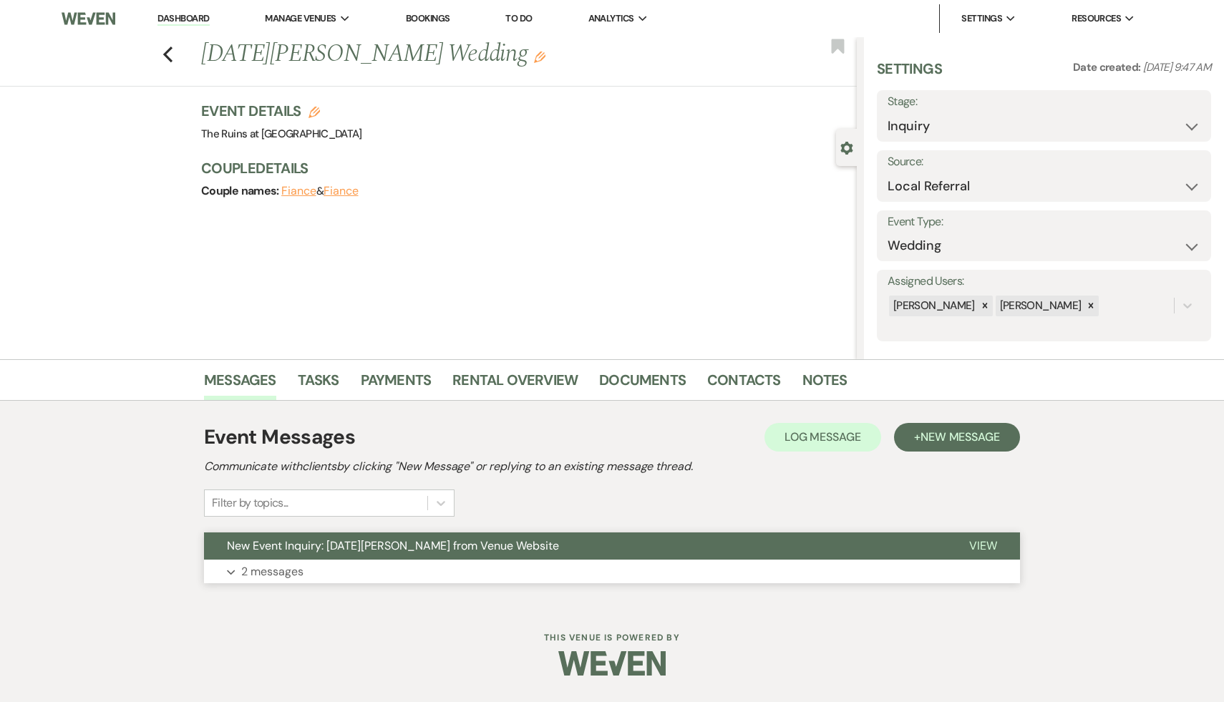
click at [319, 555] on button "New Event Inquiry: [DATE][PERSON_NAME] from Venue Website" at bounding box center [575, 546] width 742 height 27
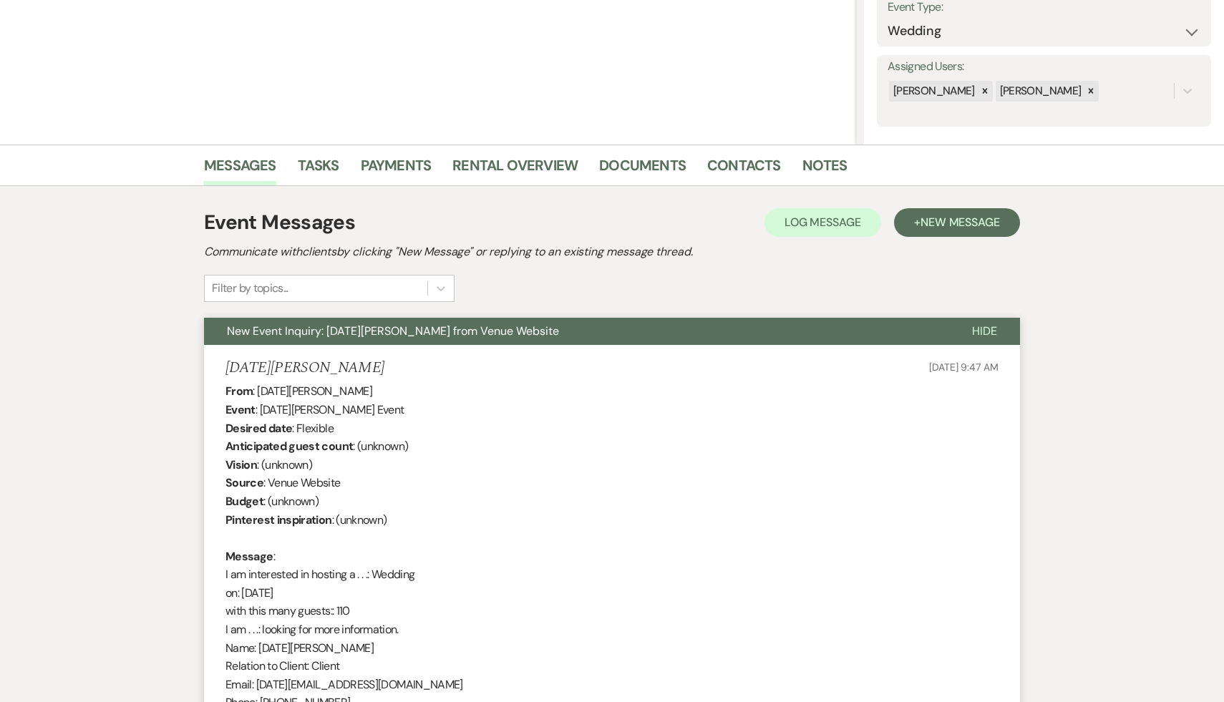
scroll to position [105, 0]
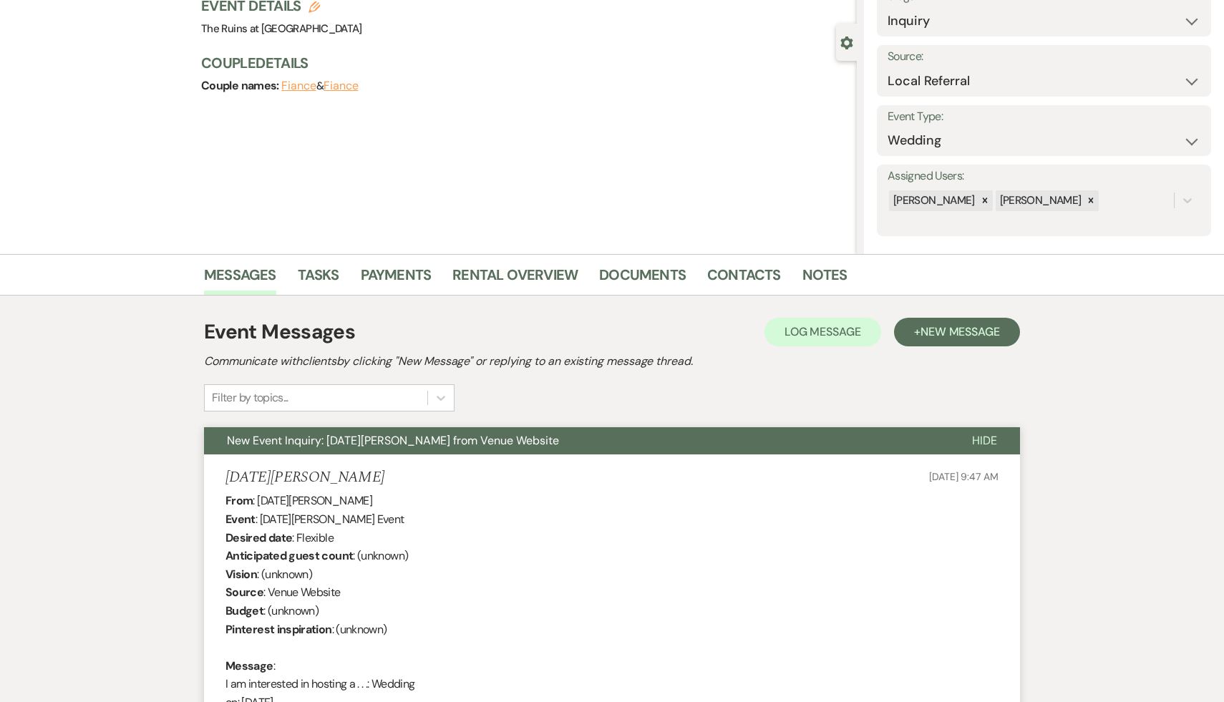
scroll to position [290, 0]
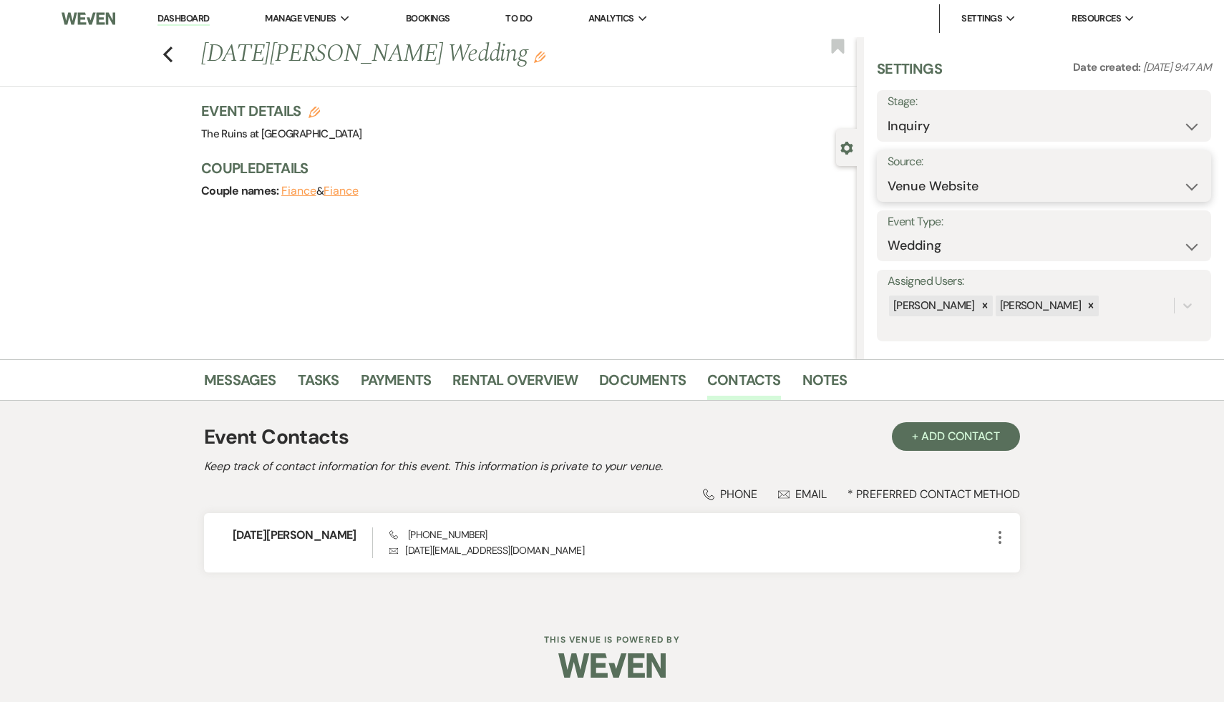
click at [1192, 185] on select "Weven Venue Website Instagram Facebook Pinterest Google The Knot Wedding Wire H…" at bounding box center [1044, 187] width 313 height 28
select select "20"
click at [888, 173] on select "Weven Venue Website Instagram Facebook Pinterest Google The Knot Wedding Wire H…" at bounding box center [1044, 187] width 313 height 28
click at [1172, 179] on button "Save" at bounding box center [1166, 176] width 90 height 29
click at [238, 385] on link "Messages" at bounding box center [240, 384] width 72 height 31
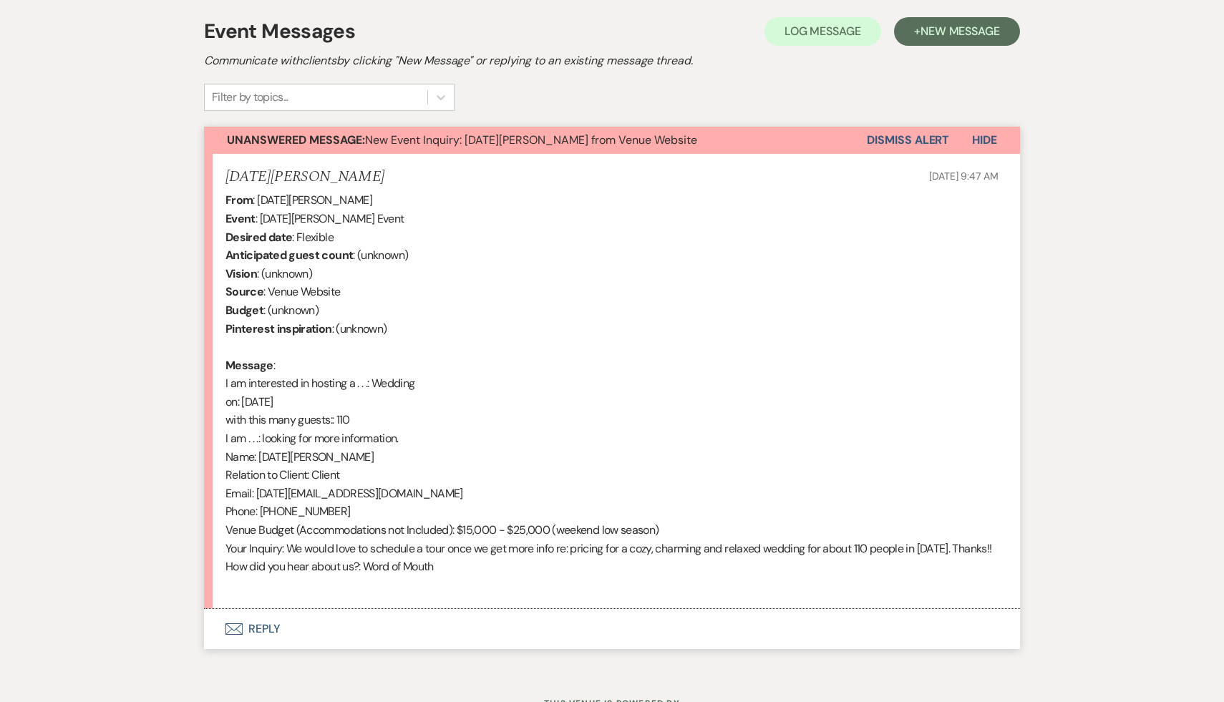
scroll to position [453, 0]
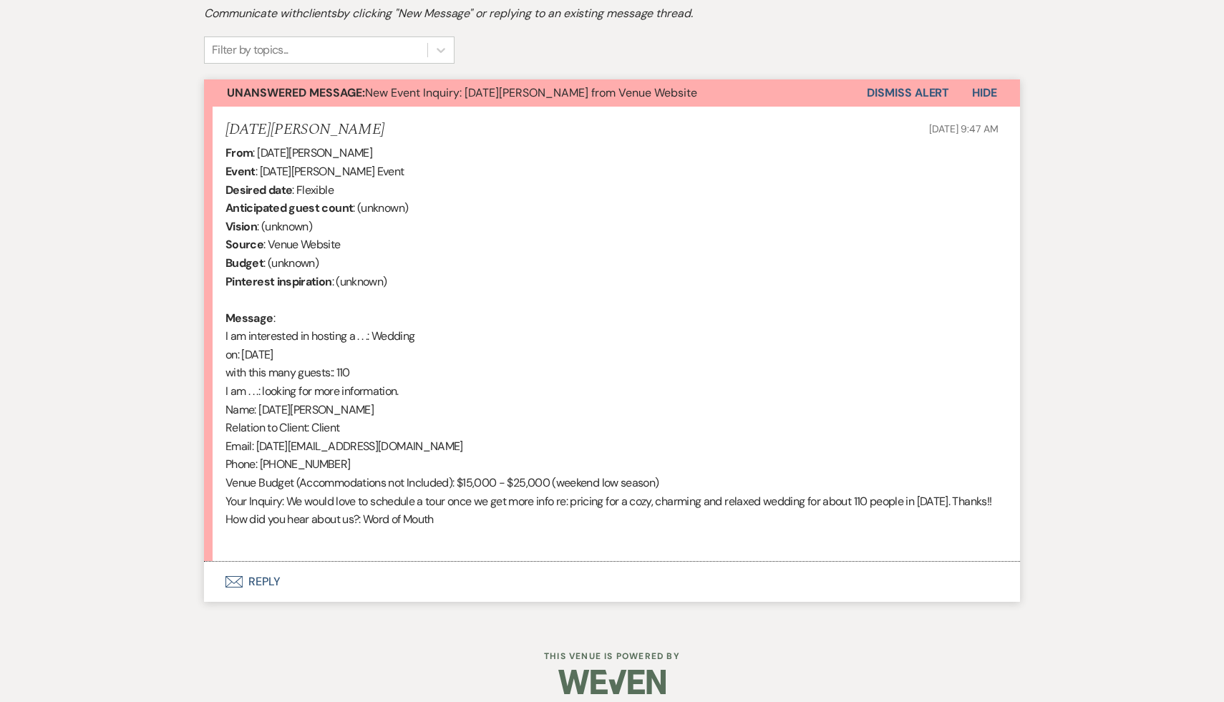
click at [262, 602] on button "Envelope Reply" at bounding box center [612, 582] width 816 height 40
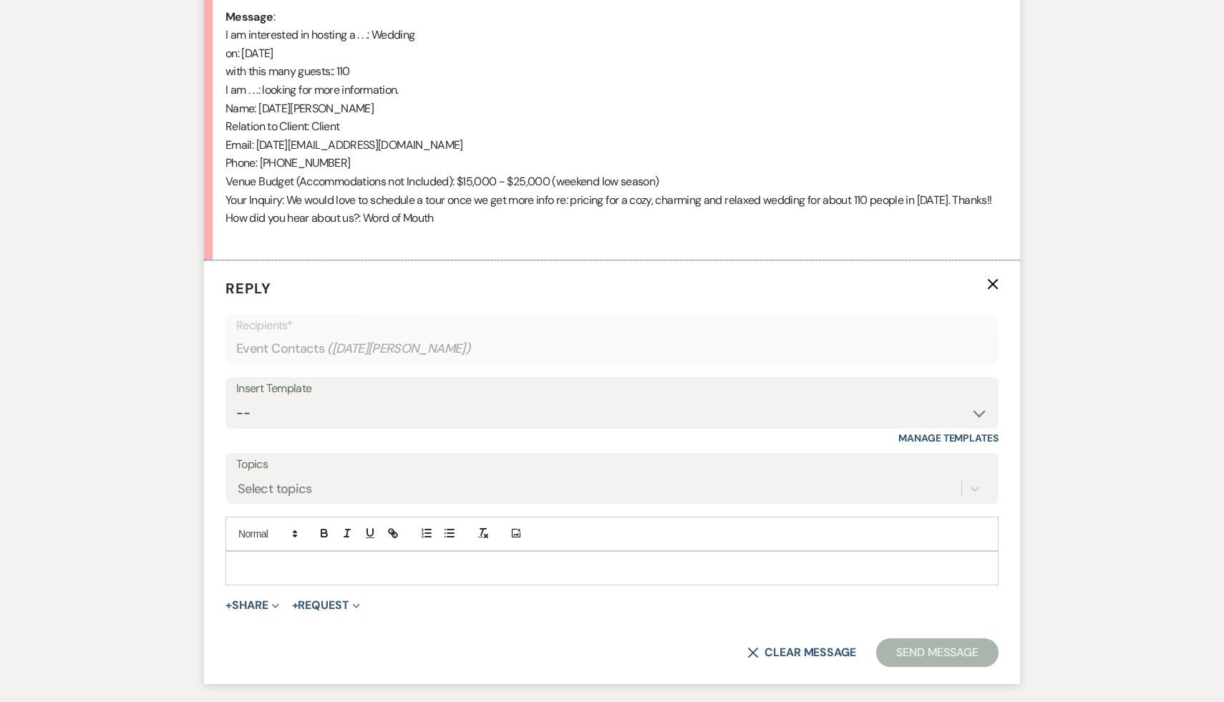
scroll to position [758, 0]
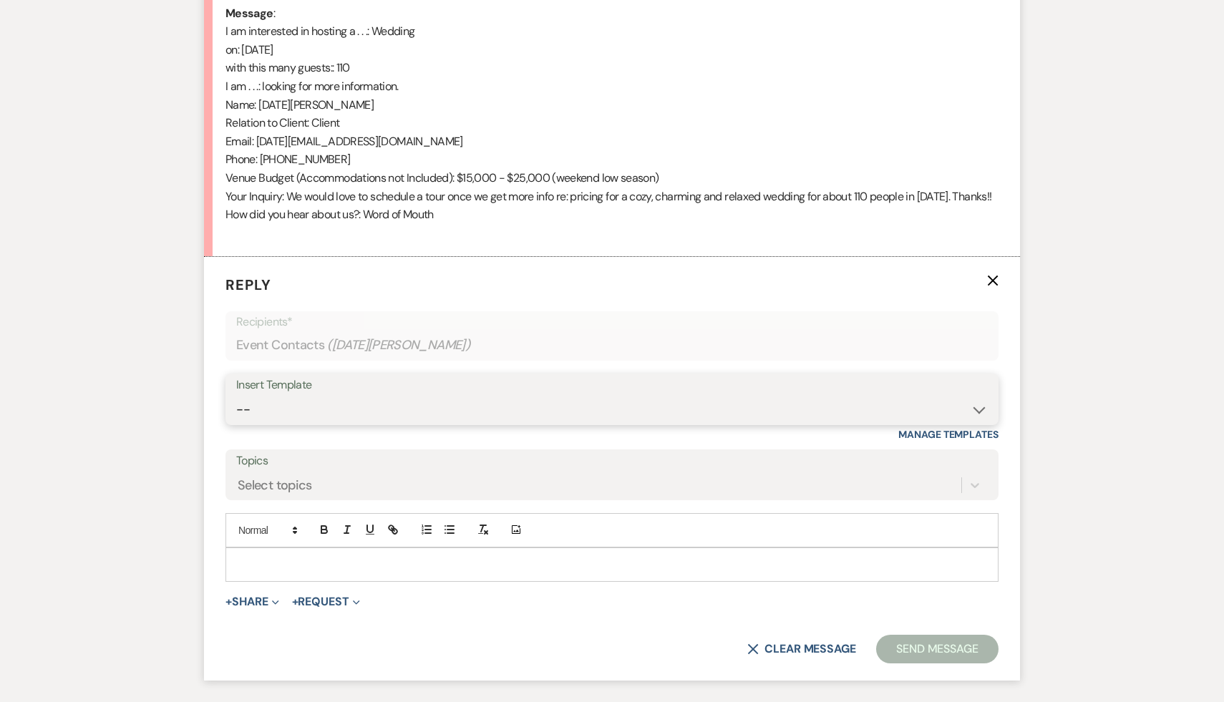
click at [977, 424] on select "-- Weven Planning Portal Introduction (Booked Events) Initial Inquiry Response …" at bounding box center [612, 410] width 752 height 28
select select "566"
click at [236, 414] on select "-- Weven Planning Portal Introduction (Booked Events) Initial Inquiry Response …" at bounding box center [612, 410] width 752 height 28
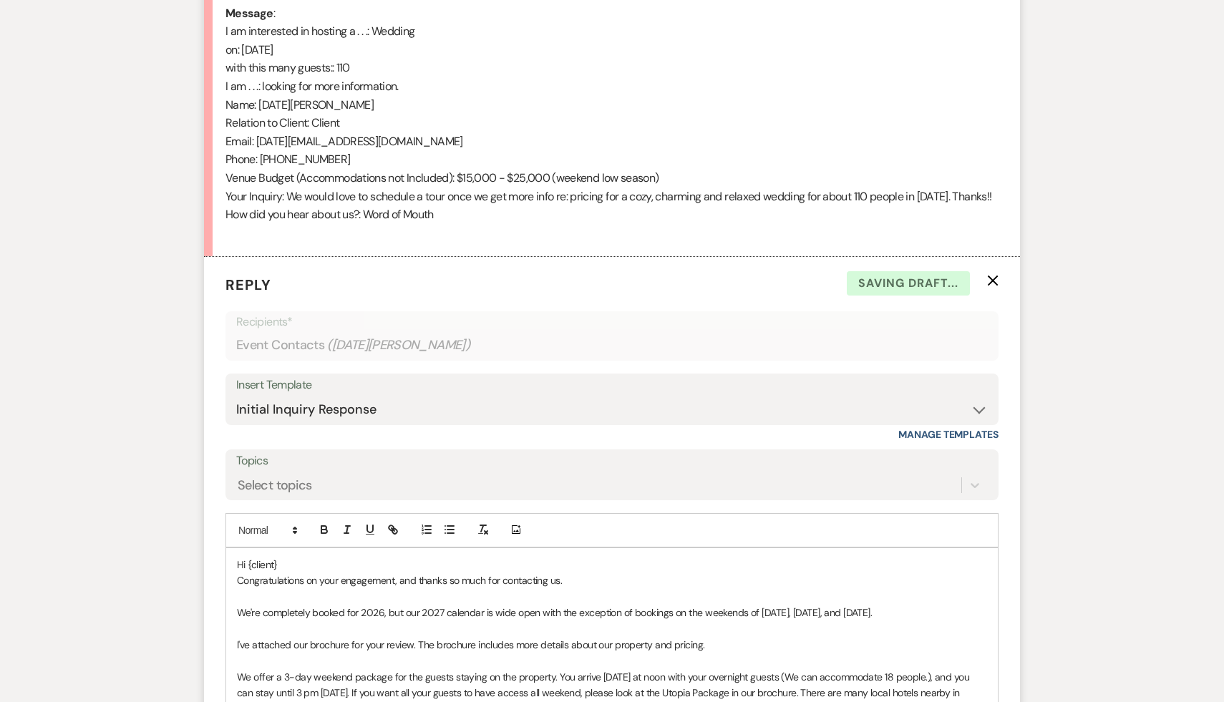
click at [297, 573] on p "Hi {client}" at bounding box center [612, 565] width 750 height 16
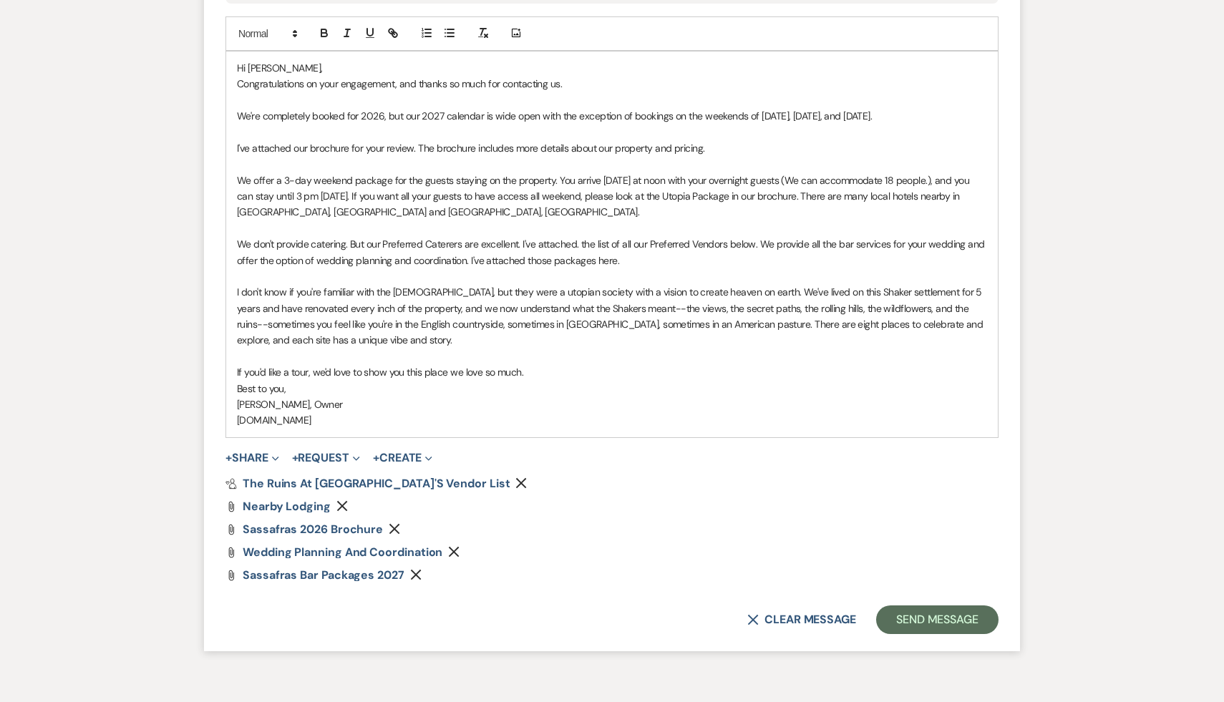
scroll to position [1353, 0]
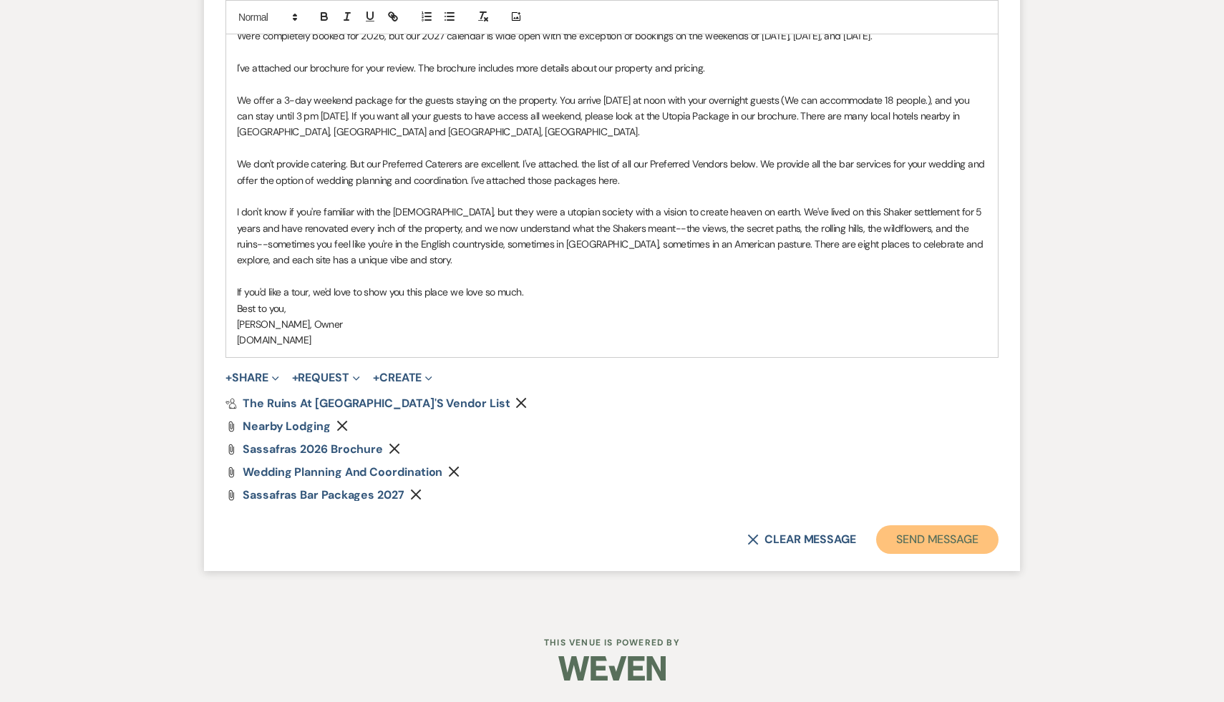
click at [949, 545] on button "Send Message" at bounding box center [937, 539] width 122 height 29
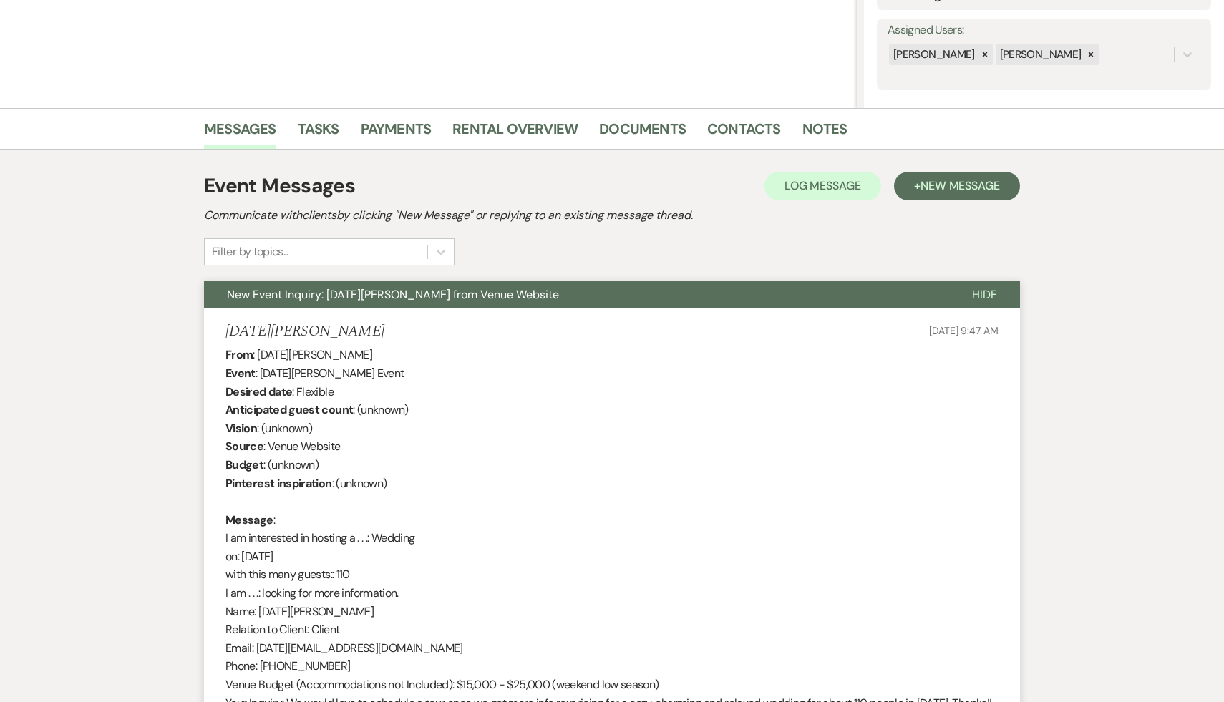
scroll to position [0, 0]
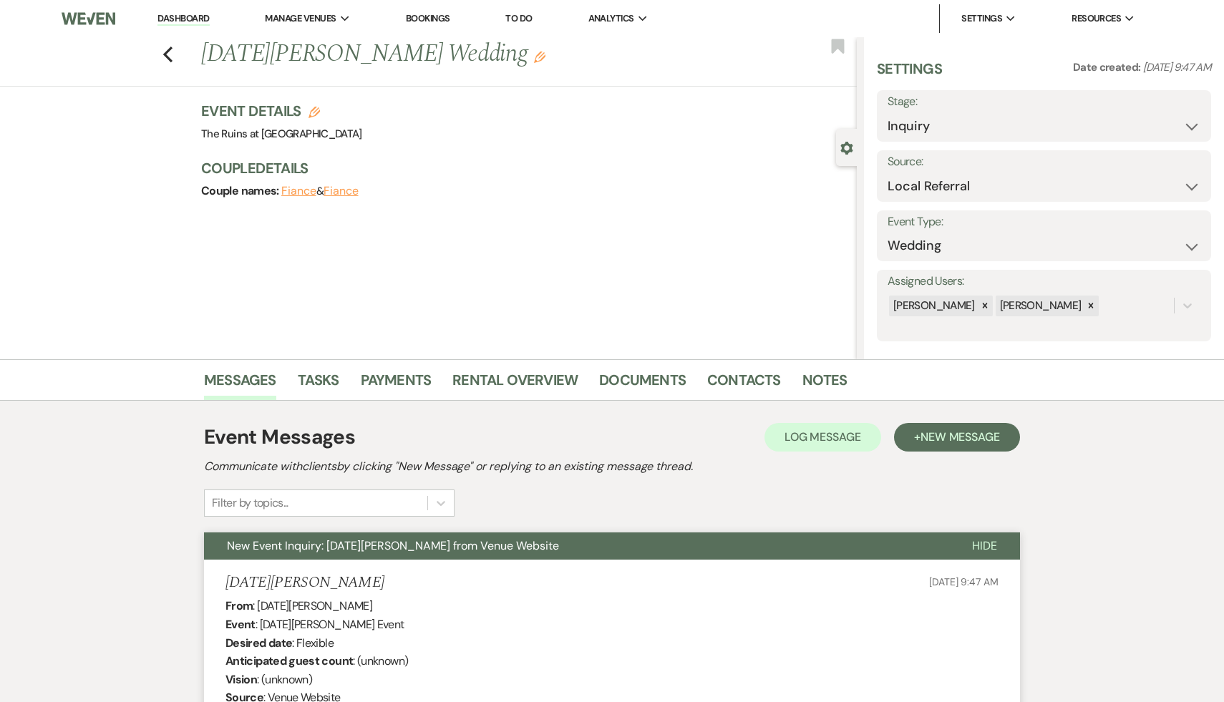
click at [184, 21] on link "Dashboard" at bounding box center [183, 19] width 52 height 14
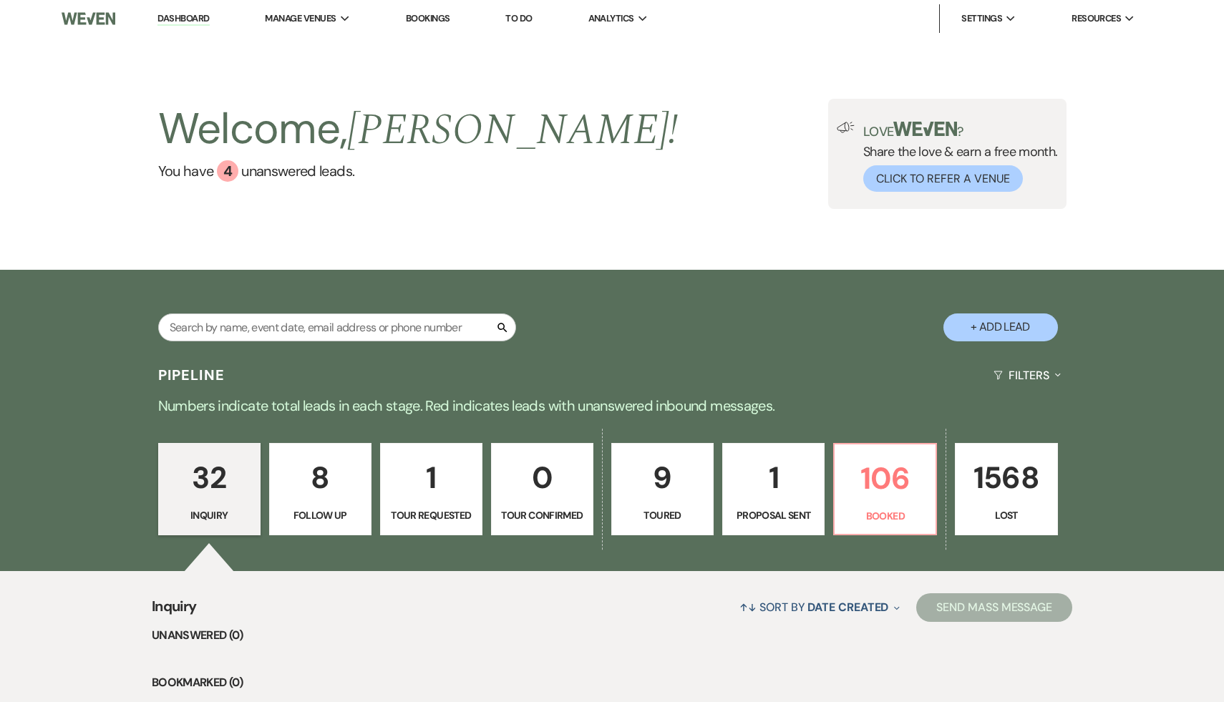
select select "20"
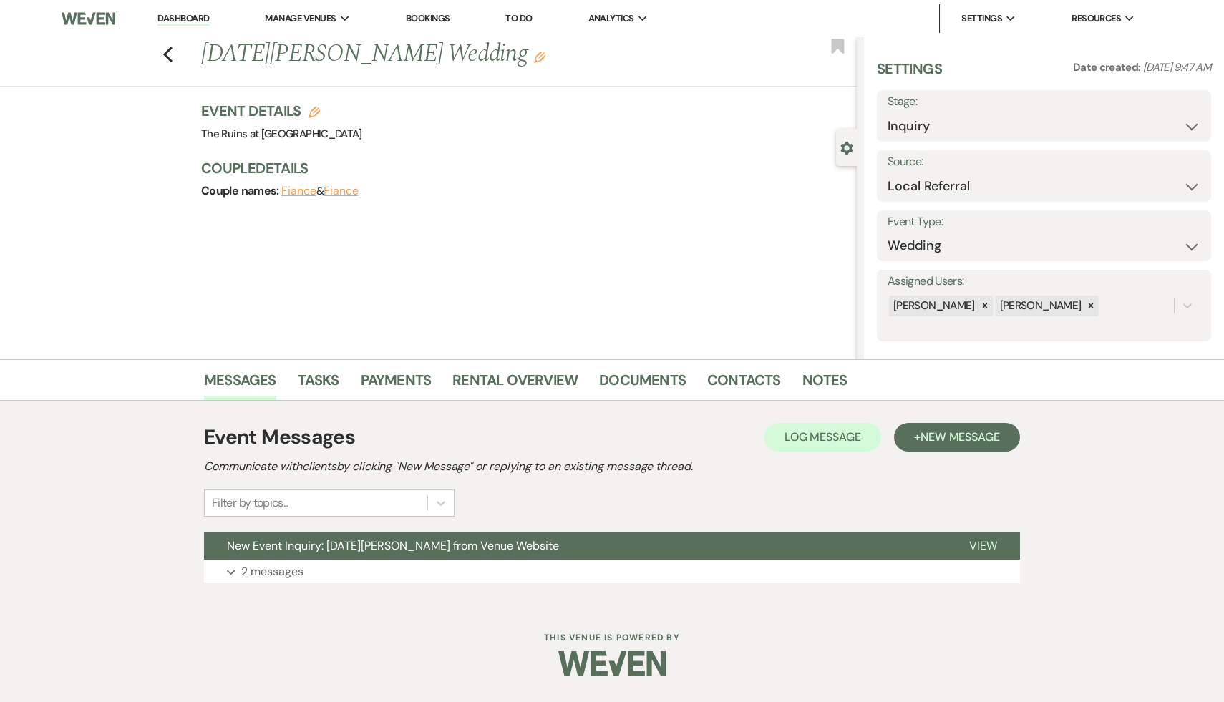
click at [178, 20] on link "Dashboard" at bounding box center [183, 19] width 52 height 14
